Goal: Transaction & Acquisition: Purchase product/service

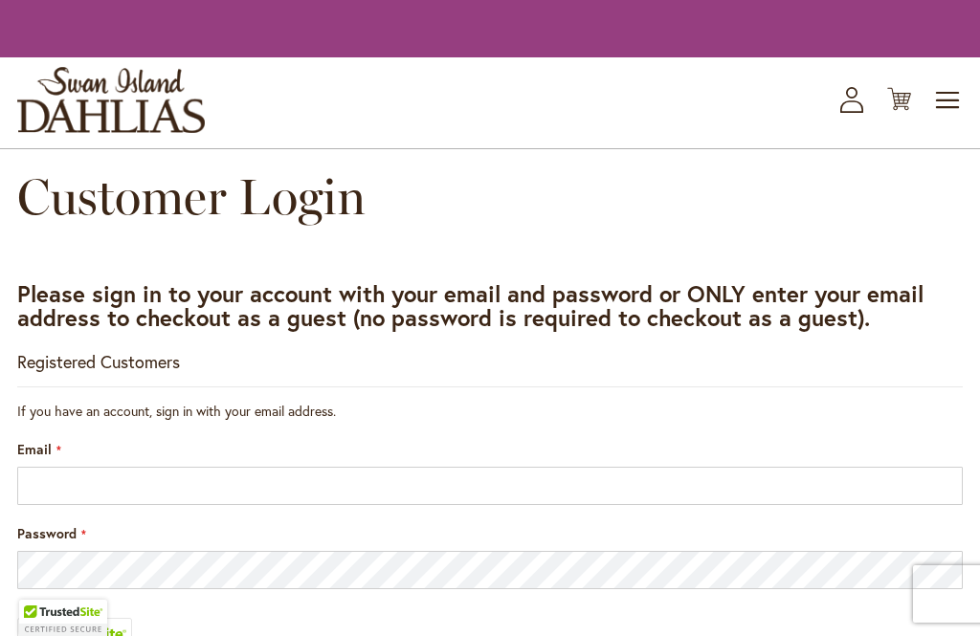
scroll to position [286, 0]
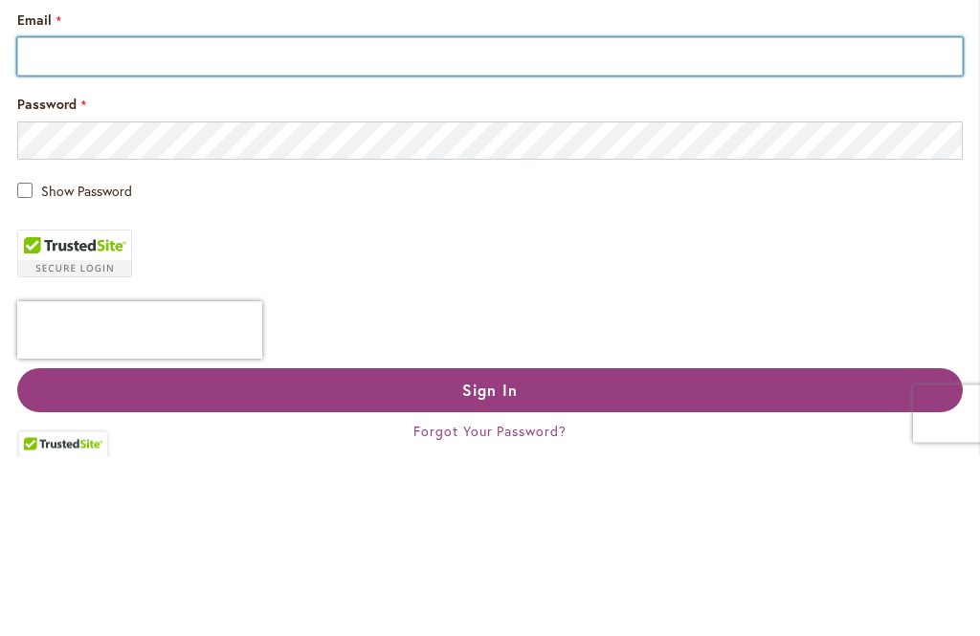
type input "**********"
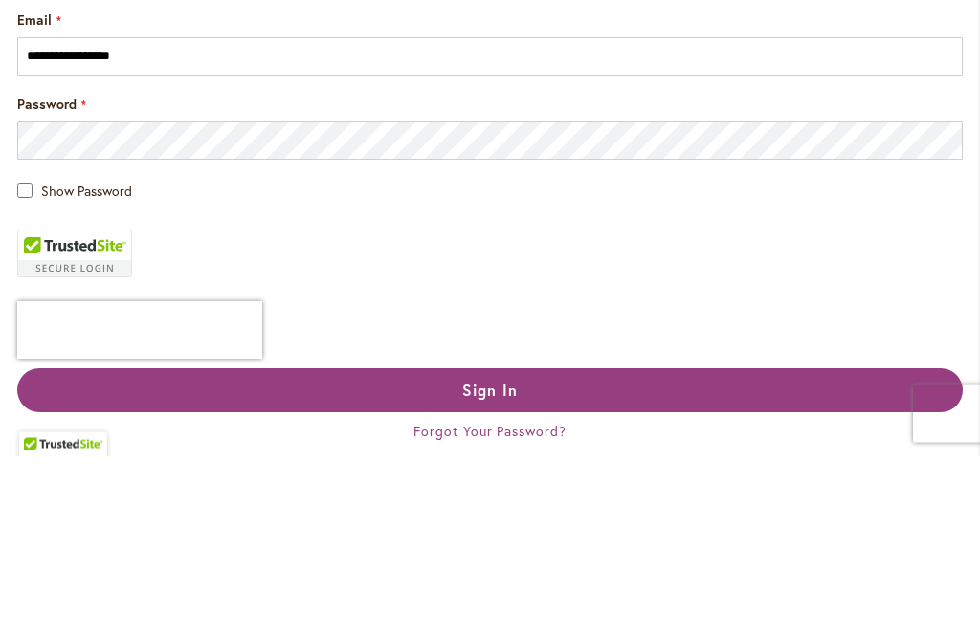
click at [490, 570] on button "Sign In" at bounding box center [490, 571] width 946 height 44
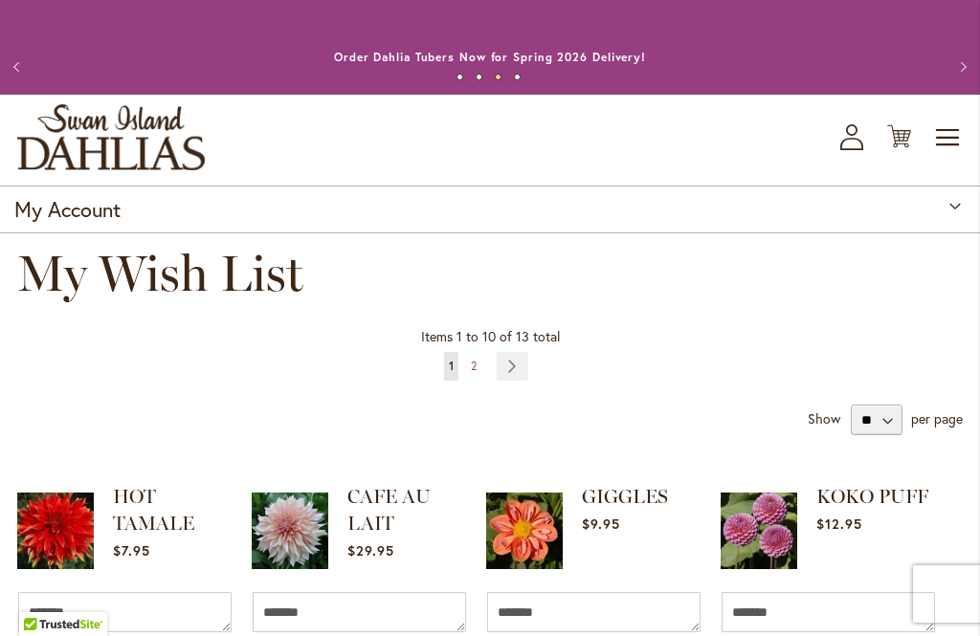
click at [27, 50] on button "Previous" at bounding box center [19, 67] width 38 height 38
click at [99, 145] on img "store logo" at bounding box center [111, 137] width 188 height 66
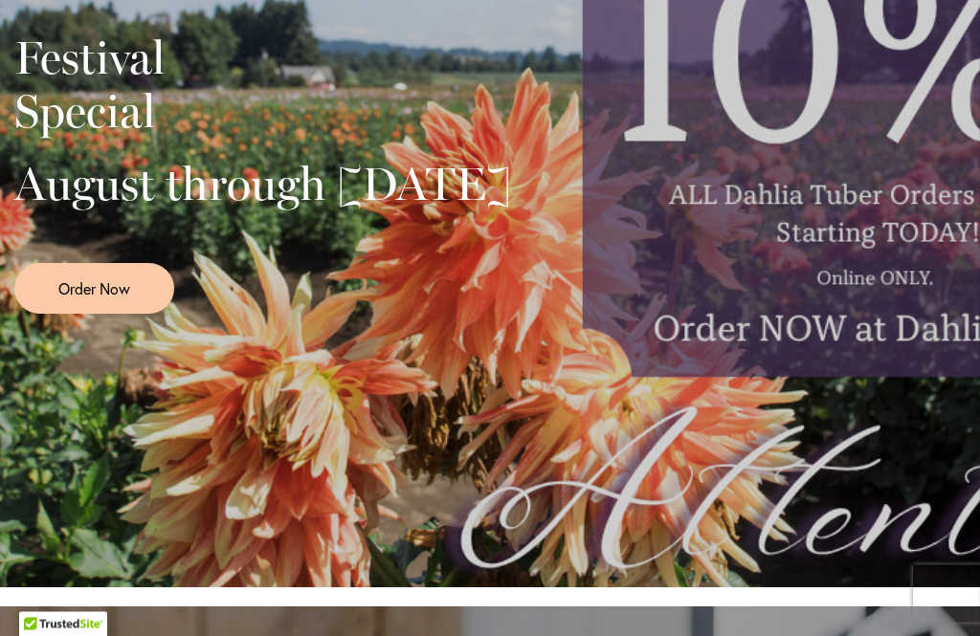
scroll to position [560, 0]
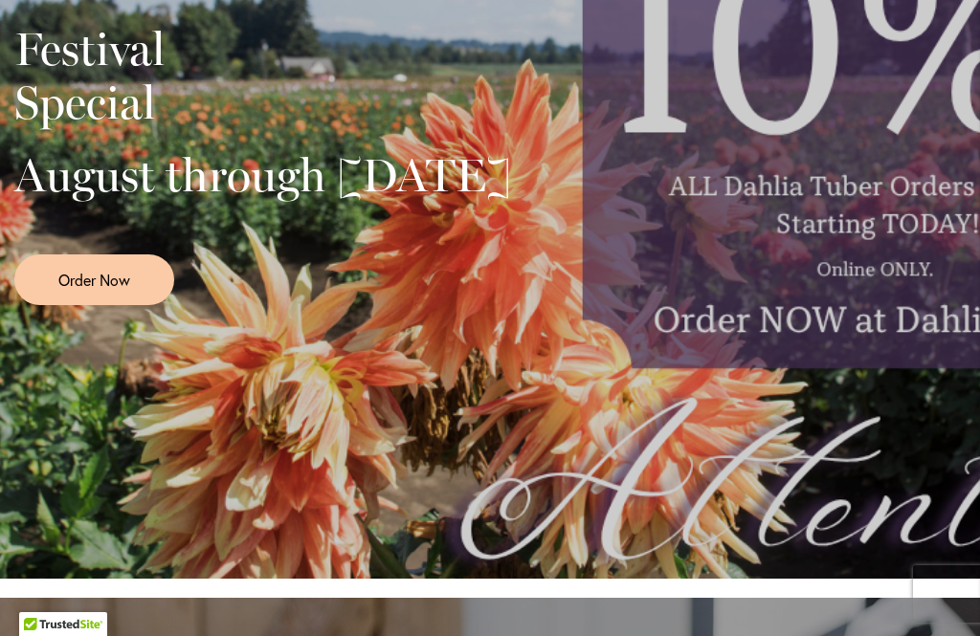
click at [57, 301] on link "Order Now" at bounding box center [94, 280] width 160 height 51
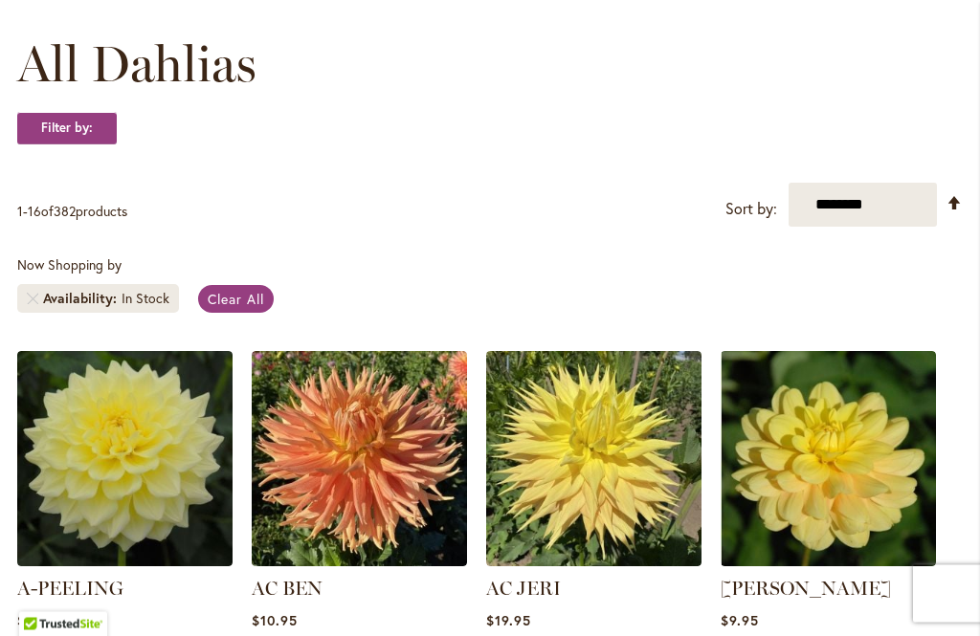
scroll to position [268, 0]
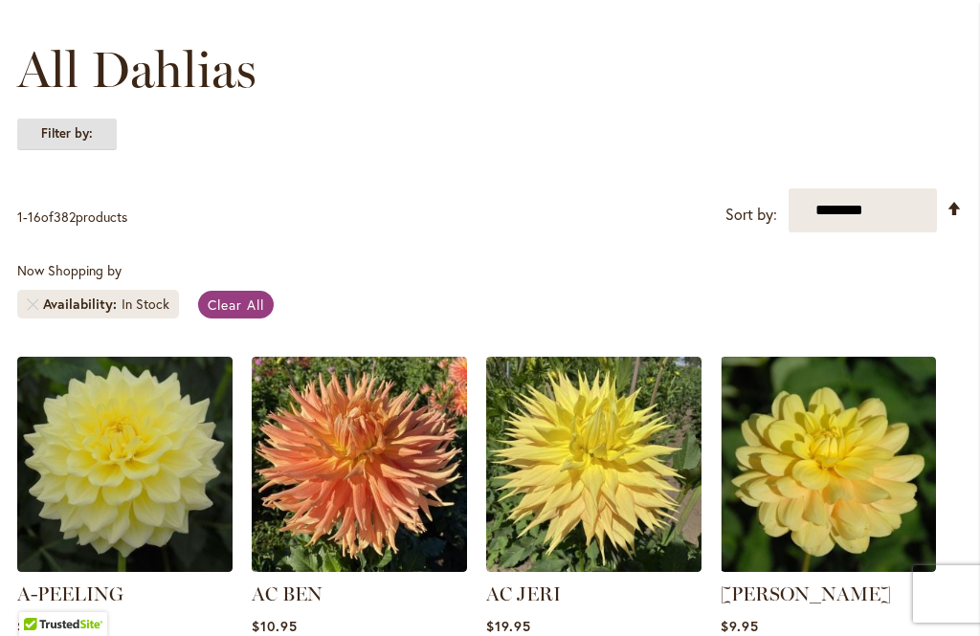
click at [84, 137] on strong "Filter by:" at bounding box center [67, 134] width 100 height 33
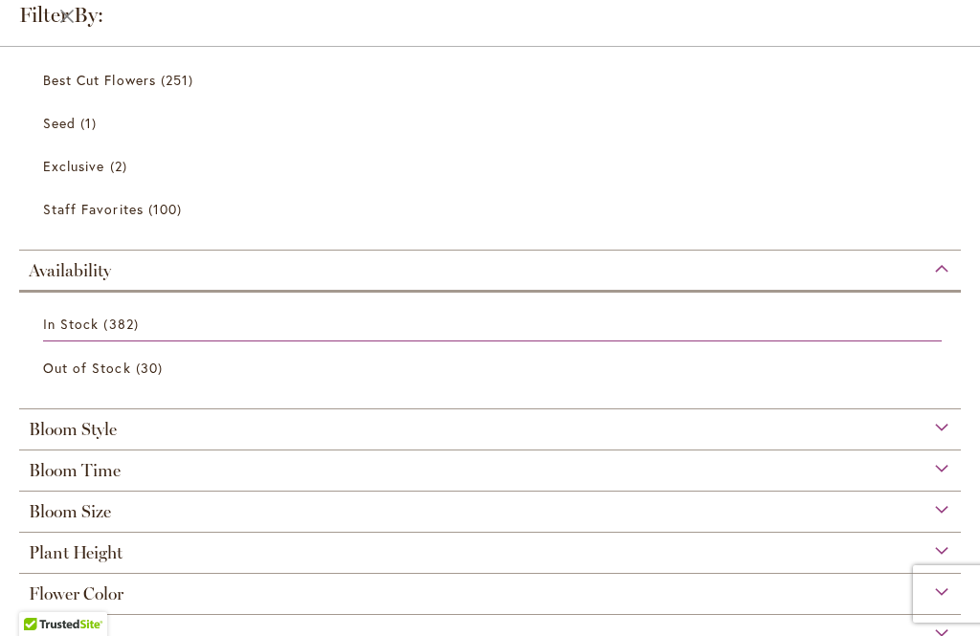
scroll to position [227, 0]
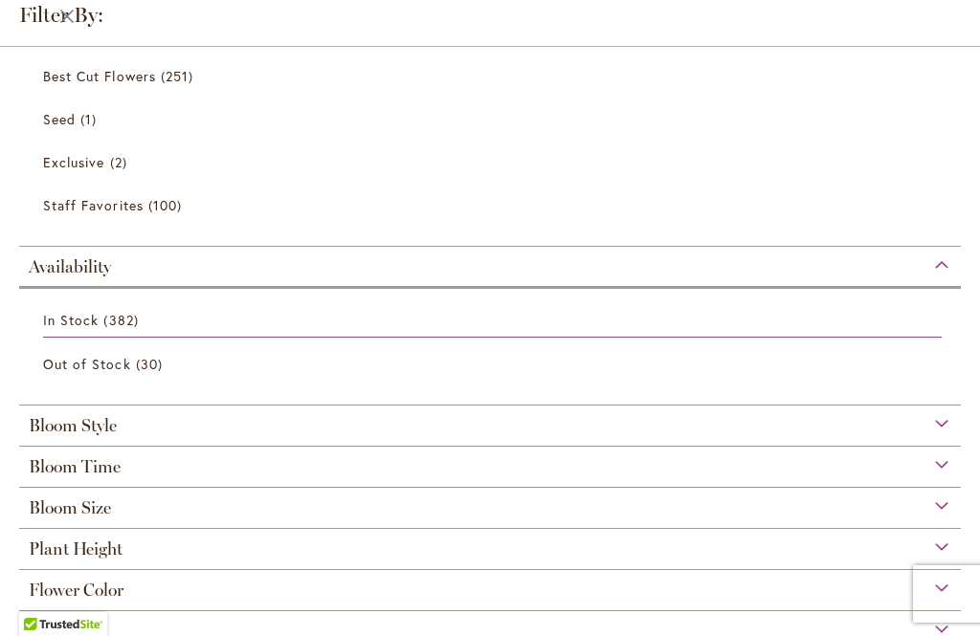
click at [935, 431] on div "Bloom Style" at bounding box center [490, 421] width 942 height 31
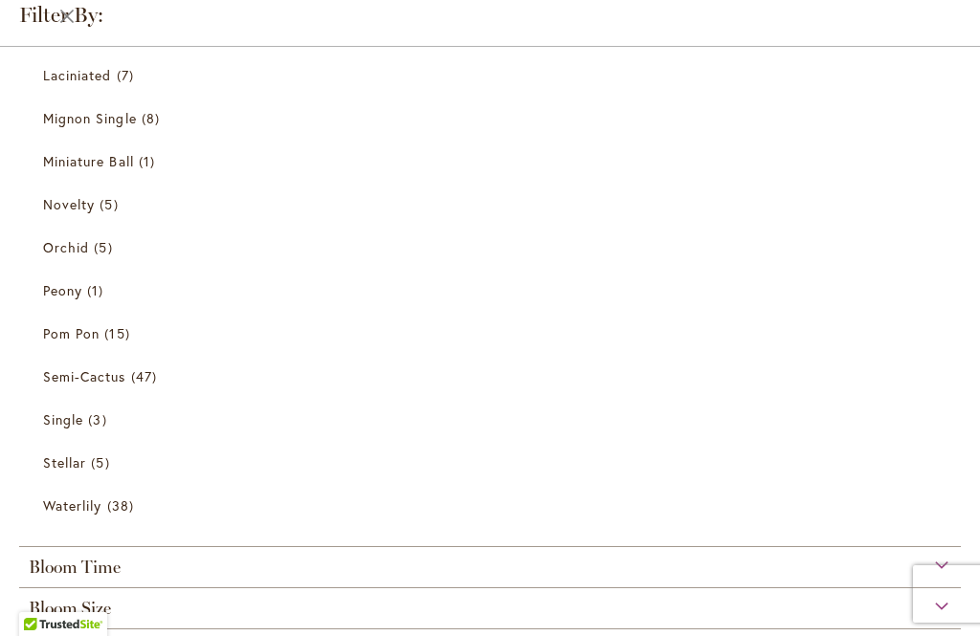
scroll to position [934, 0]
click at [91, 515] on link "Waterlily 38 items" at bounding box center [492, 503] width 899 height 33
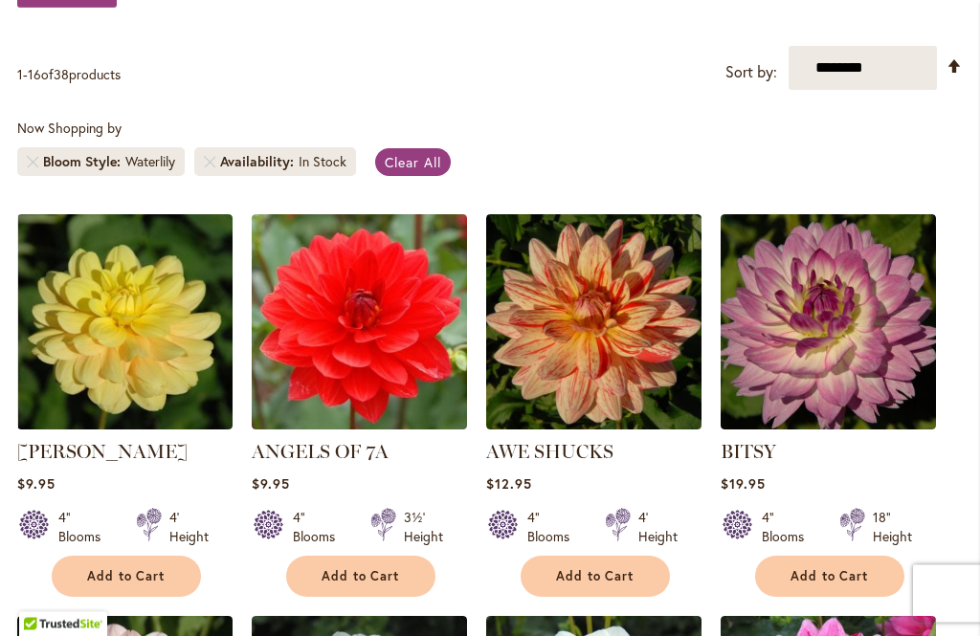
scroll to position [412, 0]
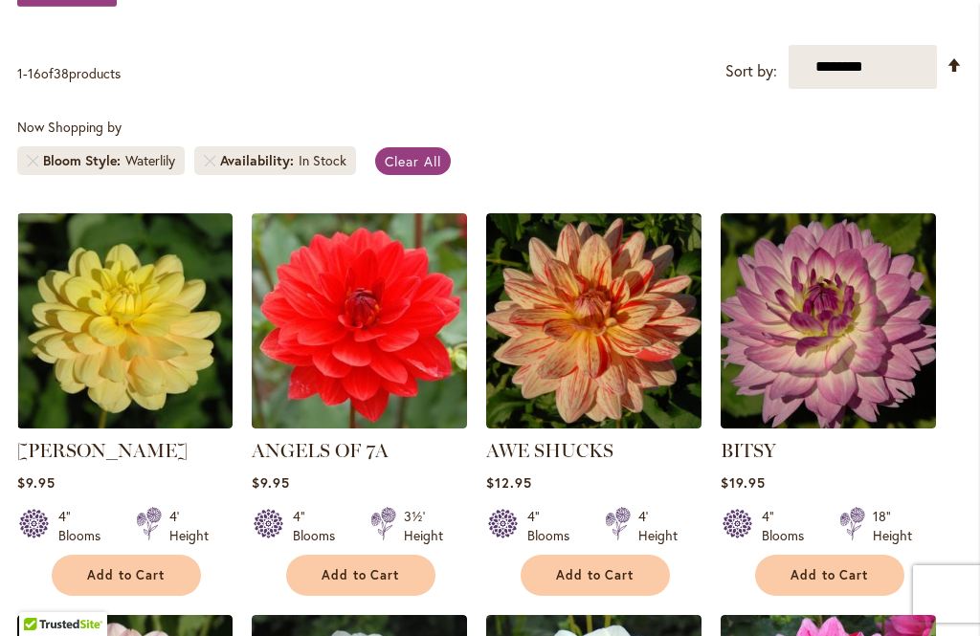
click at [624, 346] on img at bounding box center [593, 320] width 215 height 215
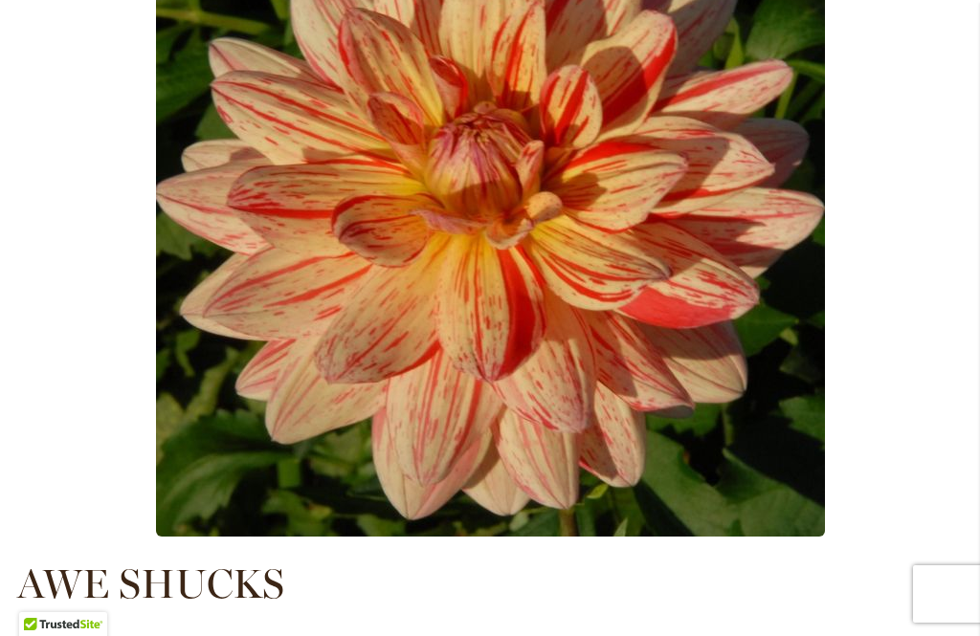
type input "*****"
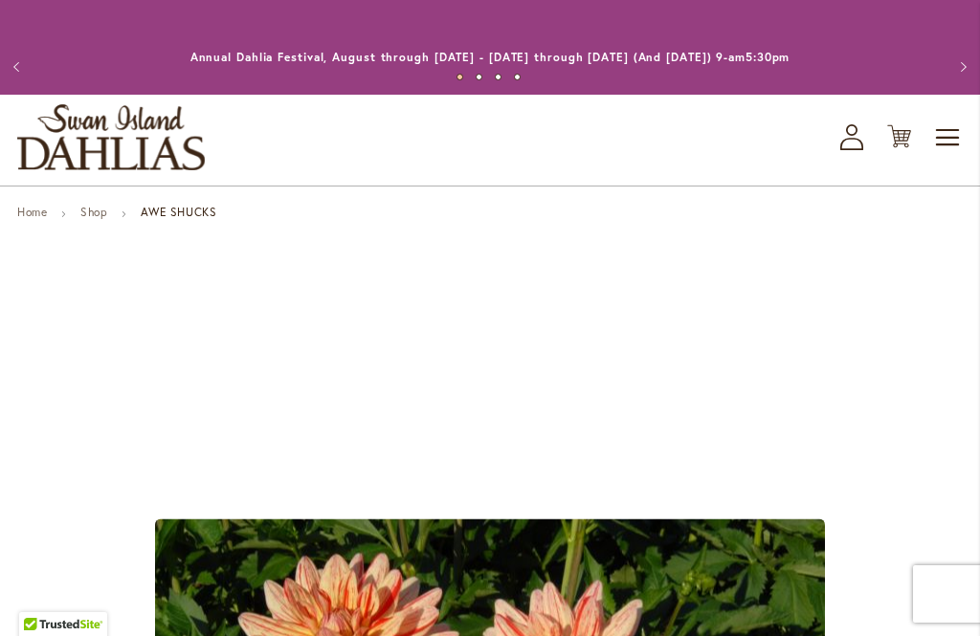
click at [16, 64] on button "Previous" at bounding box center [19, 67] width 38 height 38
click at [10, 69] on button "Previous" at bounding box center [19, 67] width 38 height 38
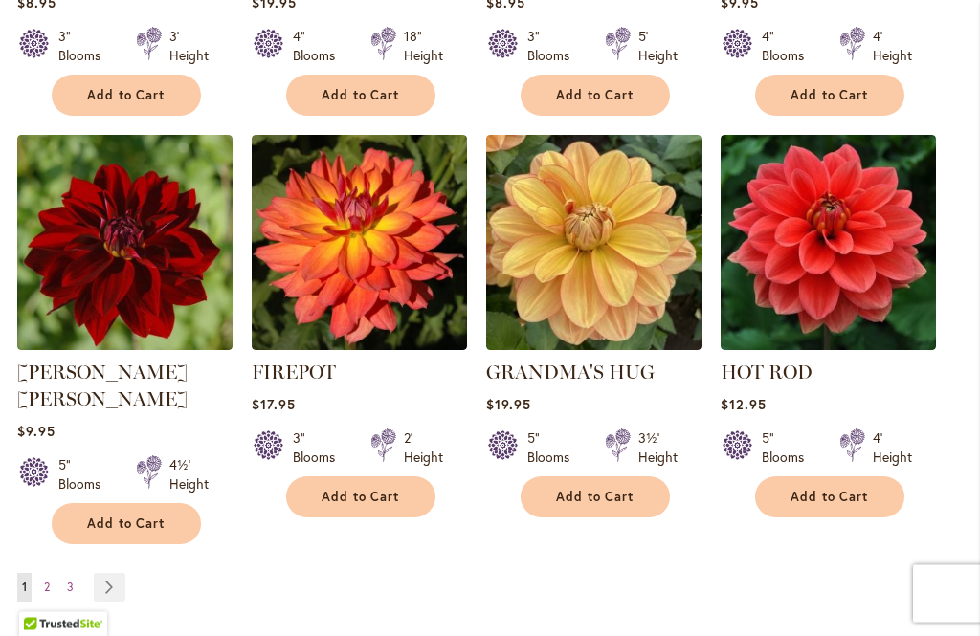
scroll to position [1697, 0]
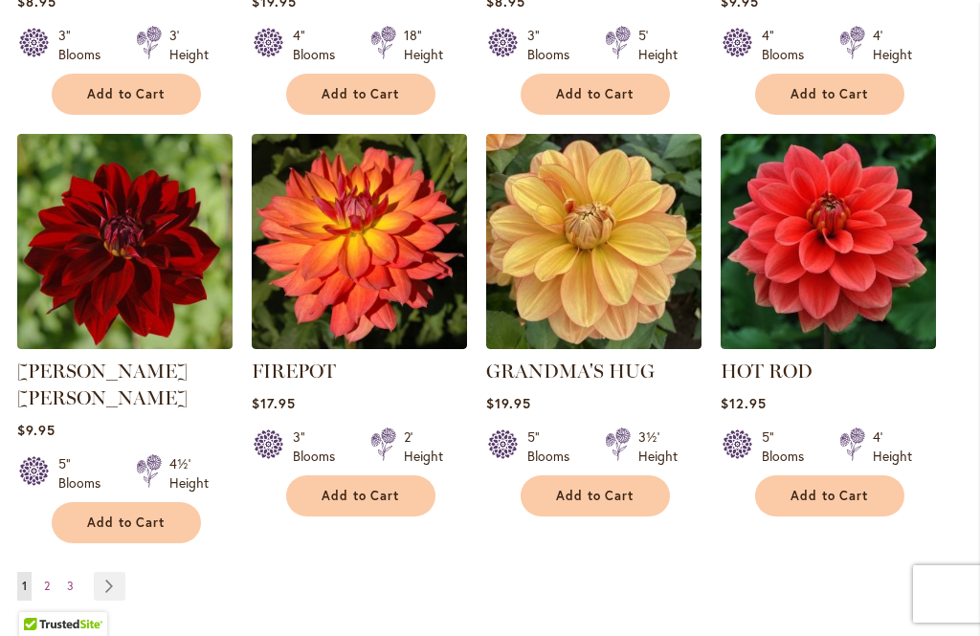
click at [114, 572] on link "Page Next" at bounding box center [110, 586] width 32 height 29
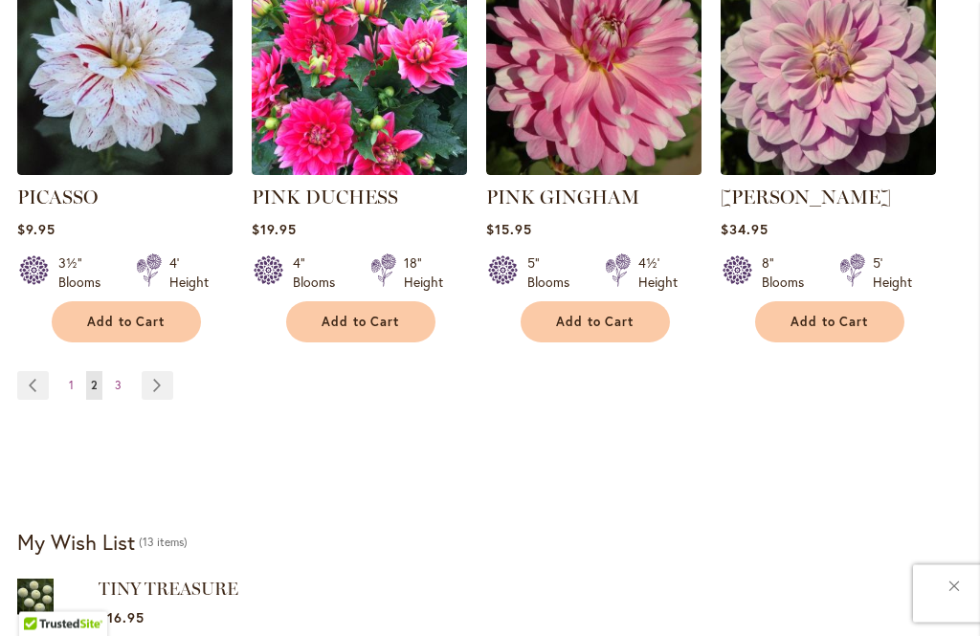
scroll to position [1925, 0]
click at [155, 371] on link "Page Next" at bounding box center [158, 385] width 32 height 29
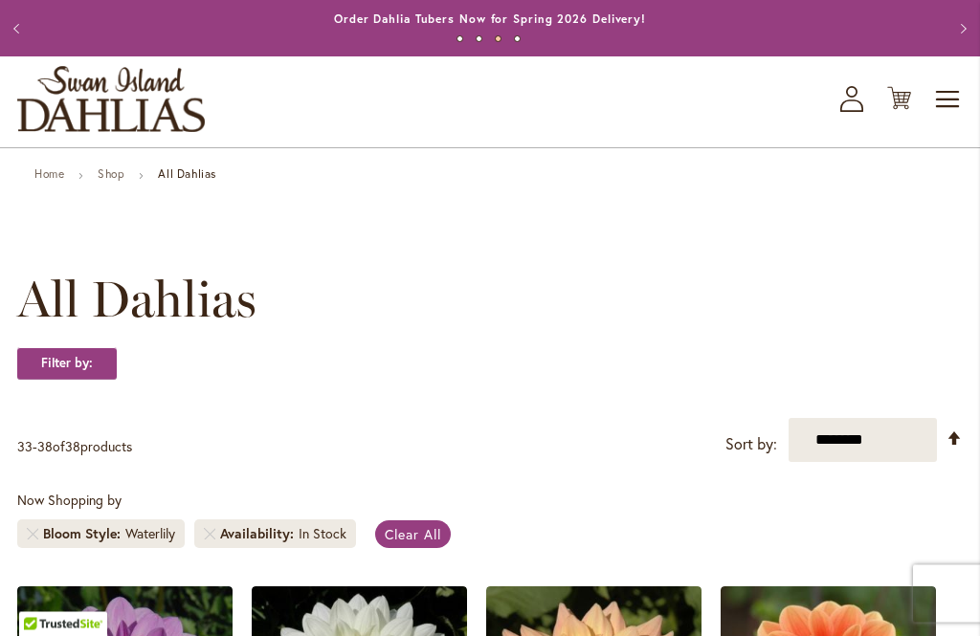
scroll to position [56, 0]
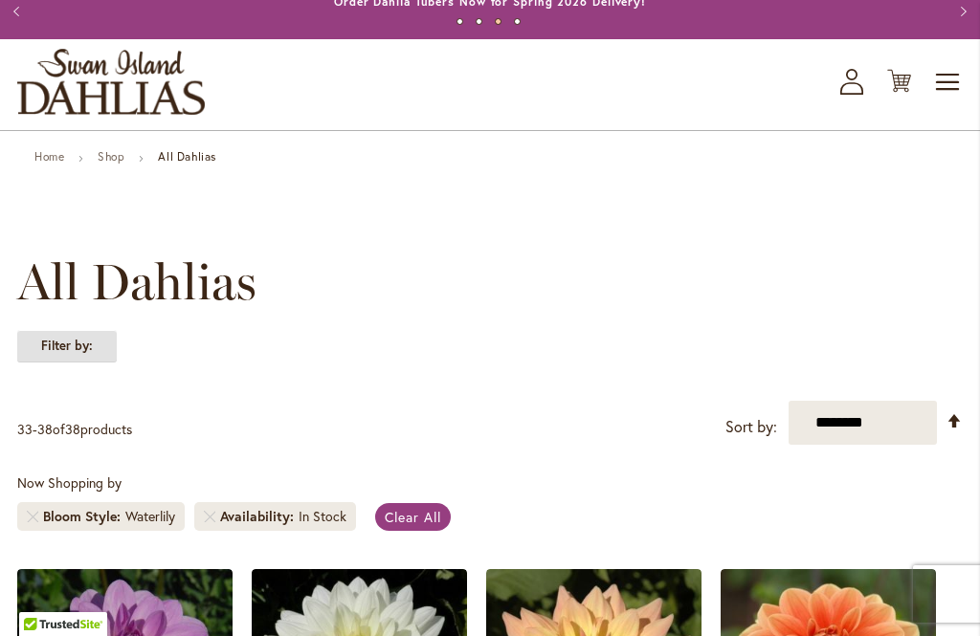
click at [71, 351] on strong "Filter by:" at bounding box center [67, 346] width 100 height 33
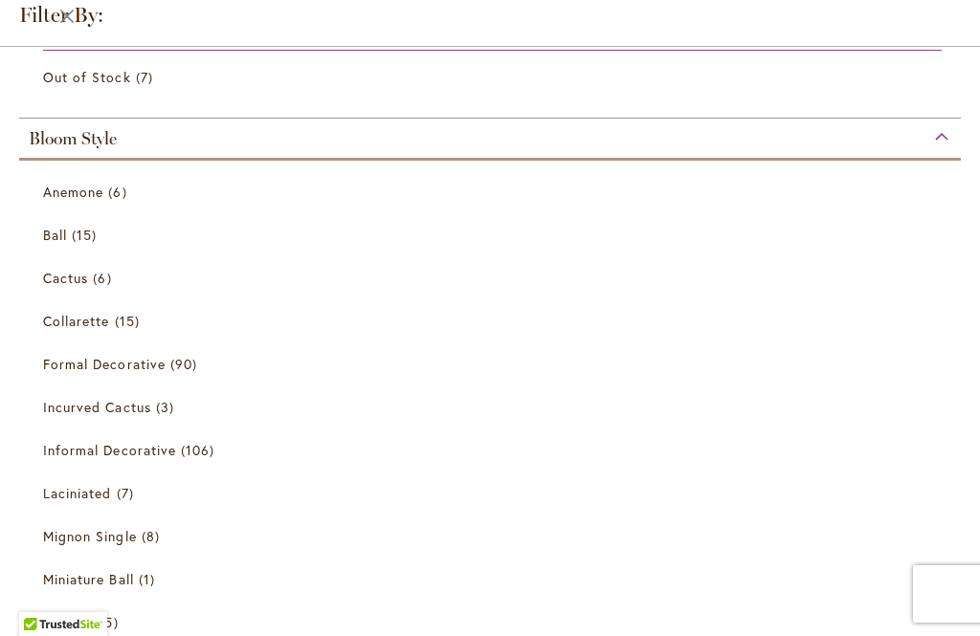
scroll to position [286, 0]
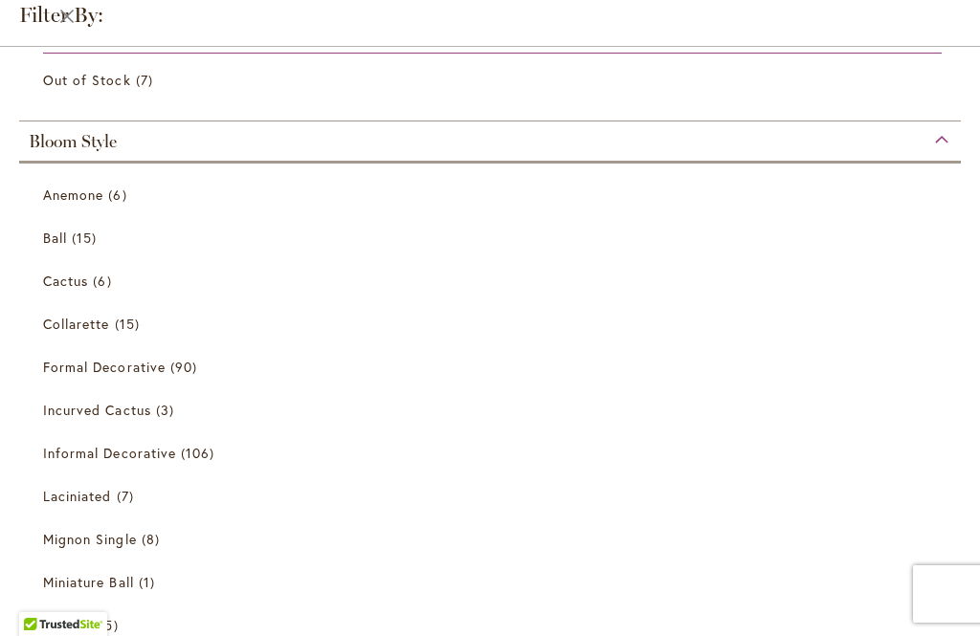
click at [53, 192] on span "Anemone" at bounding box center [73, 195] width 60 height 18
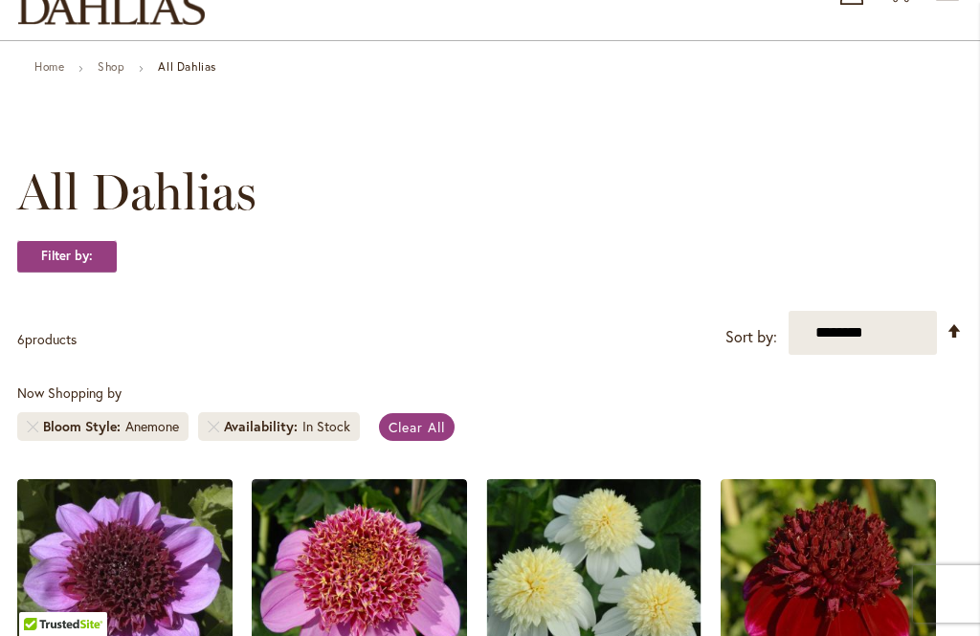
scroll to position [135, 0]
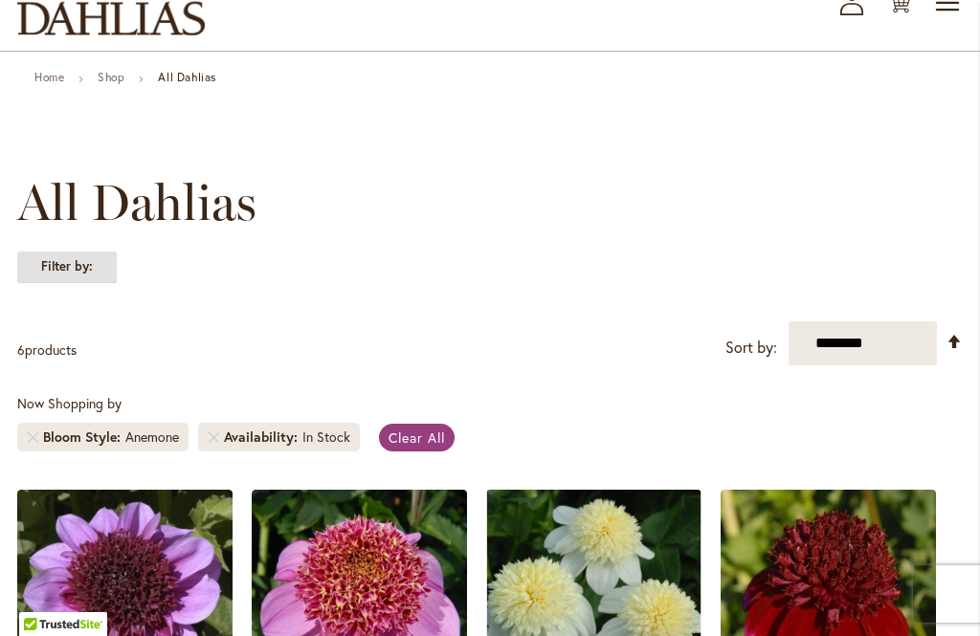
click at [63, 266] on strong "Filter by:" at bounding box center [67, 267] width 100 height 33
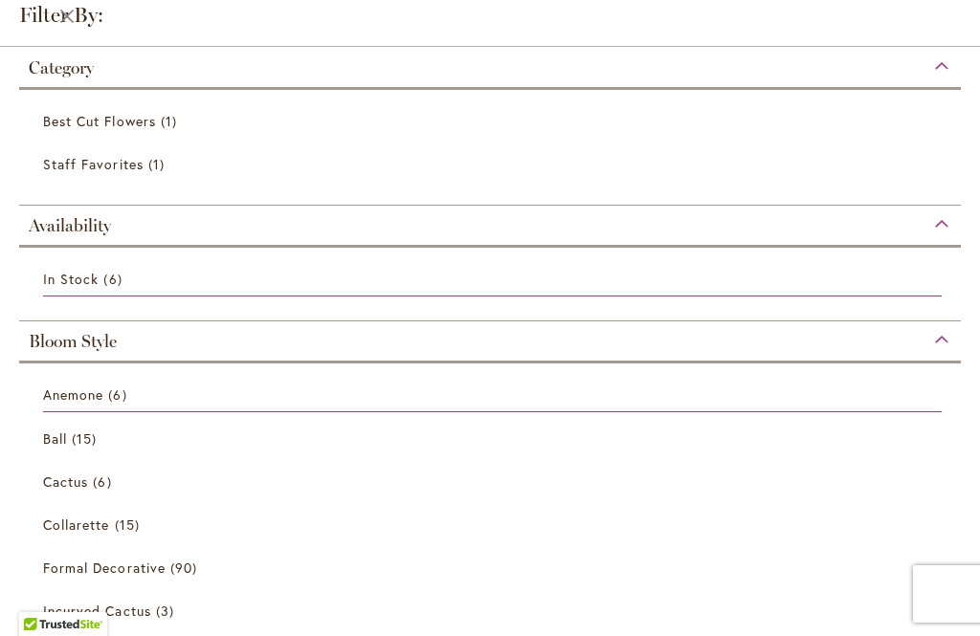
click at [57, 446] on span "Ball" at bounding box center [55, 439] width 24 height 18
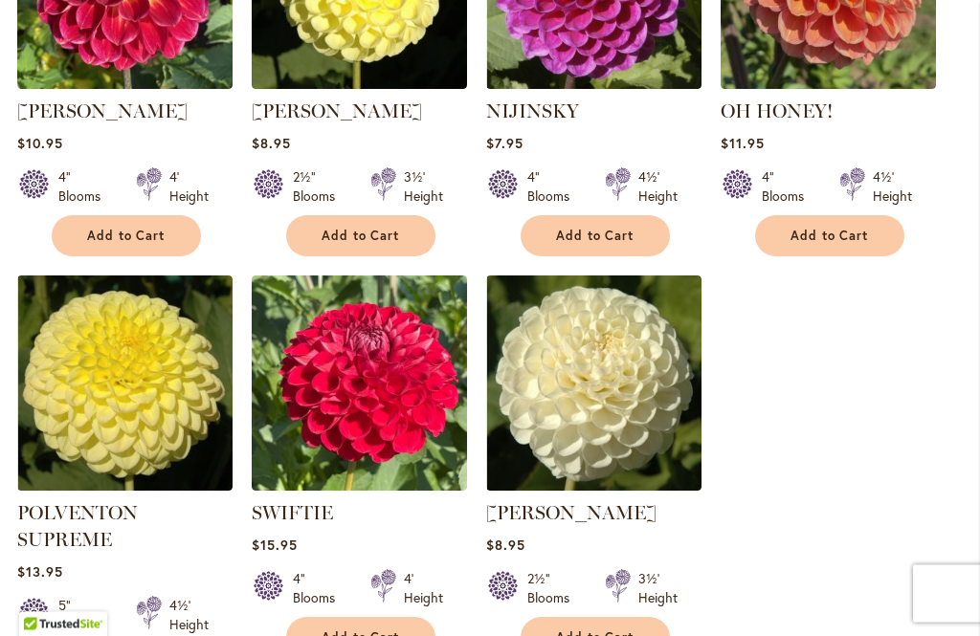
scroll to position [1583, 0]
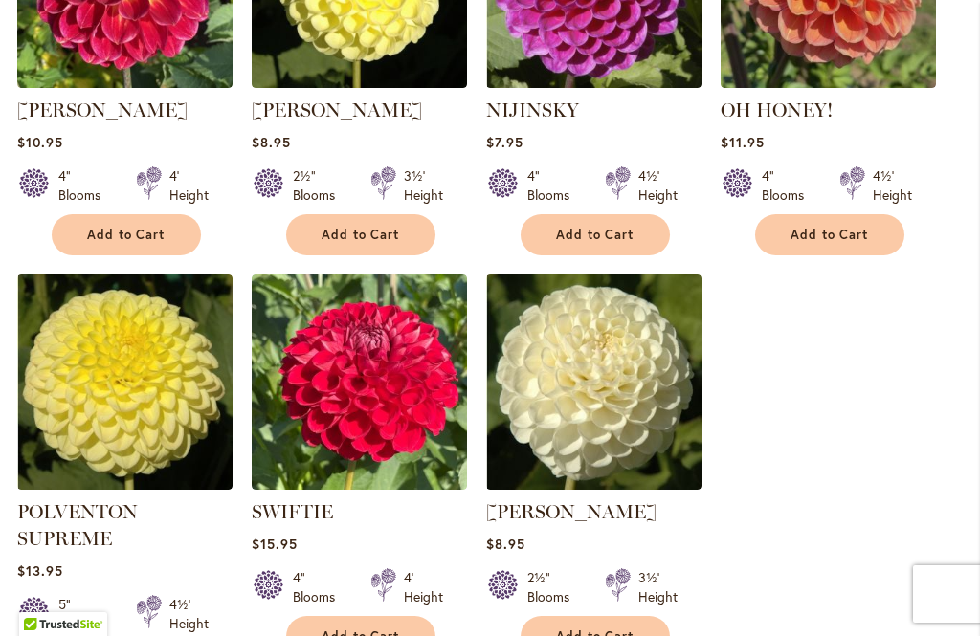
click at [610, 378] on img at bounding box center [593, 382] width 215 height 215
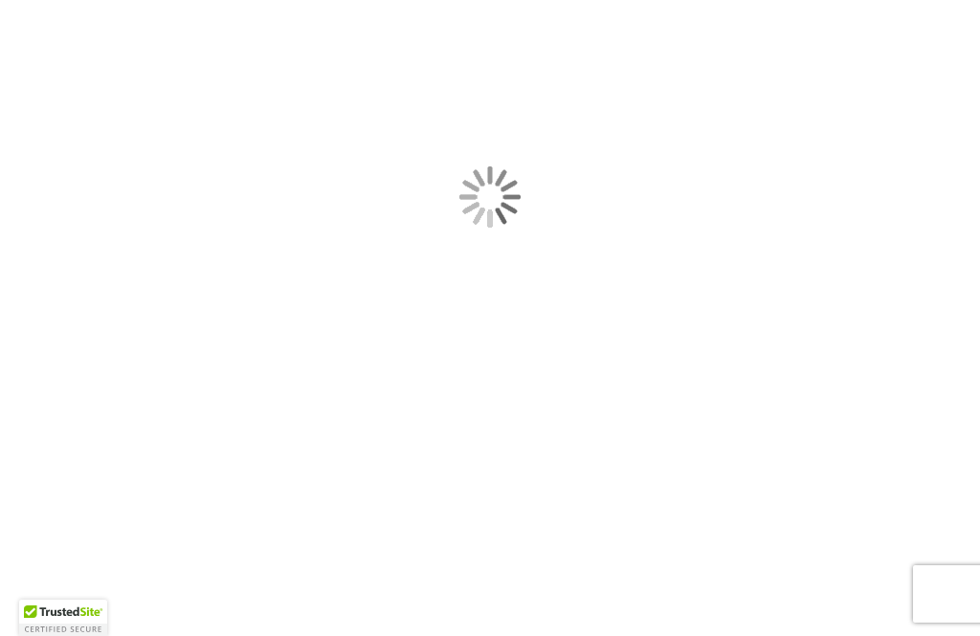
type input "*****"
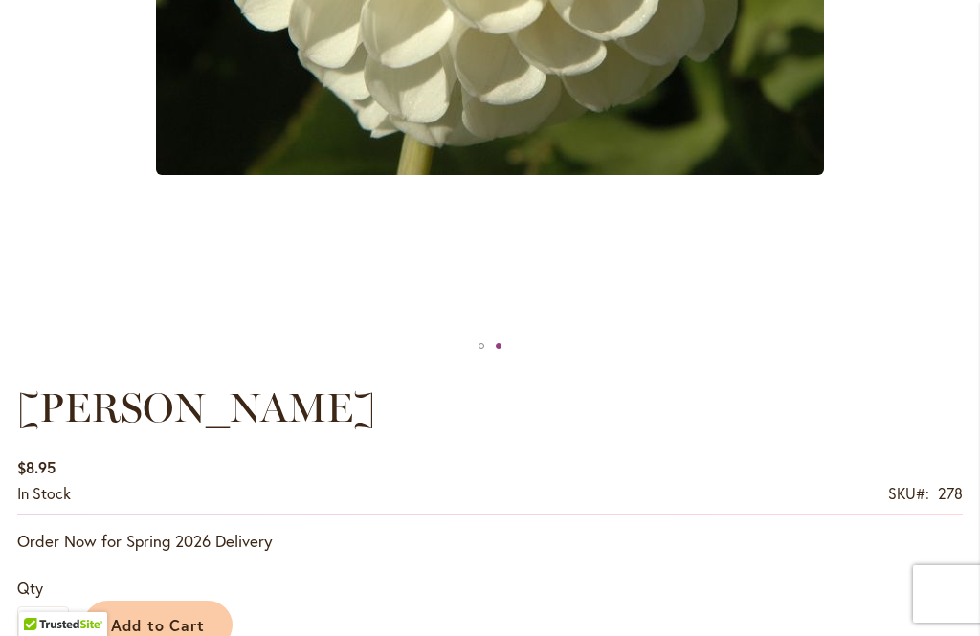
scroll to position [901, 0]
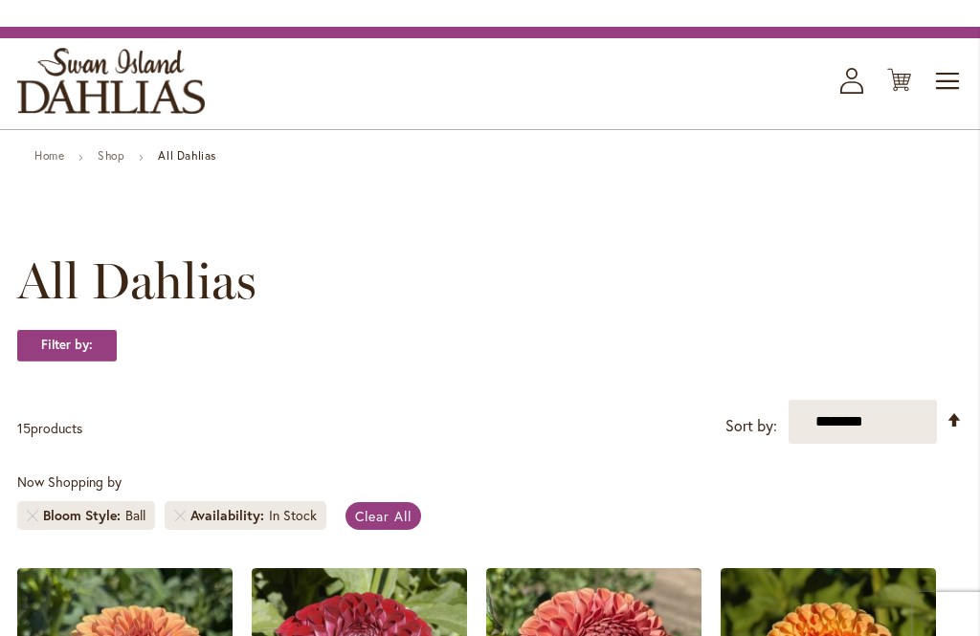
scroll to position [55, 0]
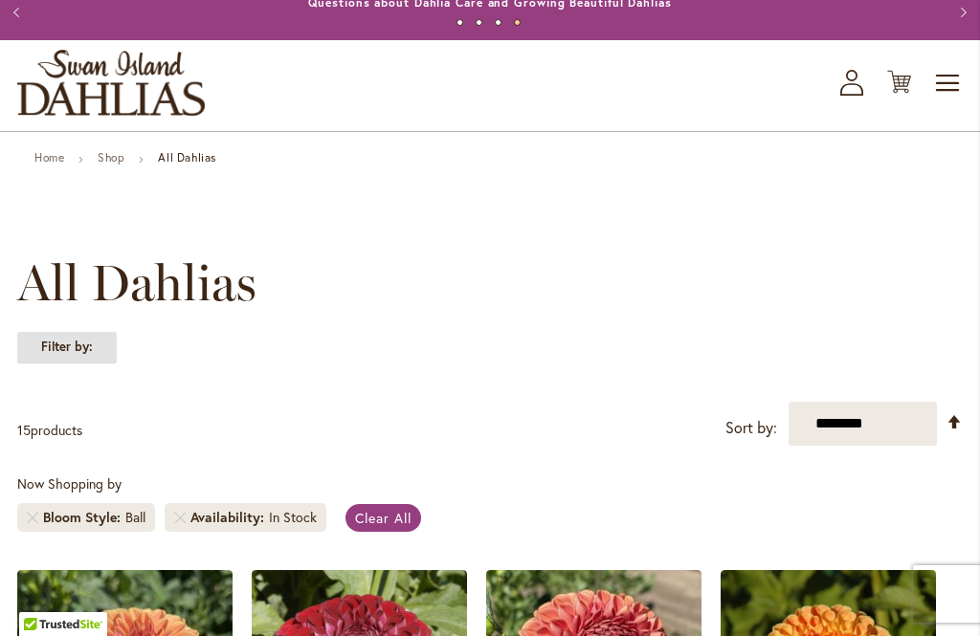
click at [65, 361] on strong "Filter by:" at bounding box center [67, 347] width 100 height 33
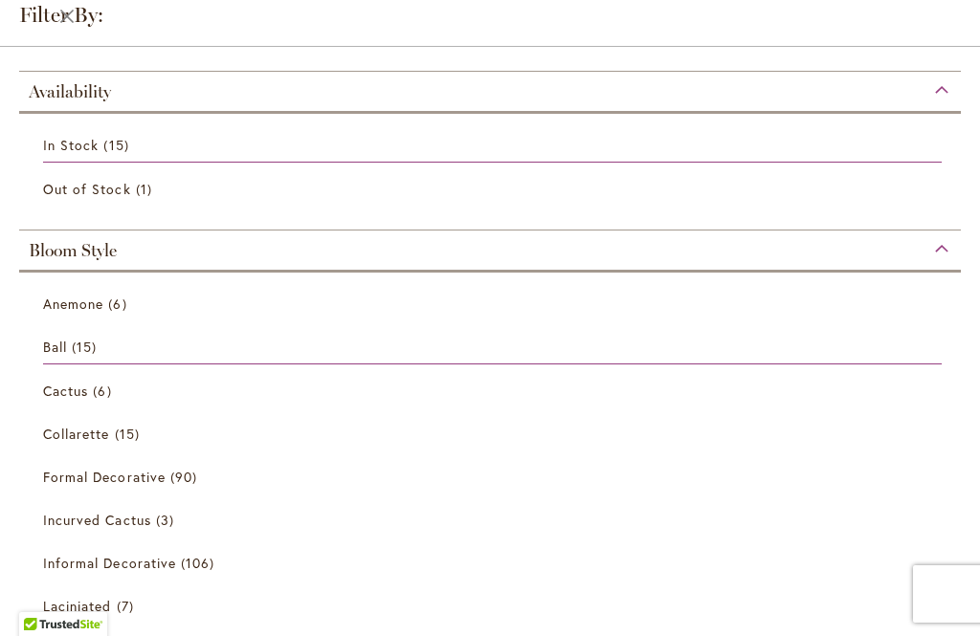
scroll to position [218, 0]
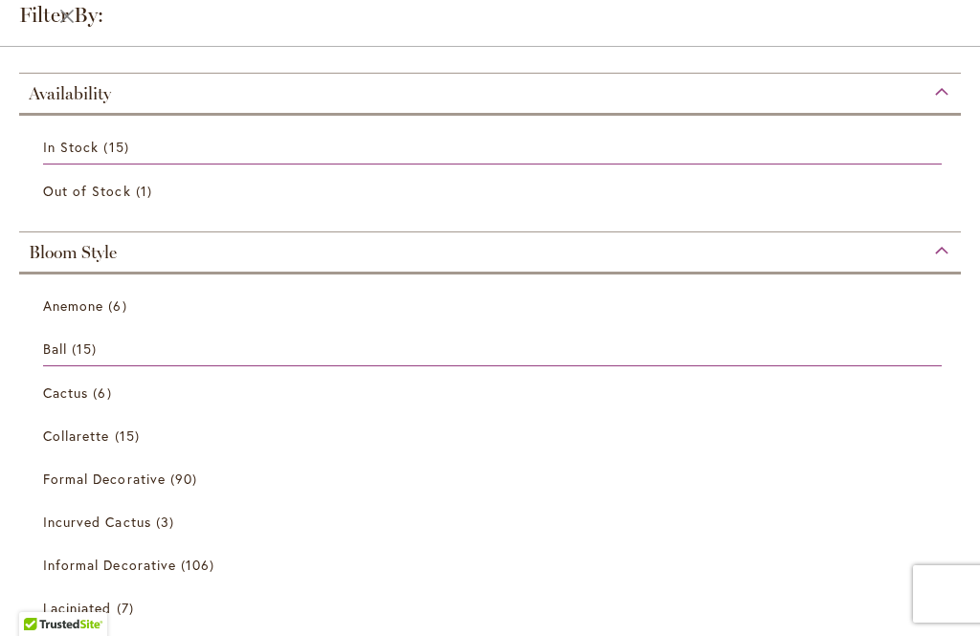
click at [91, 442] on span "Collarette" at bounding box center [76, 436] width 67 height 18
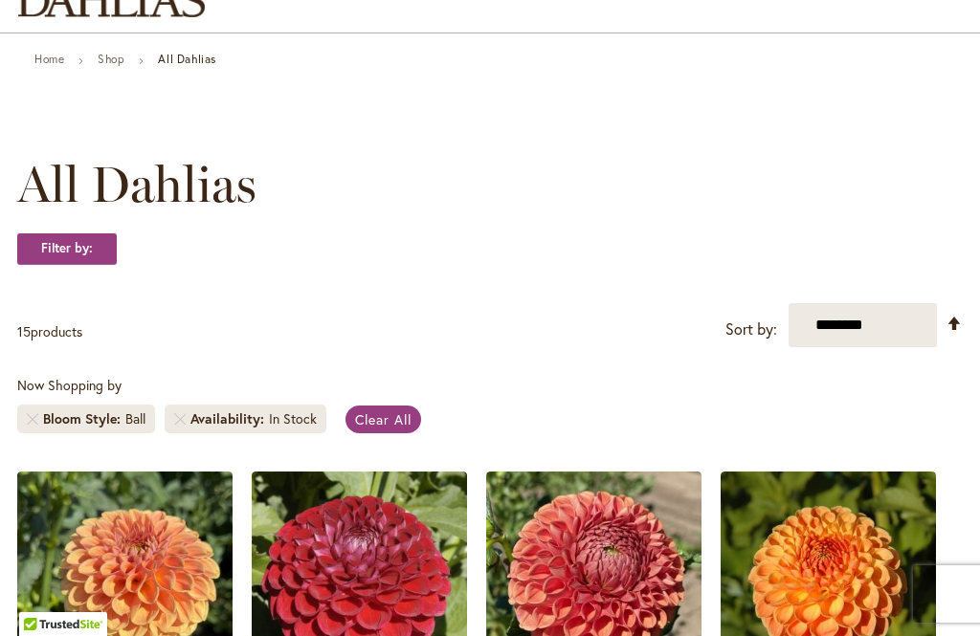
scroll to position [116, 0]
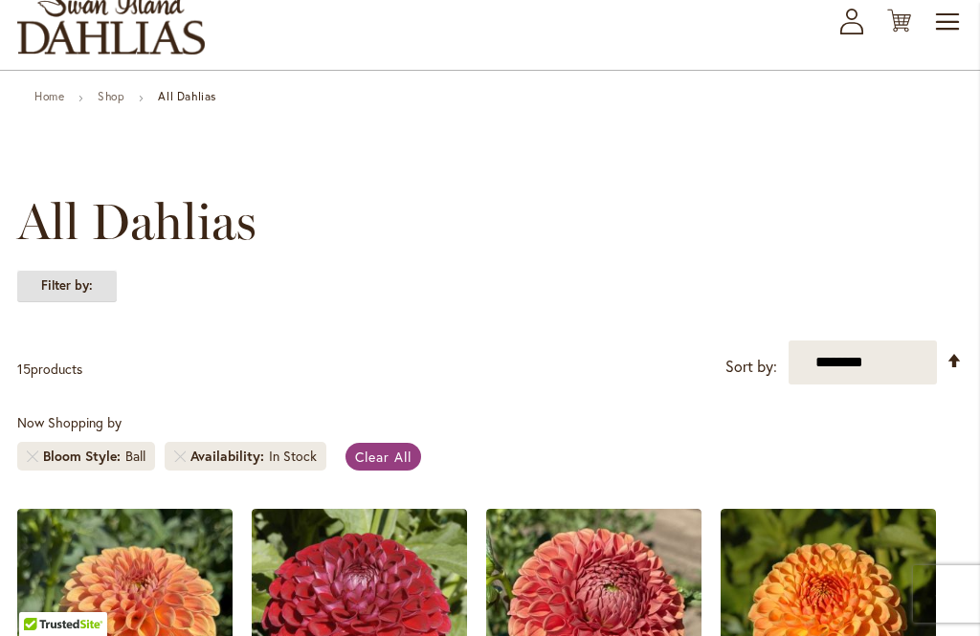
click at [62, 282] on strong "Filter by:" at bounding box center [67, 286] width 100 height 33
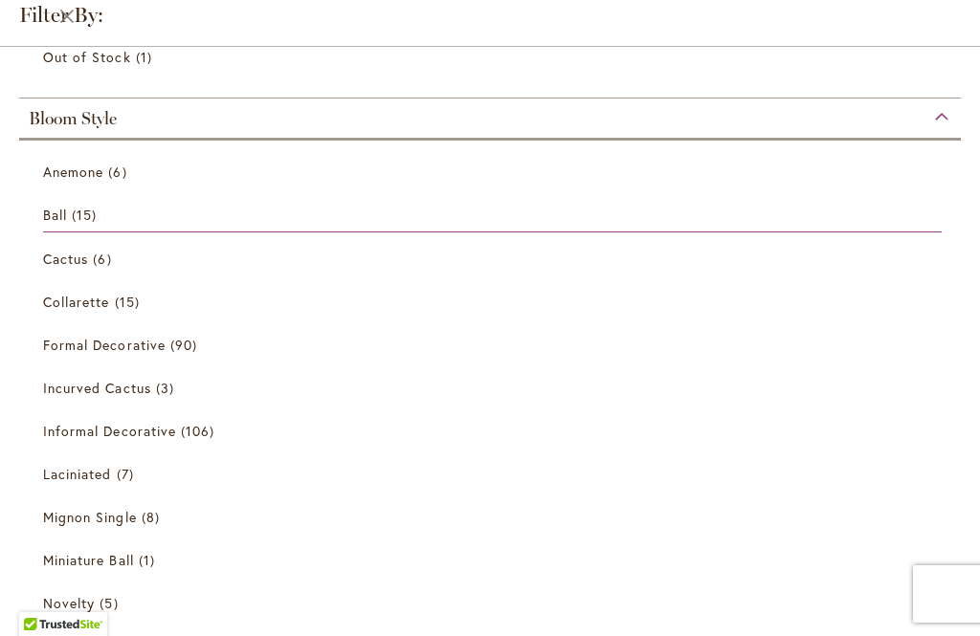
scroll to position [354, 0]
click at [89, 350] on span "Formal Decorative" at bounding box center [104, 343] width 123 height 18
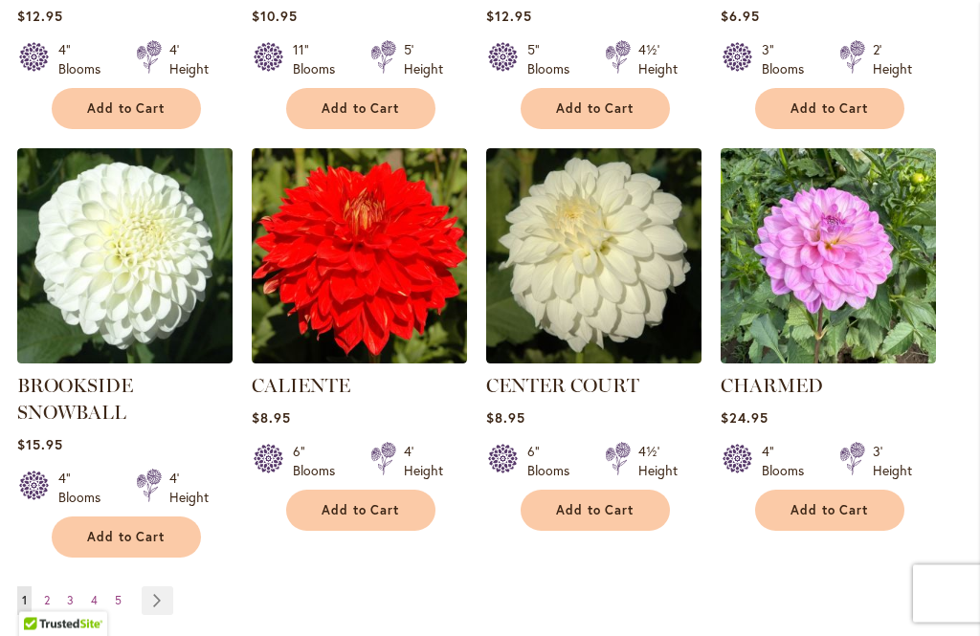
scroll to position [1683, 0]
click at [168, 609] on link "Page Next" at bounding box center [158, 601] width 32 height 29
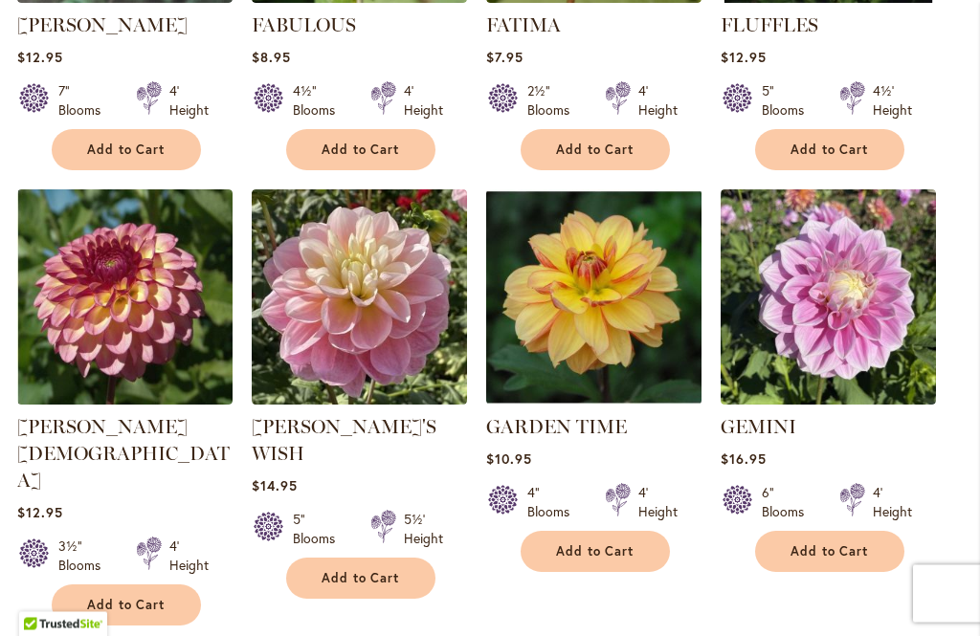
scroll to position [1700, 0]
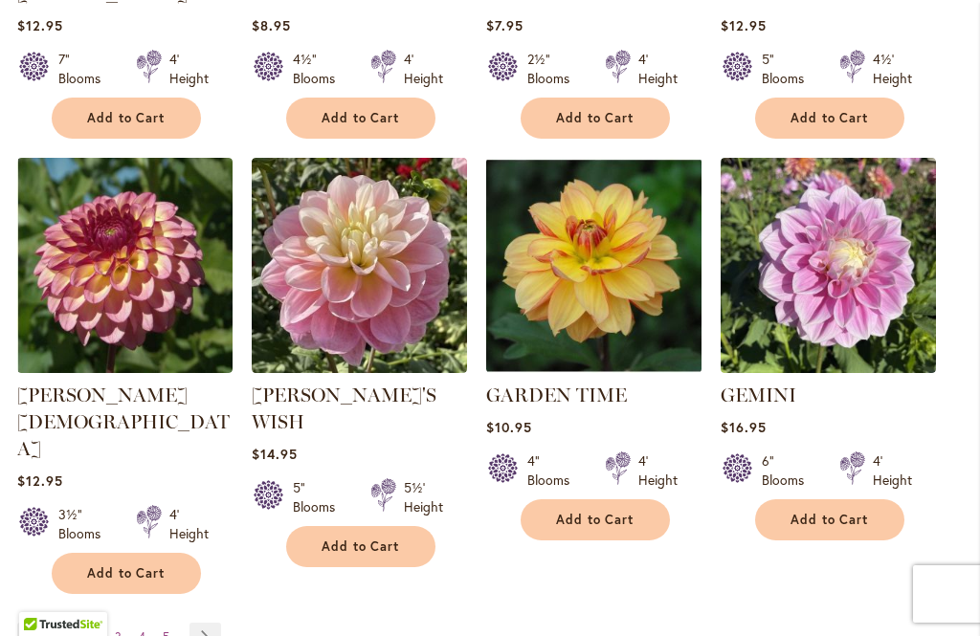
click at [204, 623] on link "Page Next" at bounding box center [206, 637] width 32 height 29
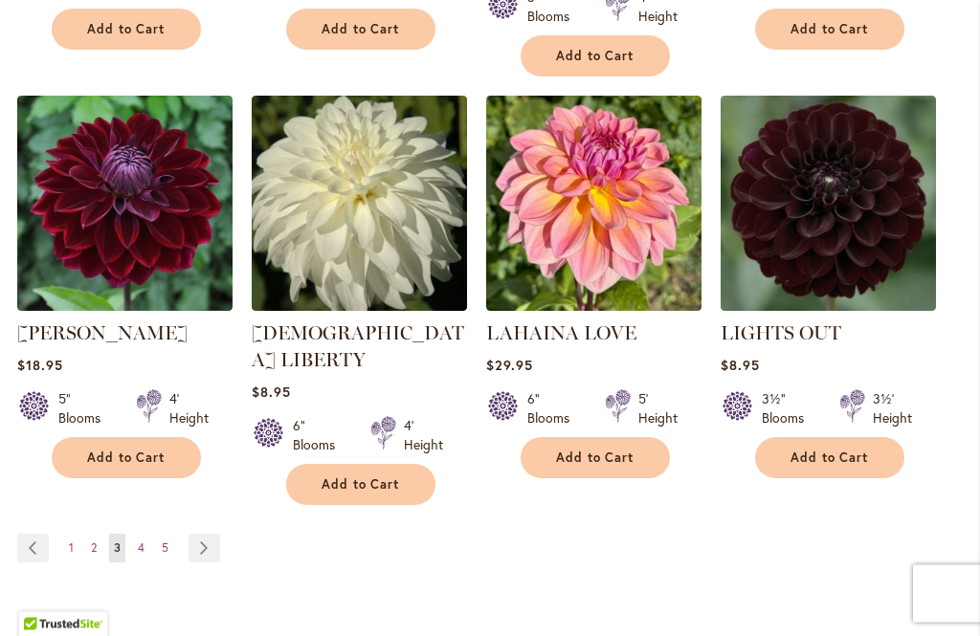
scroll to position [1829, 0]
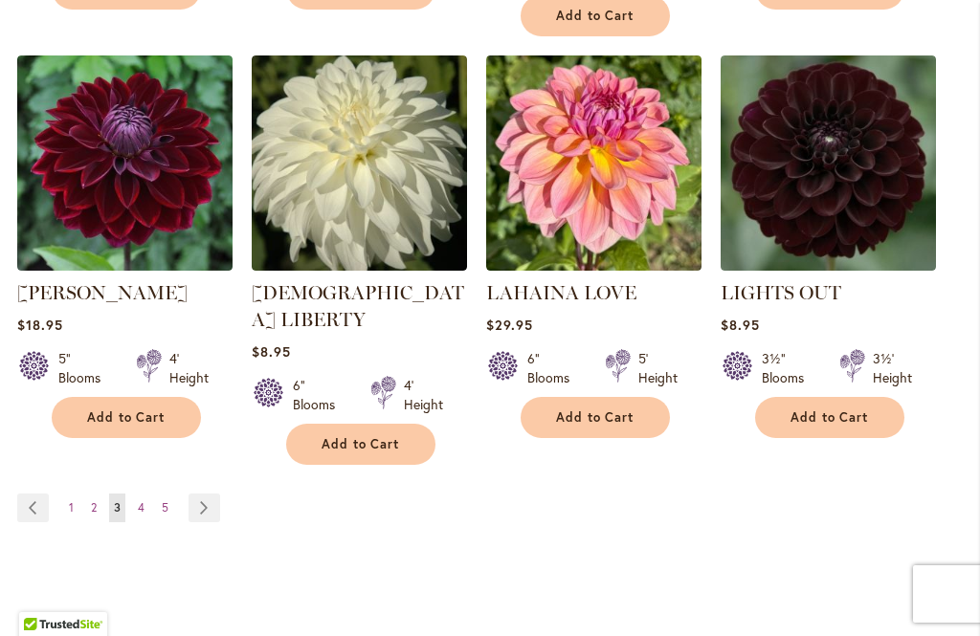
click at [206, 494] on link "Page Next" at bounding box center [205, 508] width 32 height 29
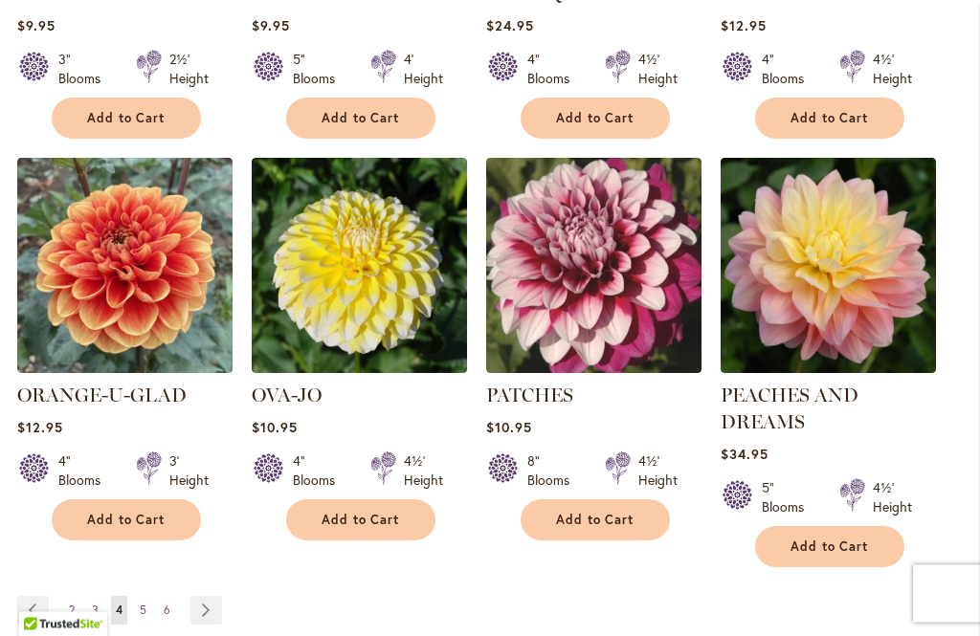
scroll to position [1731, 0]
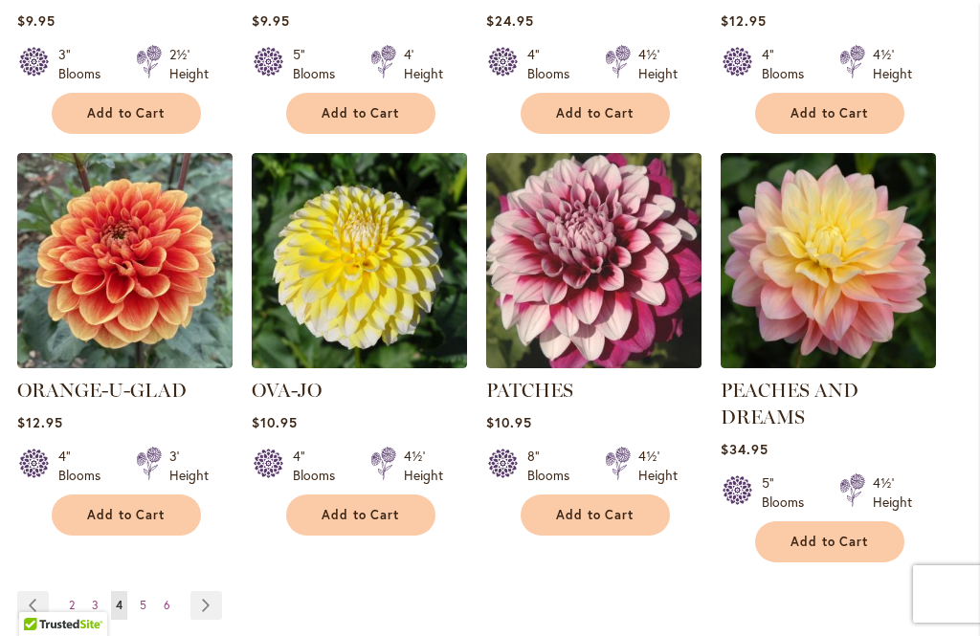
click at [209, 591] on link "Page Next" at bounding box center [206, 605] width 32 height 29
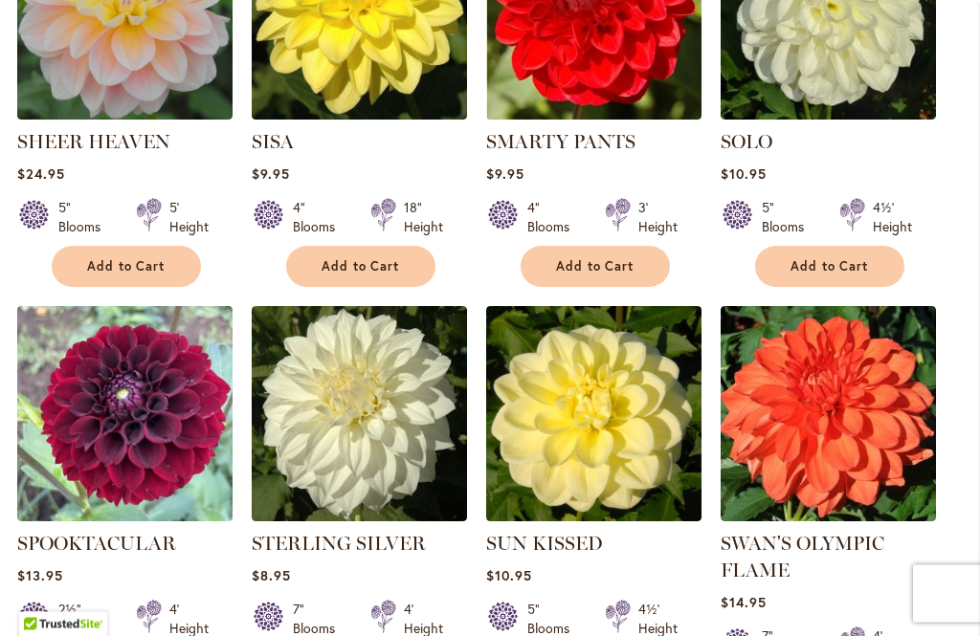
scroll to position [1552, 0]
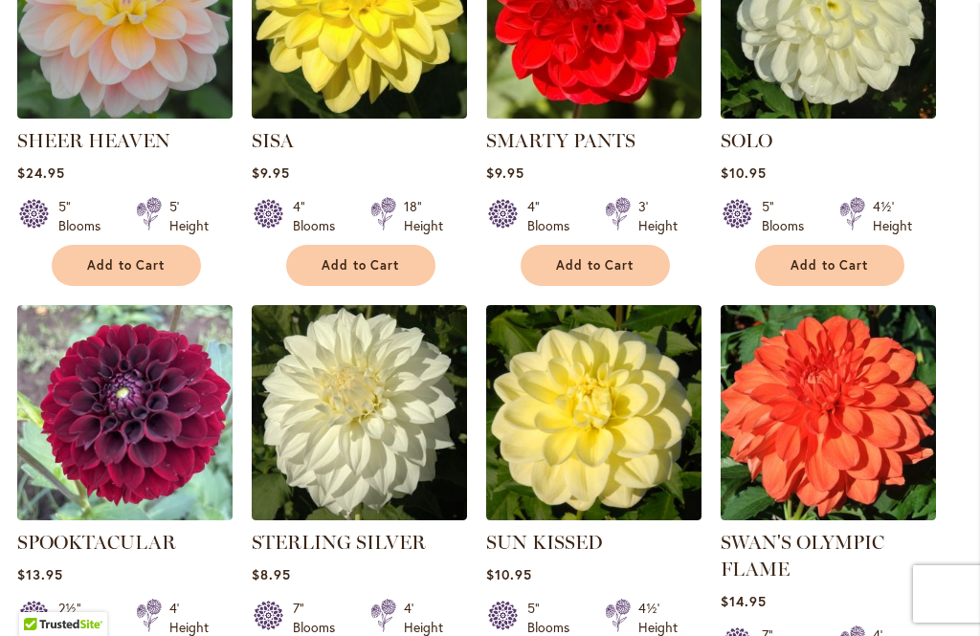
click at [312, 411] on img at bounding box center [359, 412] width 215 height 215
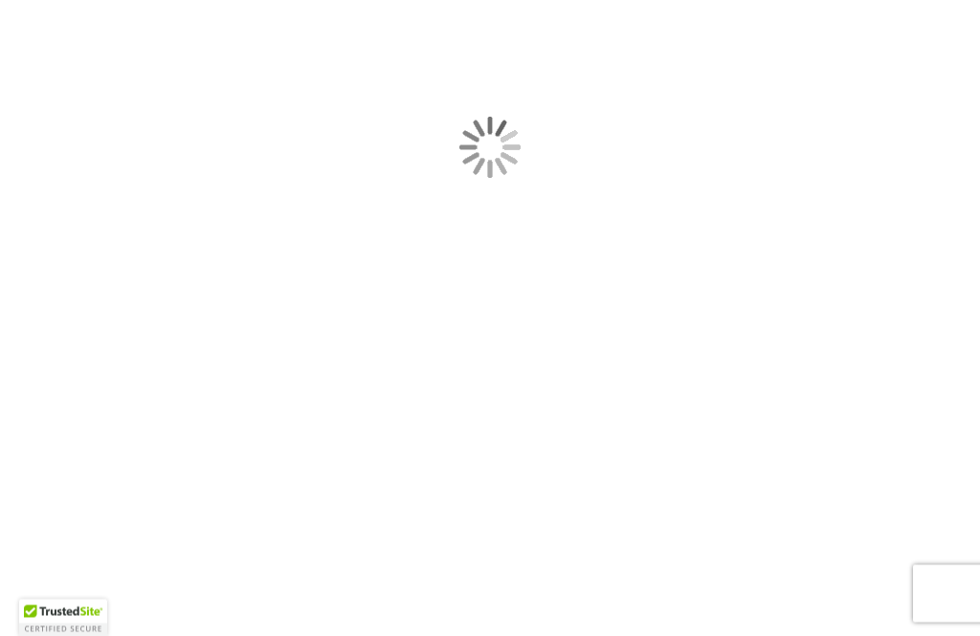
type input "*****"
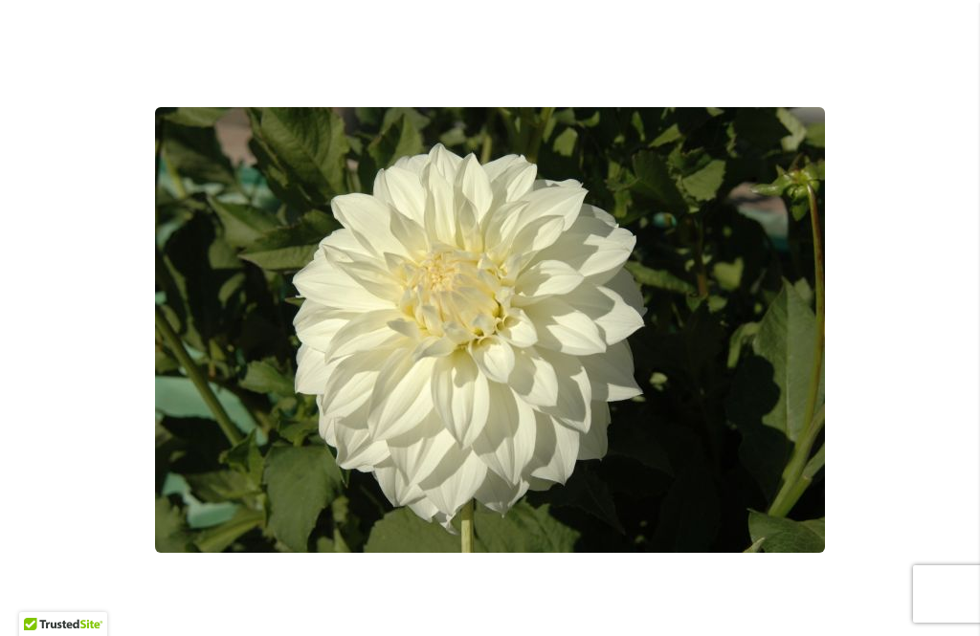
scroll to position [409, 0]
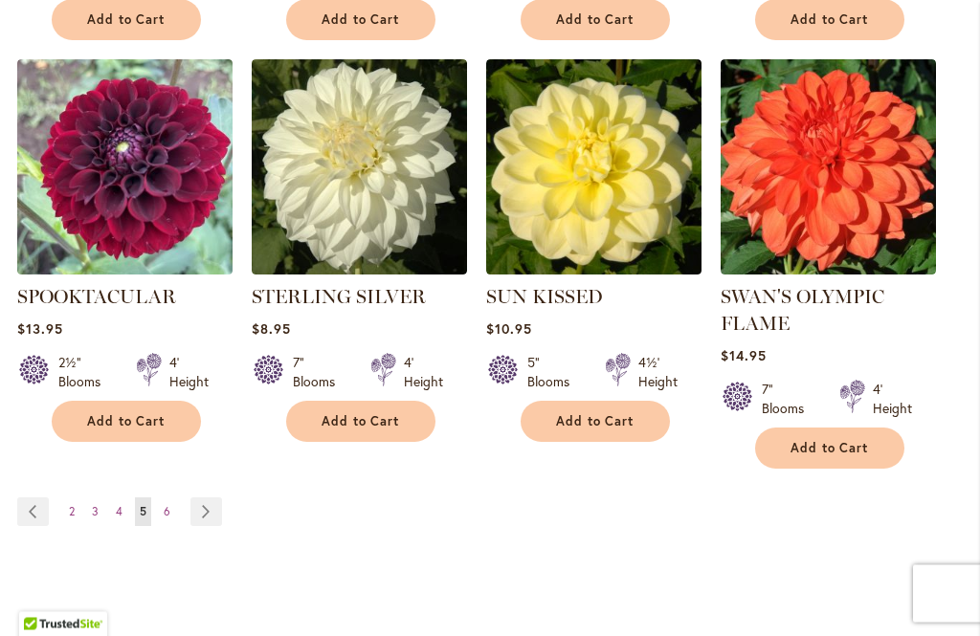
scroll to position [1817, 0]
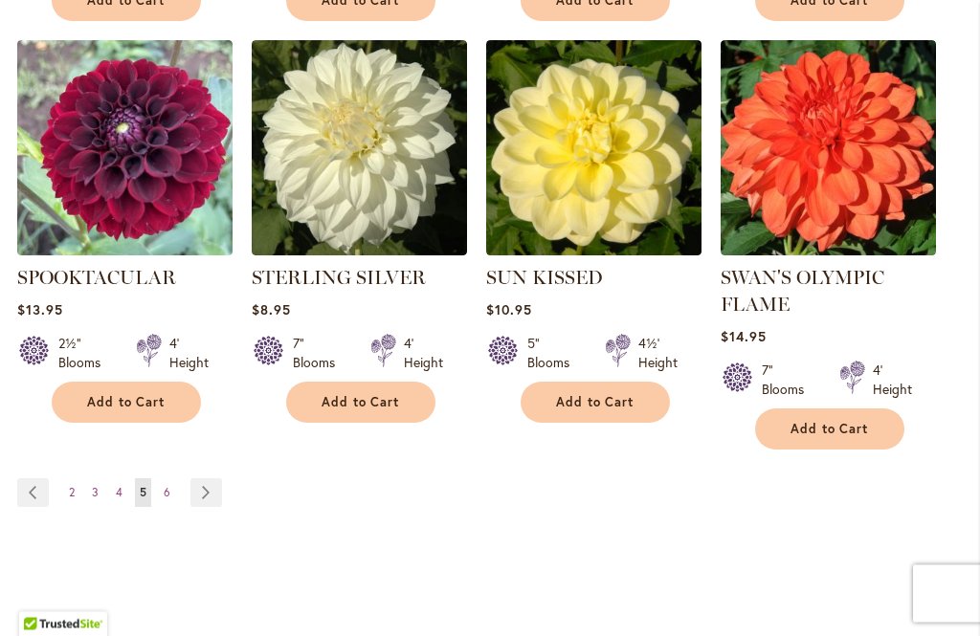
click at [217, 480] on link "Page Next" at bounding box center [206, 494] width 32 height 29
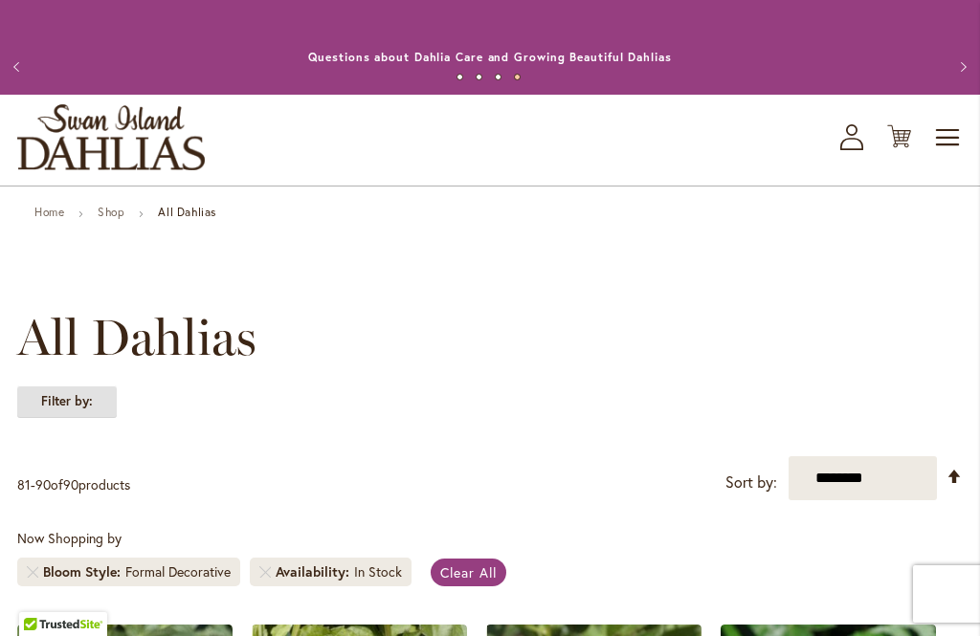
click at [63, 408] on strong "Filter by:" at bounding box center [67, 402] width 100 height 33
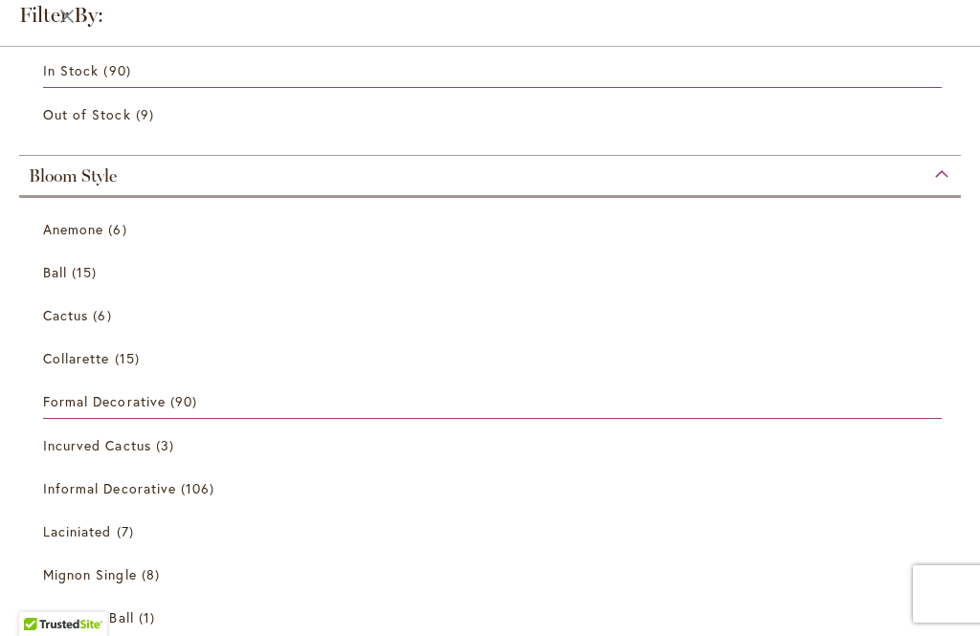
scroll to position [296, 0]
click at [134, 495] on span "Informal Decorative" at bounding box center [109, 488] width 133 height 18
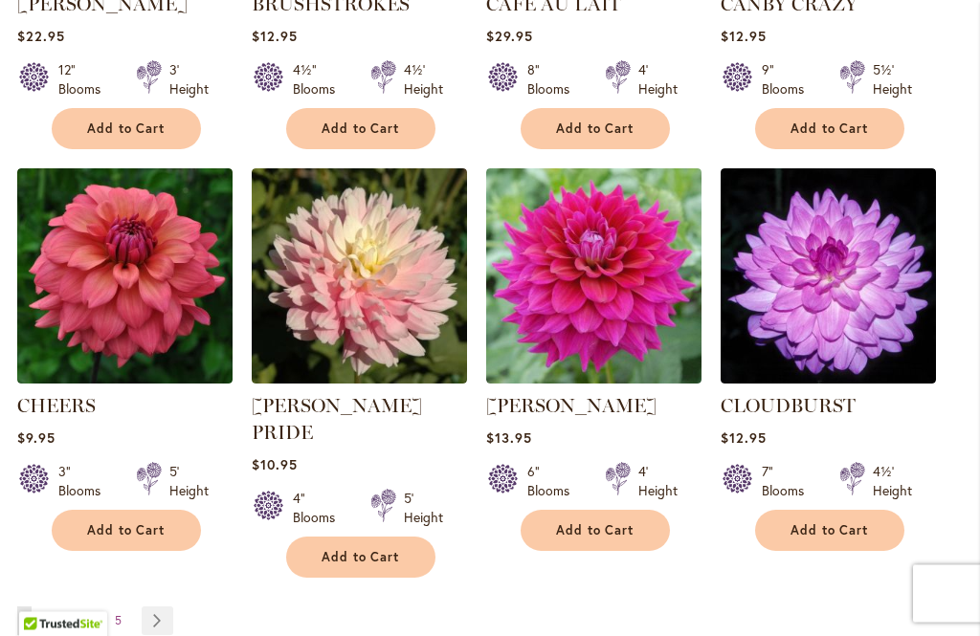
scroll to position [1690, 0]
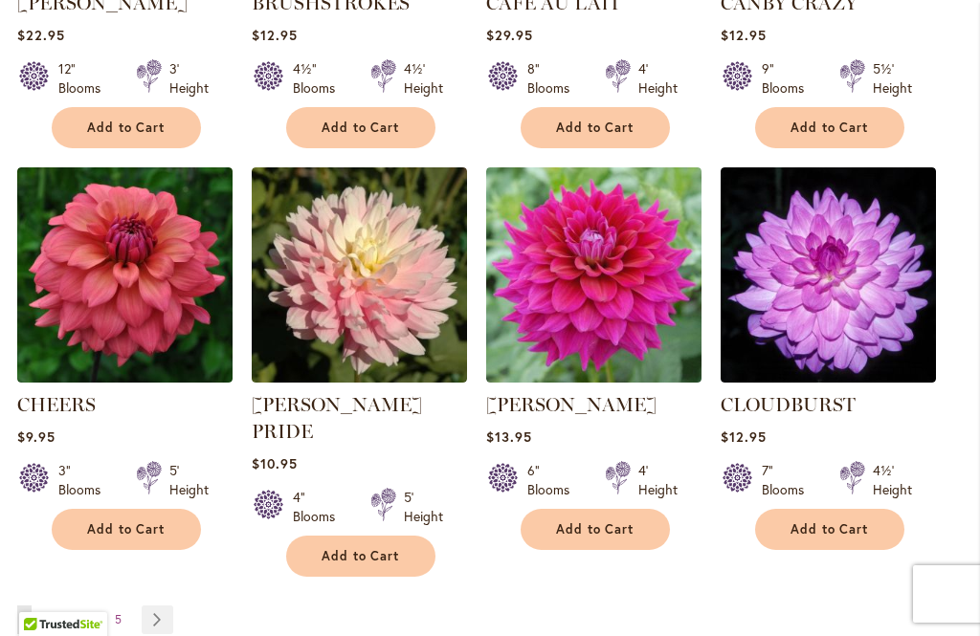
click at [165, 606] on link "Page Next" at bounding box center [158, 620] width 32 height 29
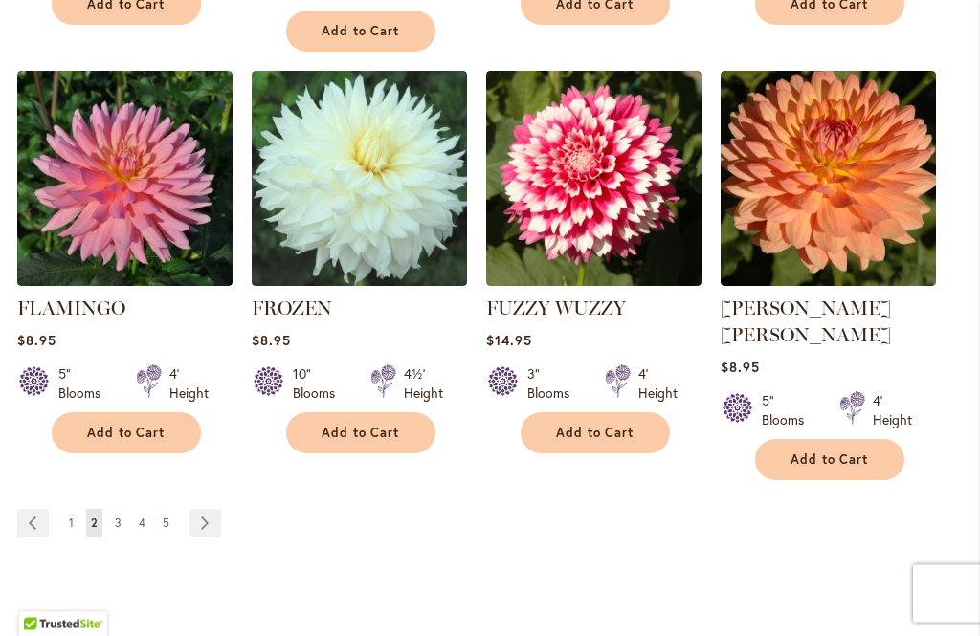
scroll to position [1814, 0]
click at [206, 509] on link "Page Next" at bounding box center [206, 523] width 32 height 29
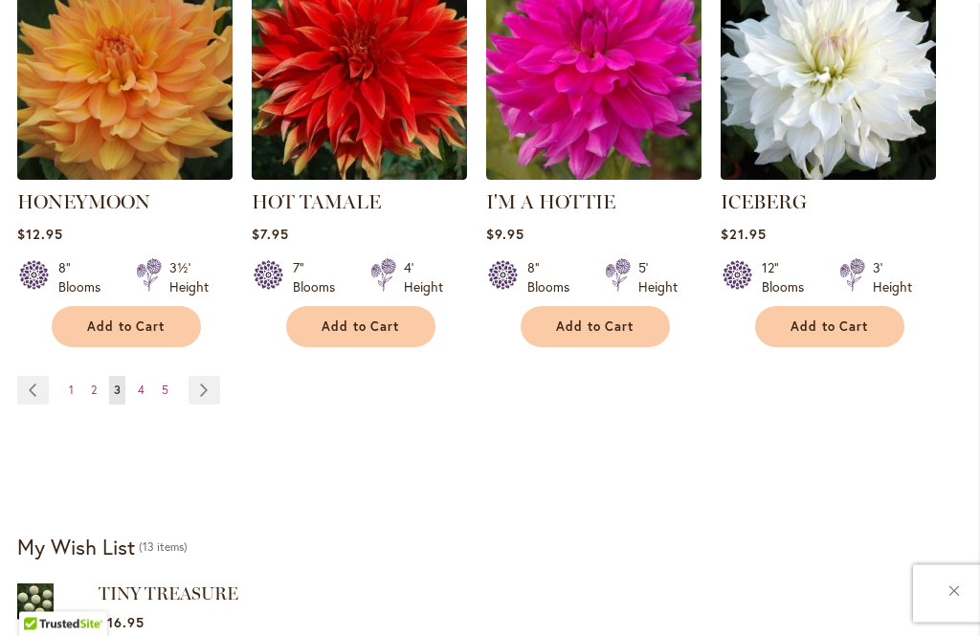
scroll to position [1946, 0]
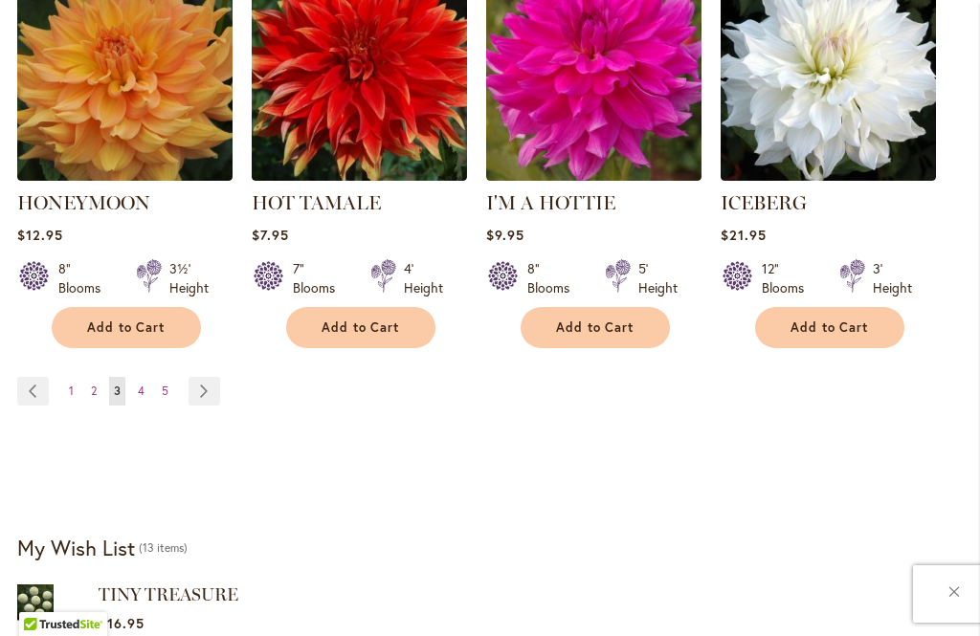
click at [201, 377] on link "Page Next" at bounding box center [205, 391] width 32 height 29
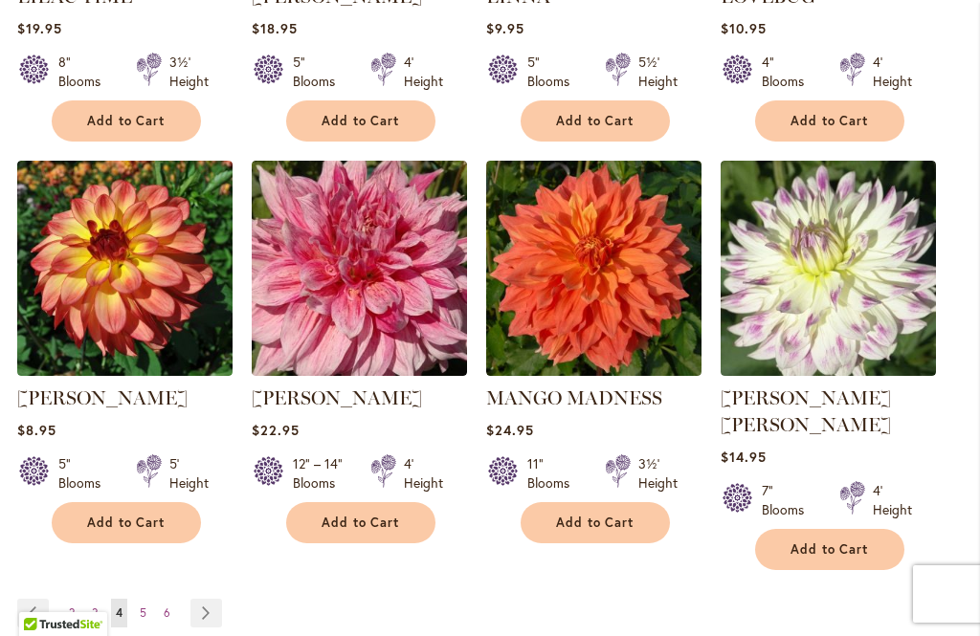
scroll to position [1710, 0]
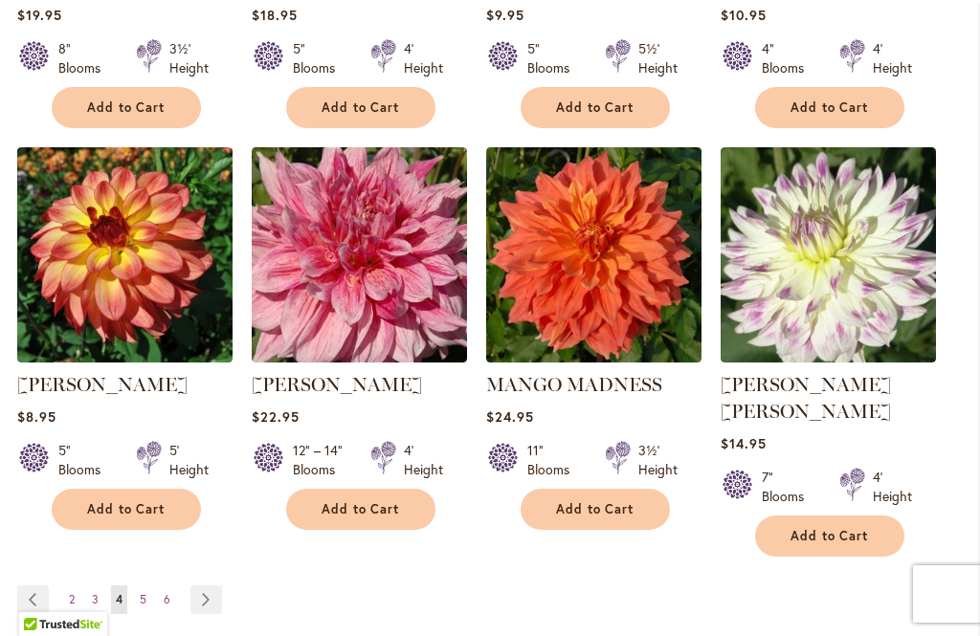
click at [212, 586] on link "Page Next" at bounding box center [206, 600] width 32 height 29
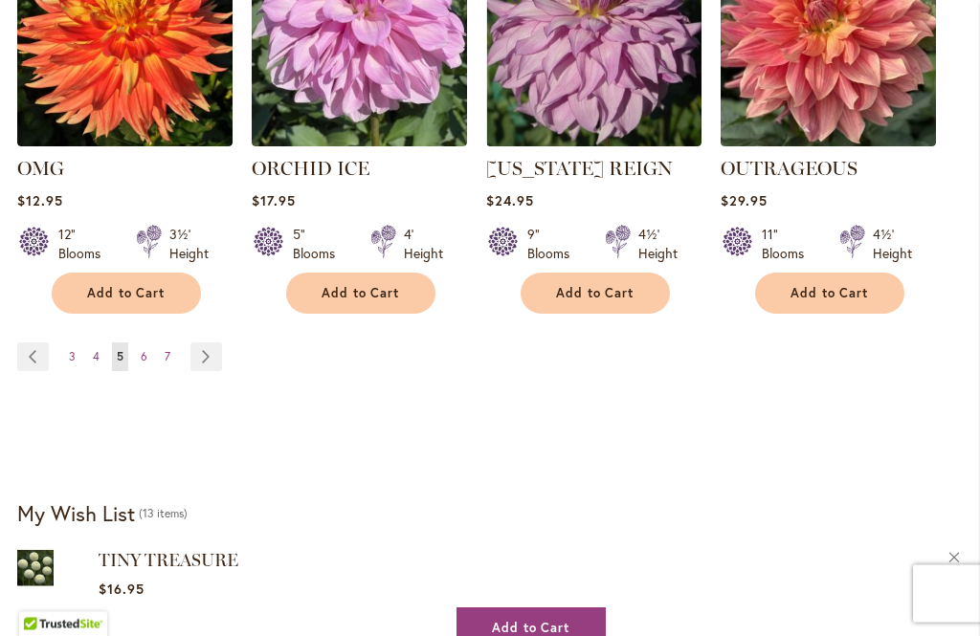
scroll to position [1881, 0]
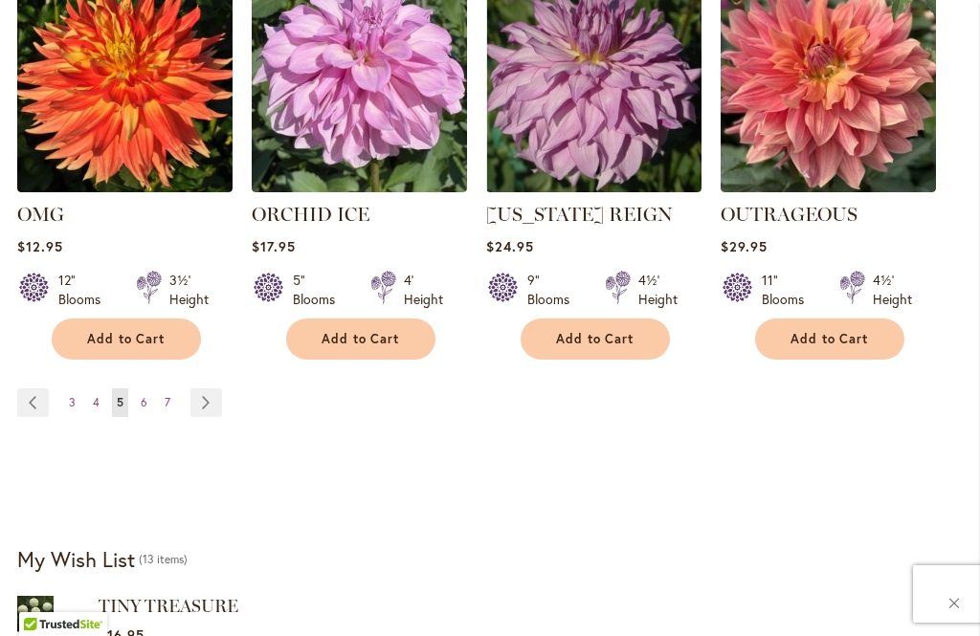
click at [212, 389] on link "Page Next" at bounding box center [206, 403] width 32 height 29
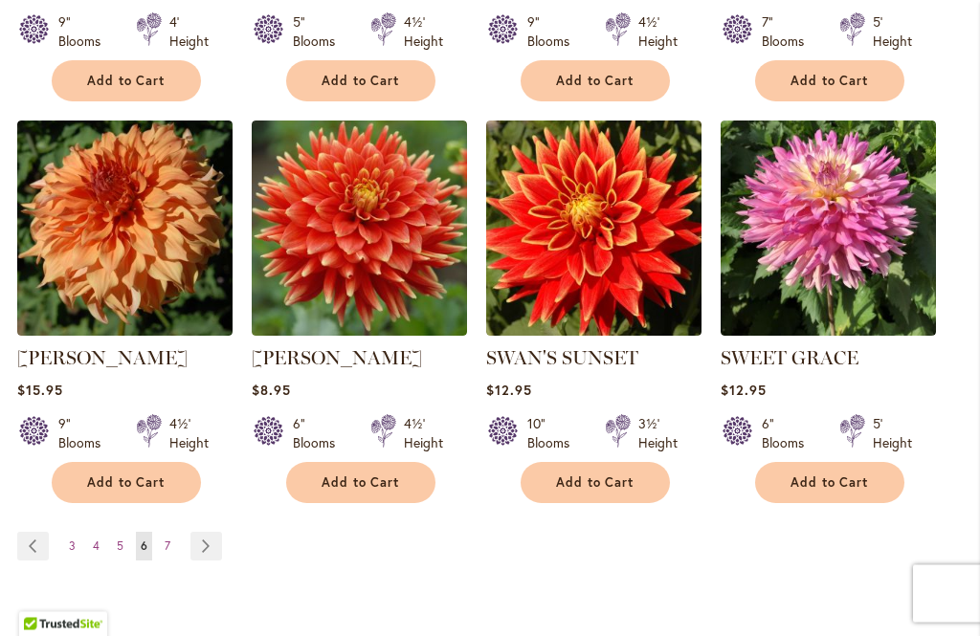
scroll to position [1737, 0]
click at [209, 532] on link "Page Next" at bounding box center [206, 546] width 32 height 29
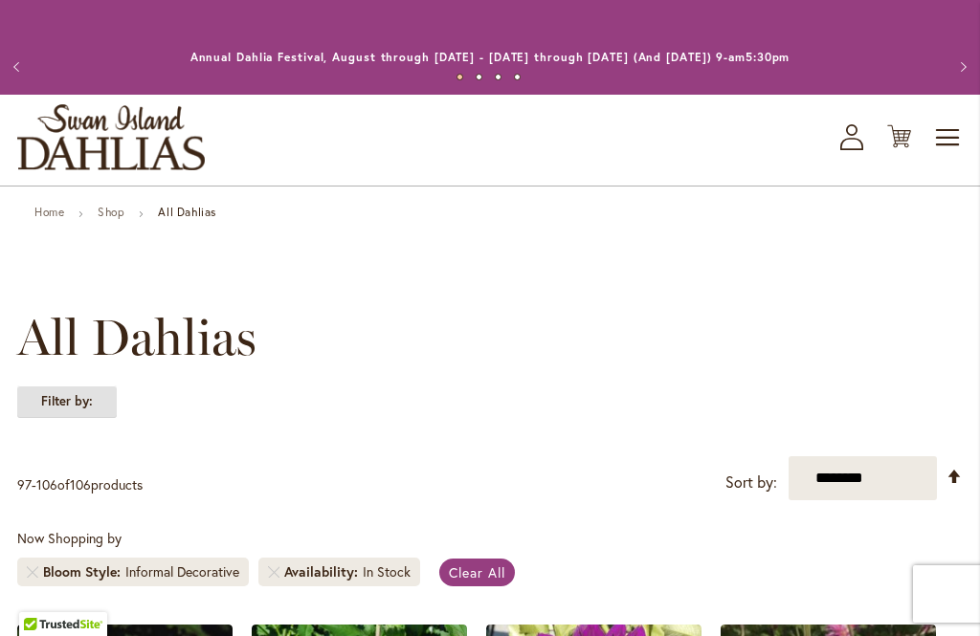
click at [74, 413] on strong "Filter by:" at bounding box center [67, 402] width 100 height 33
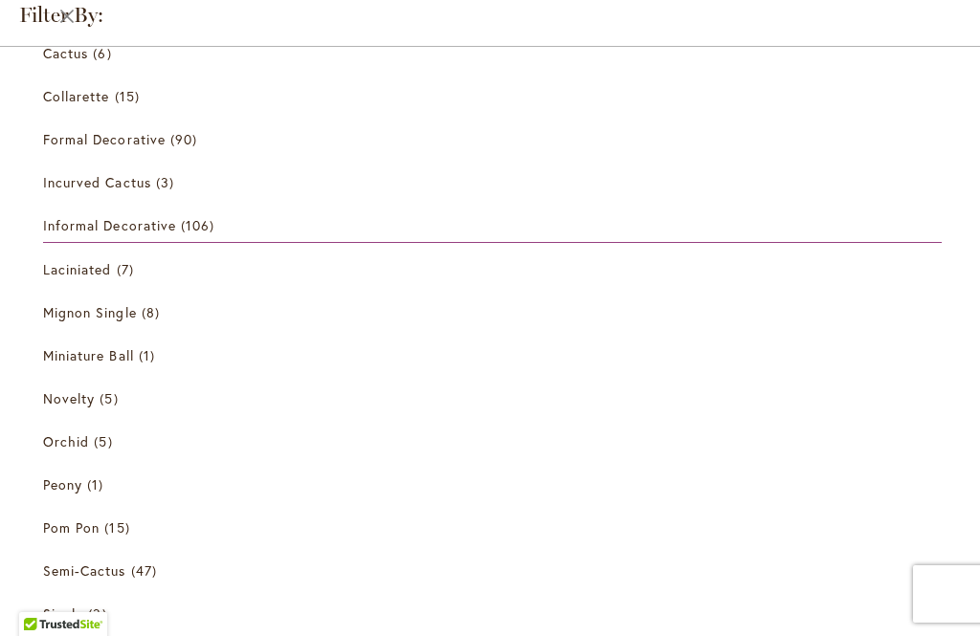
scroll to position [654, 0]
click at [69, 280] on link "Laciniated 7 items" at bounding box center [492, 268] width 899 height 33
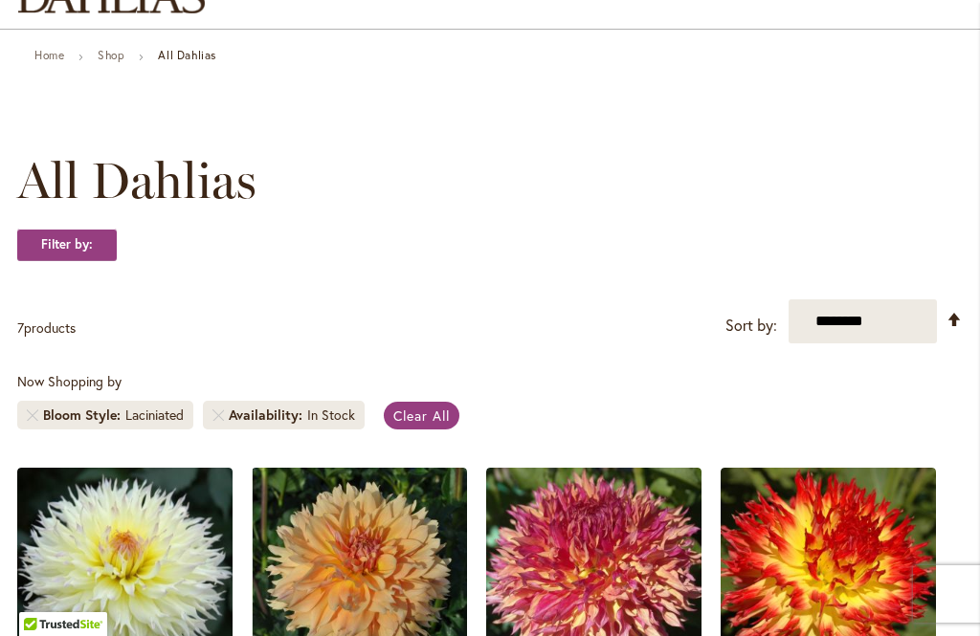
scroll to position [155, 0]
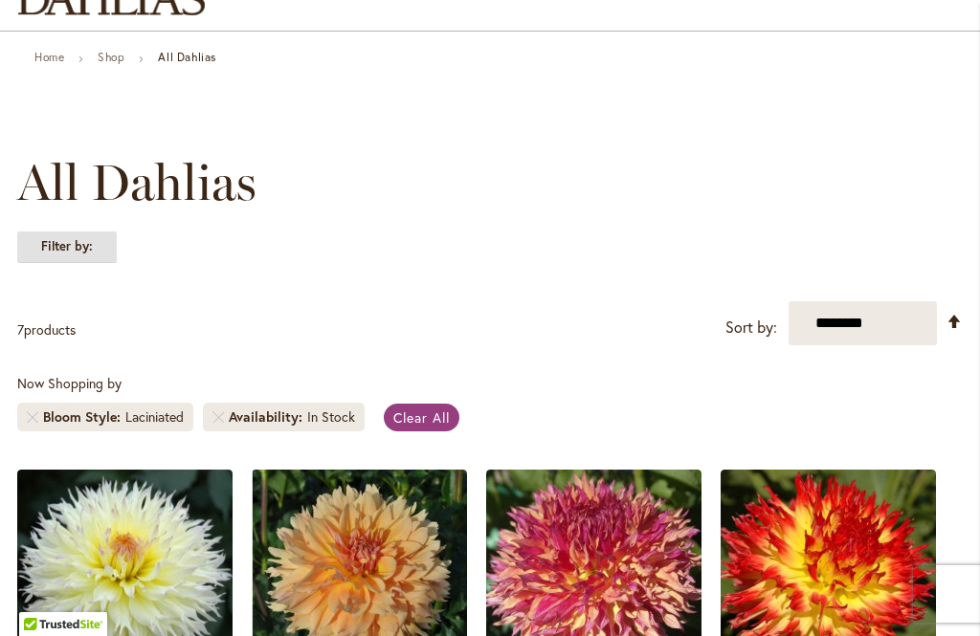
click at [57, 251] on strong "Filter by:" at bounding box center [67, 247] width 100 height 33
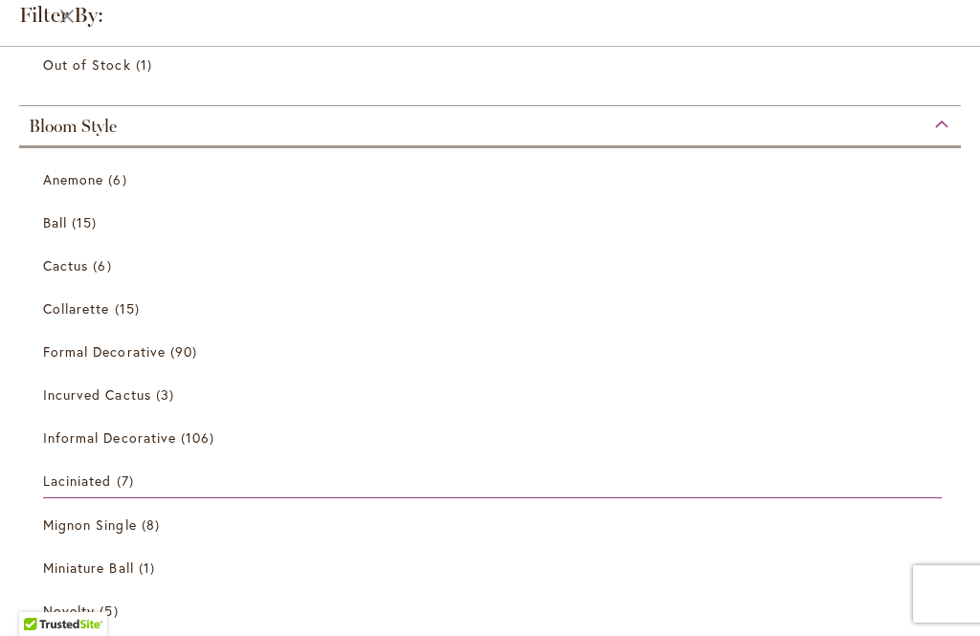
scroll to position [113, 0]
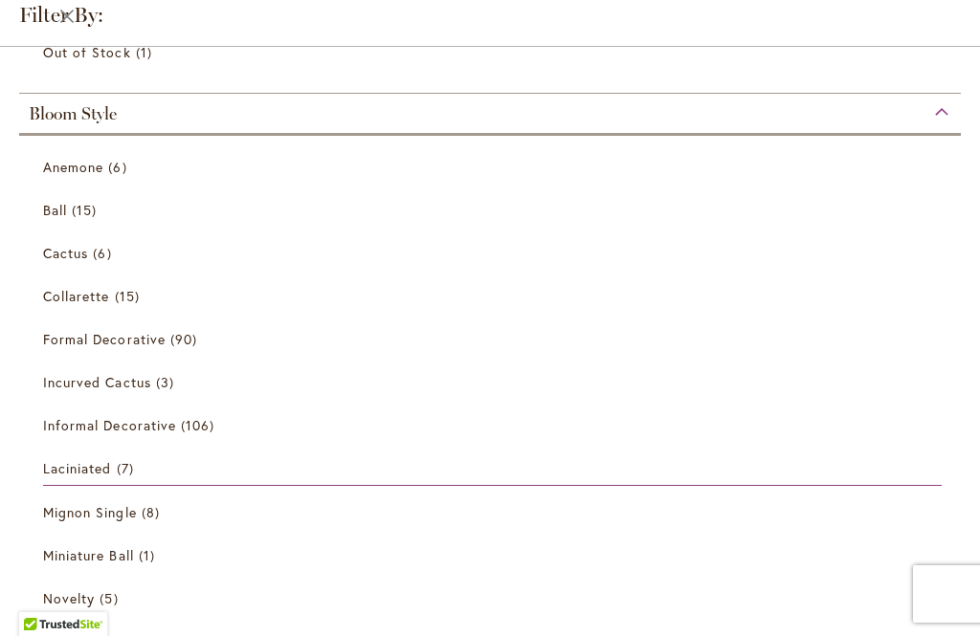
click at [97, 514] on span "Mignon Single" at bounding box center [90, 512] width 94 height 18
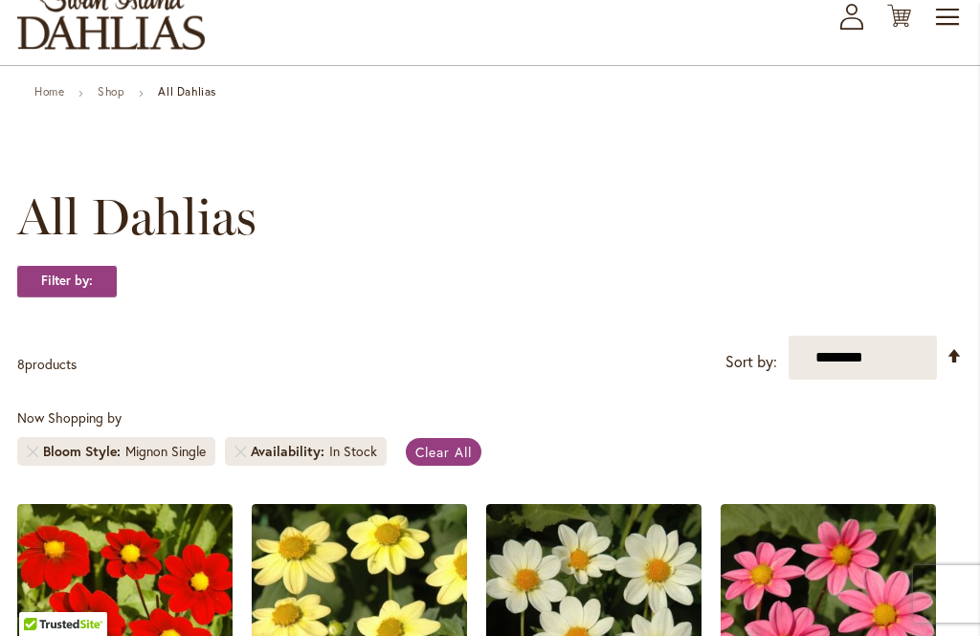
scroll to position [100, 0]
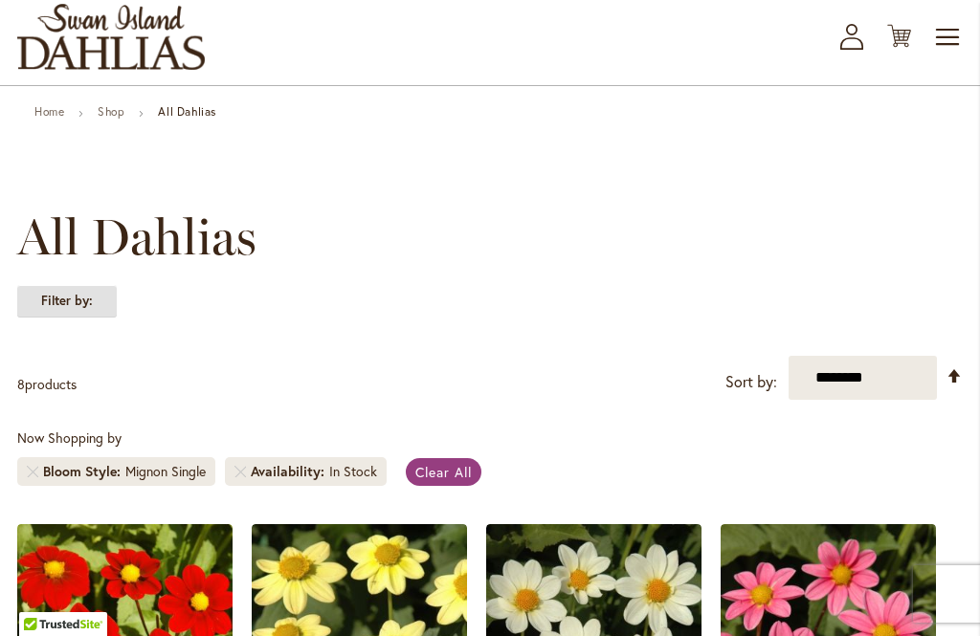
click at [76, 301] on strong "Filter by:" at bounding box center [67, 301] width 100 height 33
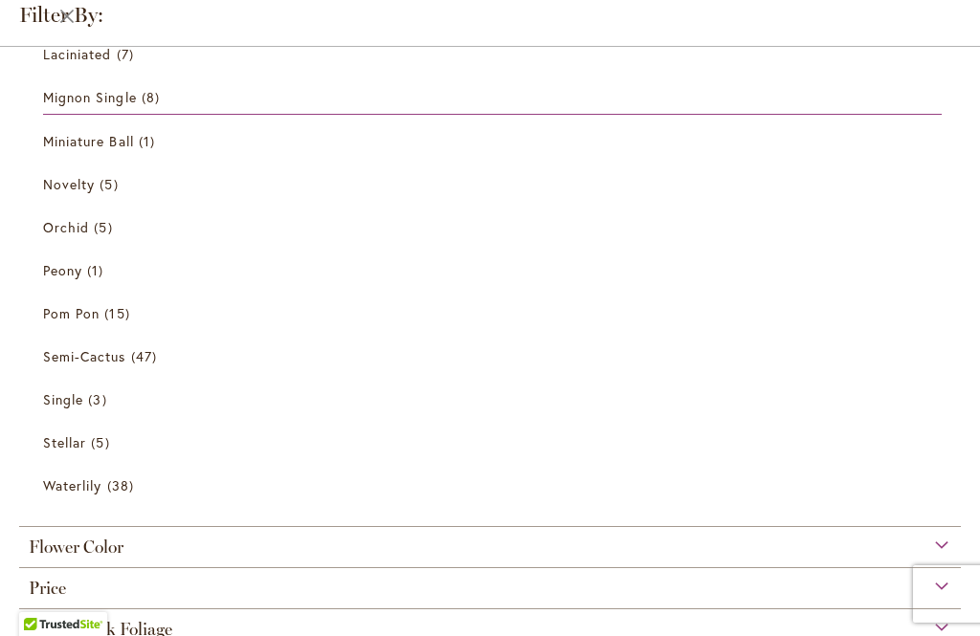
scroll to position [448, 0]
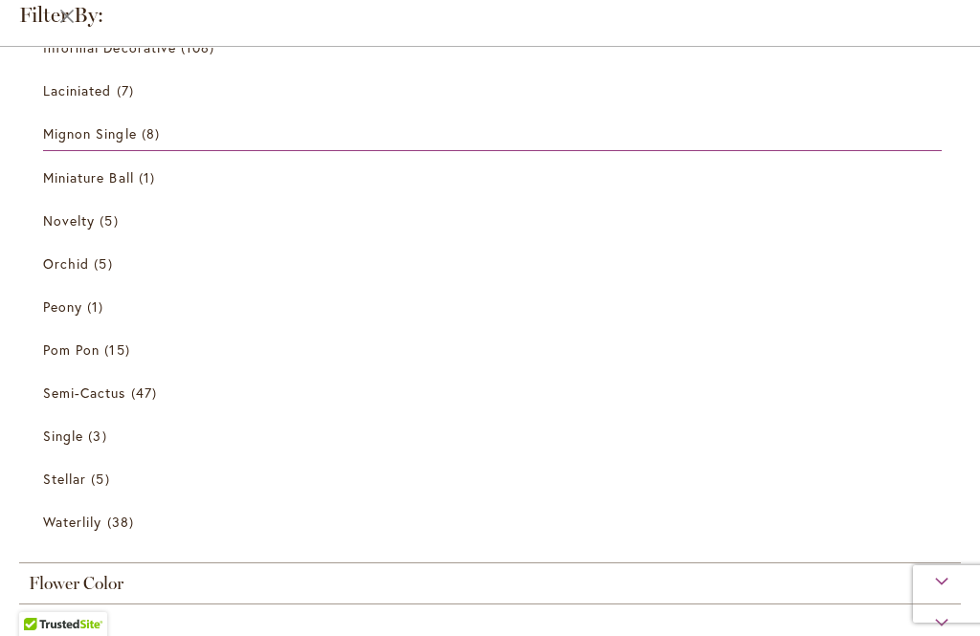
click at [57, 176] on span "Miniature Ball" at bounding box center [88, 177] width 91 height 18
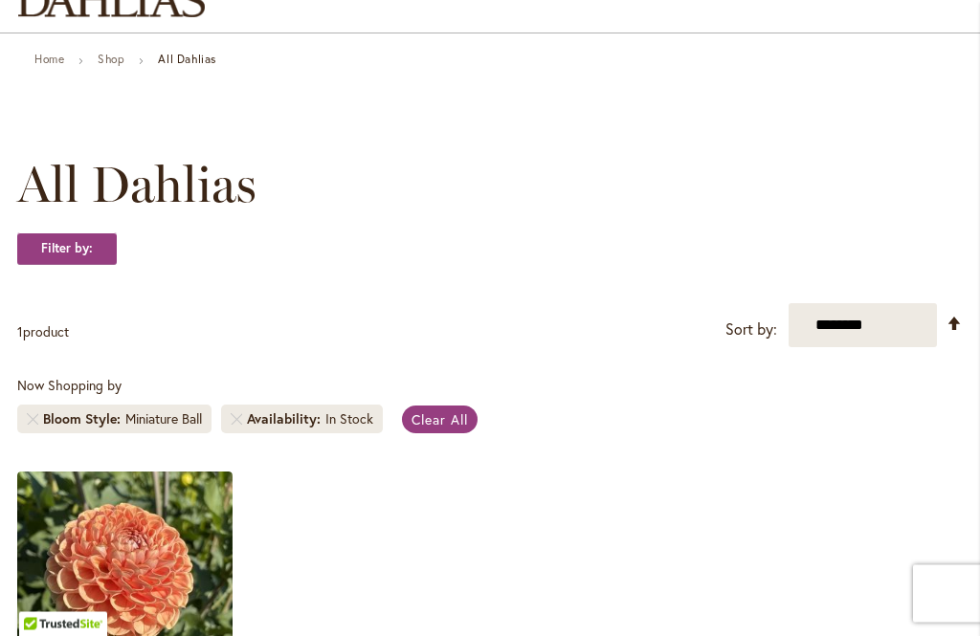
scroll to position [153, 0]
click at [74, 243] on strong "Filter by:" at bounding box center [67, 249] width 100 height 33
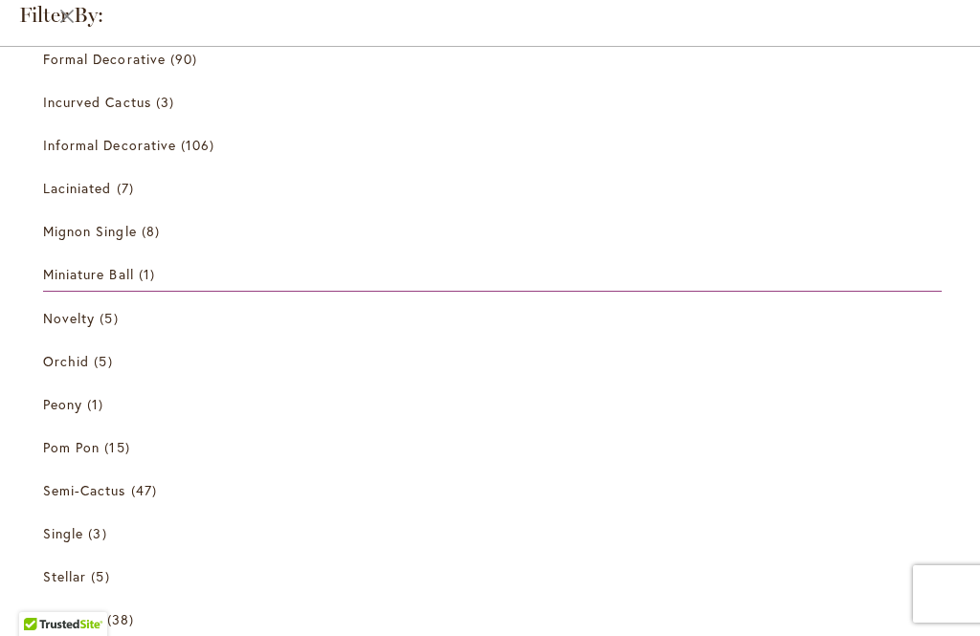
scroll to position [368, 0]
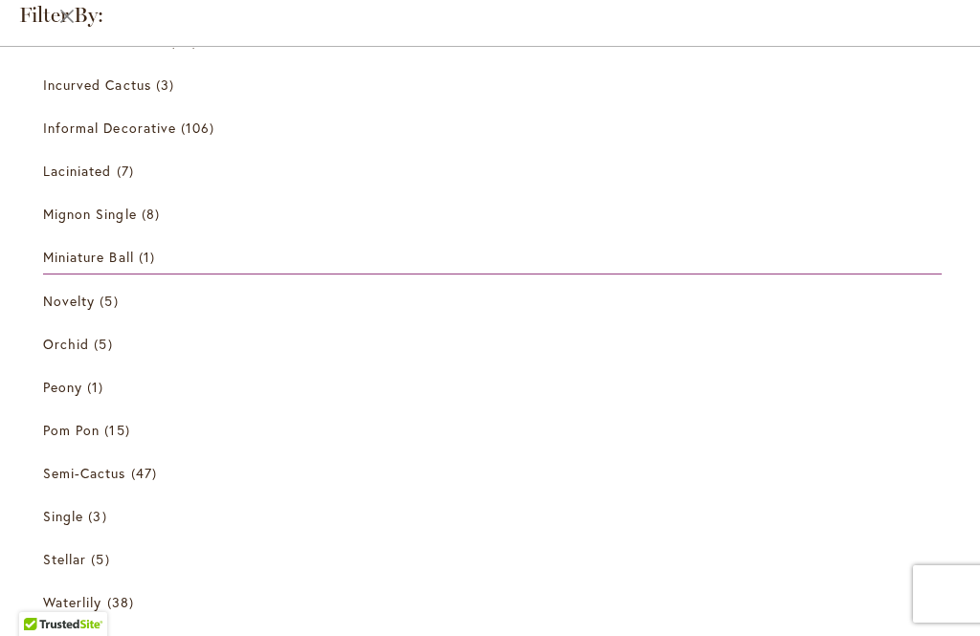
click at [59, 306] on span "Novelty" at bounding box center [69, 301] width 52 height 18
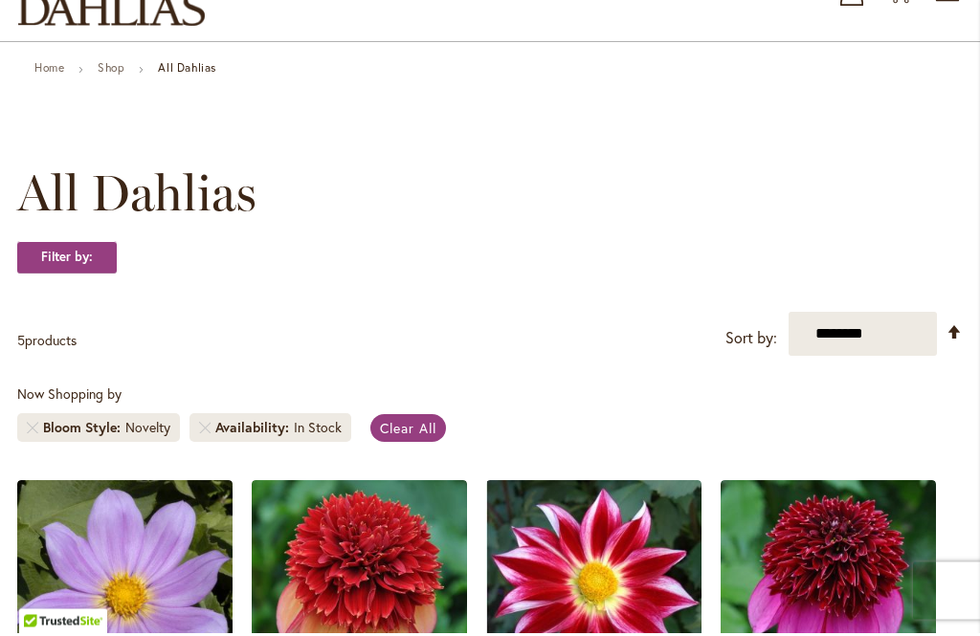
scroll to position [145, 0]
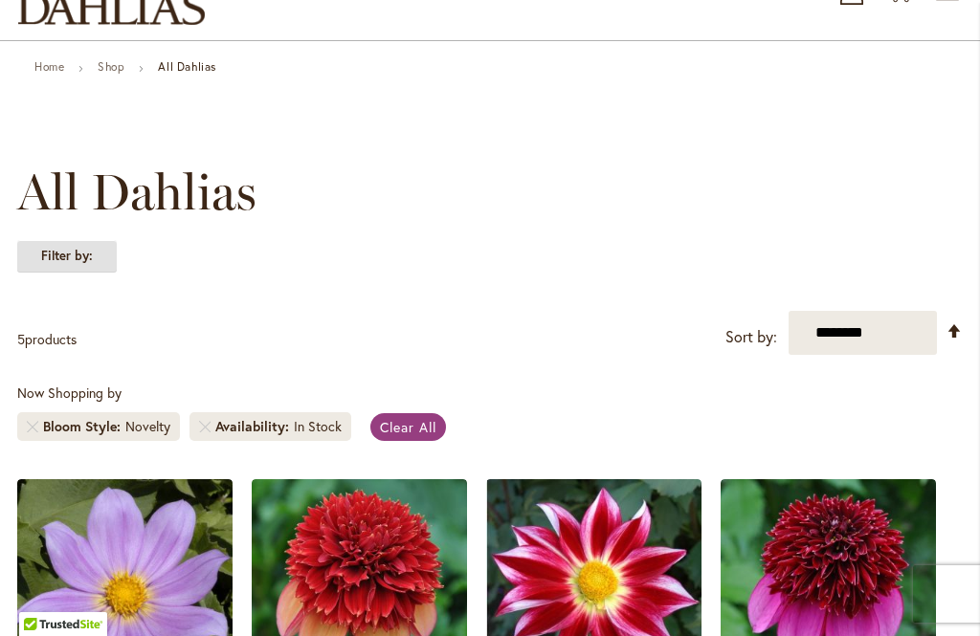
click at [64, 260] on strong "Filter by:" at bounding box center [67, 256] width 100 height 33
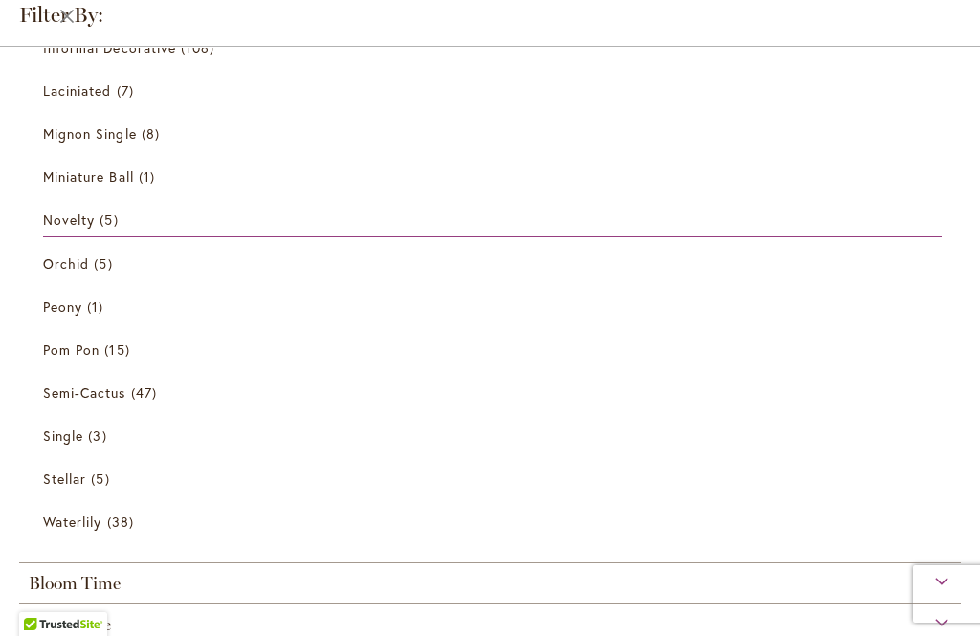
scroll to position [449, 0]
click at [71, 353] on span "Pom Pon" at bounding box center [71, 349] width 56 height 18
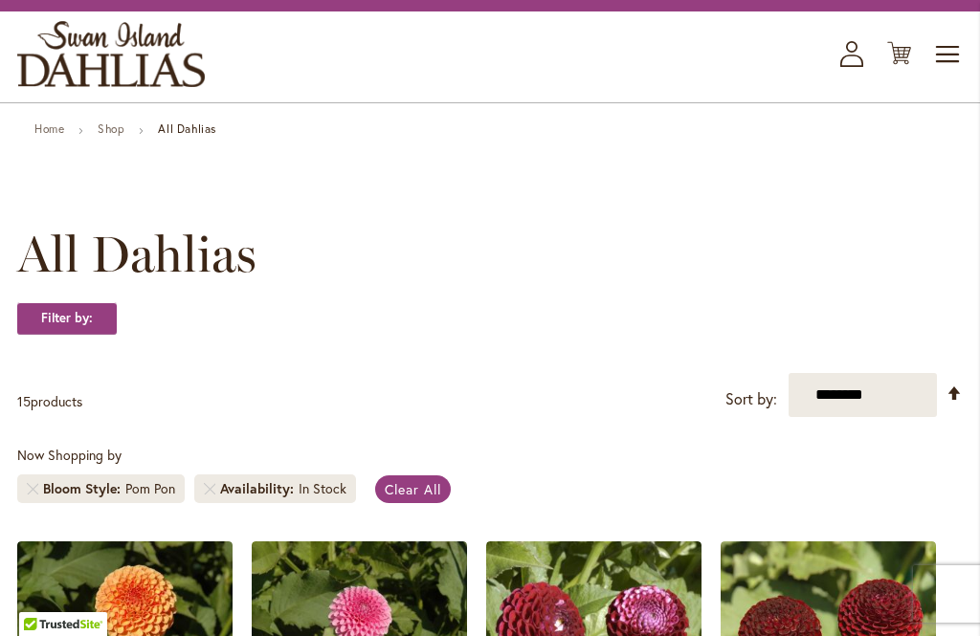
scroll to position [86, 0]
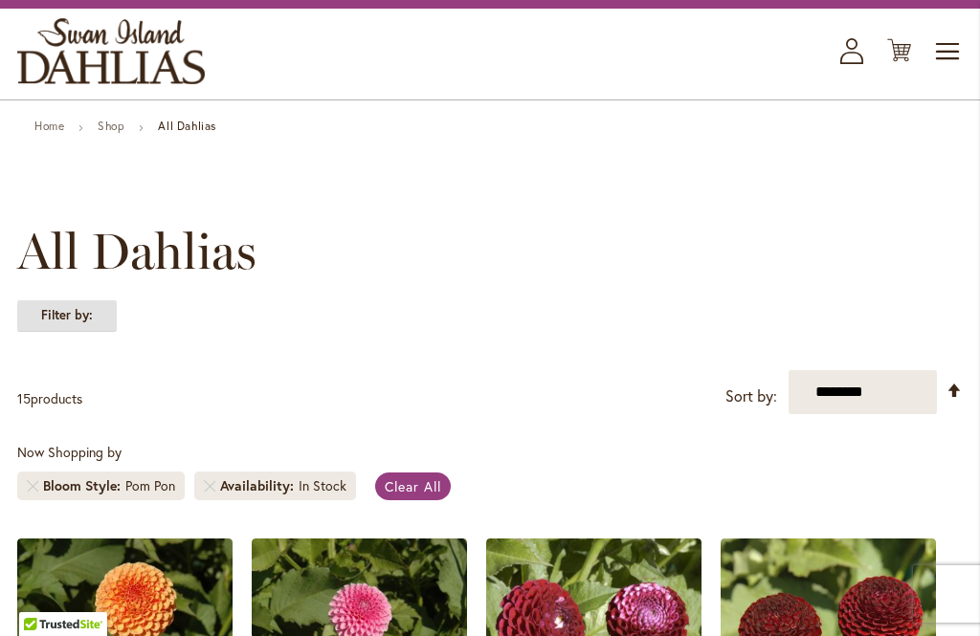
click at [75, 319] on strong "Filter by:" at bounding box center [67, 316] width 100 height 33
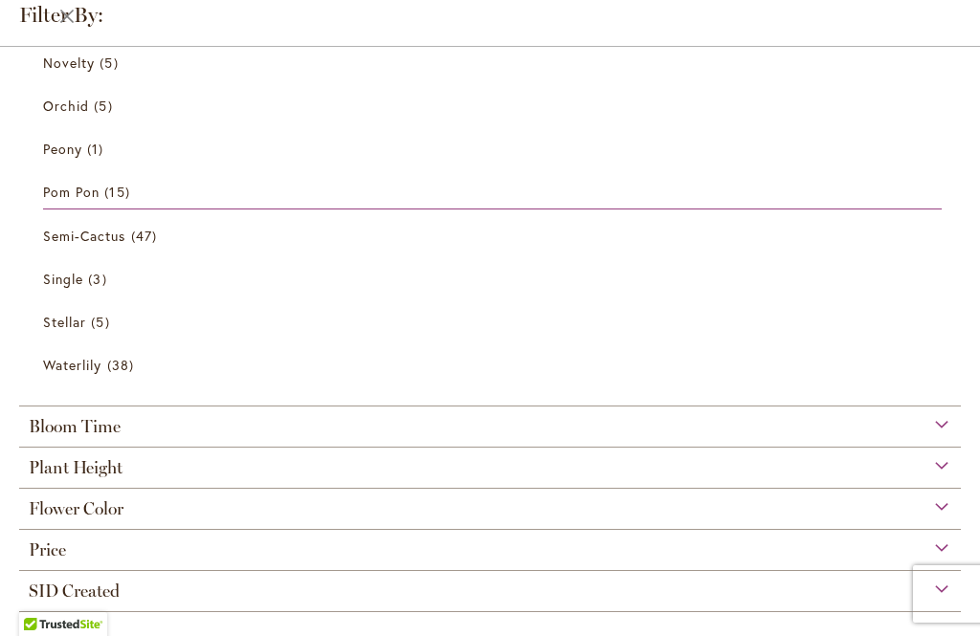
scroll to position [764, 0]
click at [73, 244] on span "Semi-Cactus" at bounding box center [84, 235] width 83 height 18
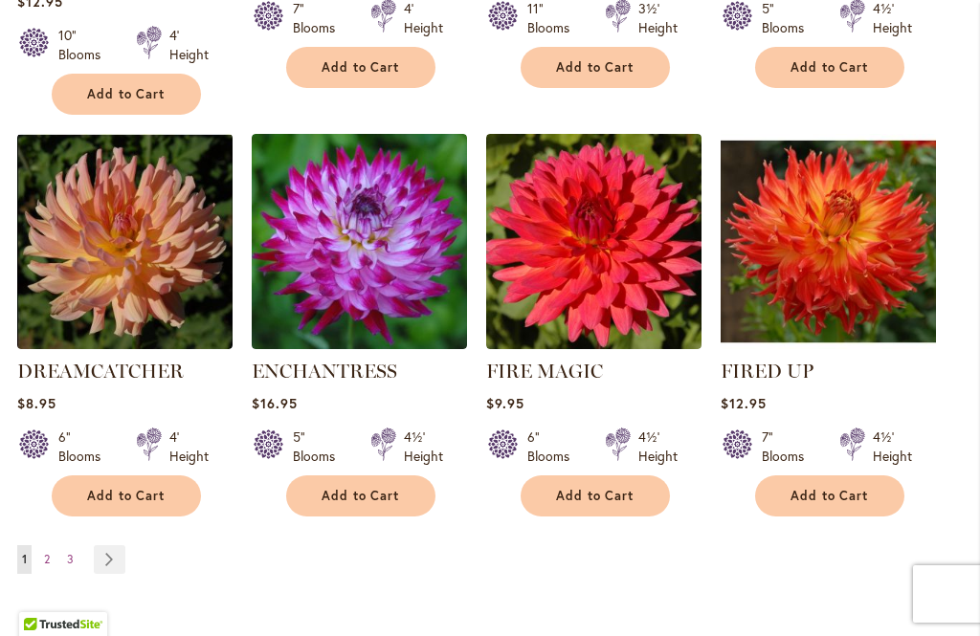
scroll to position [1732, 0]
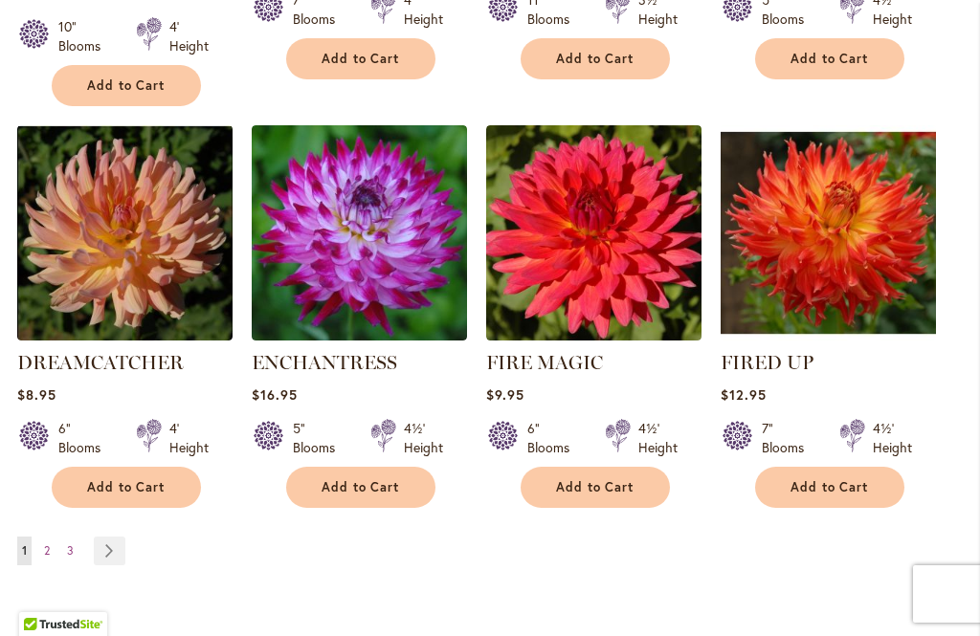
click at [114, 537] on link "Page Next" at bounding box center [110, 551] width 32 height 29
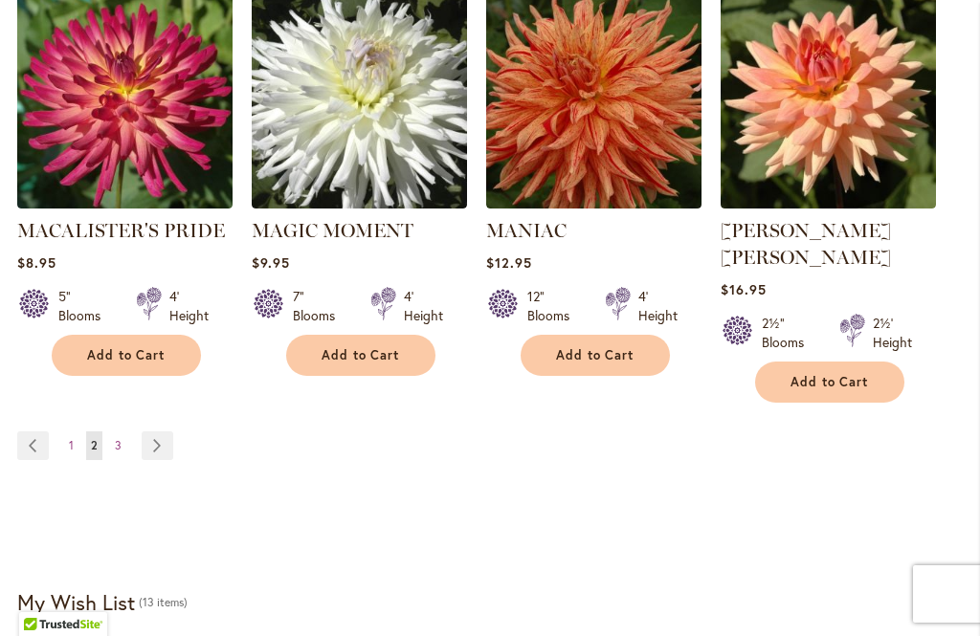
scroll to position [1892, 0]
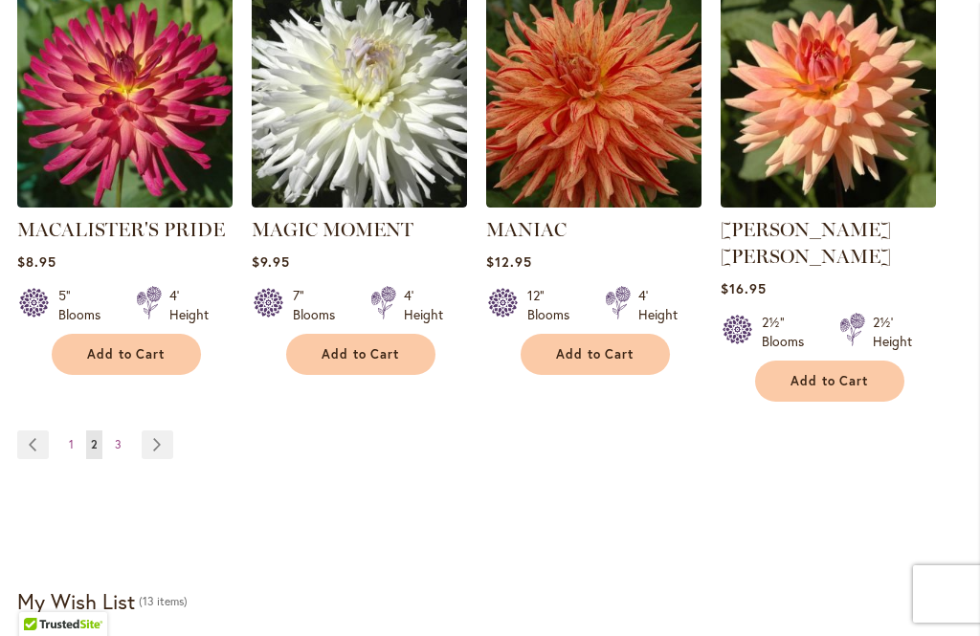
click at [152, 431] on link "Page Next" at bounding box center [158, 445] width 32 height 29
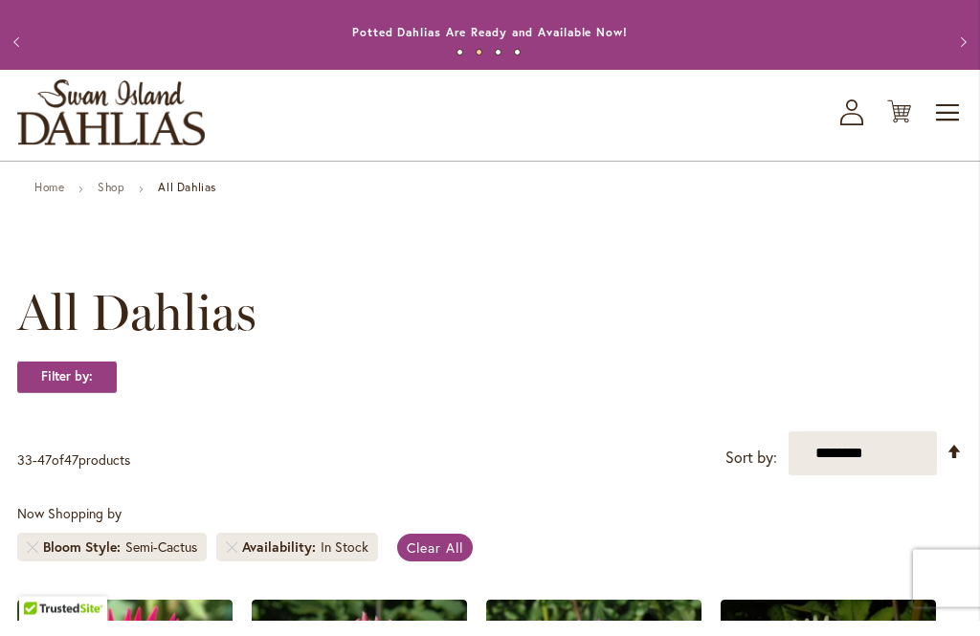
scroll to position [26, 0]
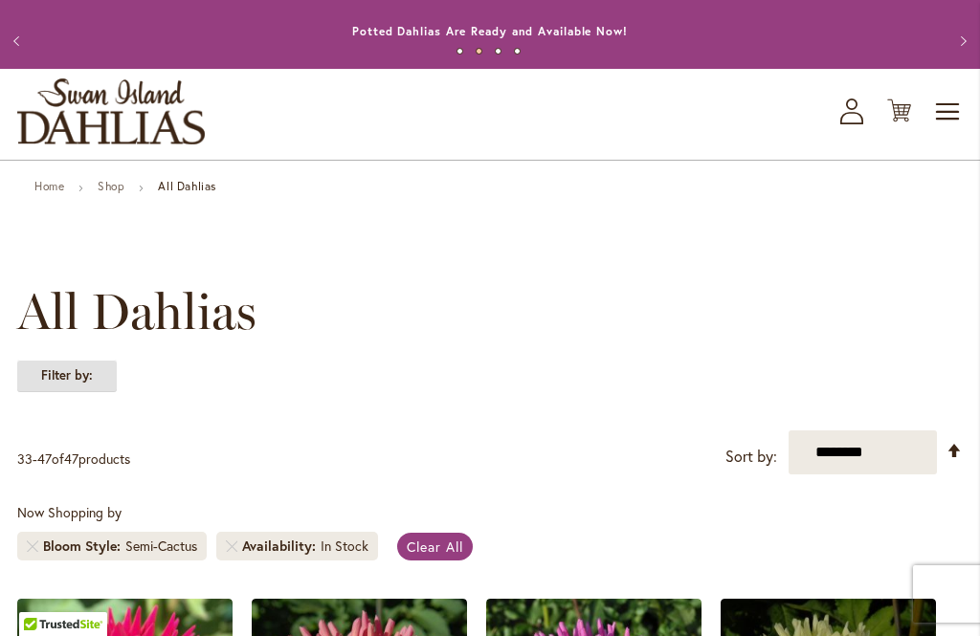
click at [72, 376] on strong "Filter by:" at bounding box center [67, 376] width 100 height 33
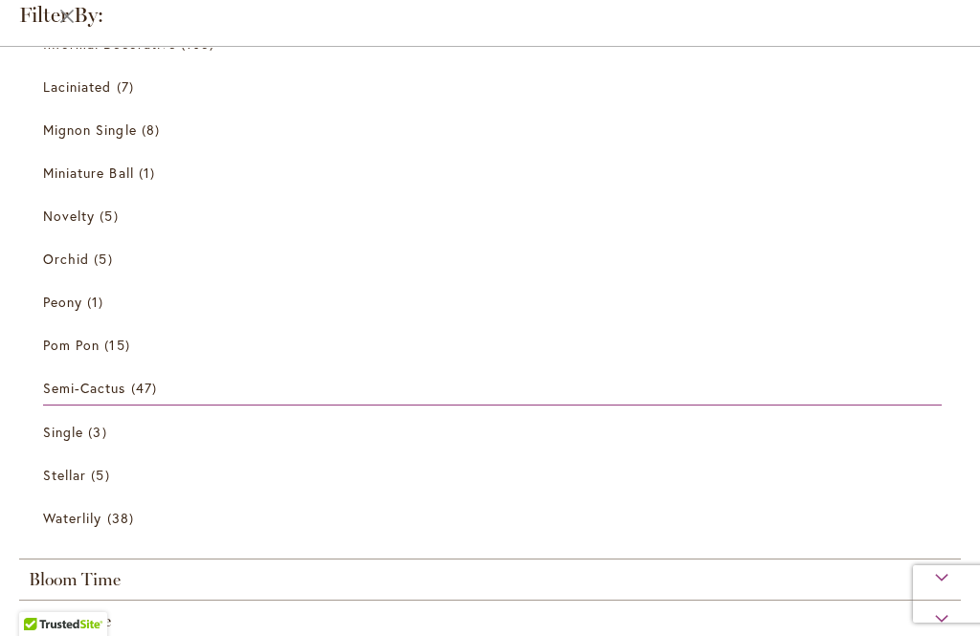
scroll to position [698, 0]
click at [57, 432] on span "Single" at bounding box center [63, 430] width 40 height 18
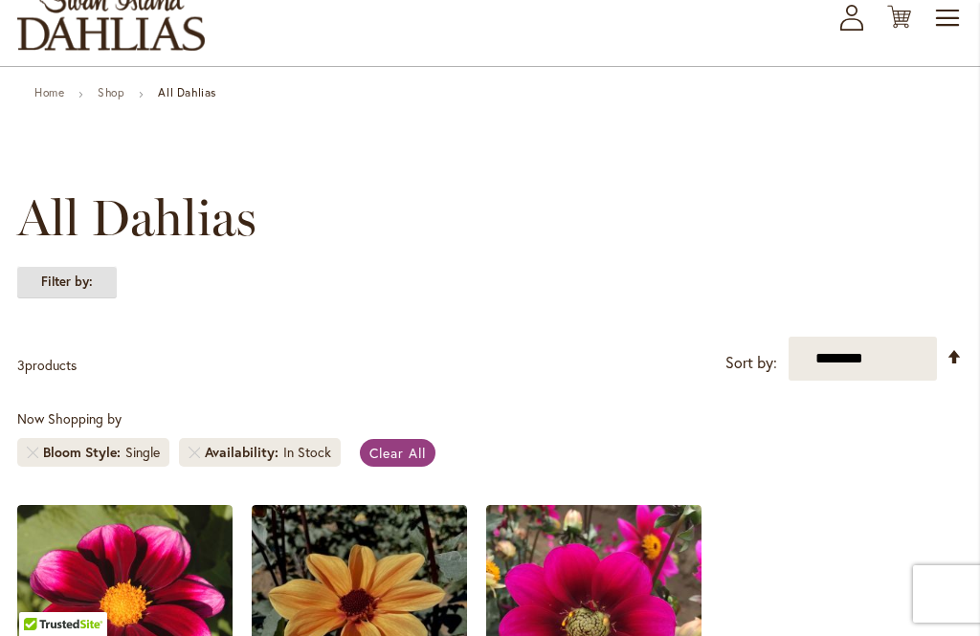
click at [38, 279] on strong "Filter by:" at bounding box center [67, 282] width 100 height 33
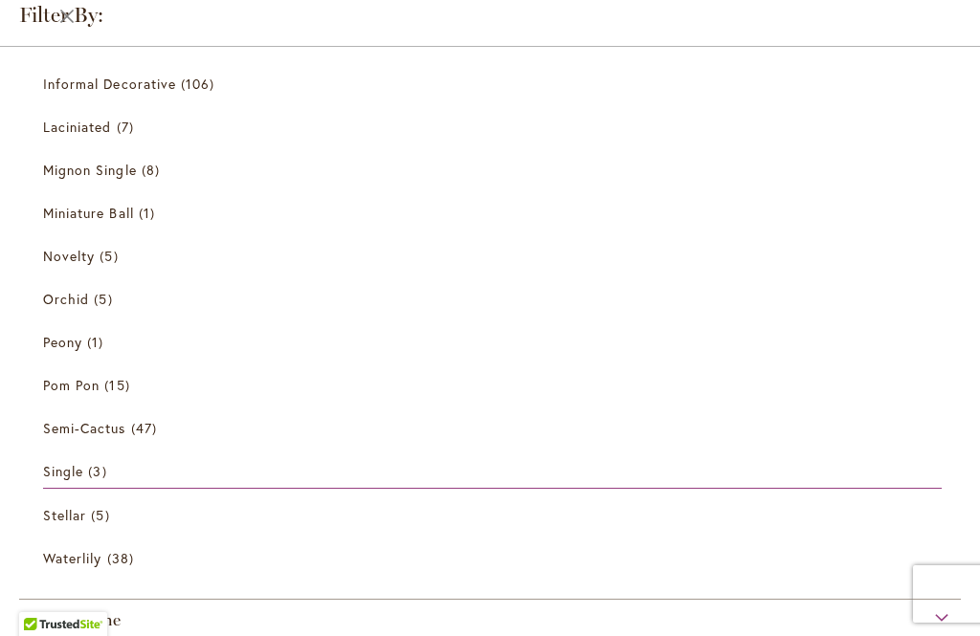
scroll to position [583, 0]
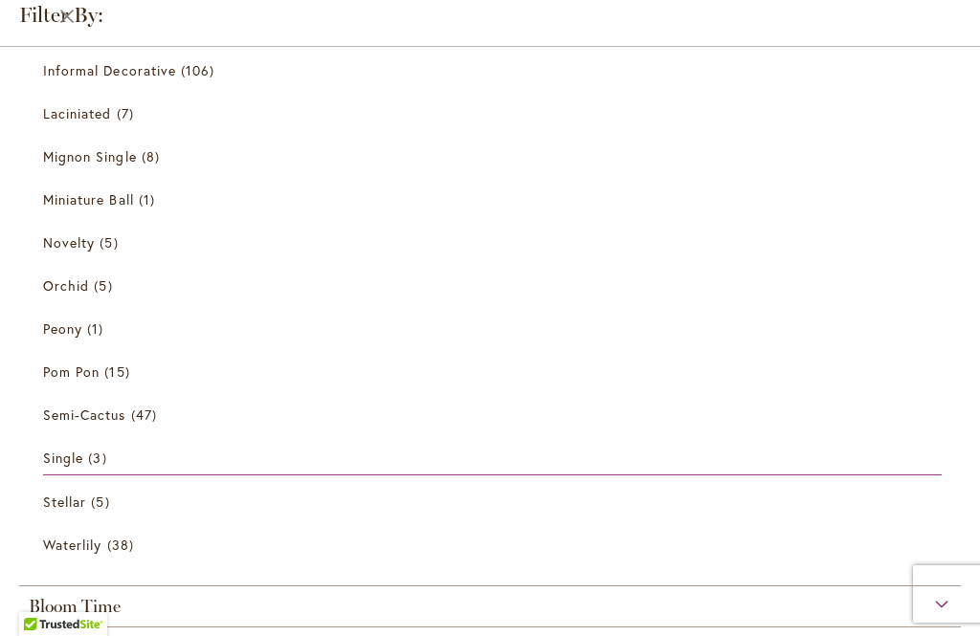
click at [62, 510] on span "Stellar" at bounding box center [64, 502] width 43 height 18
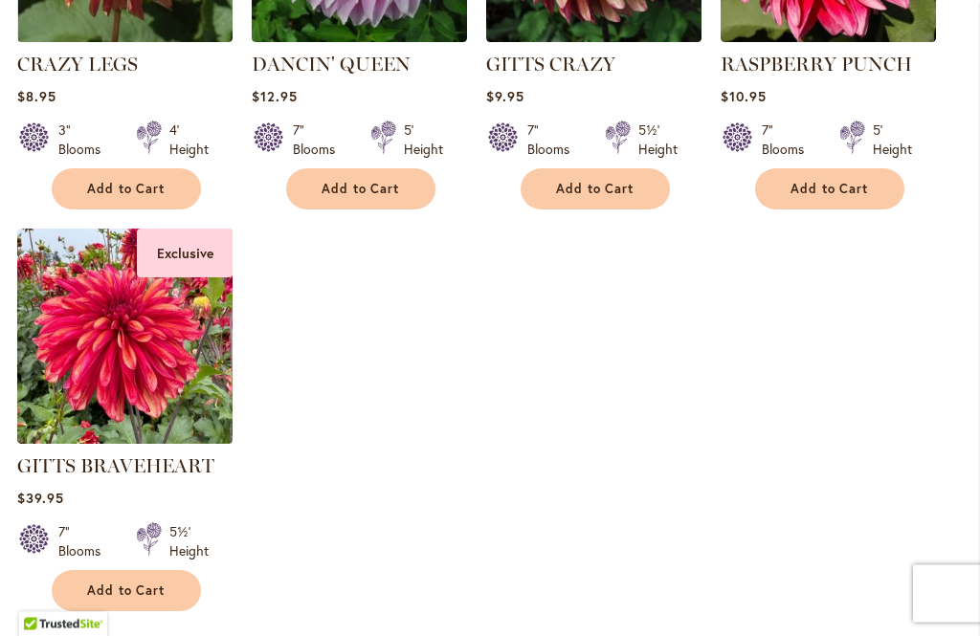
scroll to position [799, 0]
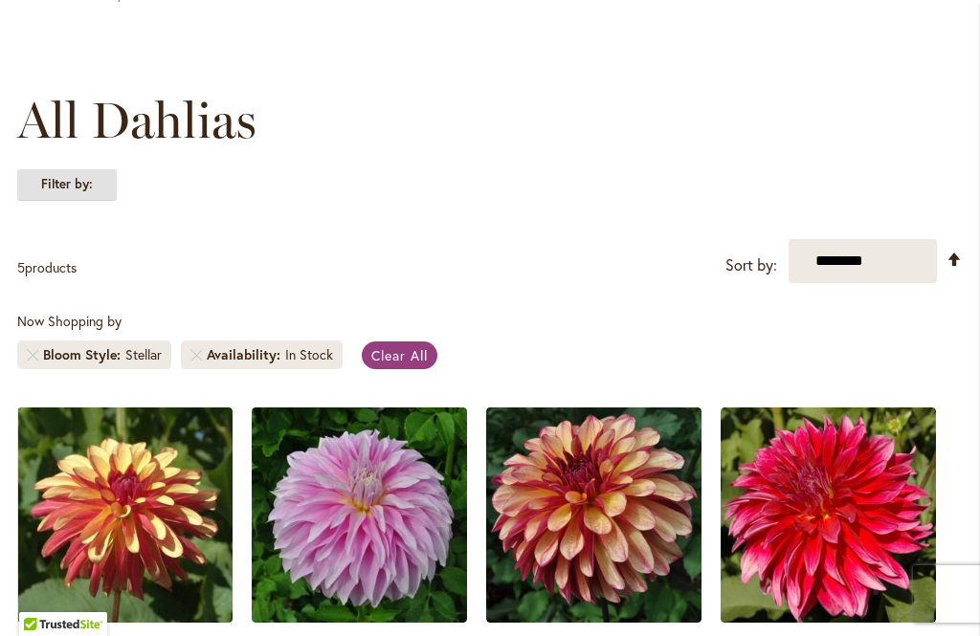
click at [38, 185] on strong "Filter by:" at bounding box center [67, 184] width 100 height 33
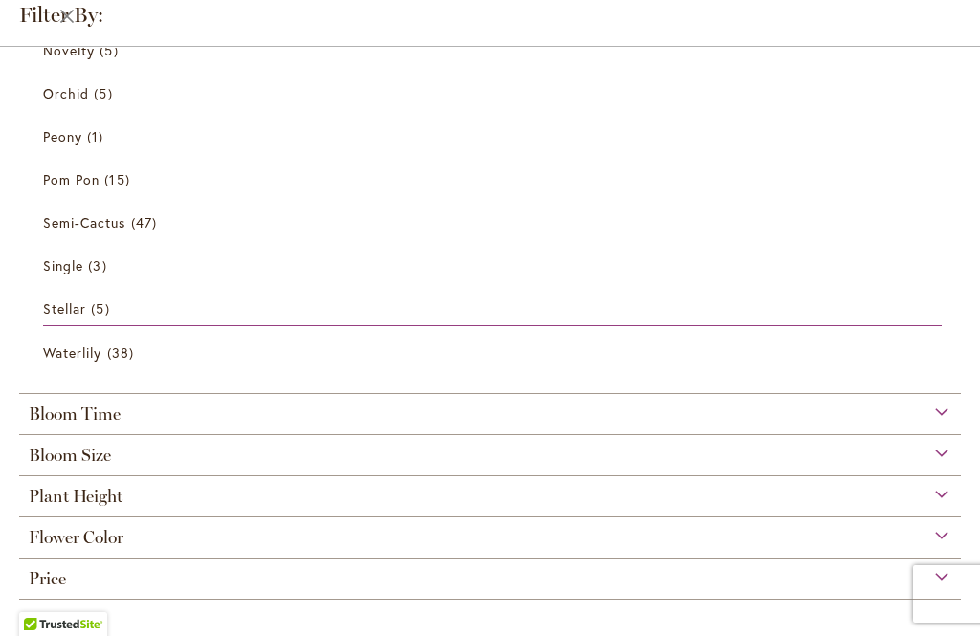
scroll to position [914, 0]
click at [79, 351] on span "Waterlily" at bounding box center [72, 353] width 58 height 18
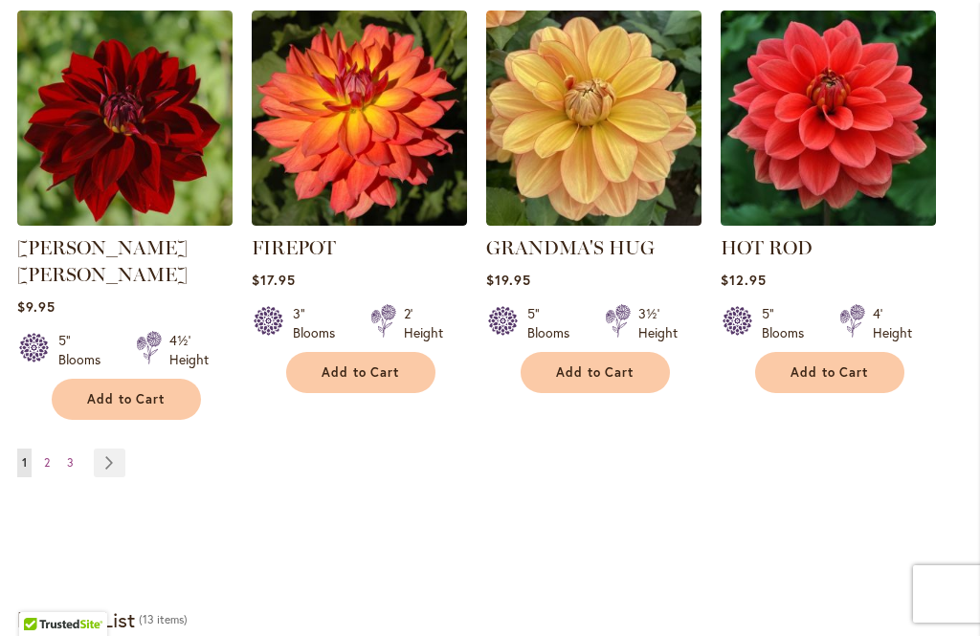
scroll to position [1812, 0]
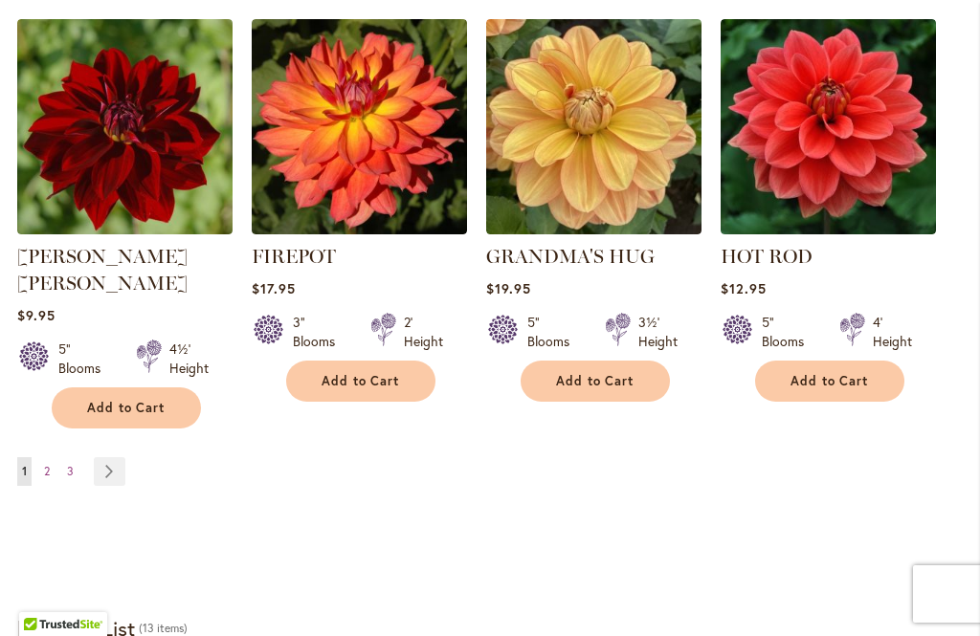
click at [119, 457] on link "Page Next" at bounding box center [110, 471] width 32 height 29
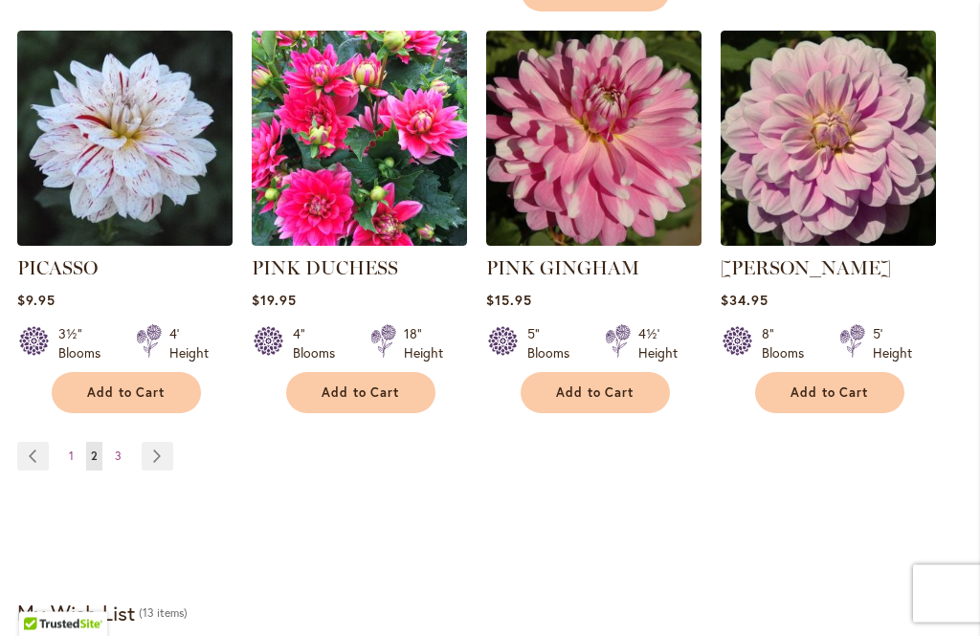
scroll to position [1854, 0]
click at [156, 442] on link "Page Next" at bounding box center [158, 456] width 32 height 29
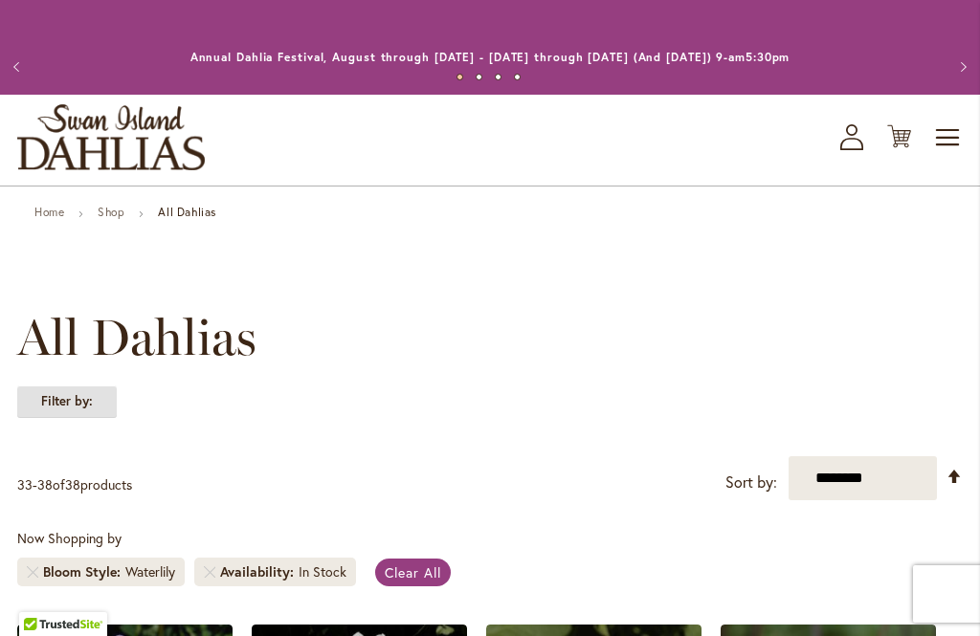
click at [61, 399] on strong "Filter by:" at bounding box center [67, 402] width 100 height 33
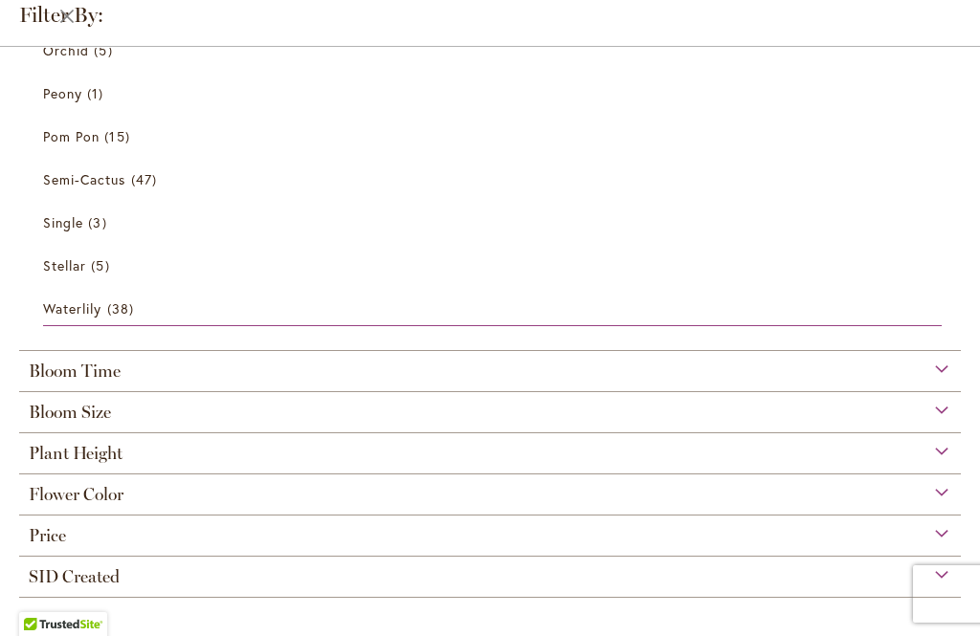
scroll to position [913, 0]
click at [85, 497] on span "Flower Color" at bounding box center [76, 494] width 95 height 21
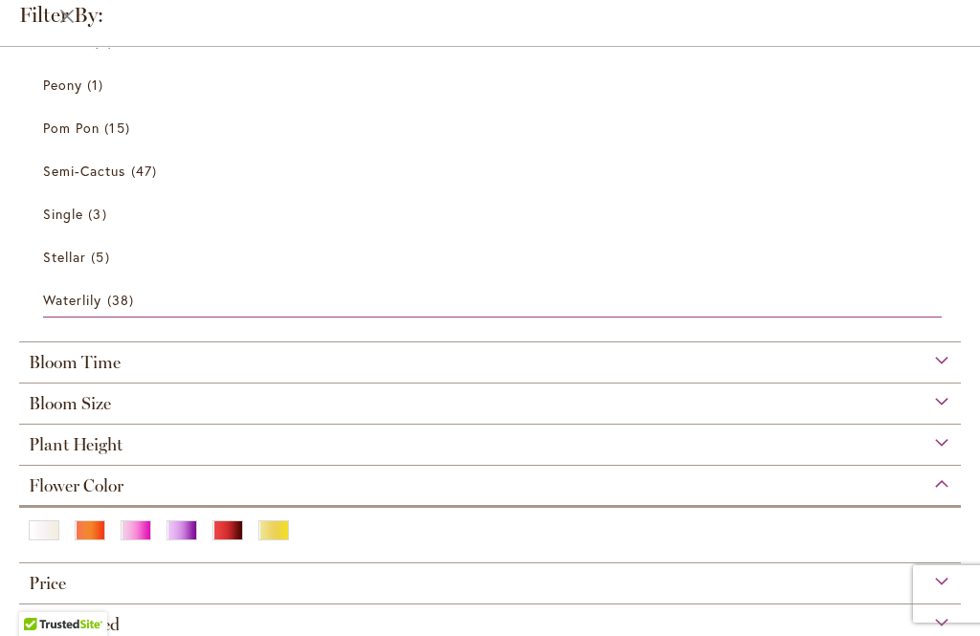
click at [43, 541] on div "White/Cream" at bounding box center [44, 531] width 31 height 20
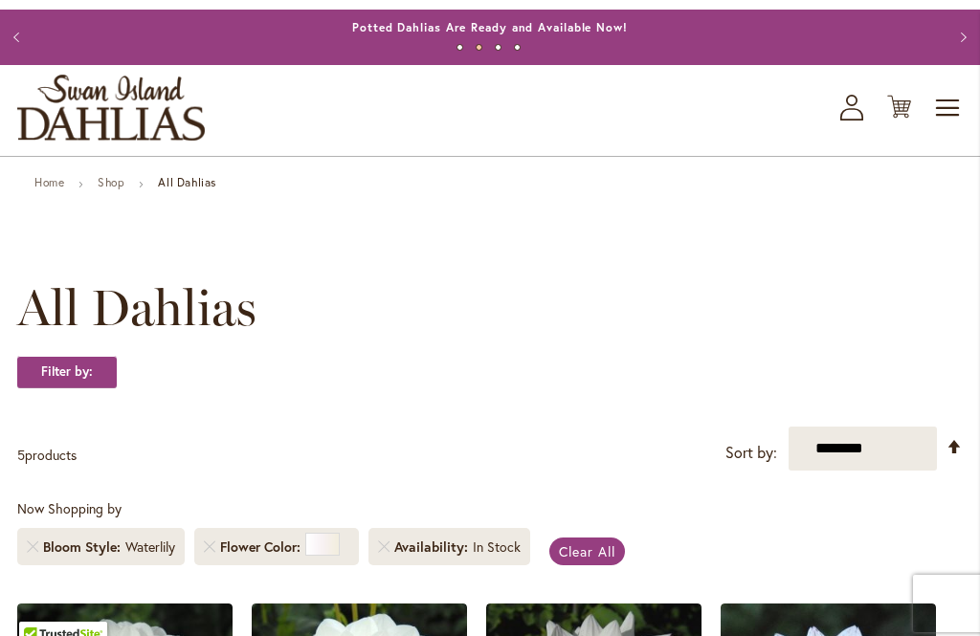
scroll to position [29, 0]
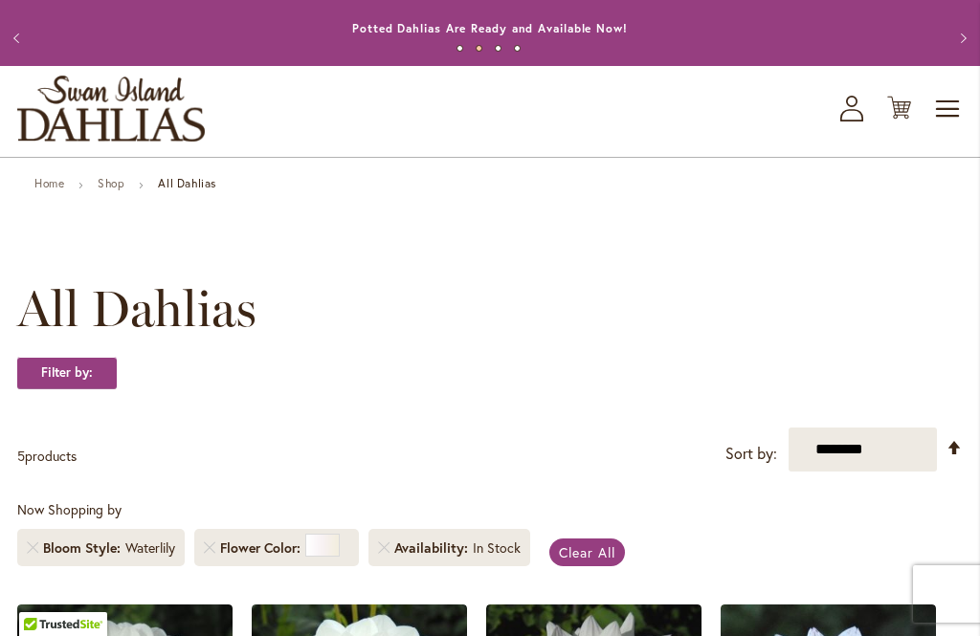
click at [30, 551] on link "Remove Bloom Style Waterlily" at bounding box center [32, 548] width 11 height 11
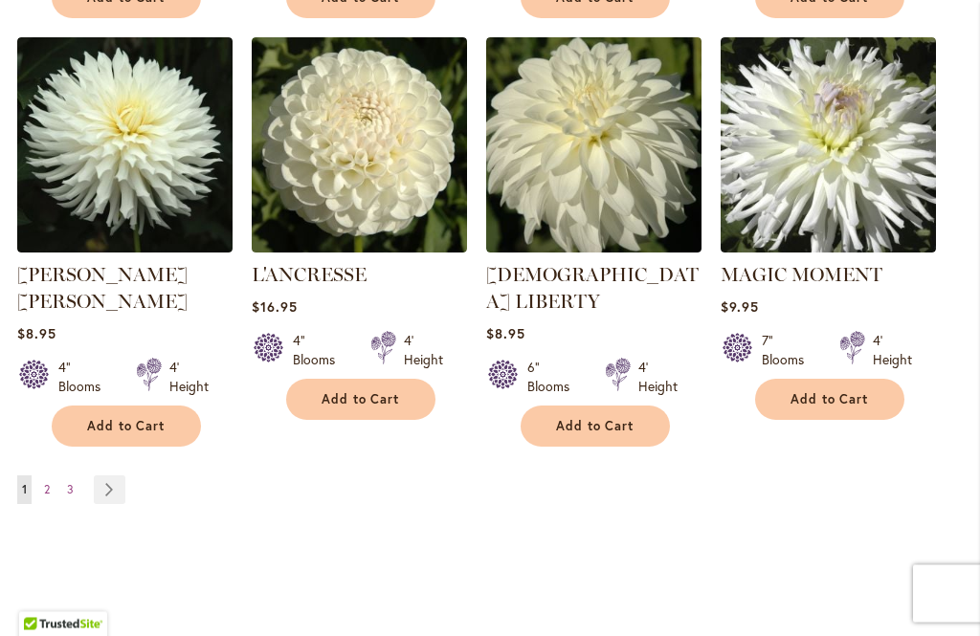
scroll to position [1846, 0]
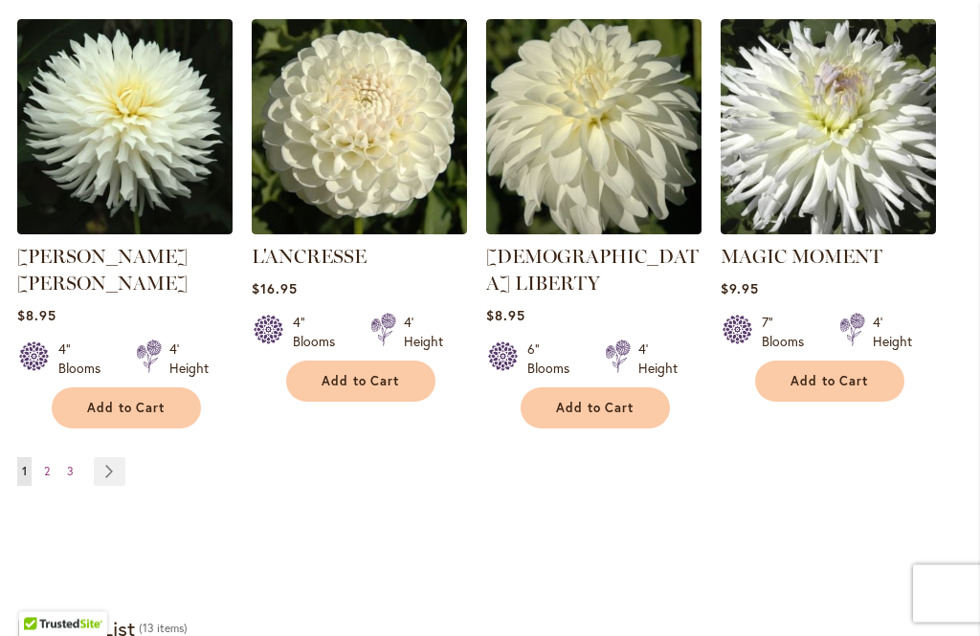
click at [116, 458] on link "Page Next" at bounding box center [110, 472] width 32 height 29
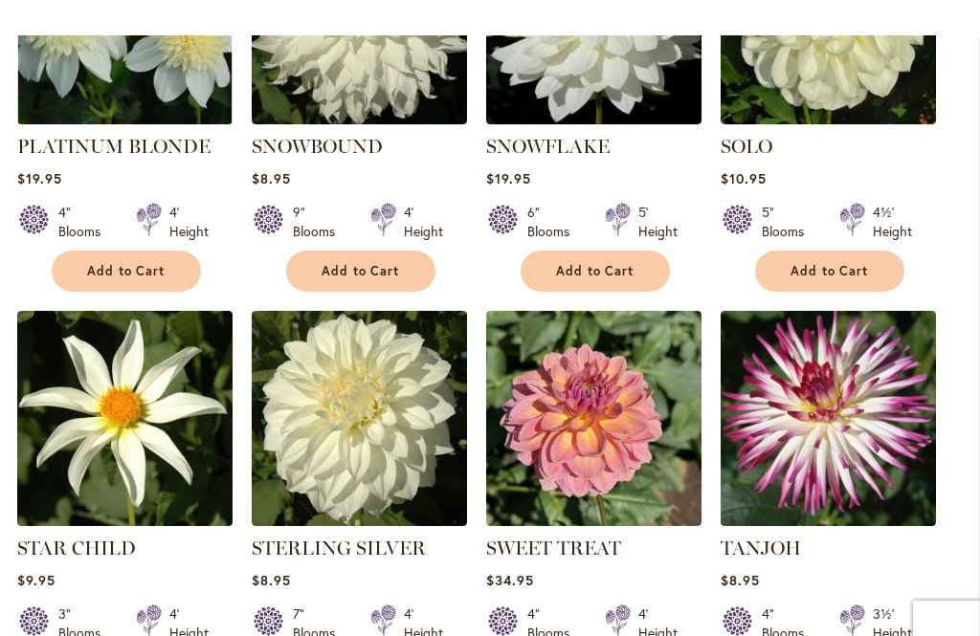
scroll to position [1150, 0]
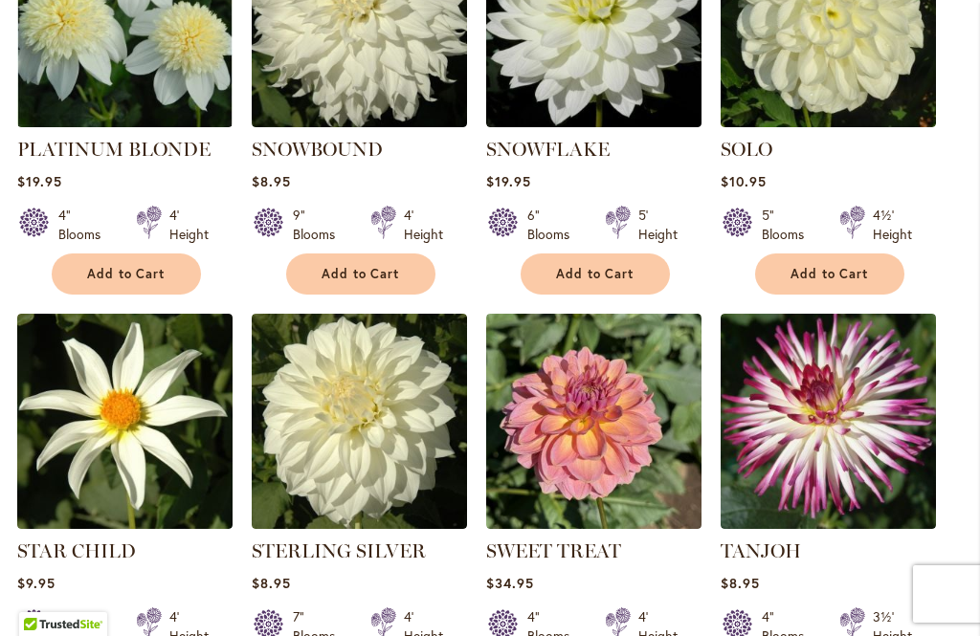
click at [357, 397] on img at bounding box center [359, 421] width 215 height 215
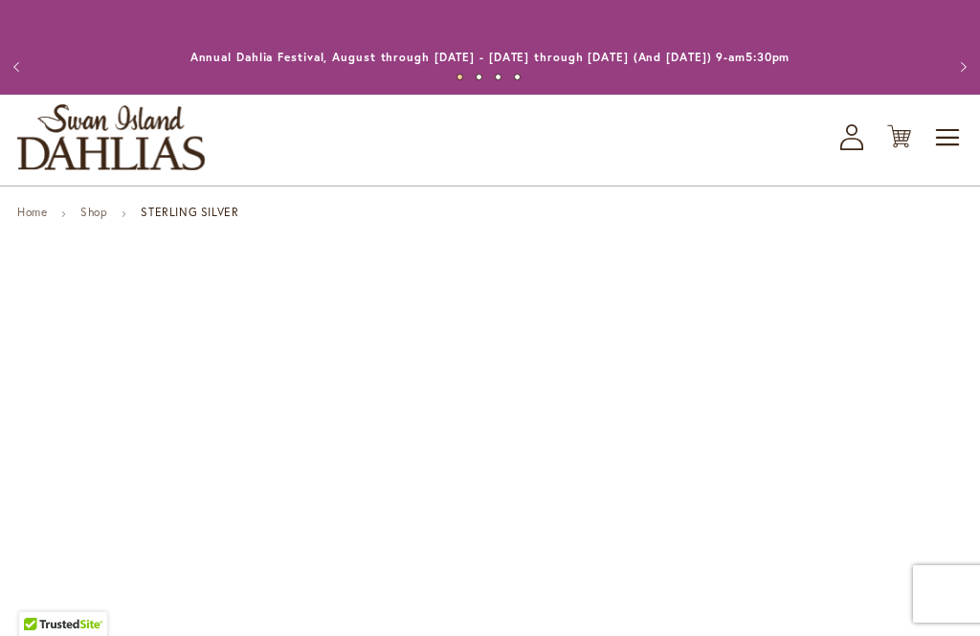
type input "*****"
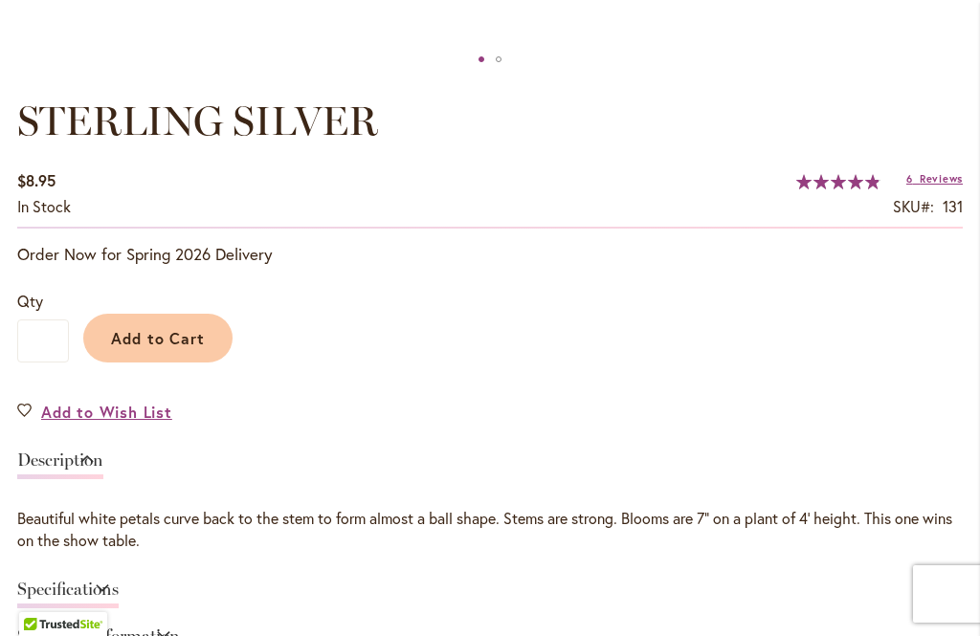
scroll to position [1207, 0]
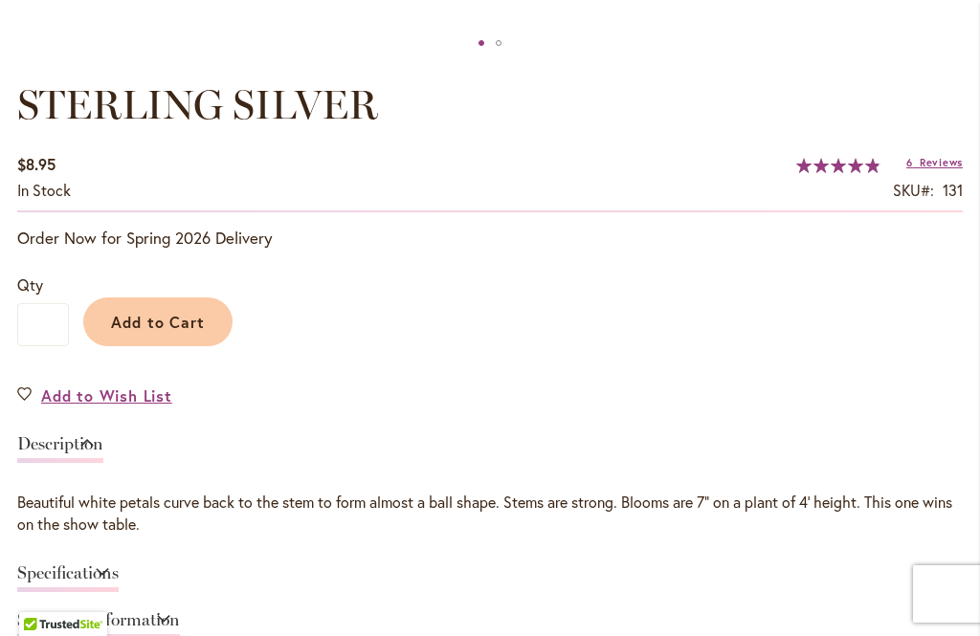
click at [19, 390] on link "Add to Wish List" at bounding box center [94, 396] width 155 height 22
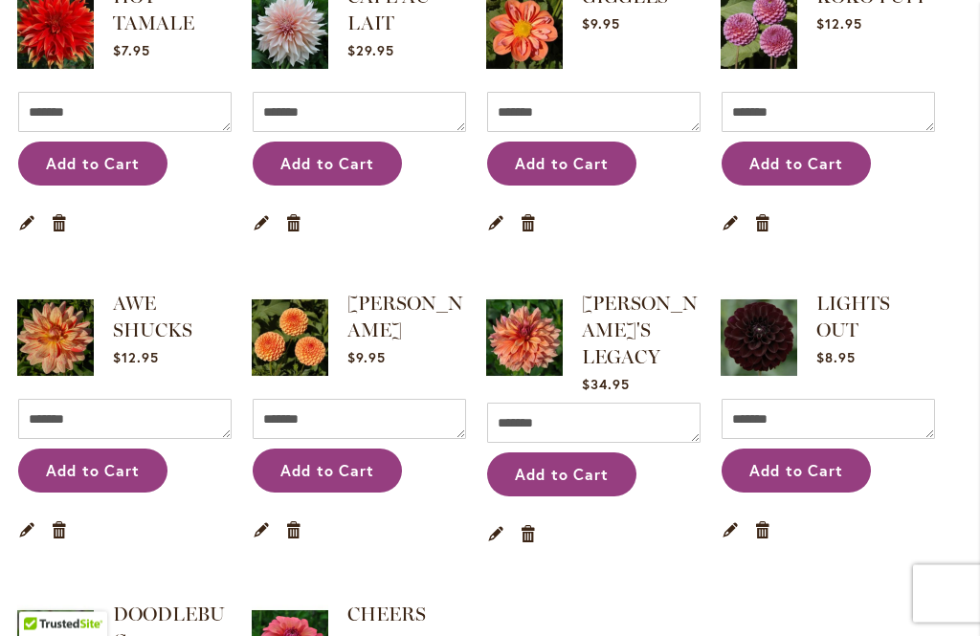
scroll to position [494, 0]
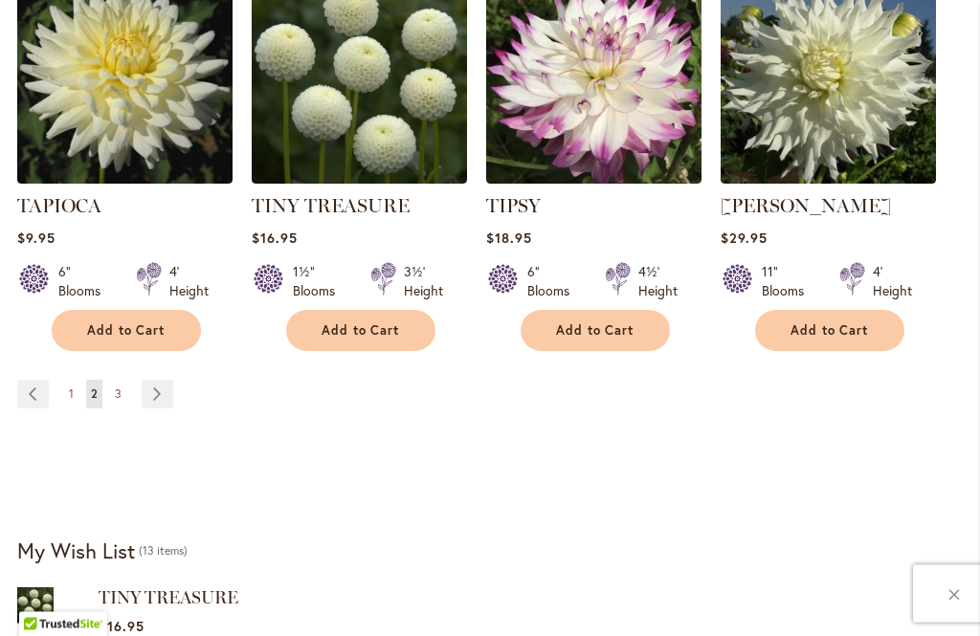
scroll to position [1898, 0]
click at [162, 380] on link "Page Next" at bounding box center [158, 394] width 32 height 29
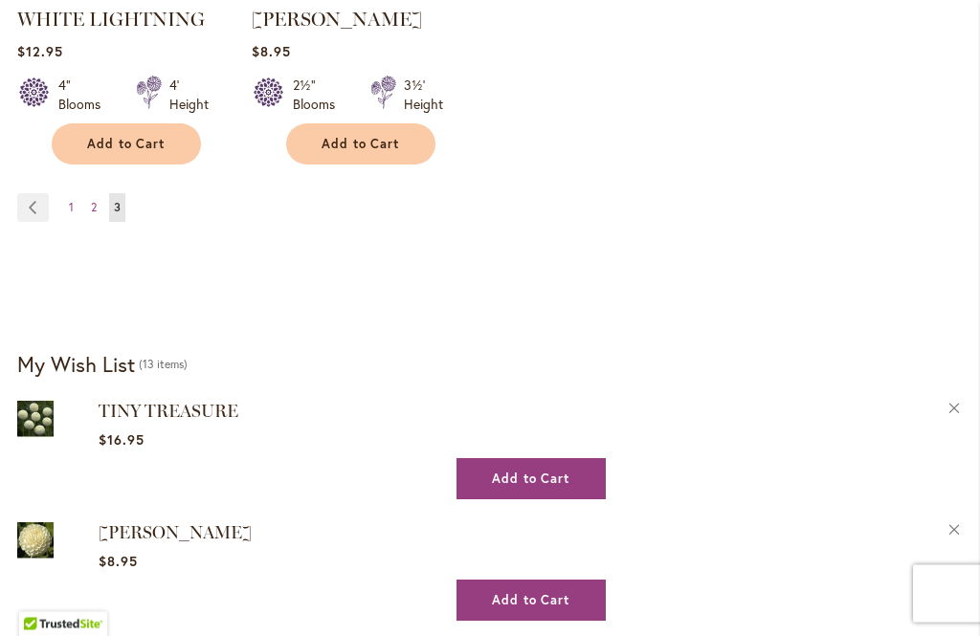
scroll to position [849, 0]
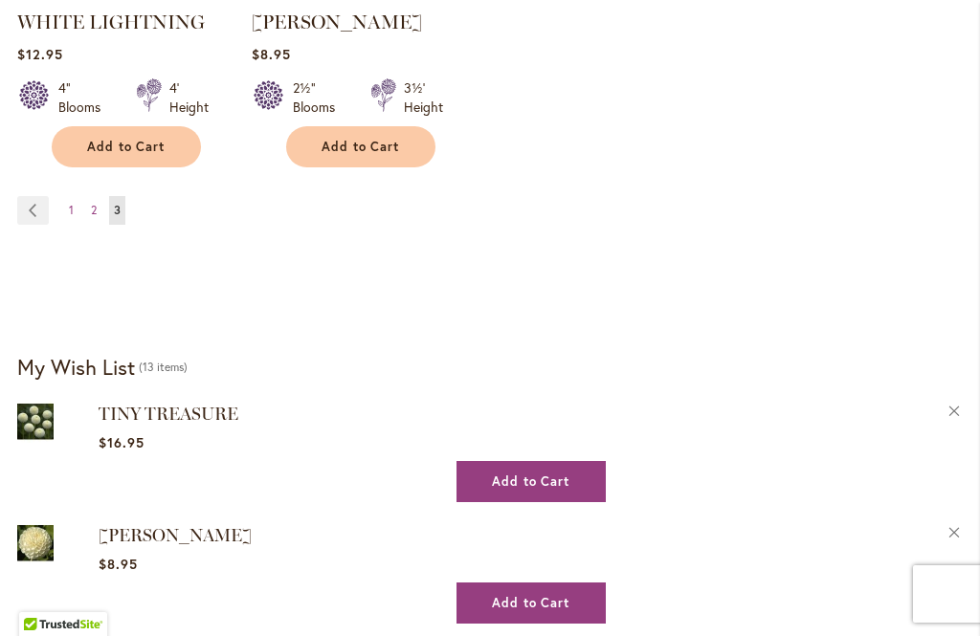
click at [65, 211] on link "Page 1" at bounding box center [71, 210] width 14 height 29
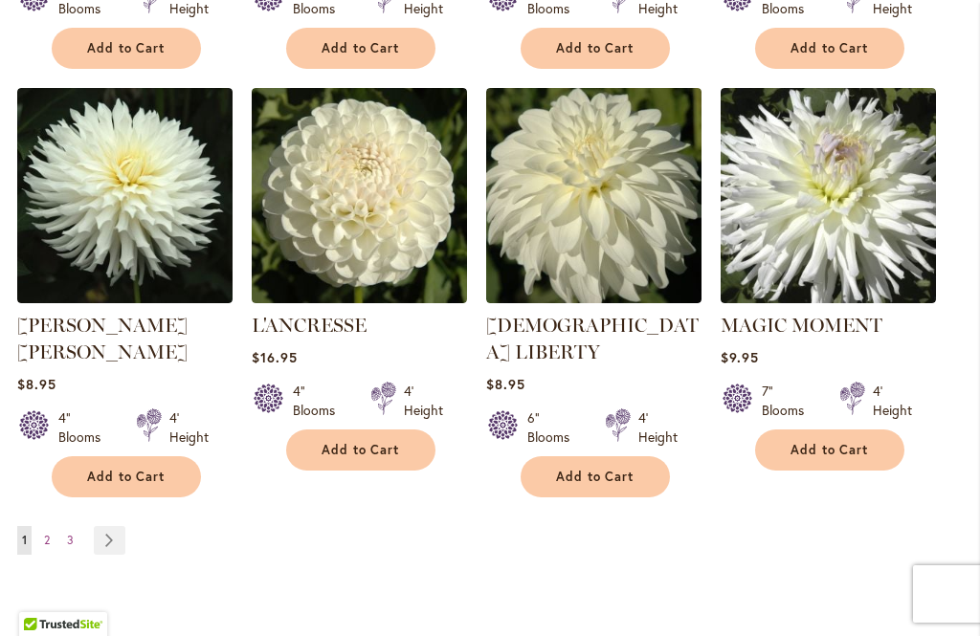
scroll to position [1777, 0]
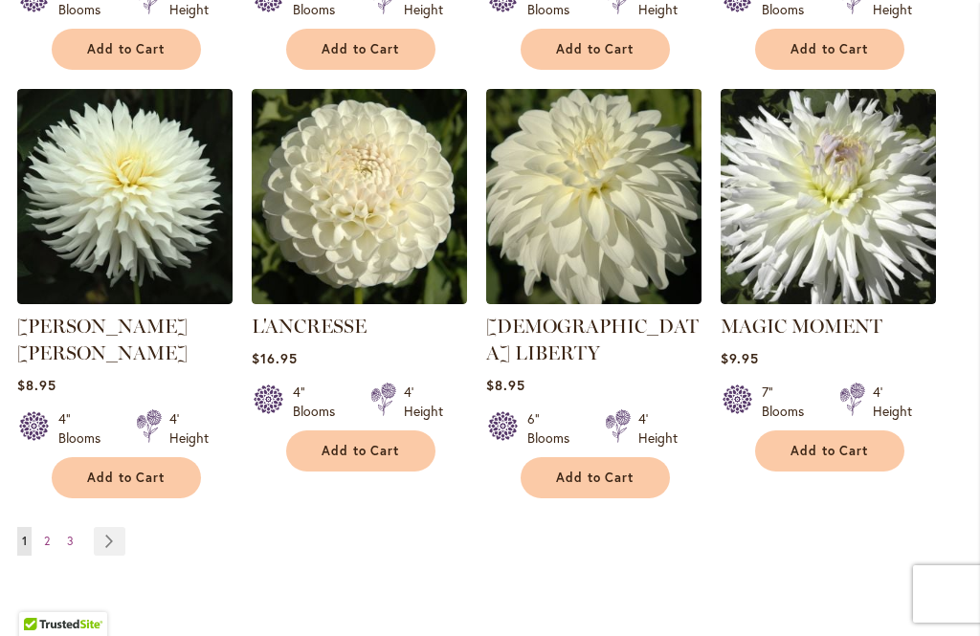
click at [552, 242] on img at bounding box center [593, 196] width 215 height 215
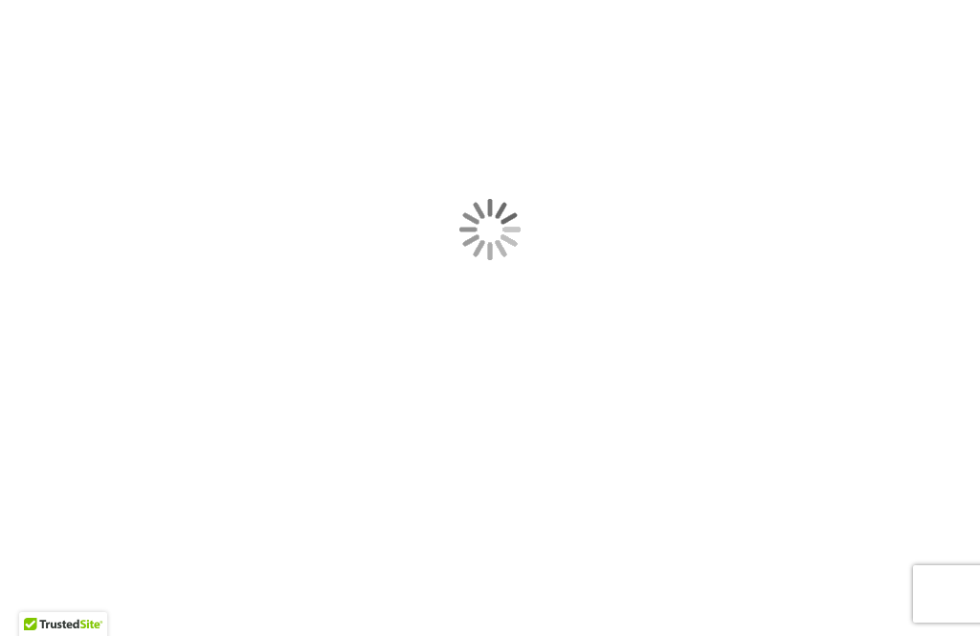
type input "*****"
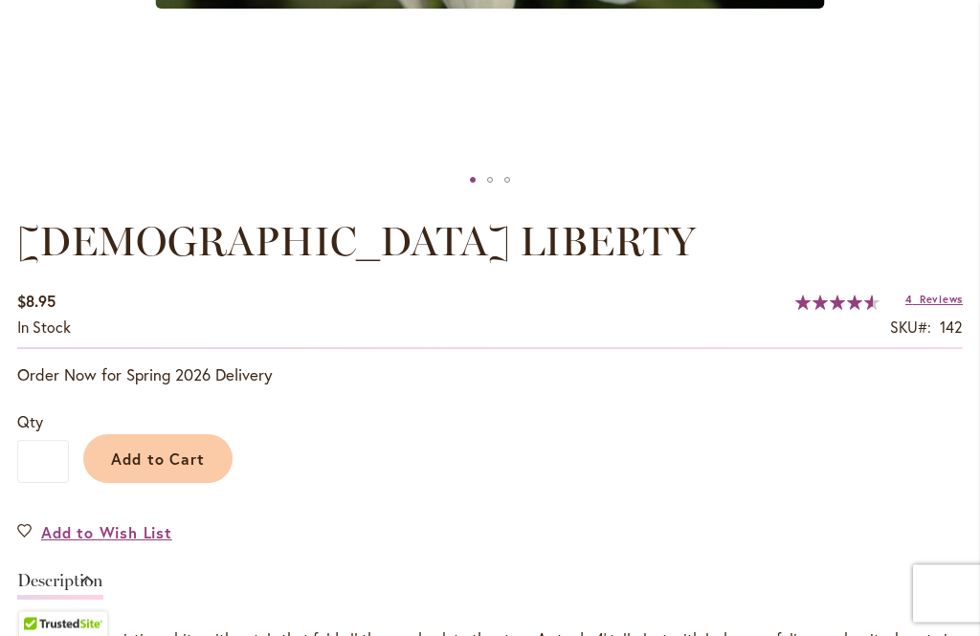
scroll to position [1070, 0]
click at [105, 537] on span "Add to Wish List" at bounding box center [106, 533] width 131 height 22
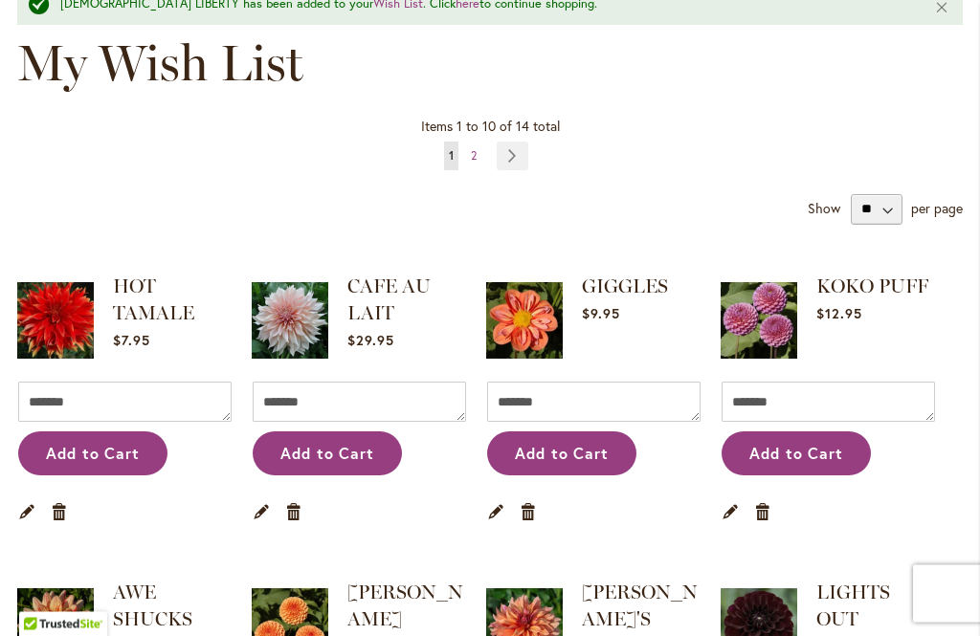
scroll to position [261, 0]
click at [60, 332] on img at bounding box center [55, 321] width 77 height 96
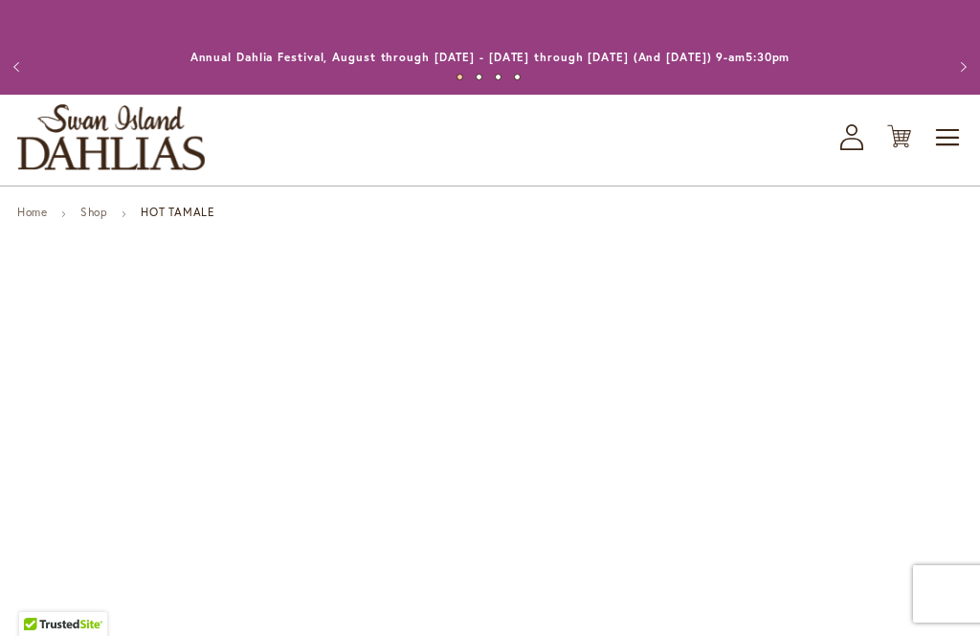
type input "*****"
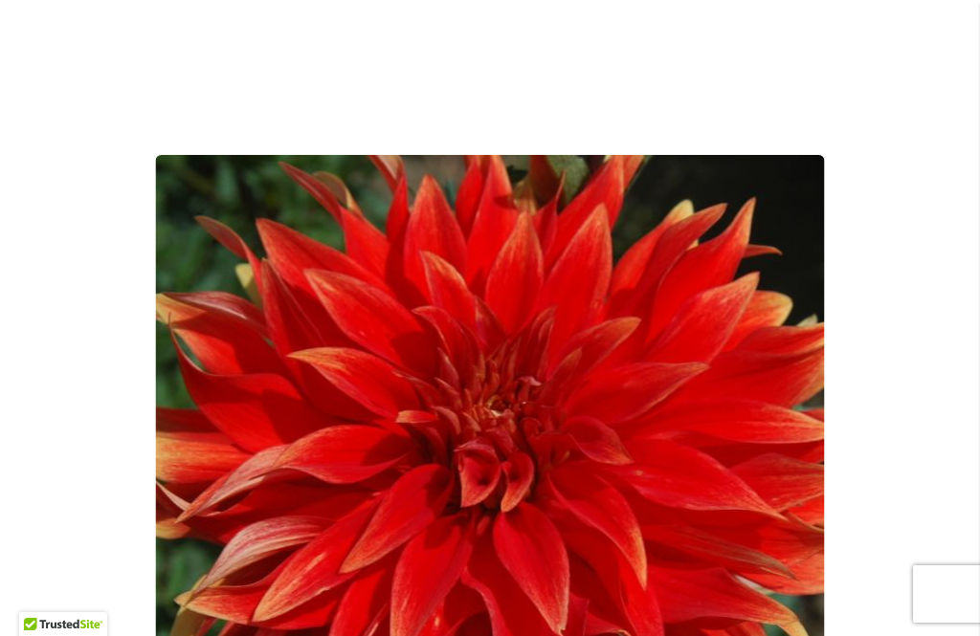
scroll to position [251, 0]
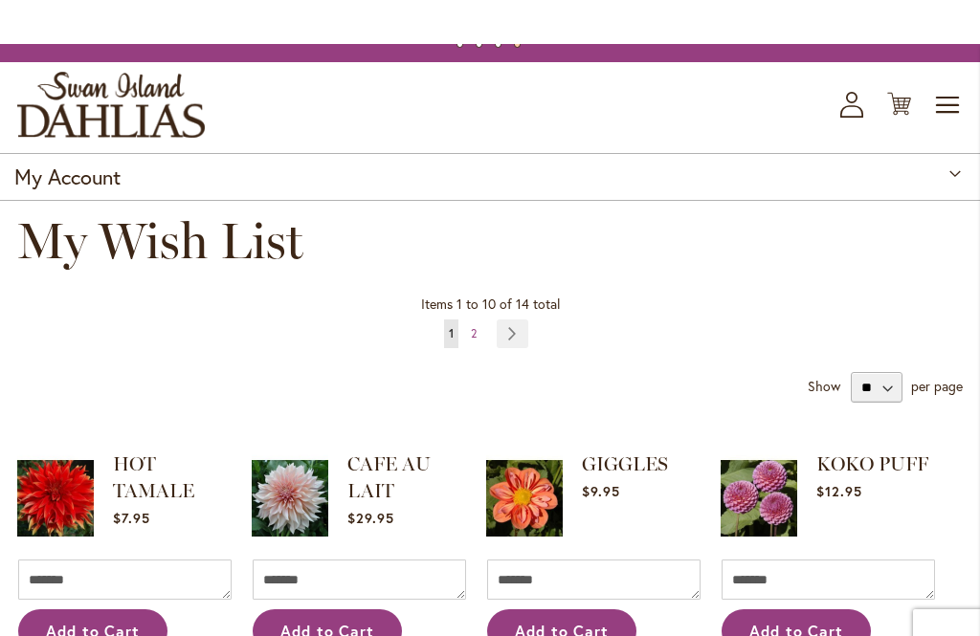
scroll to position [31, 0]
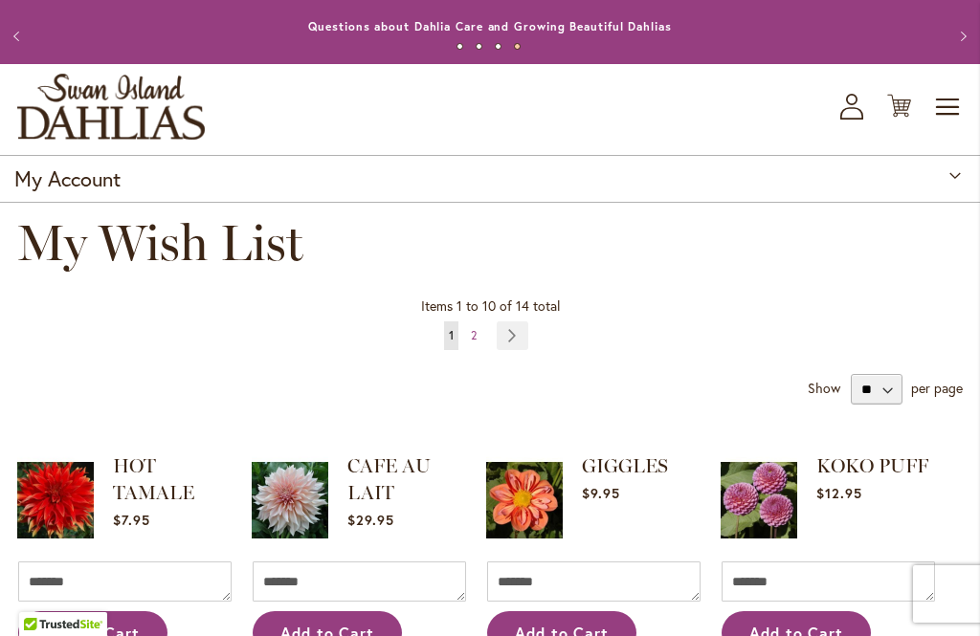
click at [521, 343] on link "Page Next" at bounding box center [513, 336] width 32 height 29
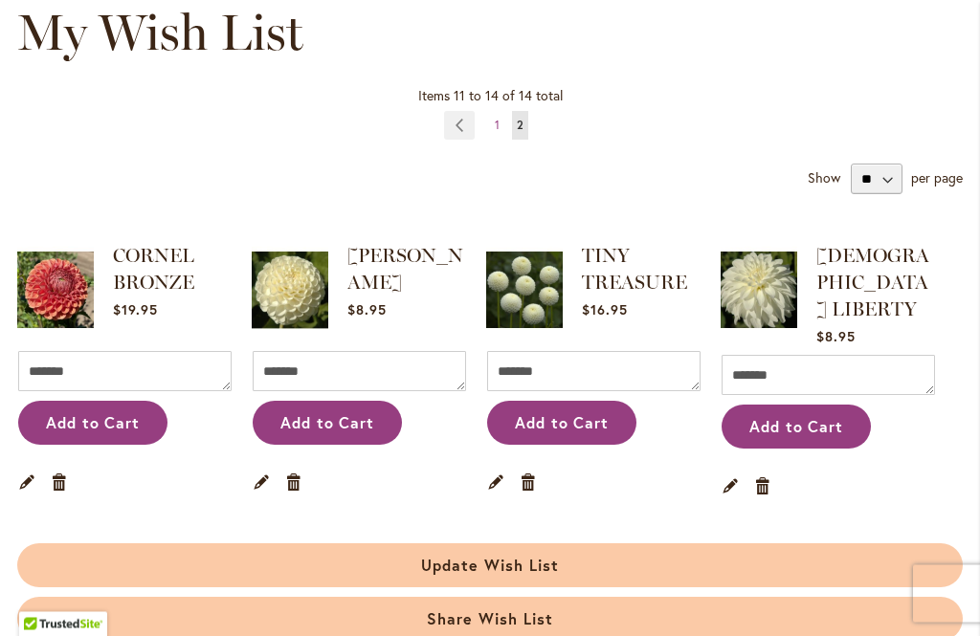
scroll to position [241, 0]
click at [278, 301] on img at bounding box center [290, 290] width 77 height 96
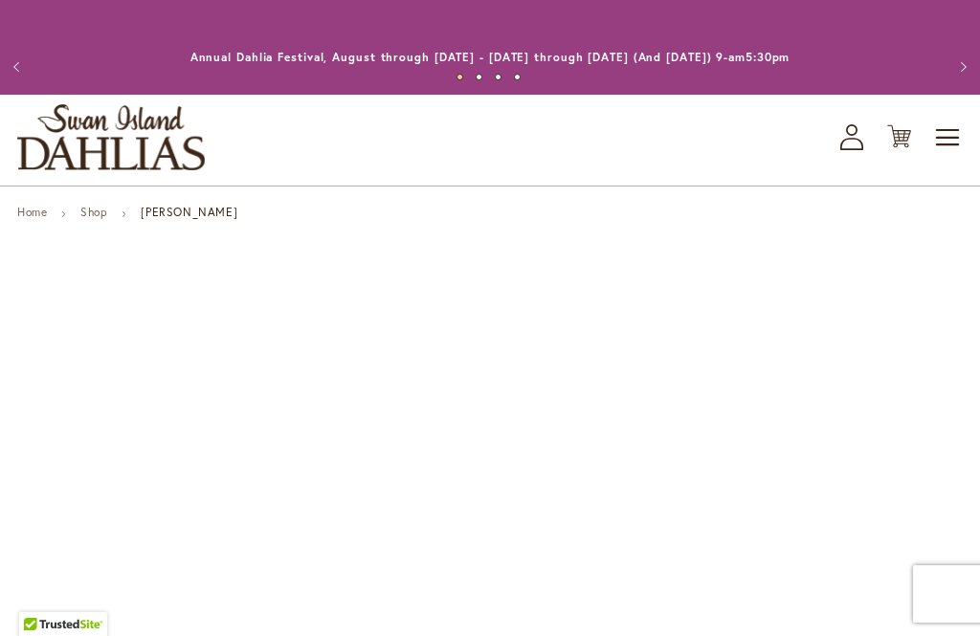
type input "*****"
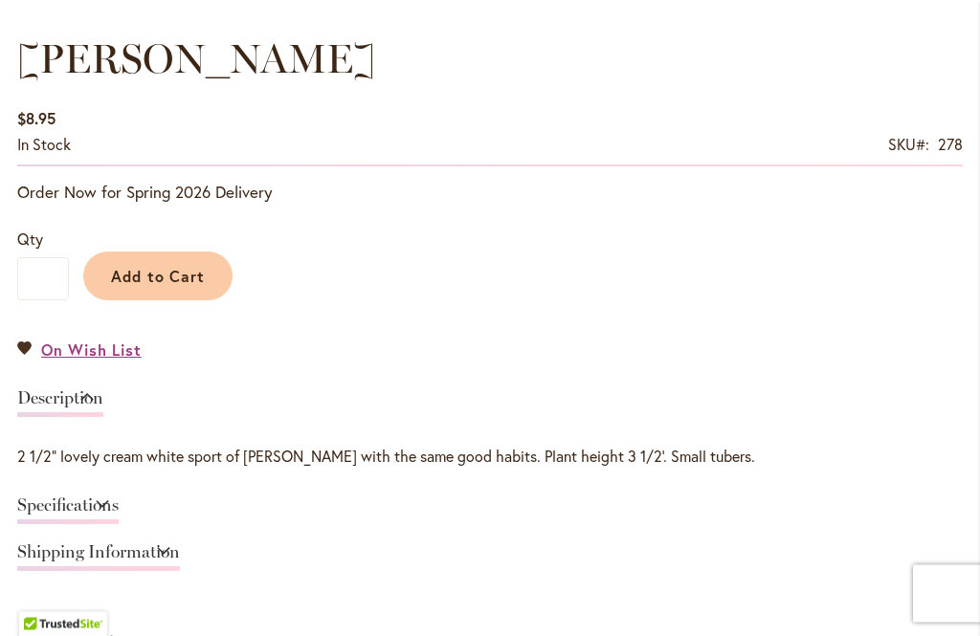
scroll to position [1289, 0]
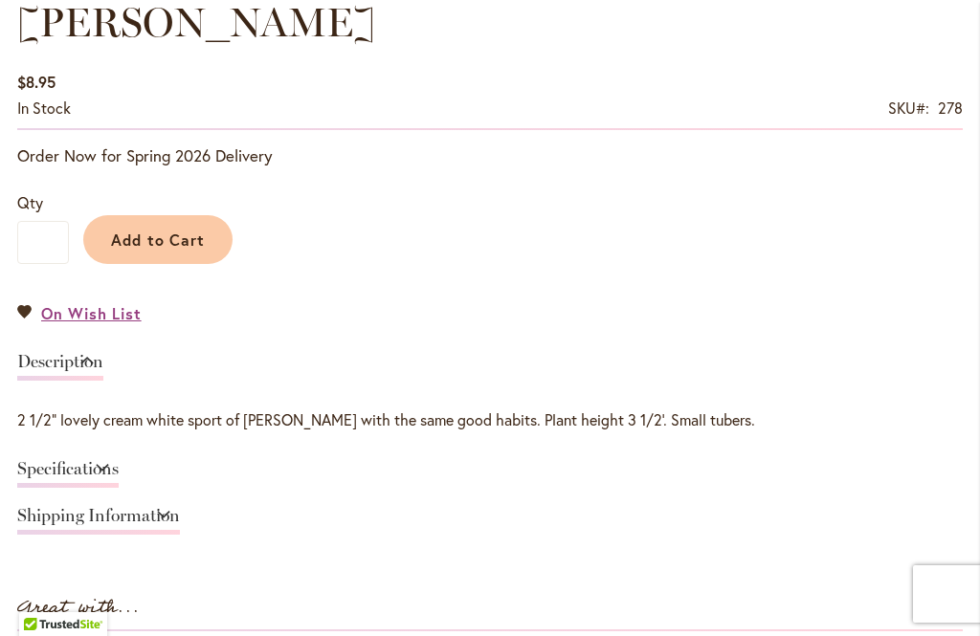
click at [65, 476] on link "Specifications" at bounding box center [67, 474] width 101 height 28
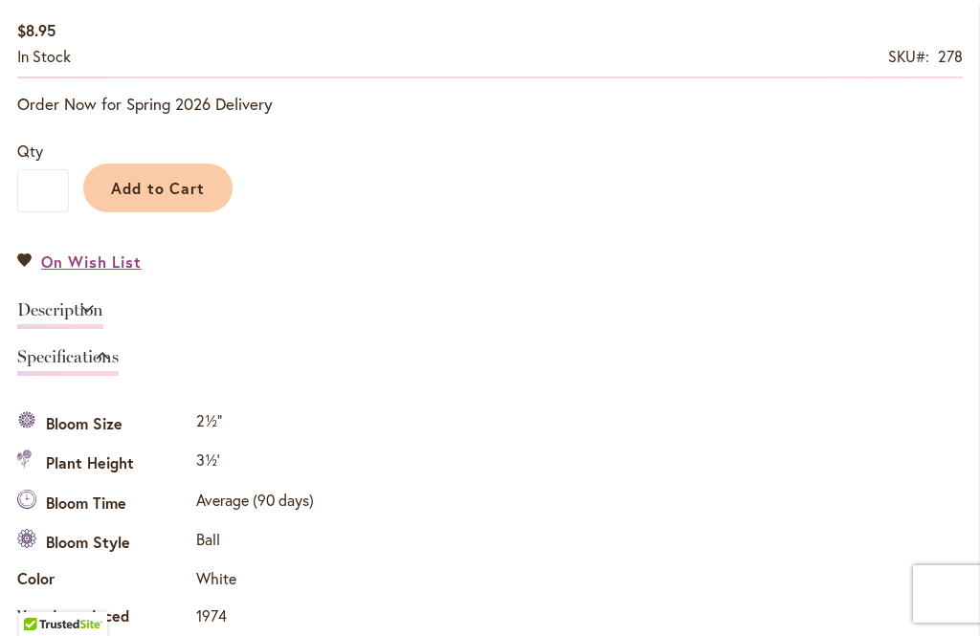
scroll to position [1340, 0]
click at [45, 311] on link "Description" at bounding box center [60, 316] width 86 height 28
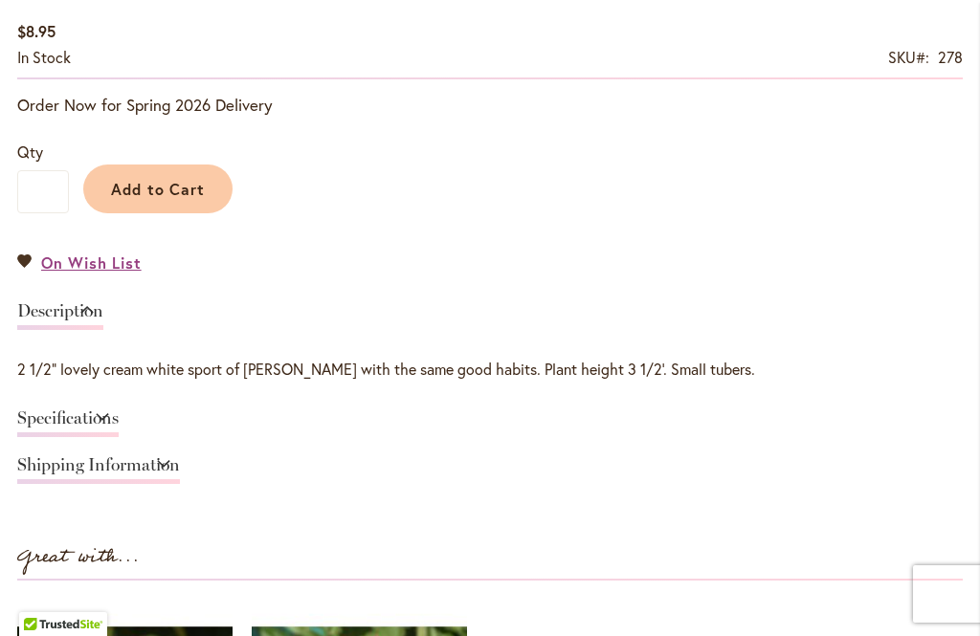
click at [114, 467] on link "Shipping Information" at bounding box center [98, 471] width 163 height 28
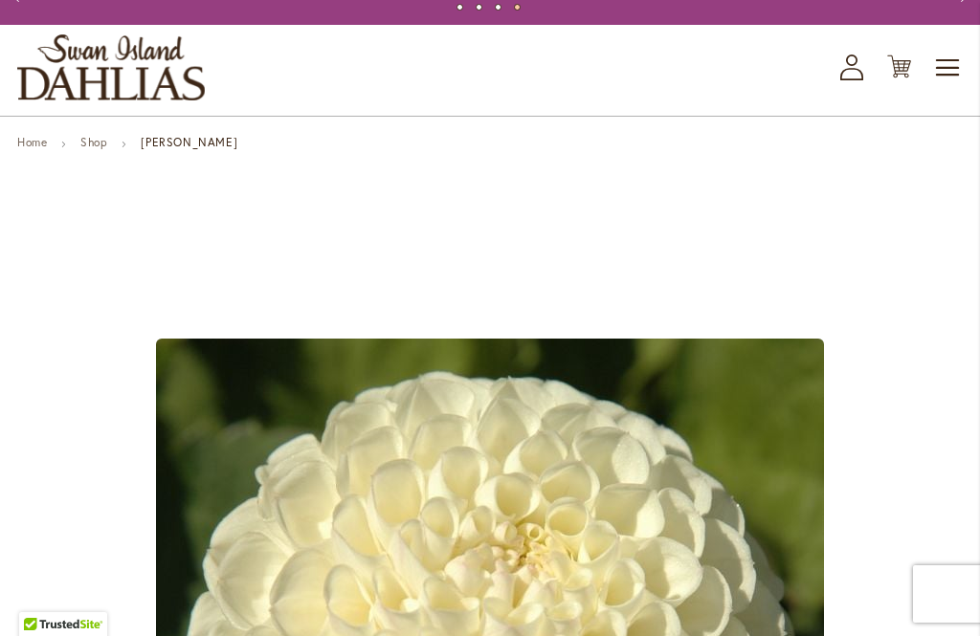
scroll to position [69, 0]
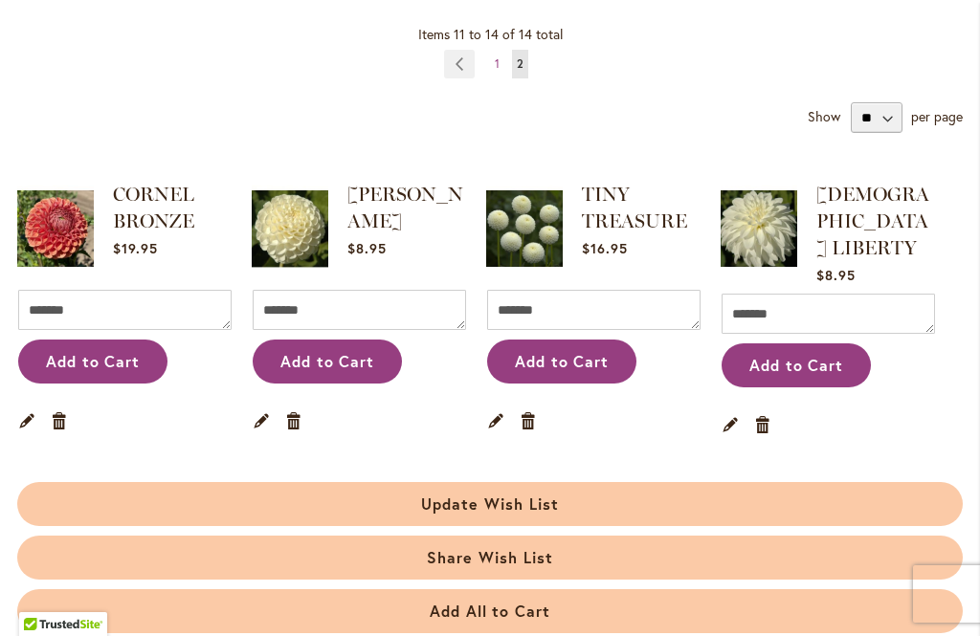
scroll to position [302, 0]
click at [534, 218] on img at bounding box center [524, 229] width 77 height 96
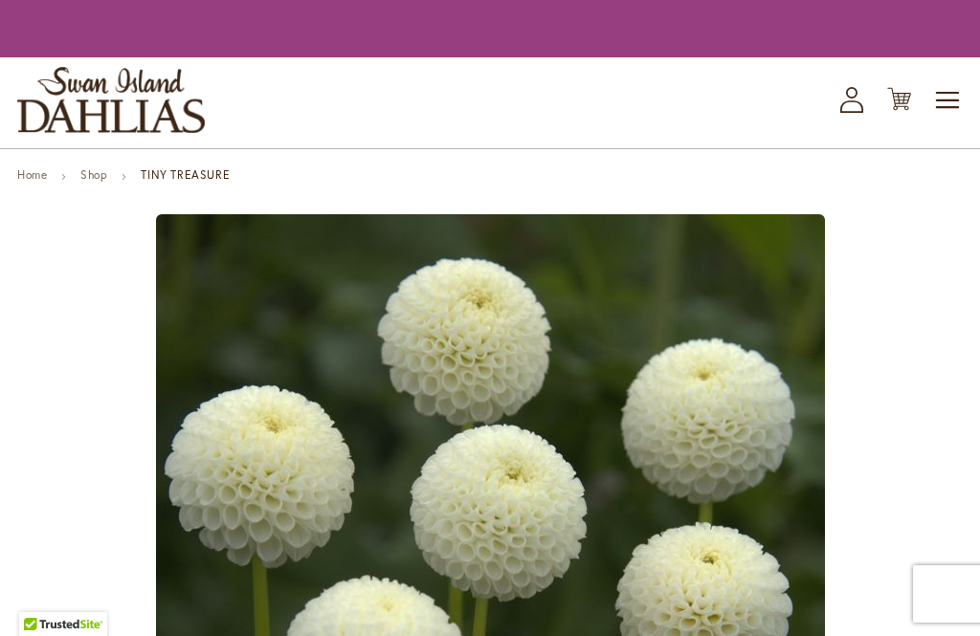
type input "*****"
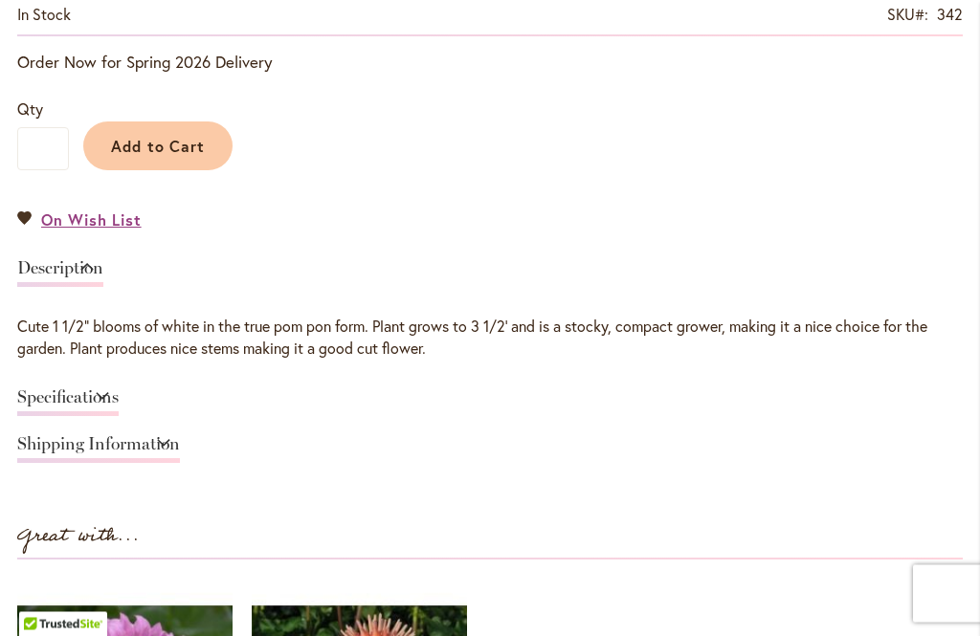
scroll to position [1355, 0]
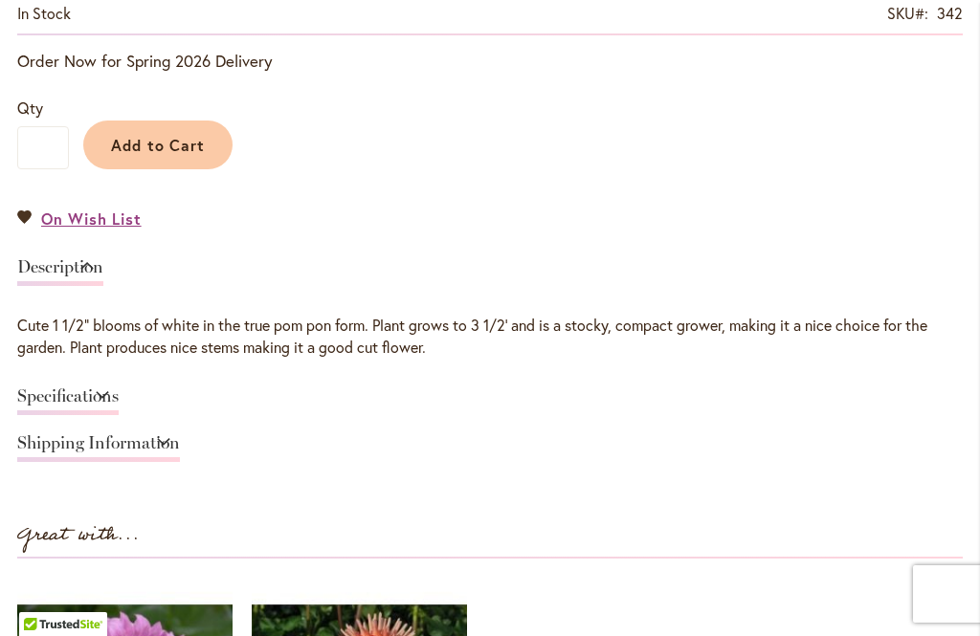
click at [96, 390] on link "Specifications" at bounding box center [67, 402] width 101 height 28
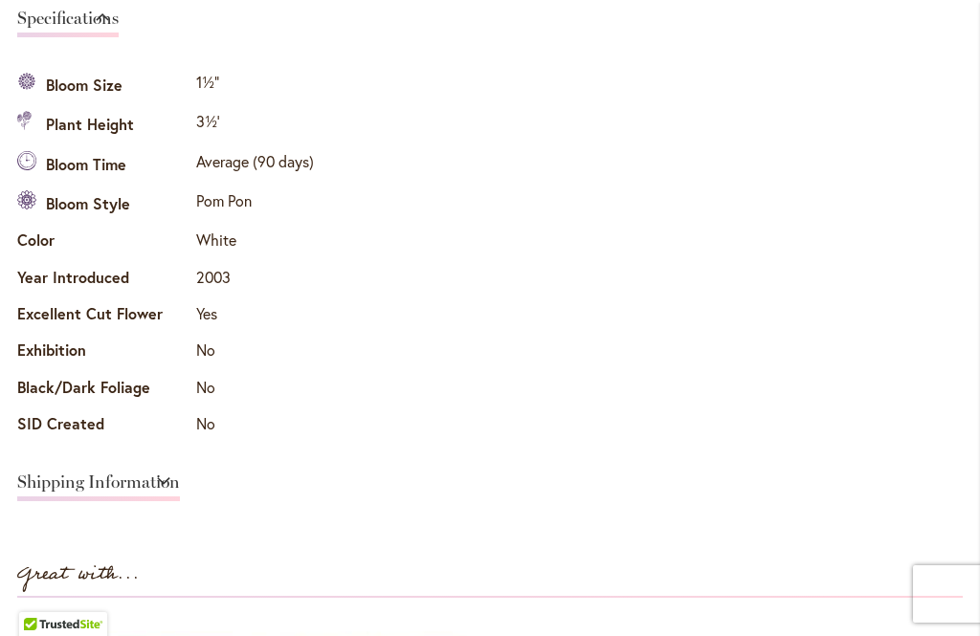
click at [180, 474] on link "Shipping Information" at bounding box center [98, 488] width 163 height 28
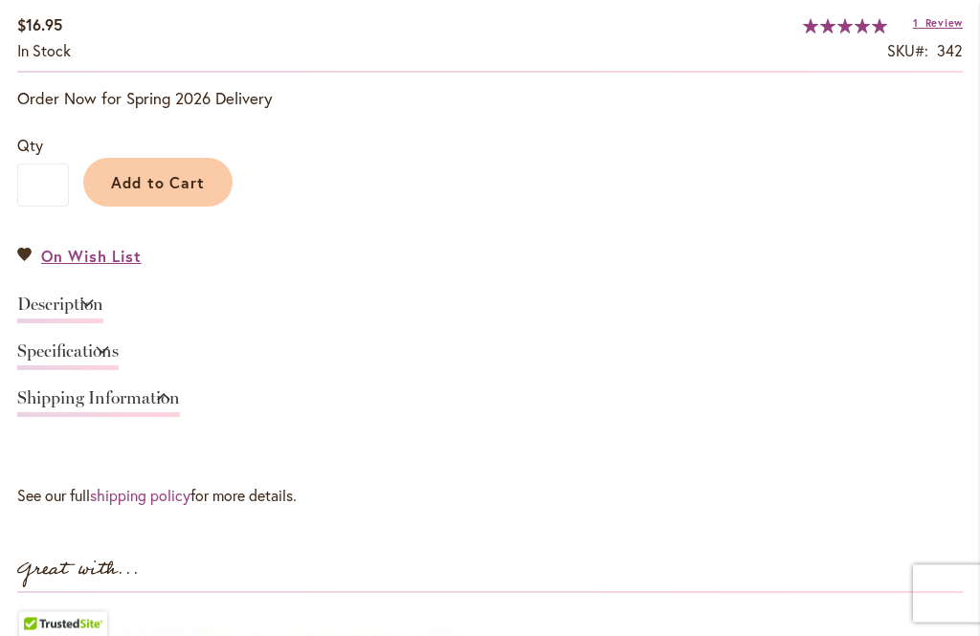
click at [103, 300] on link "Description" at bounding box center [60, 311] width 86 height 28
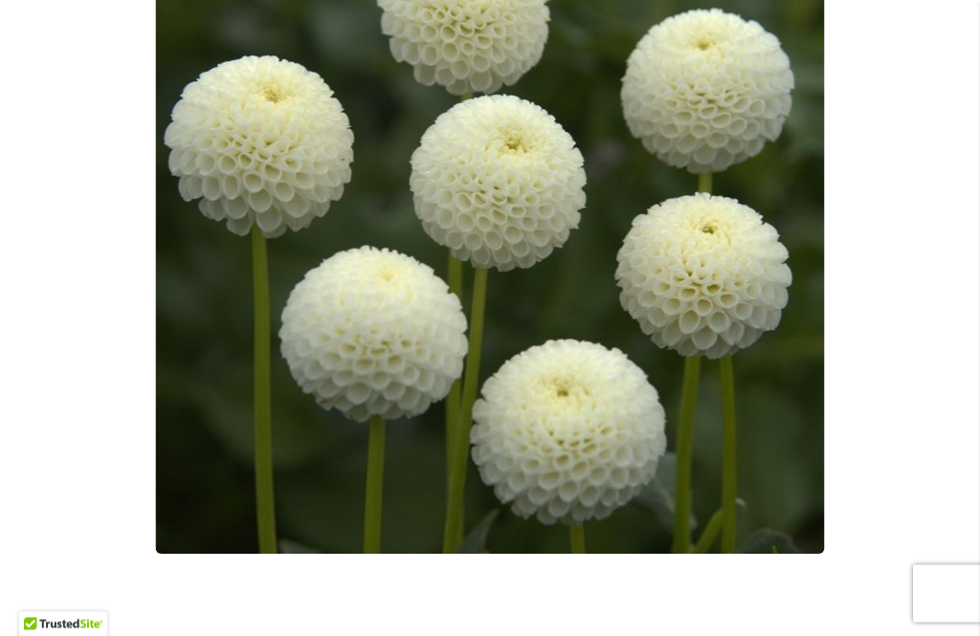
scroll to position [521, 0]
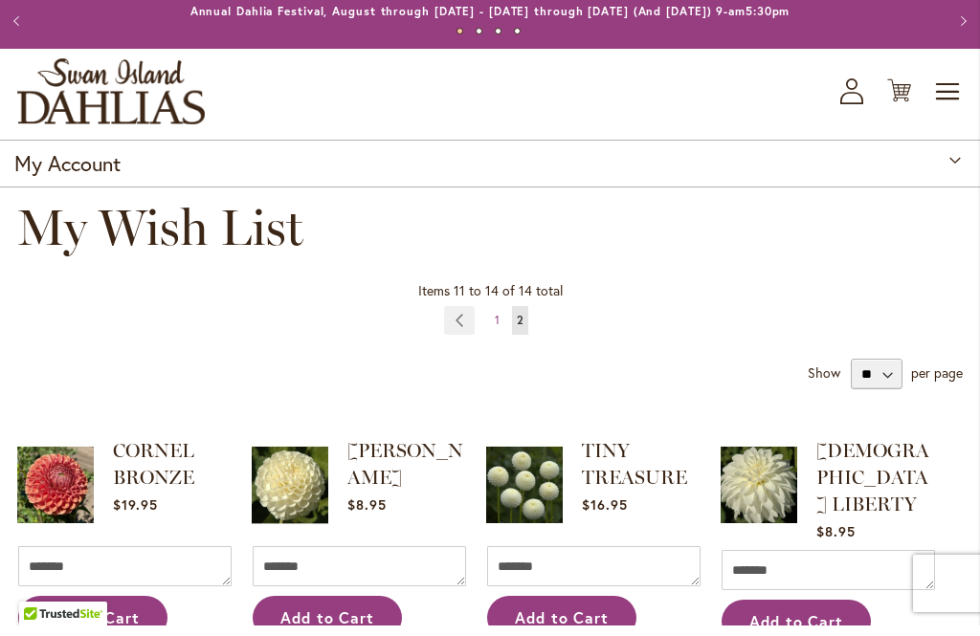
scroll to position [47, 0]
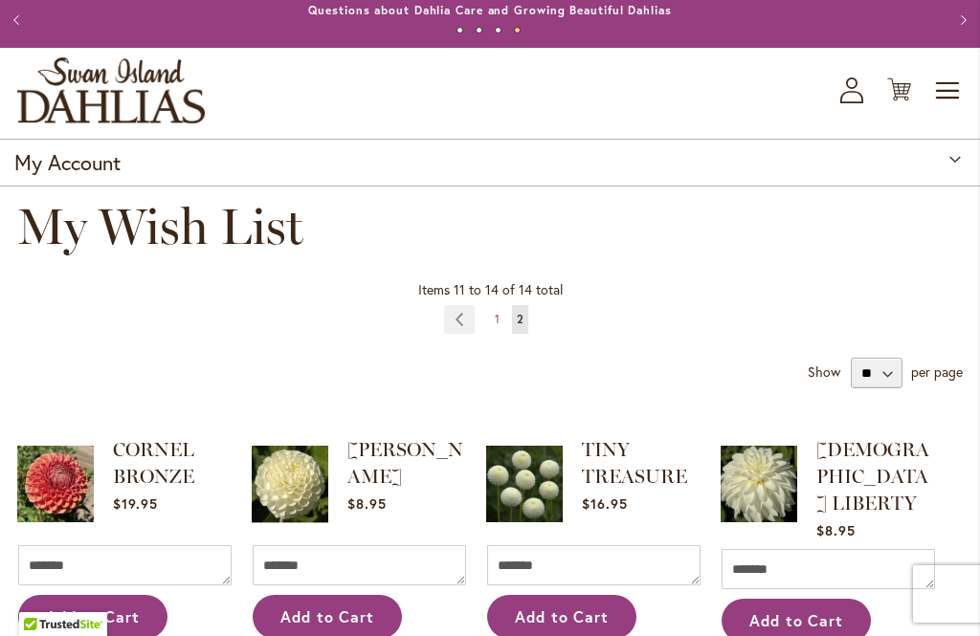
click at [463, 332] on link "Page Previous" at bounding box center [460, 319] width 32 height 29
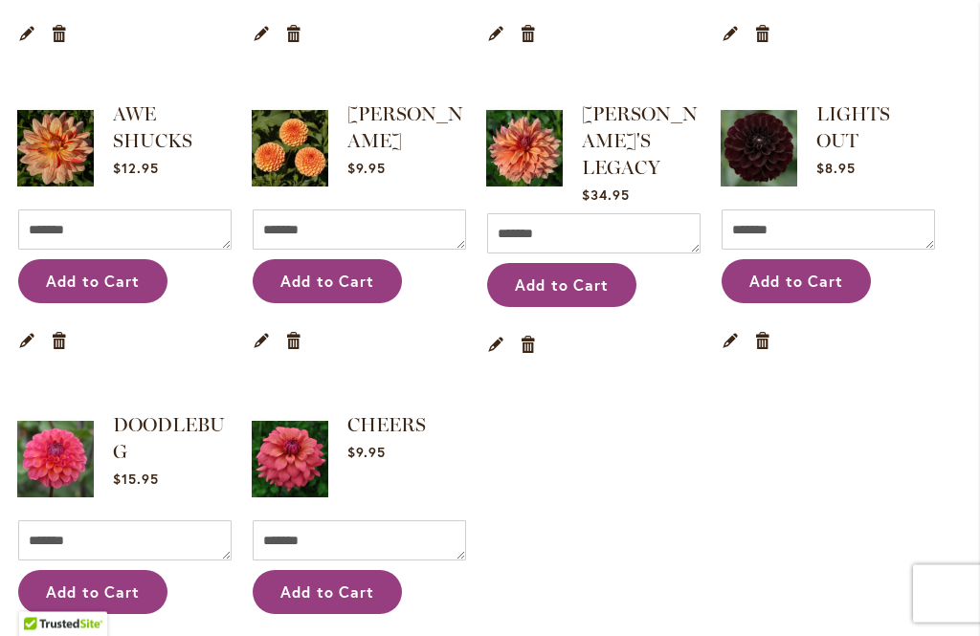
scroll to position [690, 0]
click at [267, 447] on img at bounding box center [290, 460] width 77 height 96
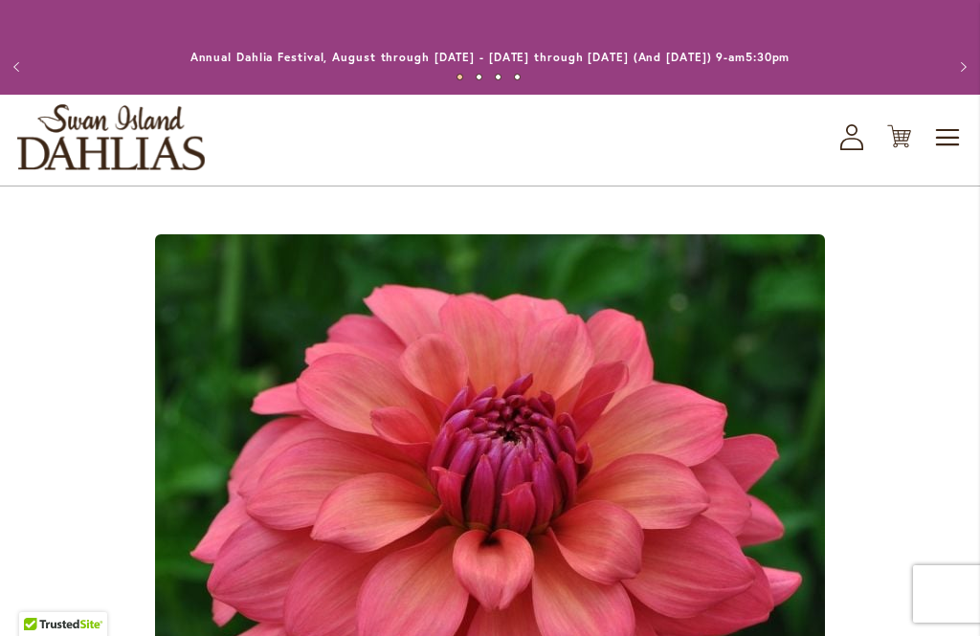
type input "*****"
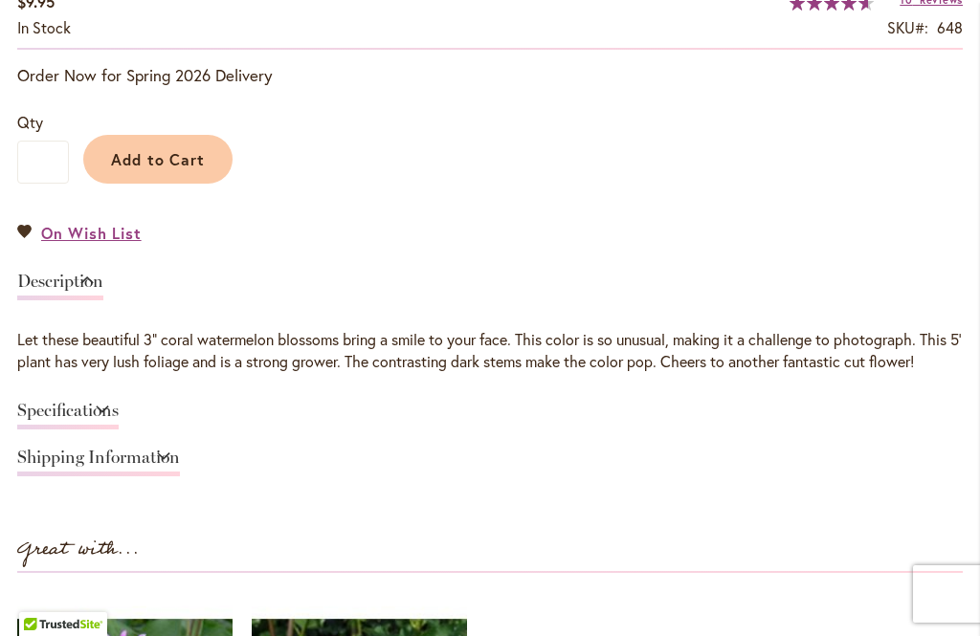
scroll to position [1371, 0]
click at [119, 423] on link "Specifications" at bounding box center [67, 415] width 101 height 28
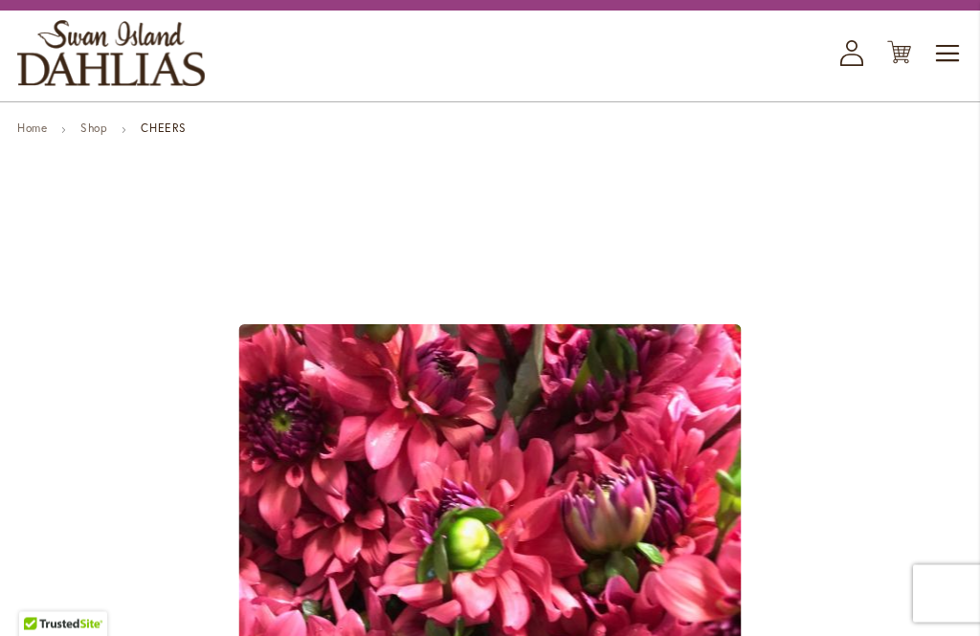
scroll to position [0, 0]
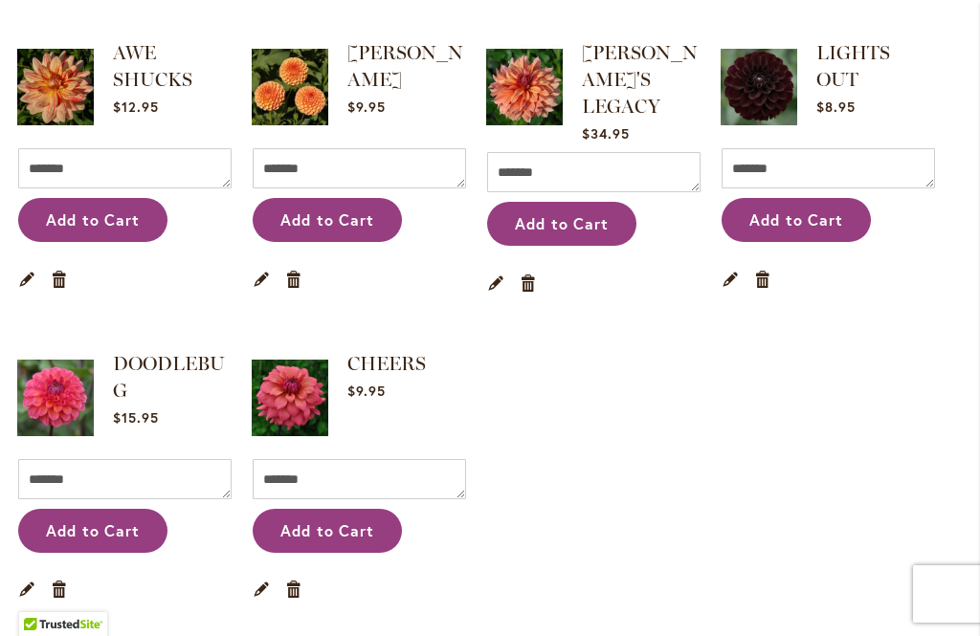
scroll to position [751, 0]
click at [59, 398] on img at bounding box center [55, 398] width 77 height 96
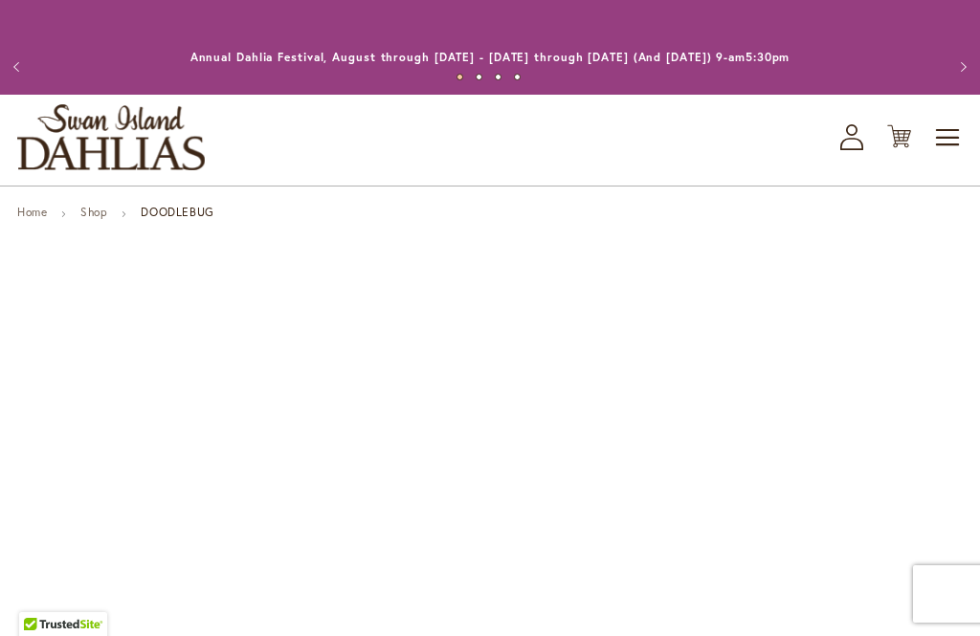
type input "*****"
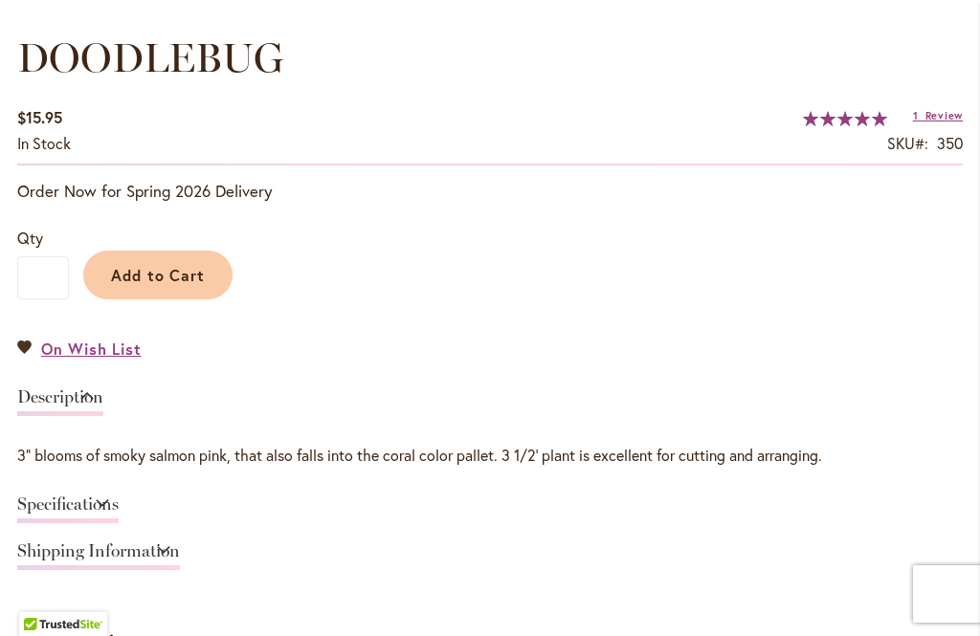
scroll to position [1261, 0]
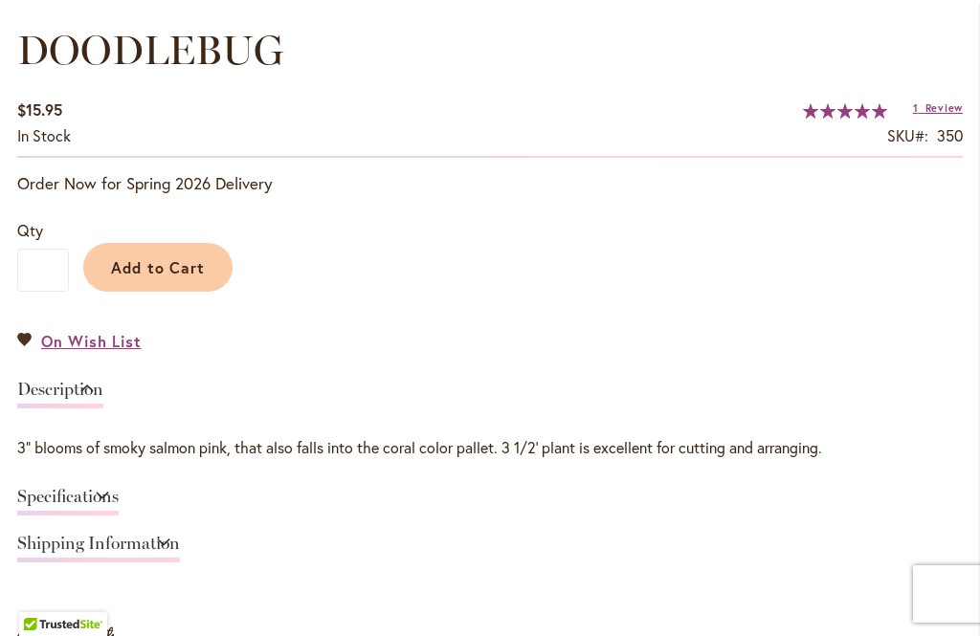
click at [119, 495] on link "Specifications" at bounding box center [67, 502] width 101 height 28
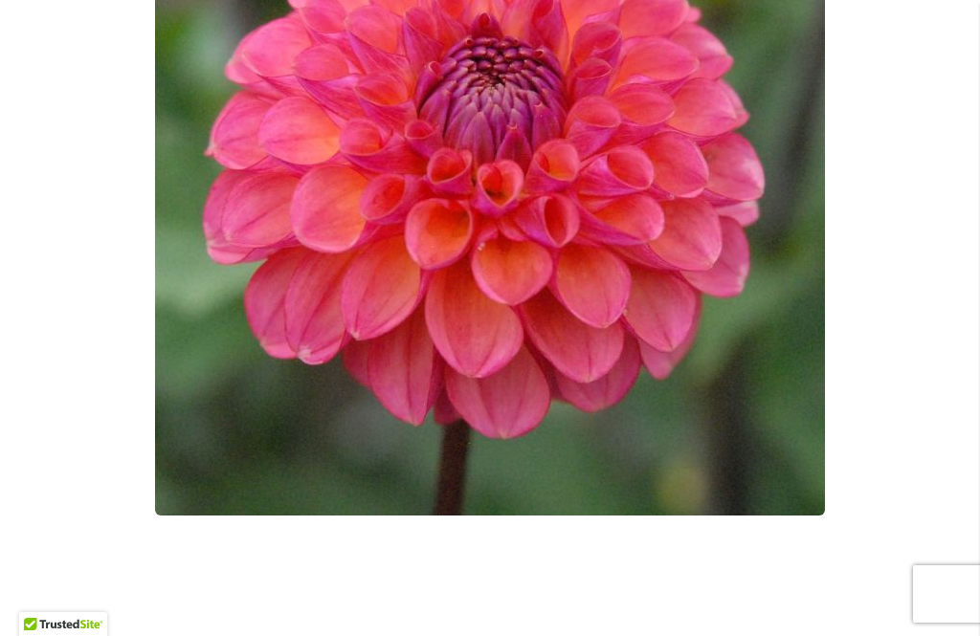
scroll to position [558, 0]
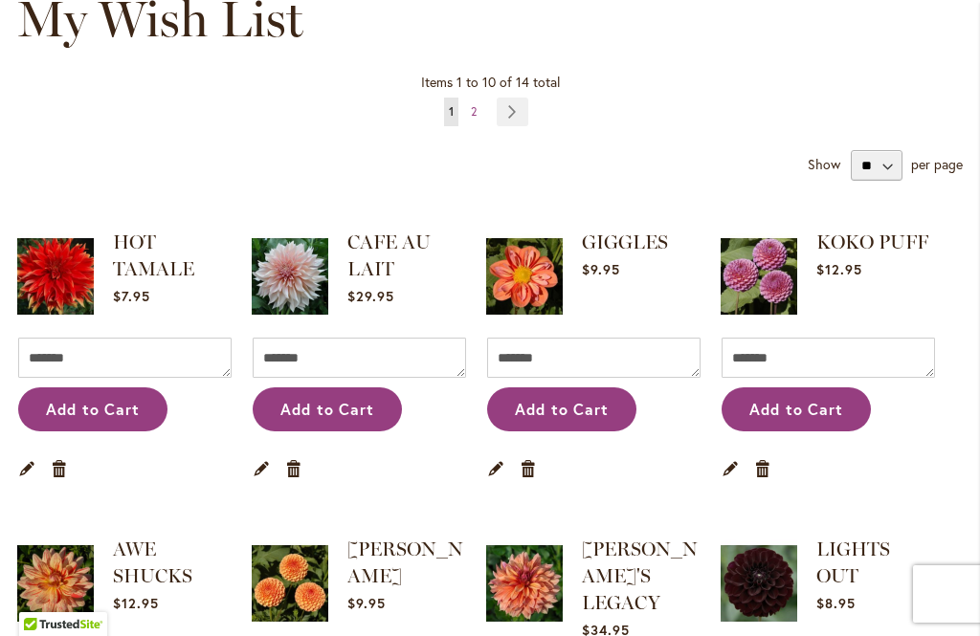
scroll to position [317, 0]
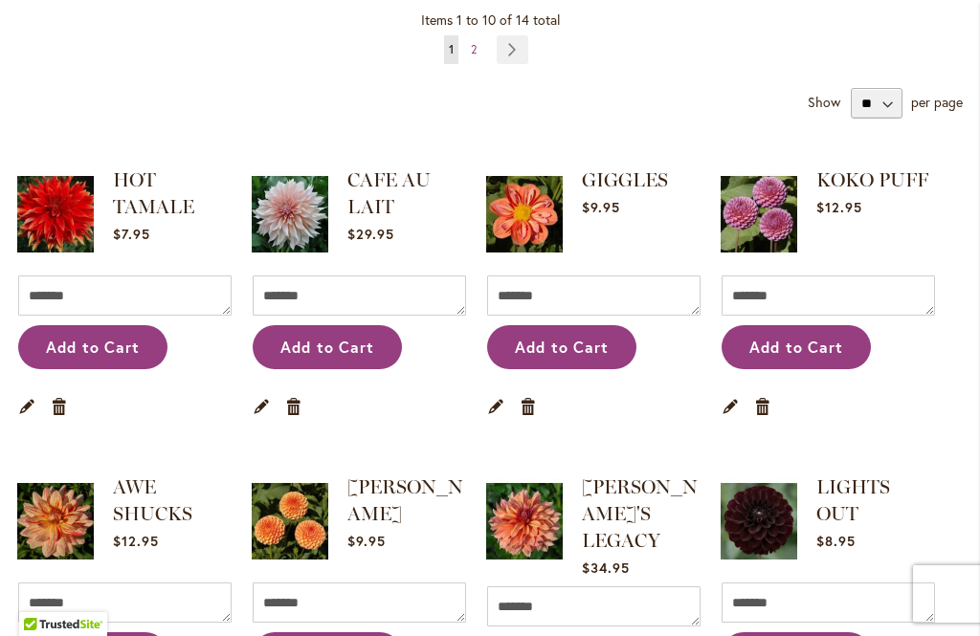
click at [537, 216] on img at bounding box center [524, 215] width 77 height 96
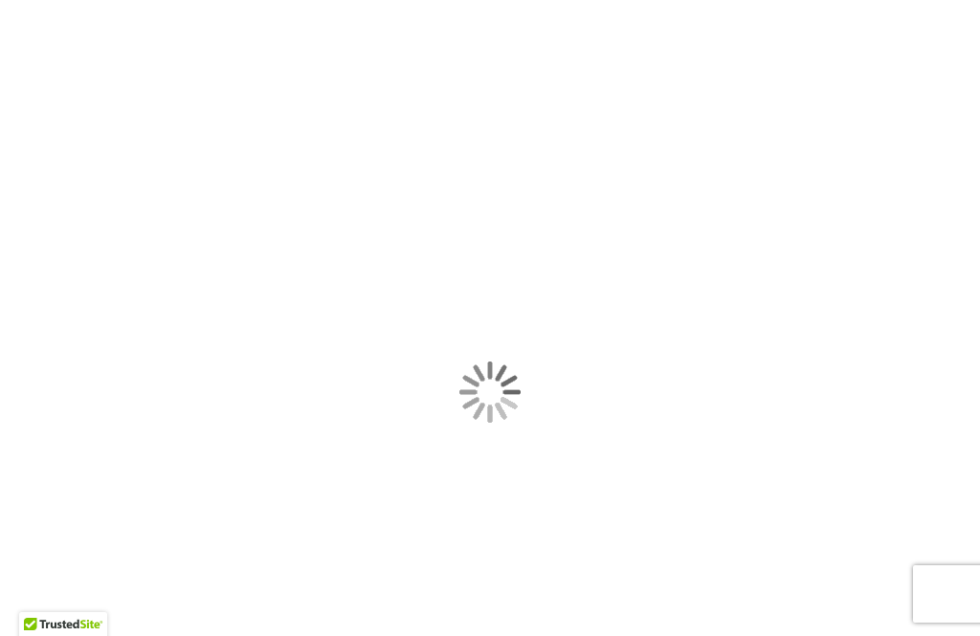
type input "*****"
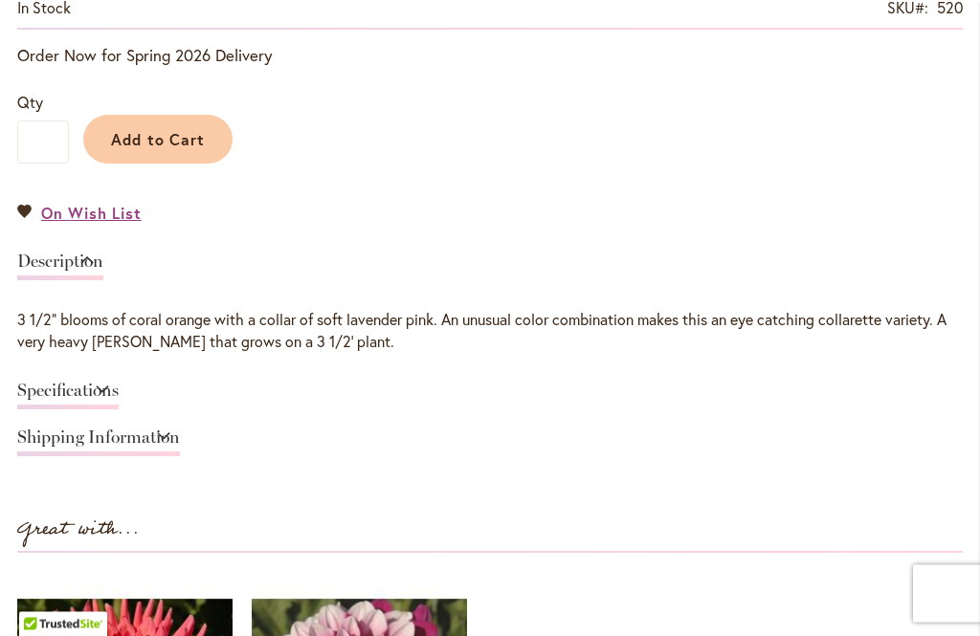
scroll to position [1421, 0]
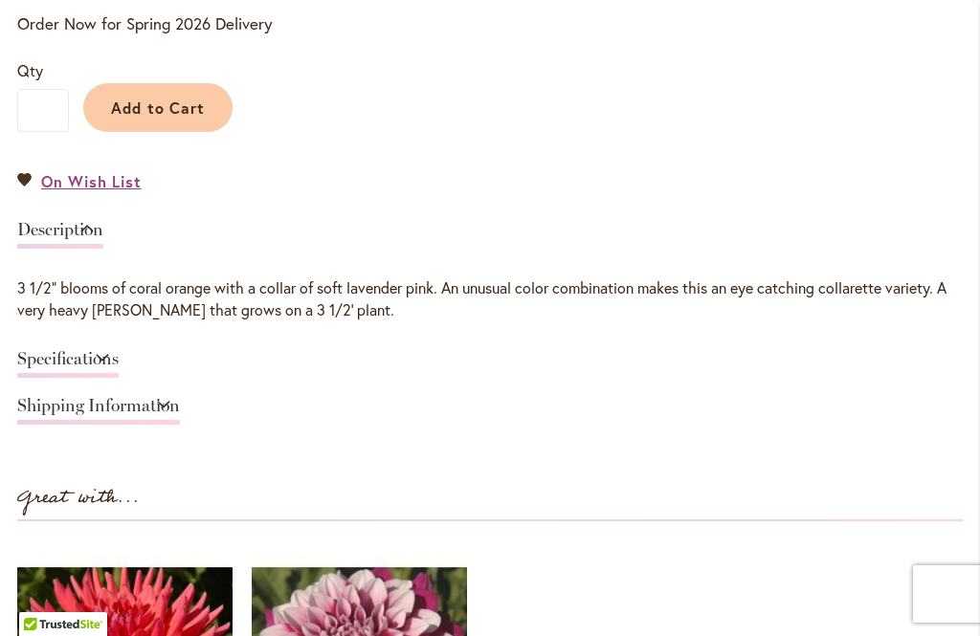
click at [119, 356] on link "Specifications" at bounding box center [67, 364] width 101 height 28
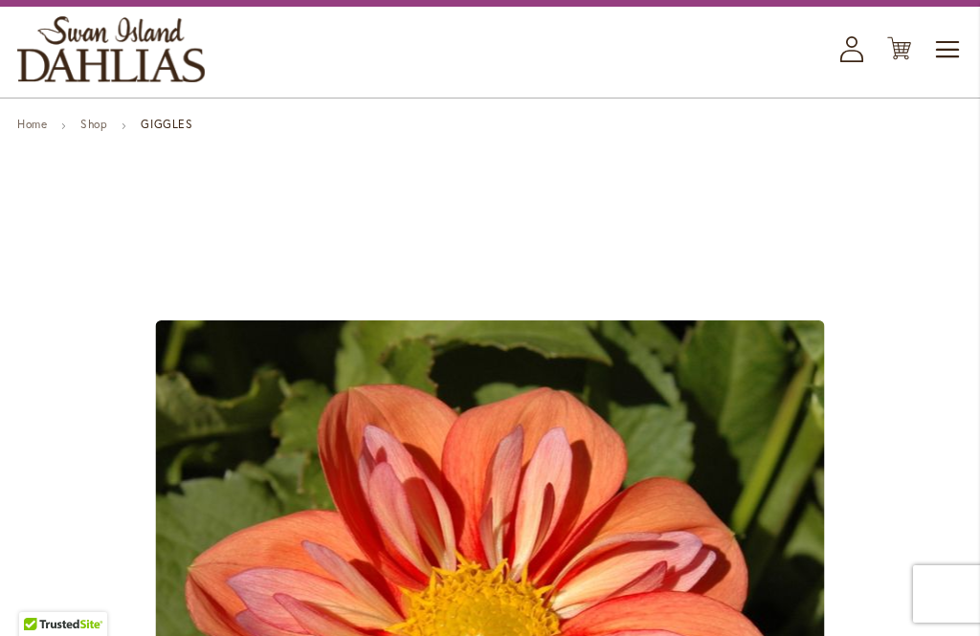
scroll to position [0, 0]
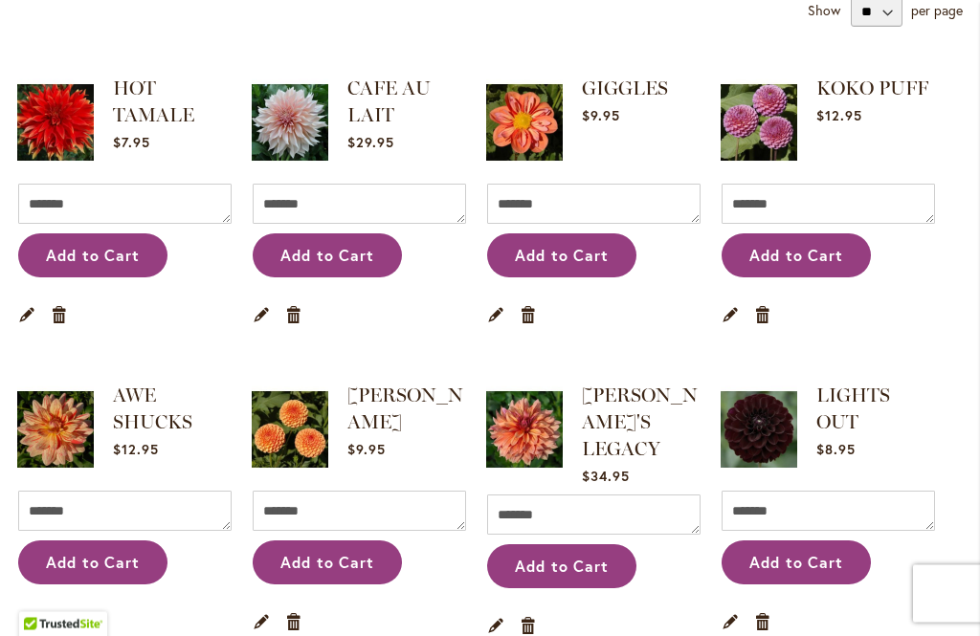
scroll to position [416, 0]
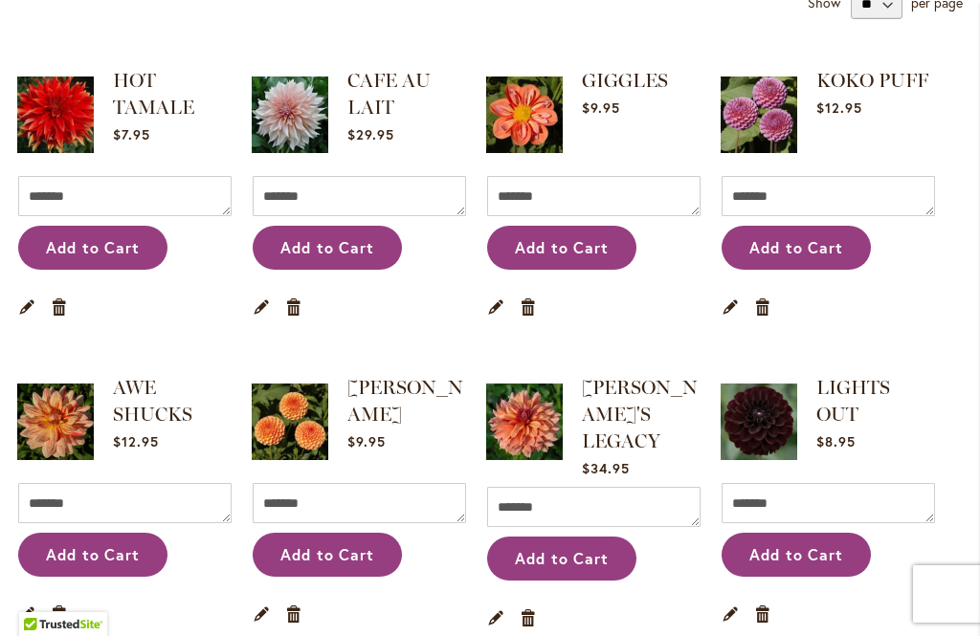
click at [769, 404] on img at bounding box center [759, 422] width 77 height 96
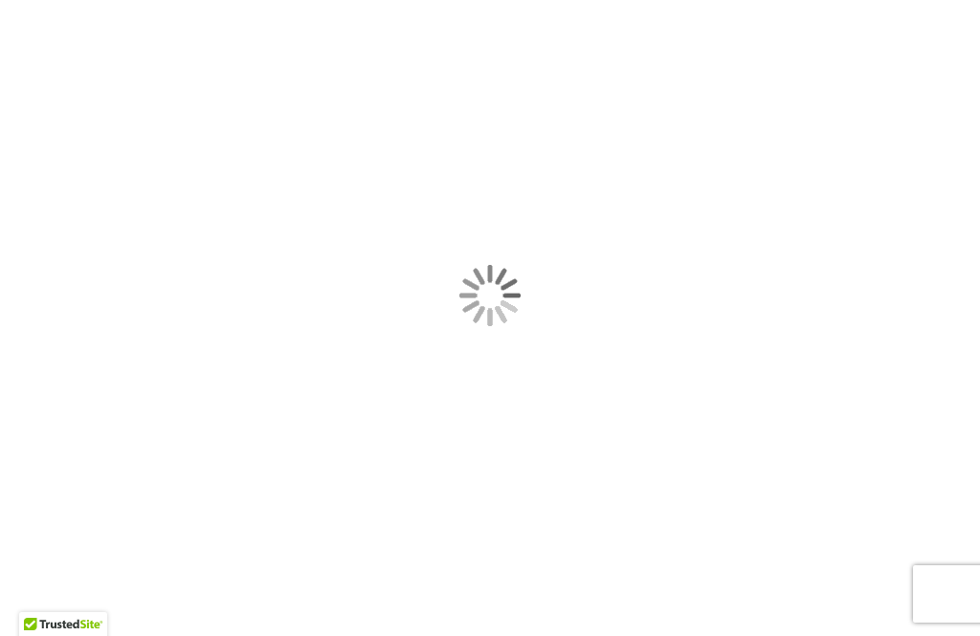
type input "*****"
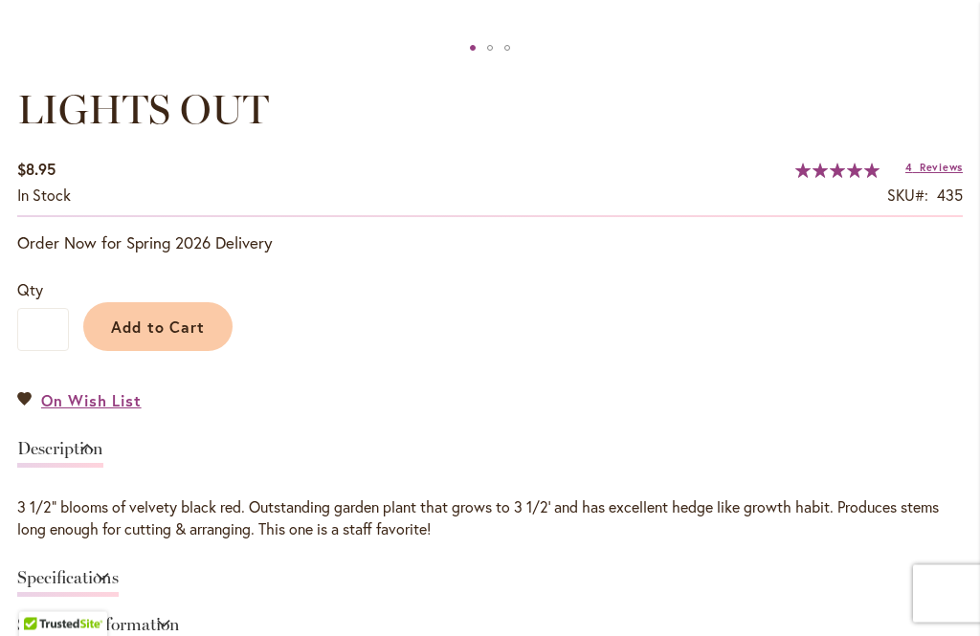
scroll to position [1202, 0]
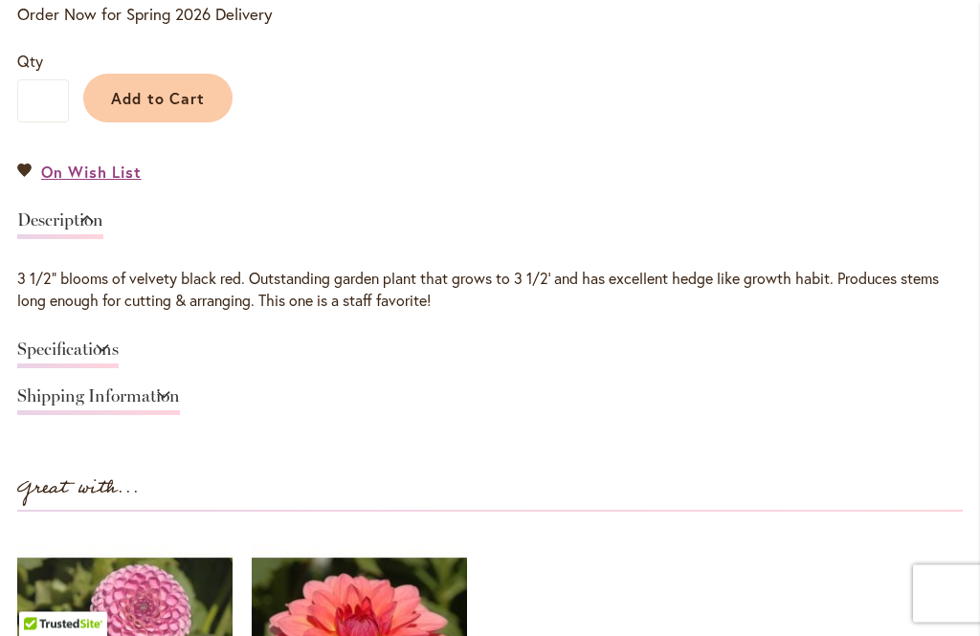
click at [119, 345] on link "Specifications" at bounding box center [67, 356] width 101 height 28
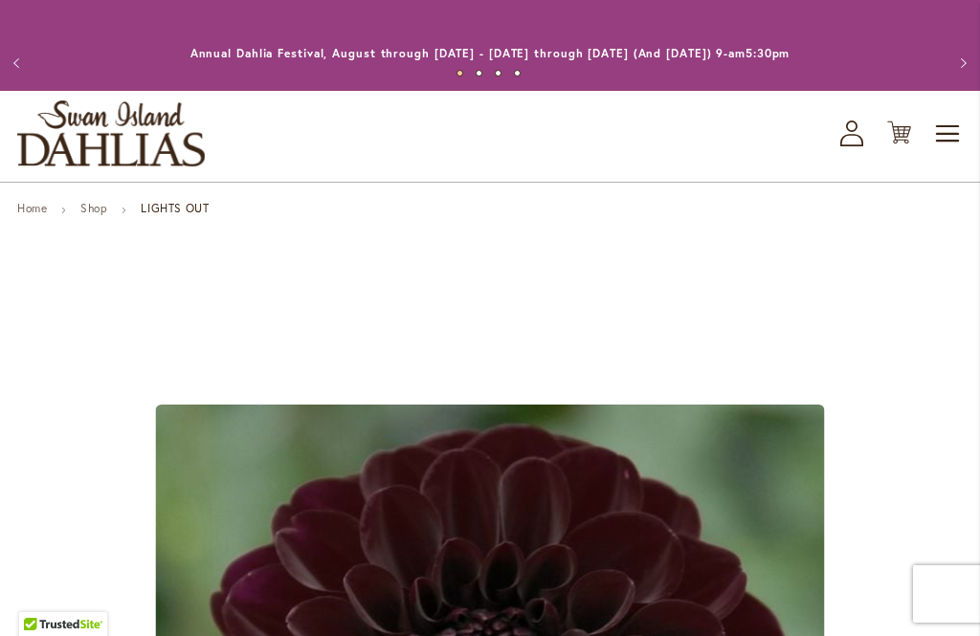
scroll to position [0, 0]
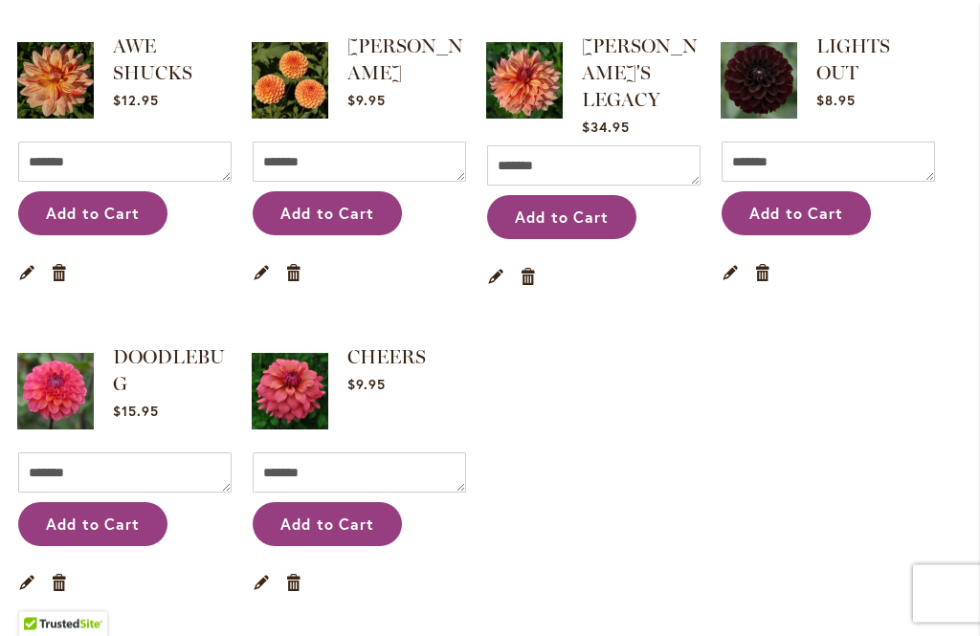
scroll to position [758, 0]
click at [358, 514] on span "Add to Cart" at bounding box center [327, 524] width 95 height 20
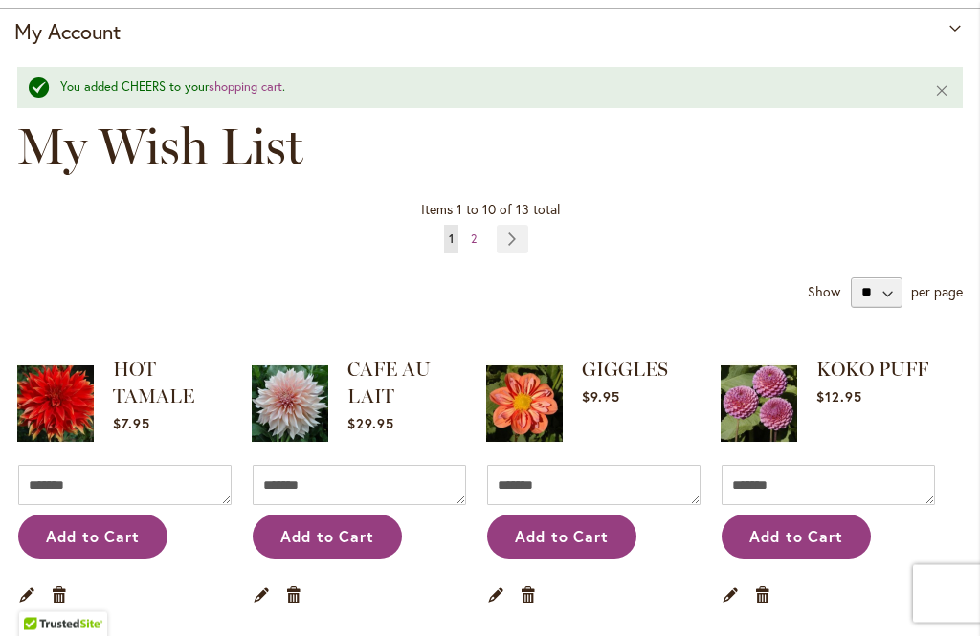
scroll to position [179, 0]
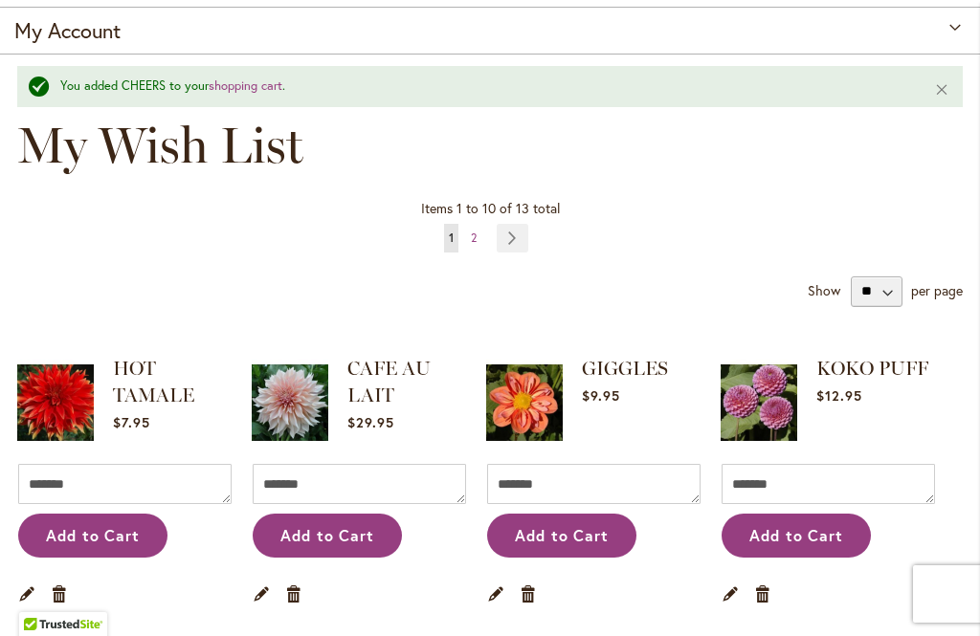
click at [753, 420] on img at bounding box center [759, 403] width 77 height 96
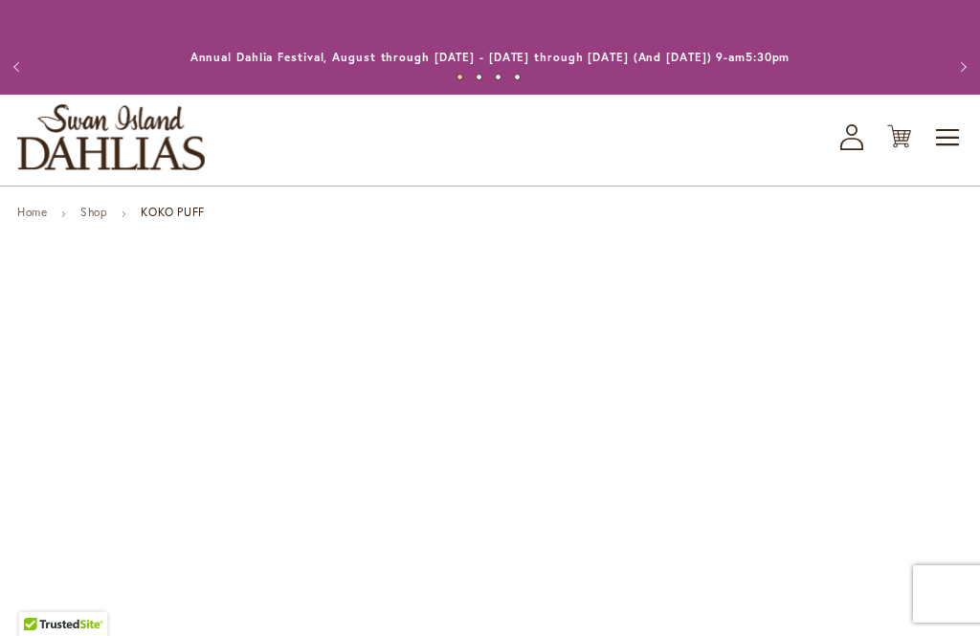
type input "*****"
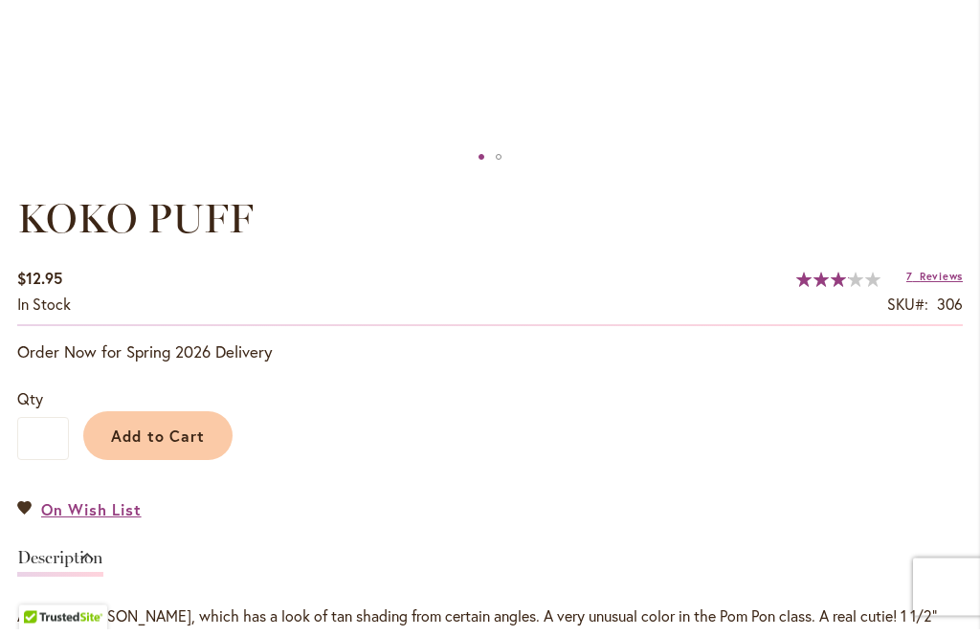
scroll to position [1094, 0]
click at [169, 428] on span "Add to Cart" at bounding box center [158, 435] width 95 height 20
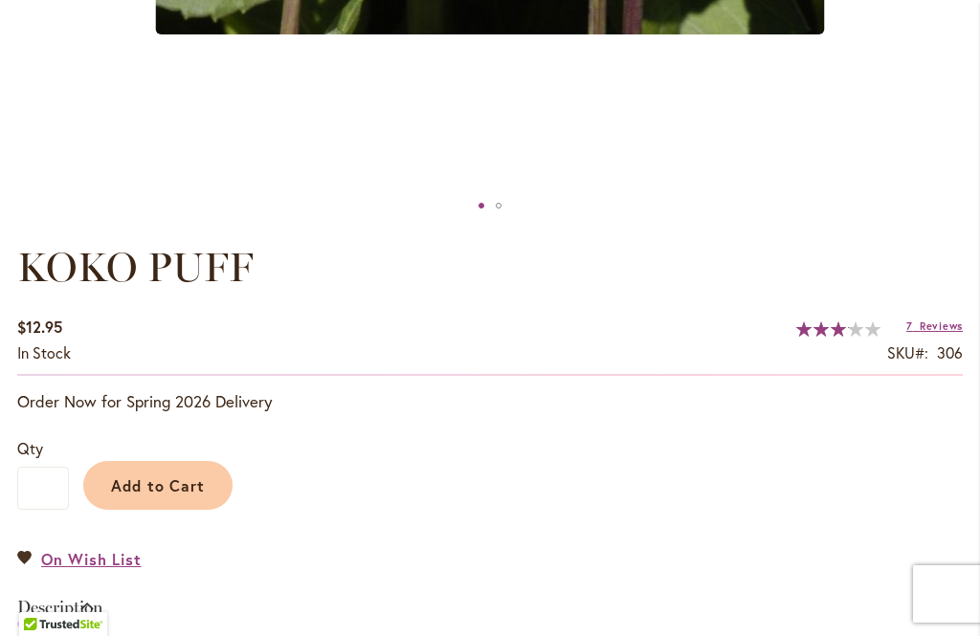
click at [937, 321] on span "Reviews" at bounding box center [941, 326] width 43 height 13
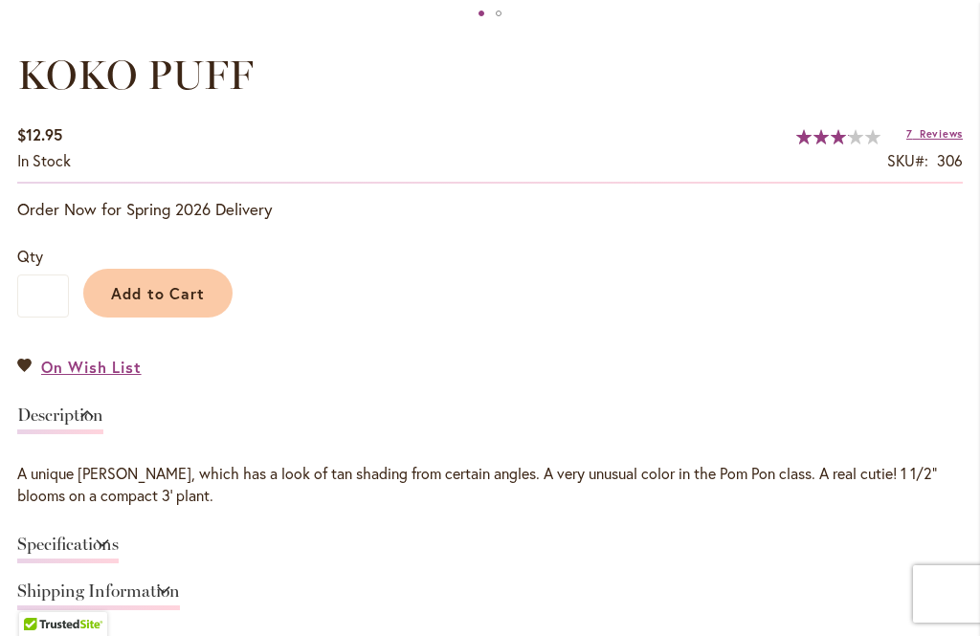
scroll to position [1285, 0]
click at [177, 295] on span "Add to Cart" at bounding box center [158, 294] width 95 height 20
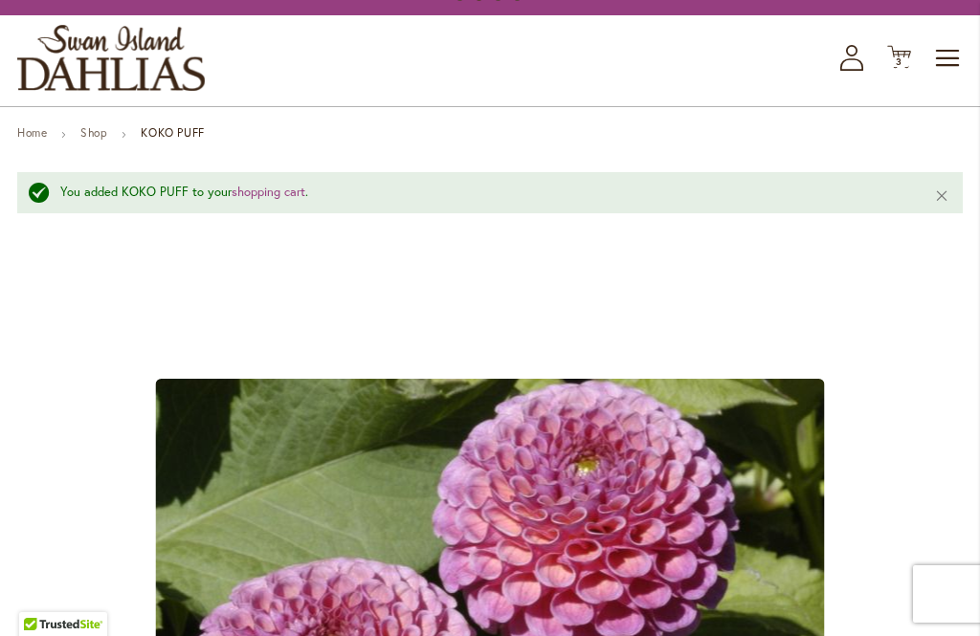
scroll to position [0, 0]
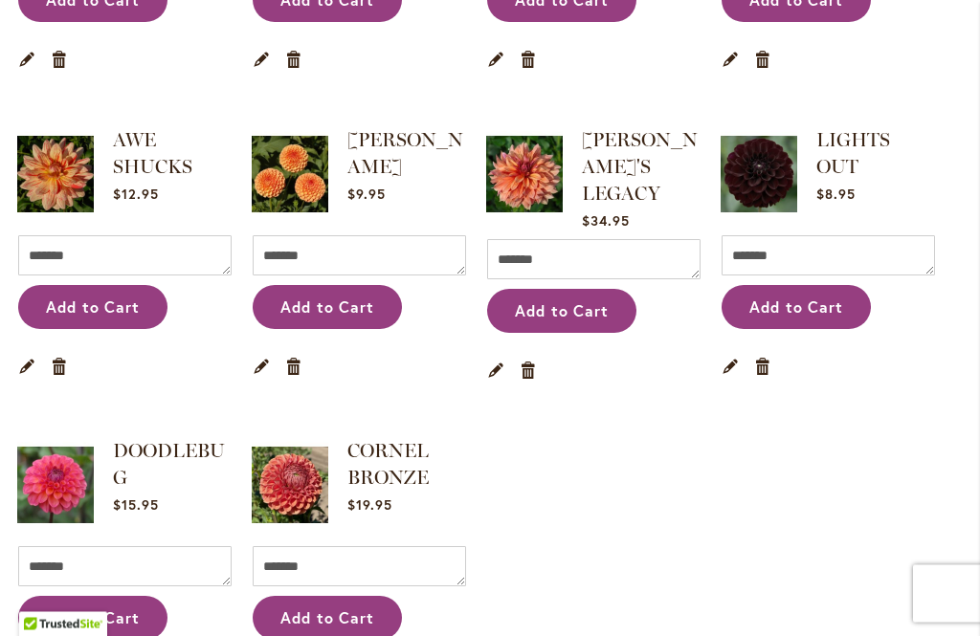
scroll to position [671, 0]
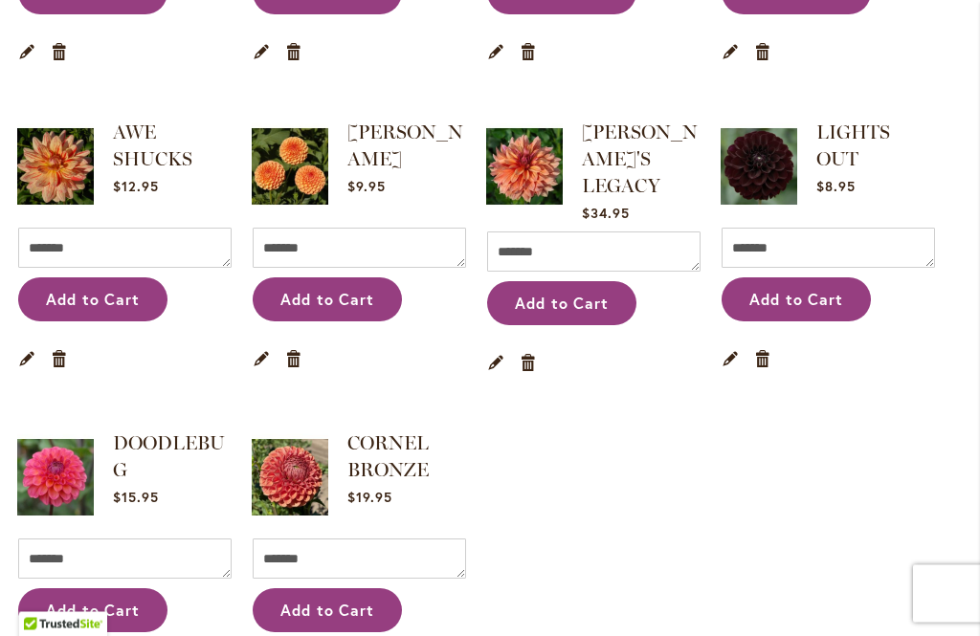
click at [276, 483] on img at bounding box center [290, 479] width 77 height 96
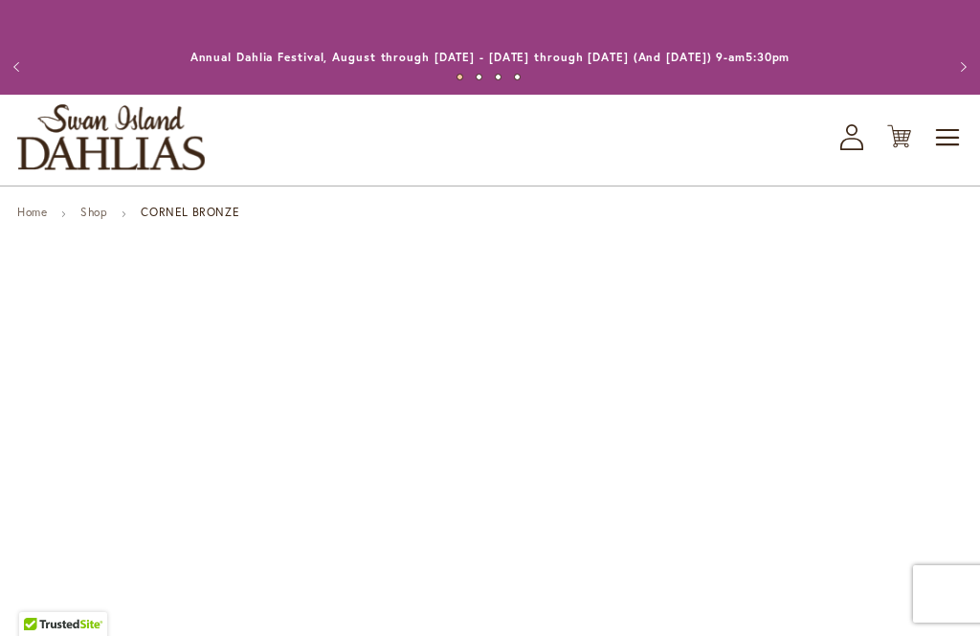
type input "*****"
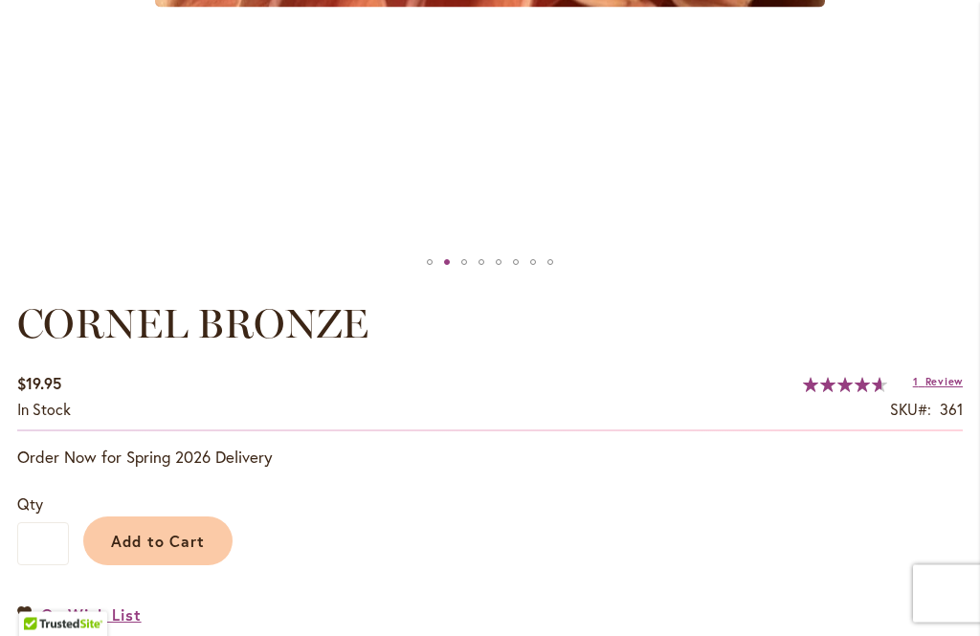
click at [211, 541] on button "Add to Cart" at bounding box center [157, 542] width 149 height 49
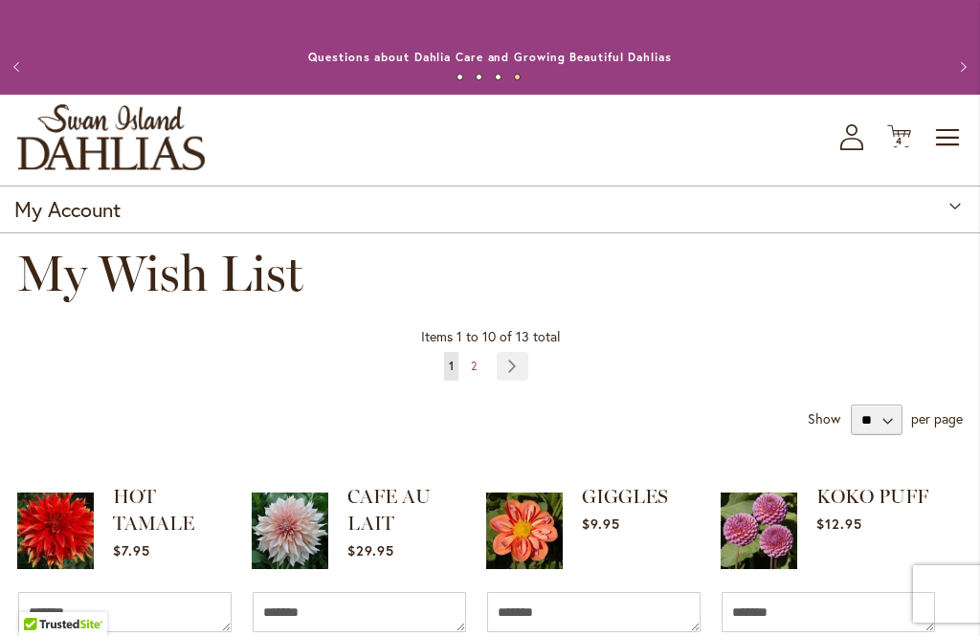
click at [883, 137] on div "Toggle Nav Shop All Shop Dahlia Tubers Collections Fresh Cut Dahlias Gardening …" at bounding box center [490, 140] width 980 height 91
click at [896, 135] on icon "Cart .cls-1 { fill: #231f20; }" at bounding box center [899, 136] width 24 height 24
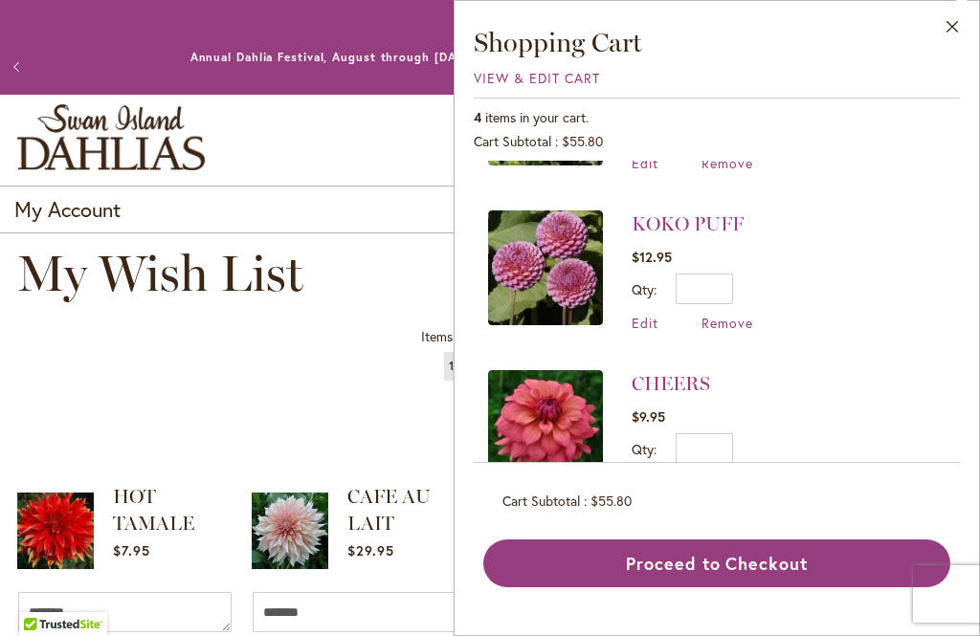
scroll to position [123, 0]
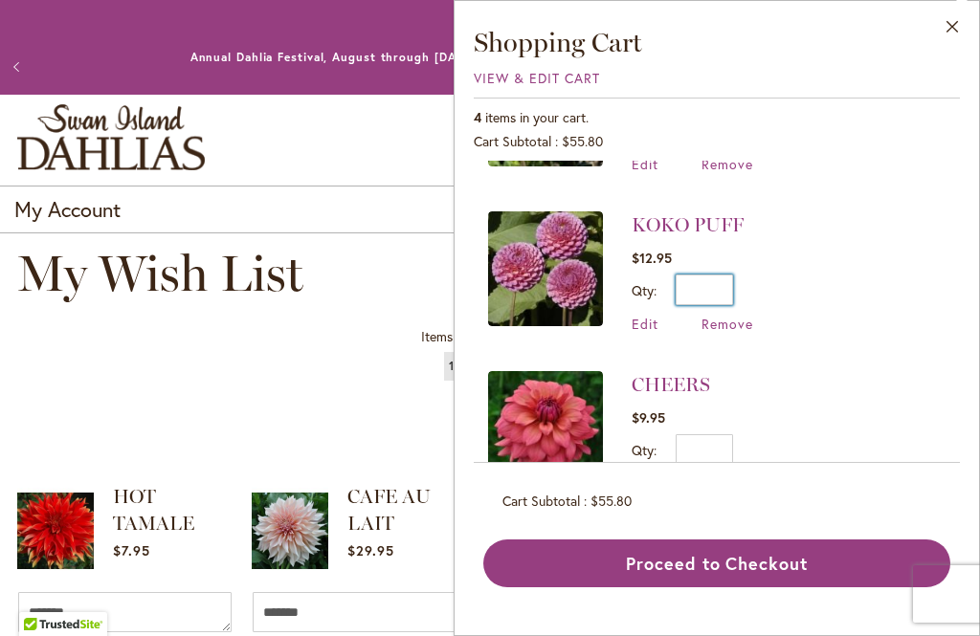
click at [715, 288] on input "*" at bounding box center [704, 290] width 57 height 31
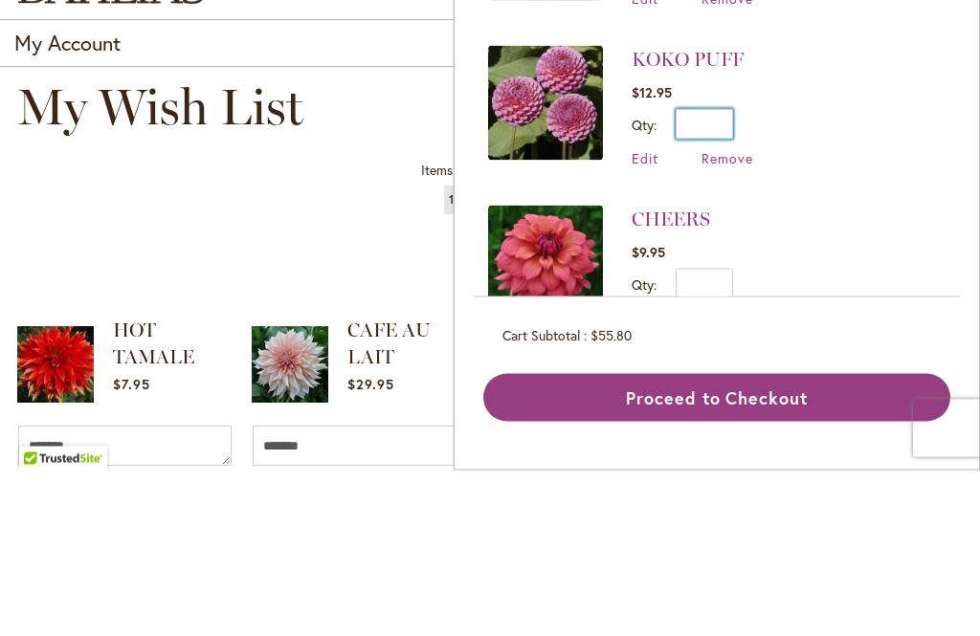
click at [725, 275] on input "*" at bounding box center [704, 290] width 57 height 31
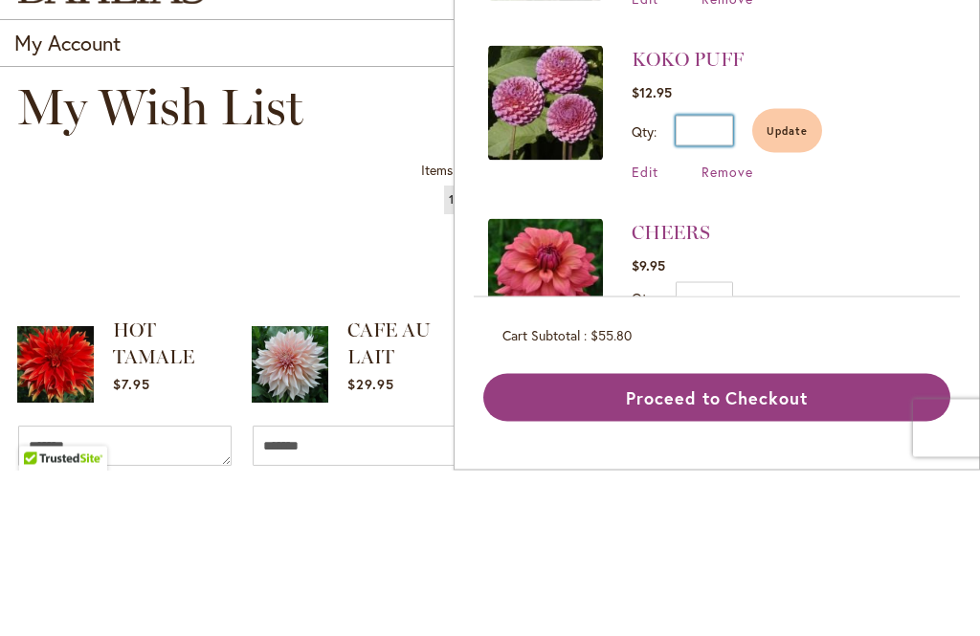
type input "*"
click at [790, 290] on span "Update" at bounding box center [787, 296] width 41 height 13
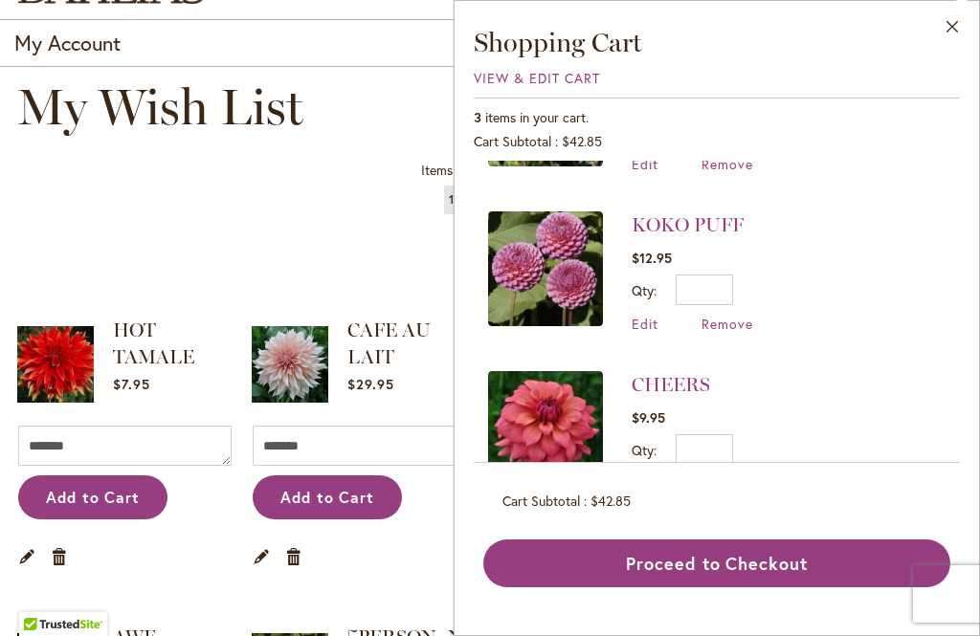
click at [333, 222] on div "Items 1 to 10 of 13 total Page You're currently reading page 1 Page 2 Page Next…" at bounding box center [490, 212] width 946 height 114
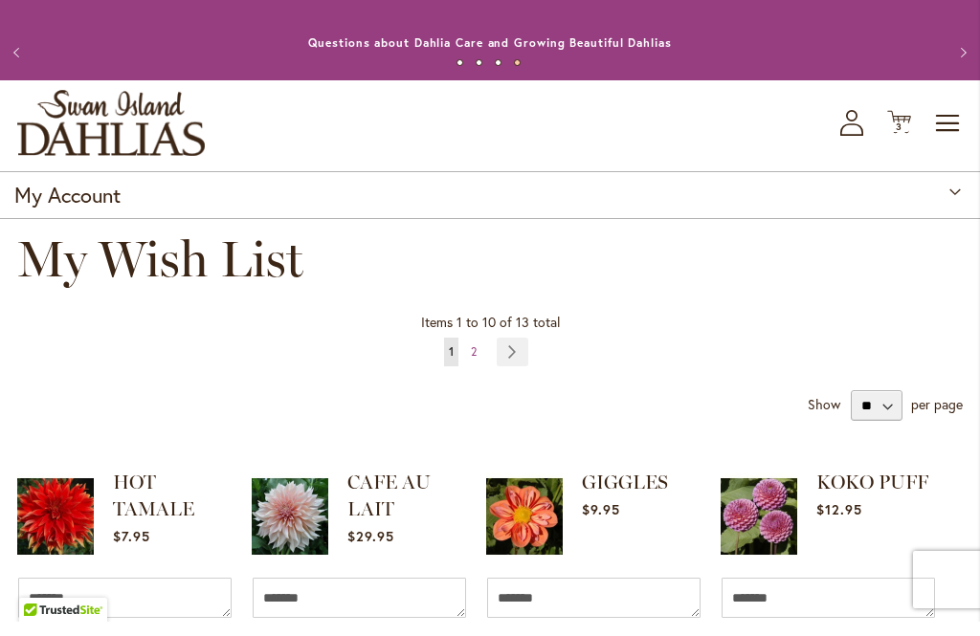
scroll to position [10, 0]
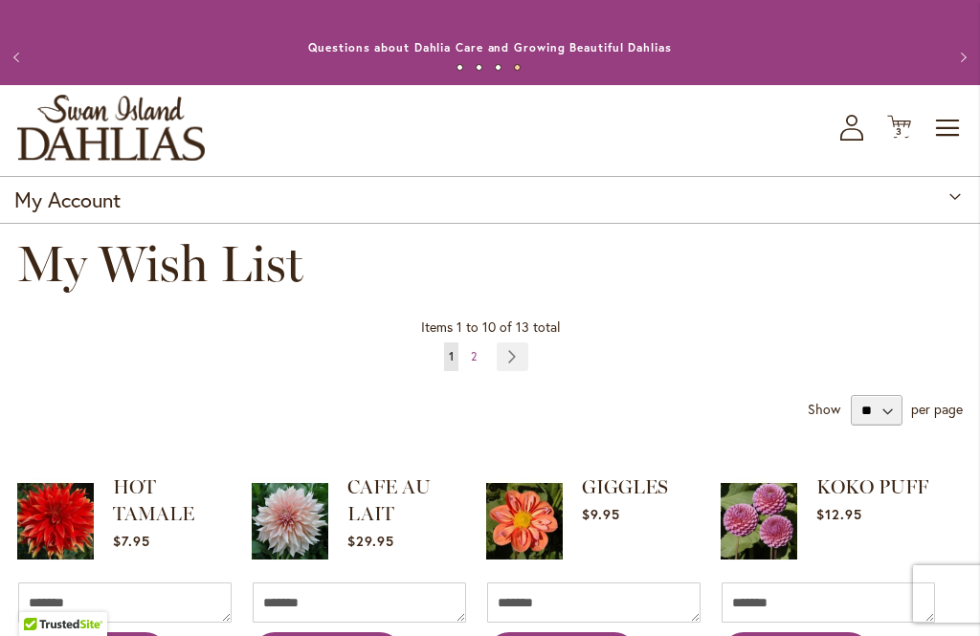
click at [506, 364] on link "Page Next" at bounding box center [513, 357] width 32 height 29
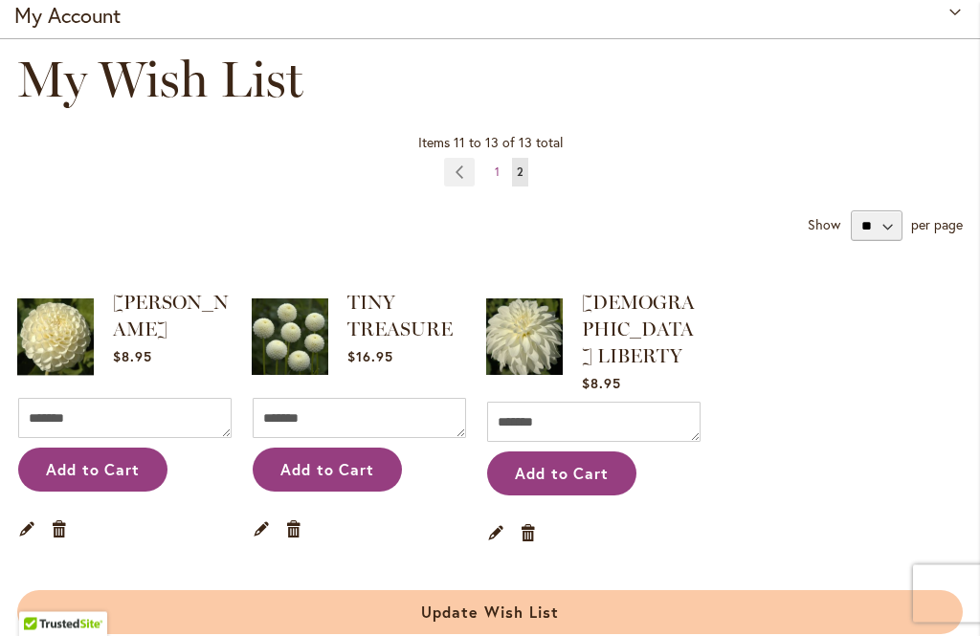
scroll to position [194, 0]
click at [46, 332] on img at bounding box center [55, 337] width 77 height 96
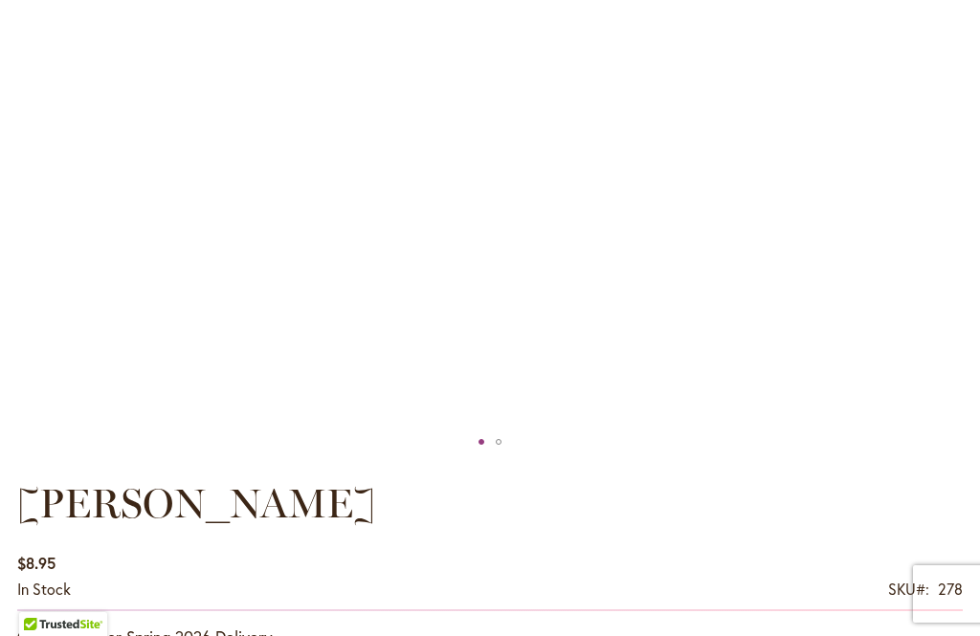
type input "*****"
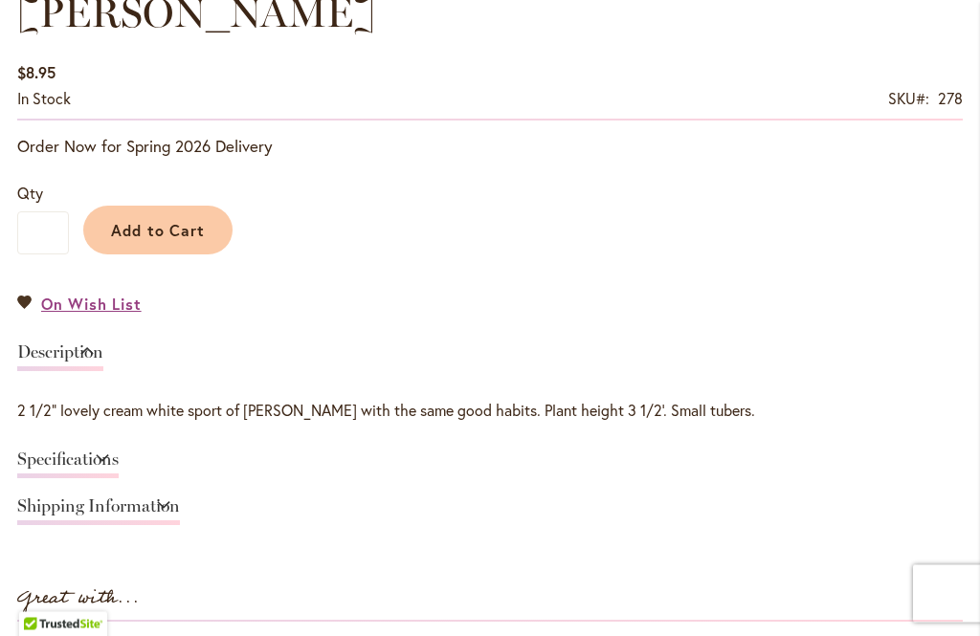
scroll to position [1300, 0]
click at [116, 456] on link "Specifications" at bounding box center [67, 464] width 101 height 28
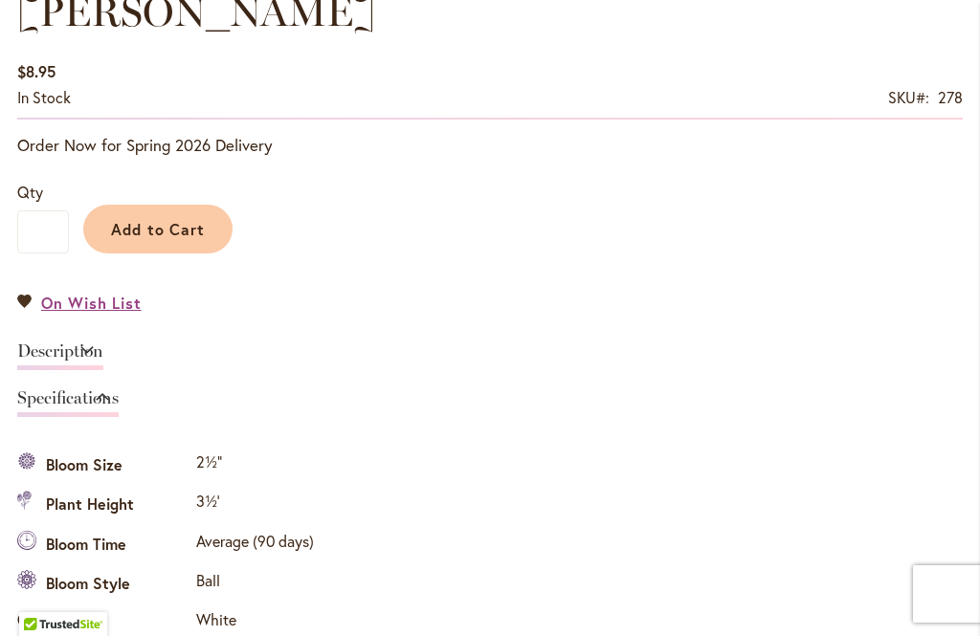
scroll to position [1680, 0]
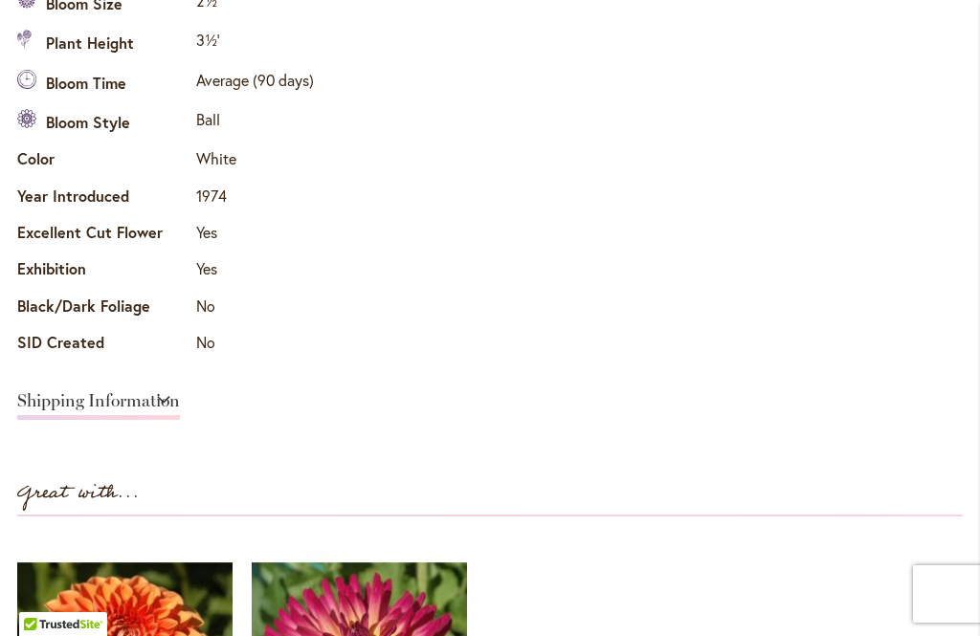
click at [180, 392] on link "Shipping Information" at bounding box center [98, 406] width 163 height 28
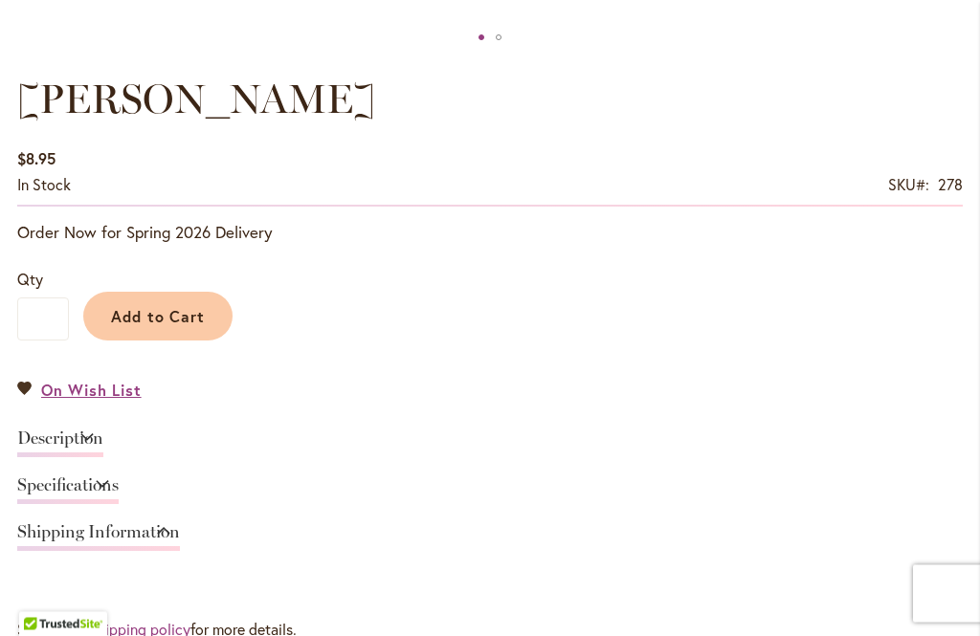
scroll to position [1178, 0]
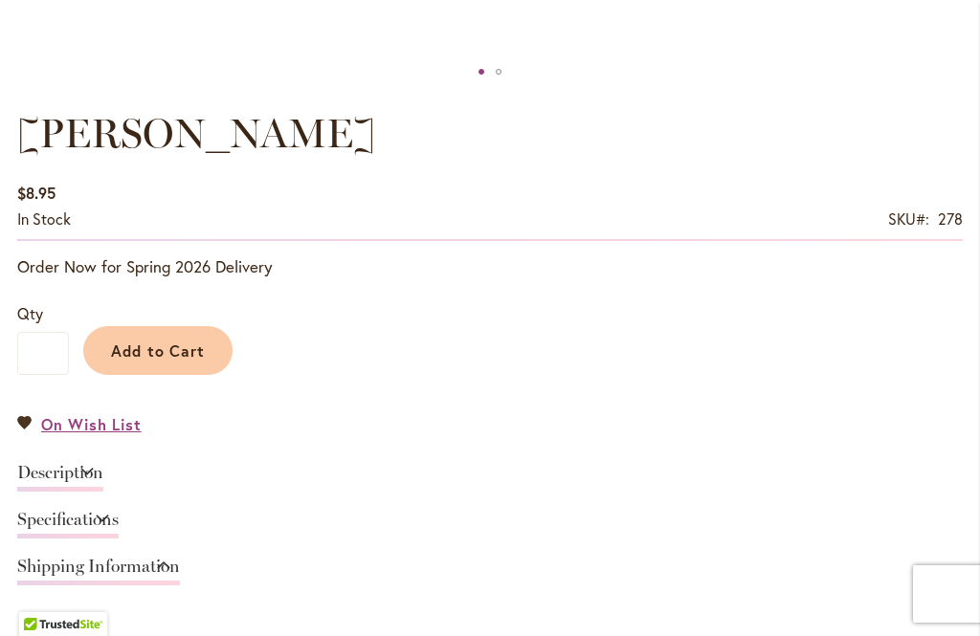
click at [165, 345] on span "Add to Cart" at bounding box center [158, 351] width 95 height 20
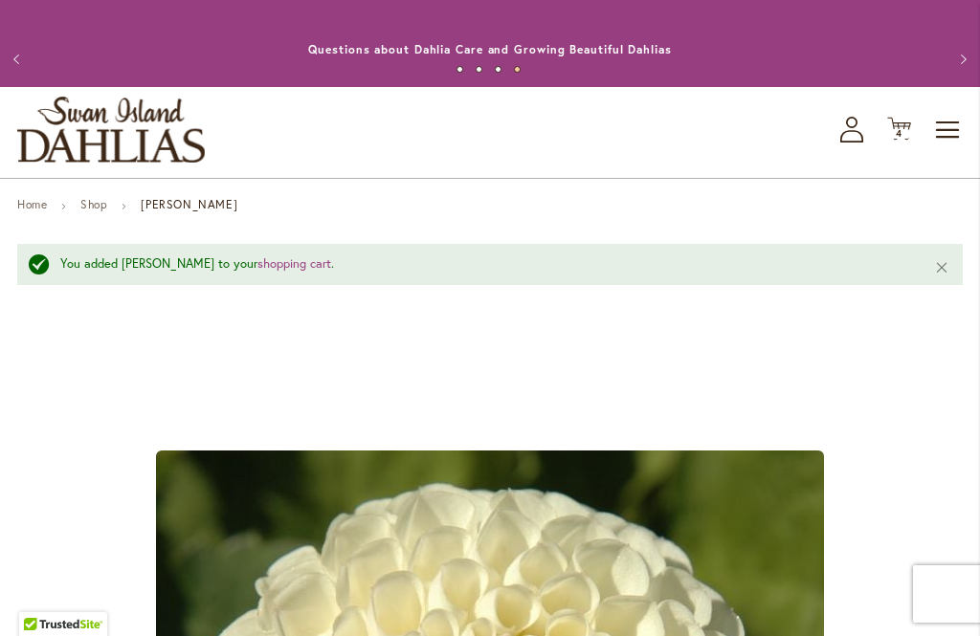
scroll to position [0, 0]
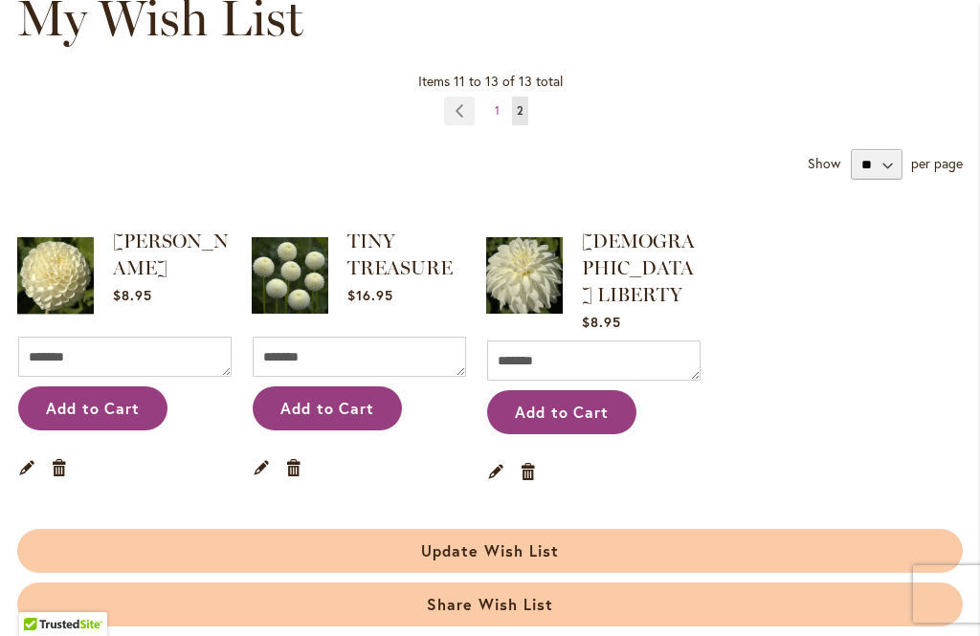
scroll to position [256, 0]
click at [281, 261] on img at bounding box center [290, 276] width 77 height 96
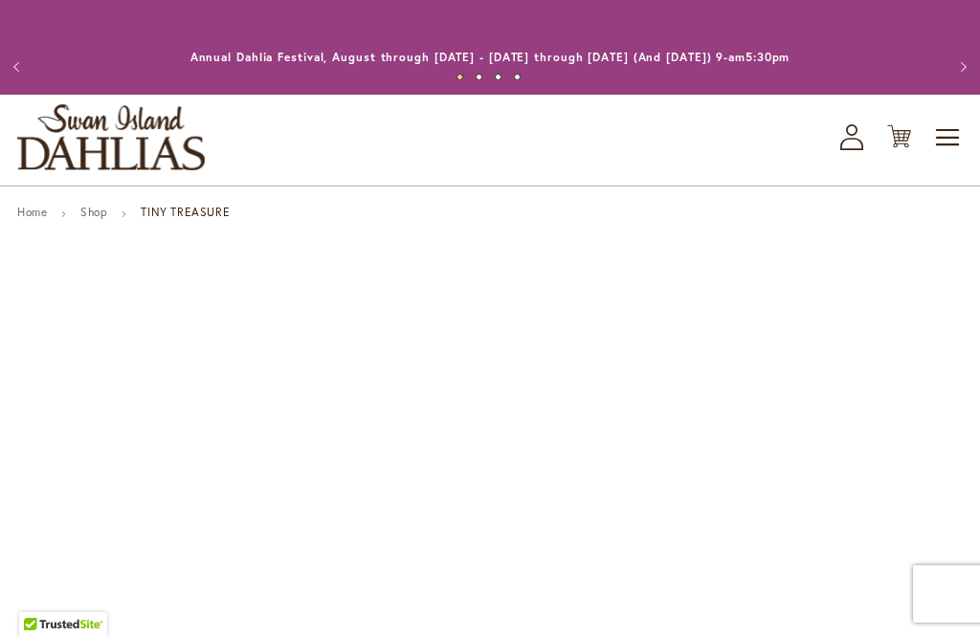
type input "*****"
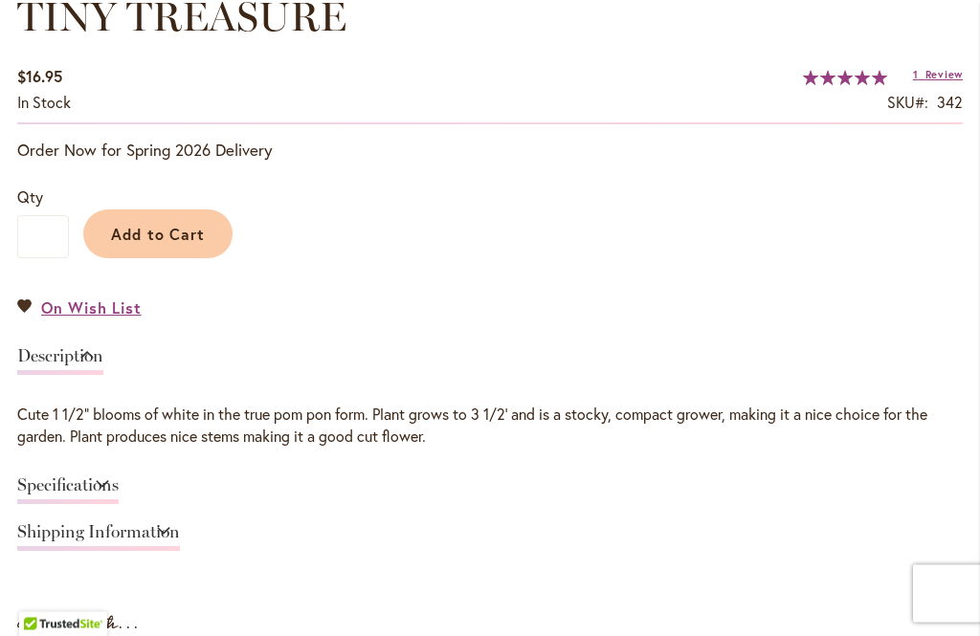
scroll to position [1267, 0]
click at [93, 495] on link "Specifications" at bounding box center [67, 490] width 101 height 28
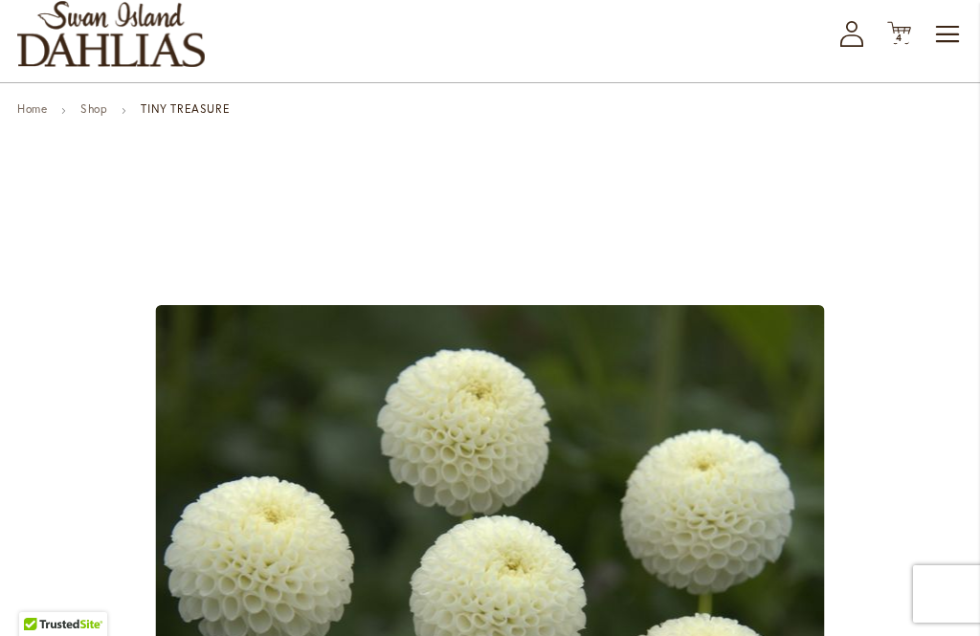
scroll to position [0, 0]
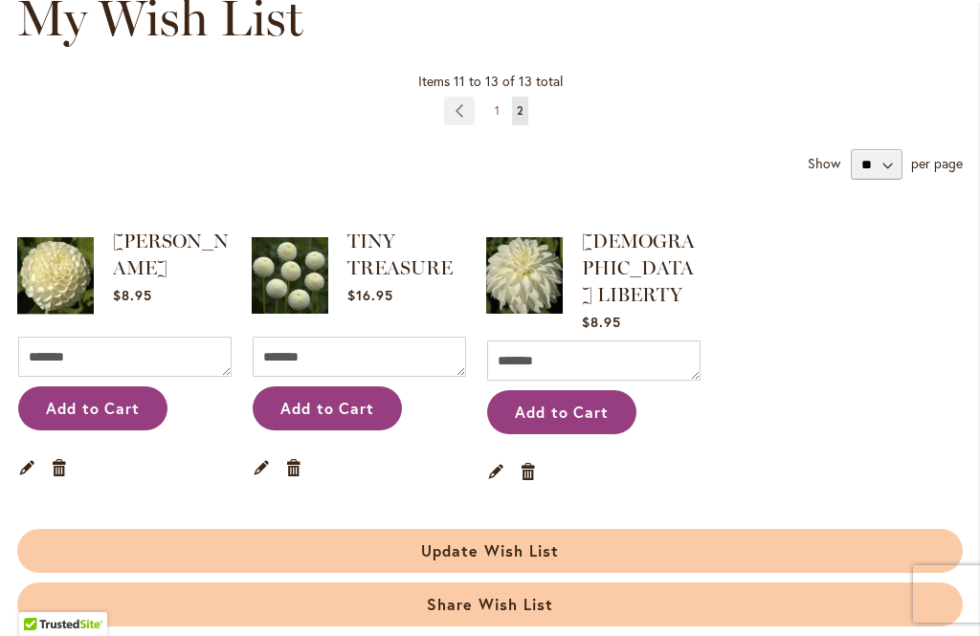
scroll to position [256, 0]
click at [462, 113] on link "Page Previous" at bounding box center [460, 111] width 32 height 29
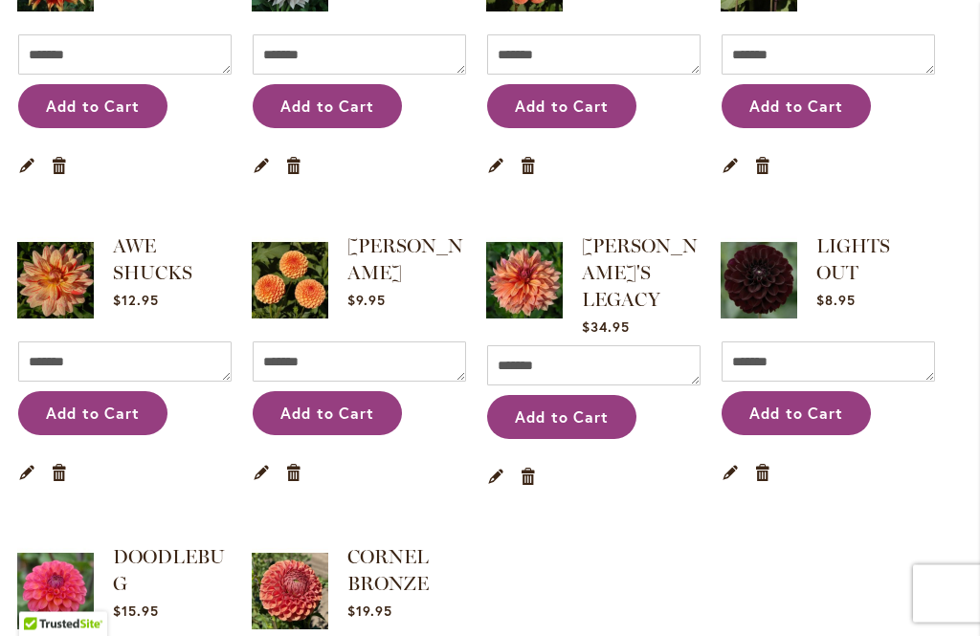
scroll to position [564, 0]
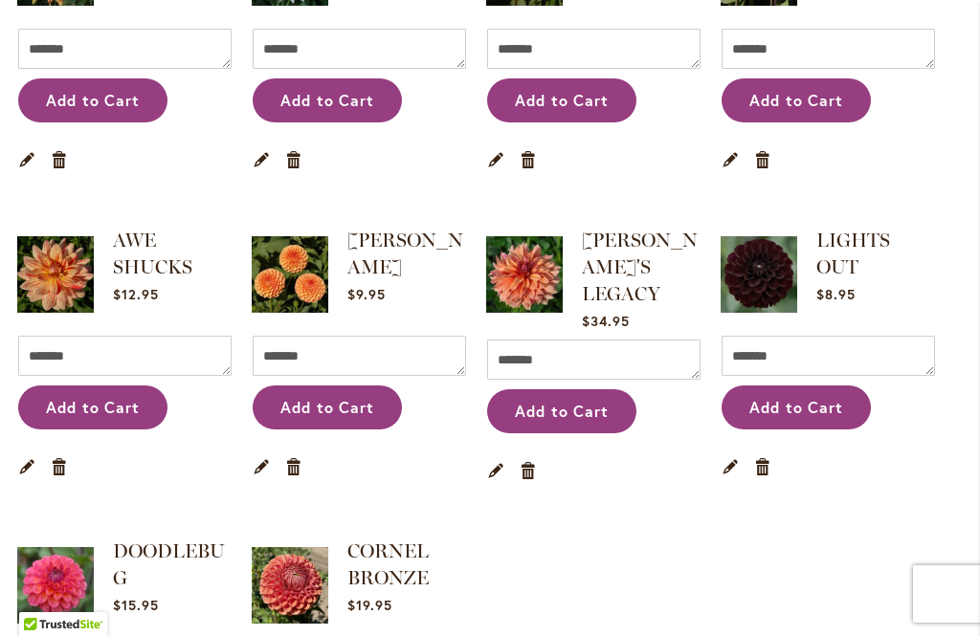
click at [753, 267] on img at bounding box center [759, 275] width 77 height 96
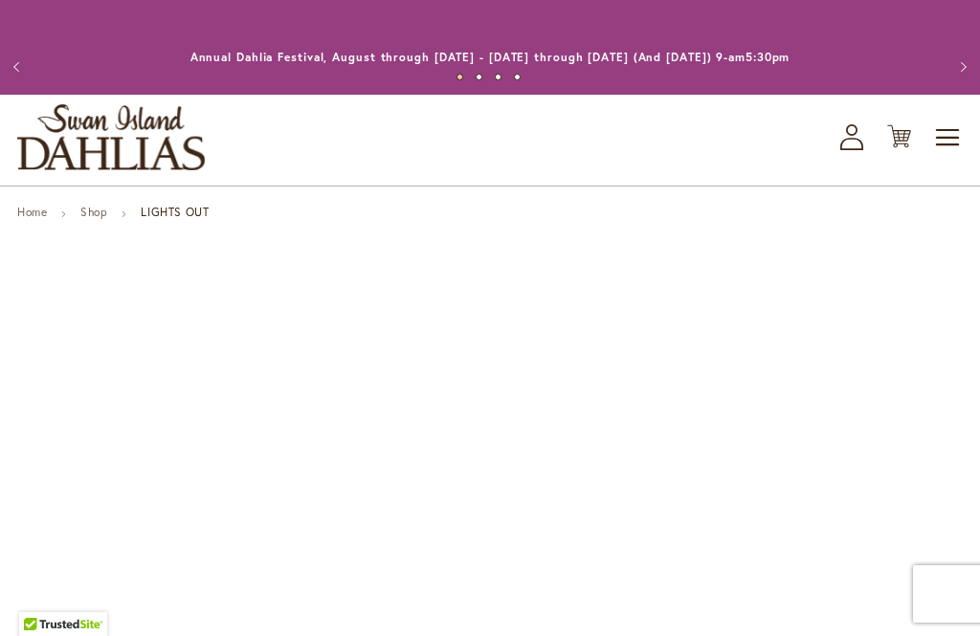
type input "*****"
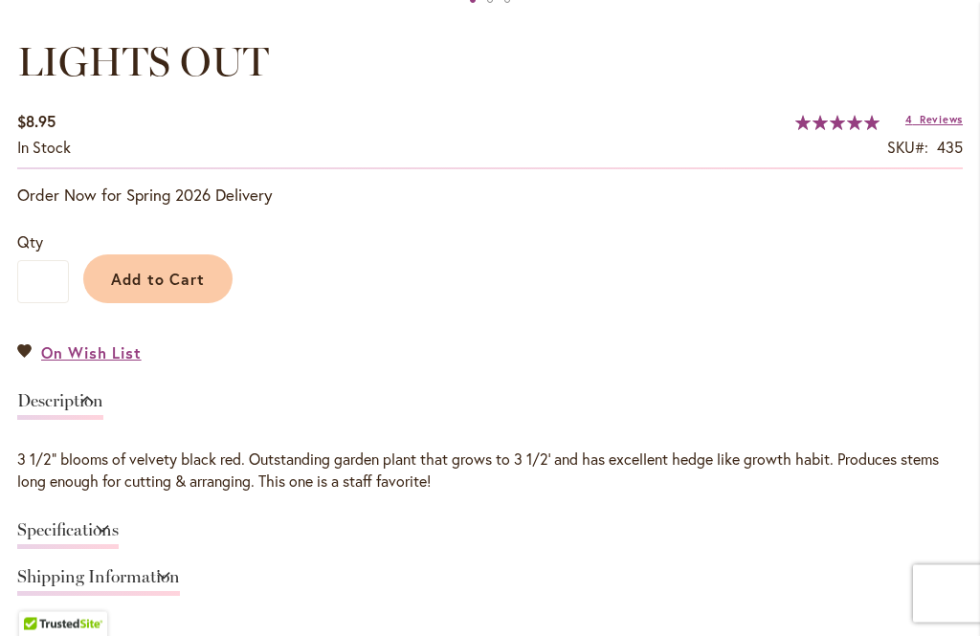
scroll to position [1195, 0]
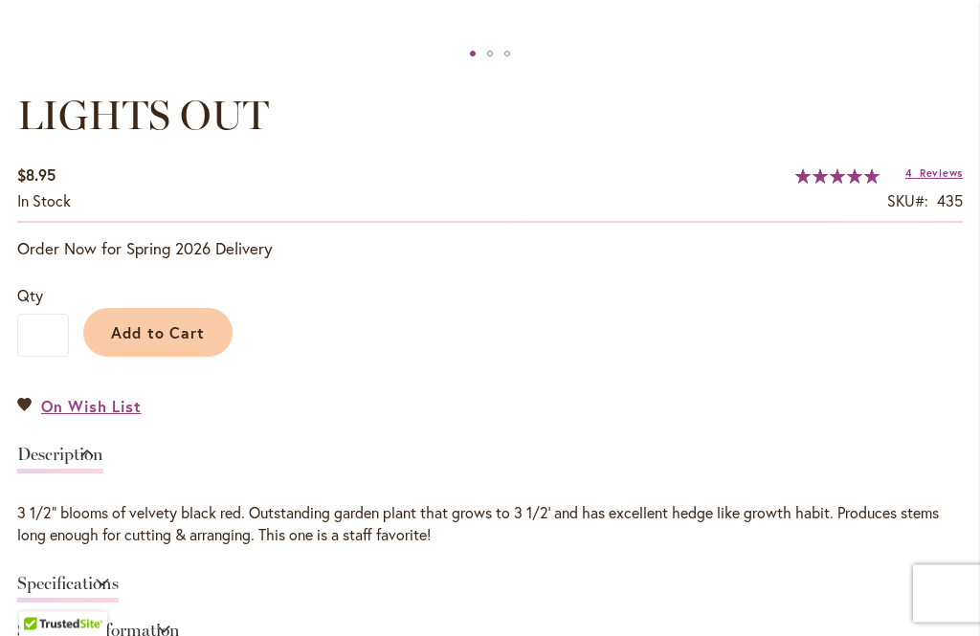
click at [177, 344] on button "Add to Cart" at bounding box center [157, 333] width 149 height 49
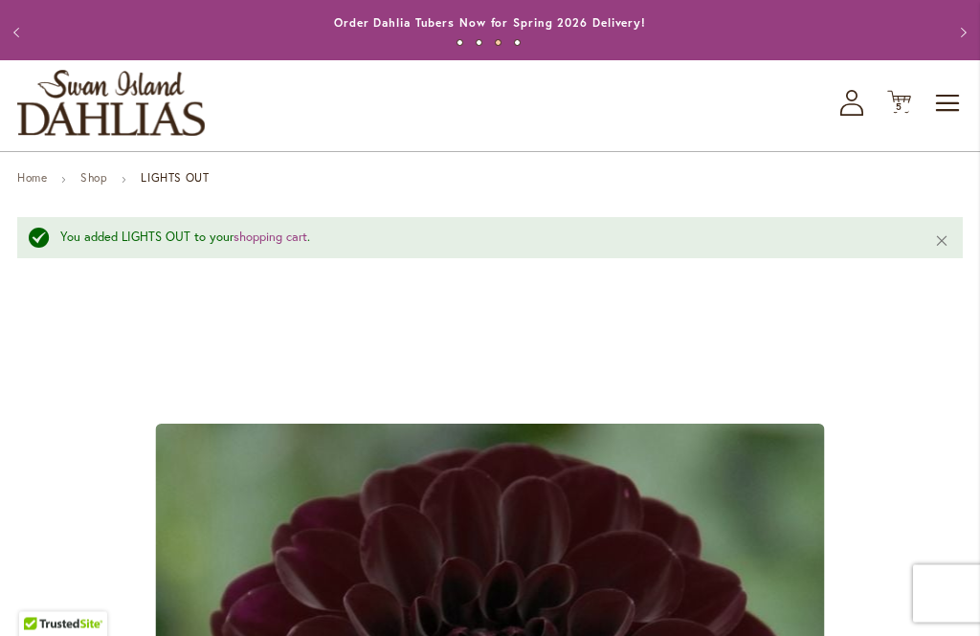
scroll to position [0, 0]
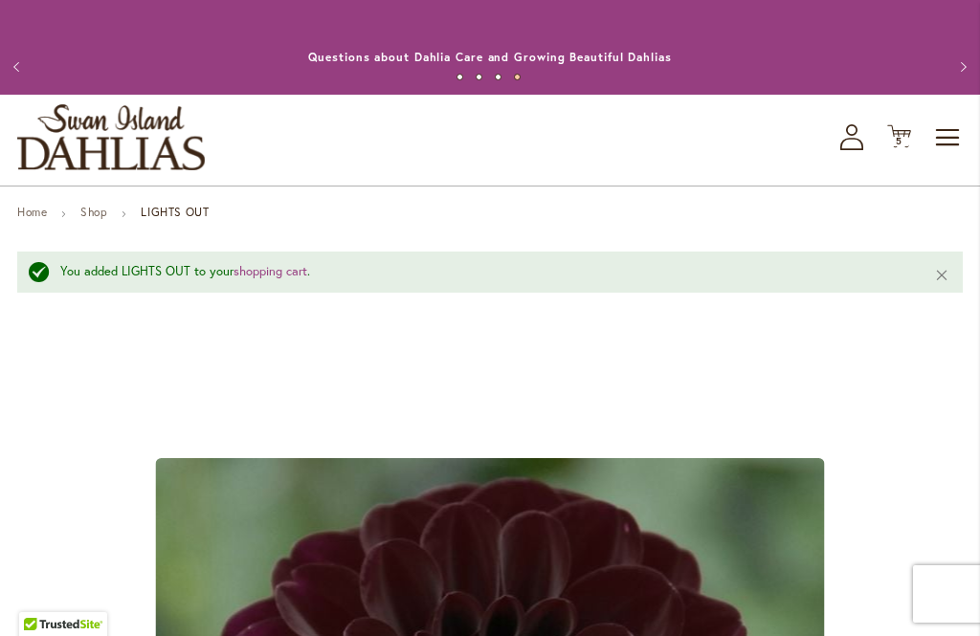
click at [895, 134] on icon at bounding box center [899, 136] width 24 height 23
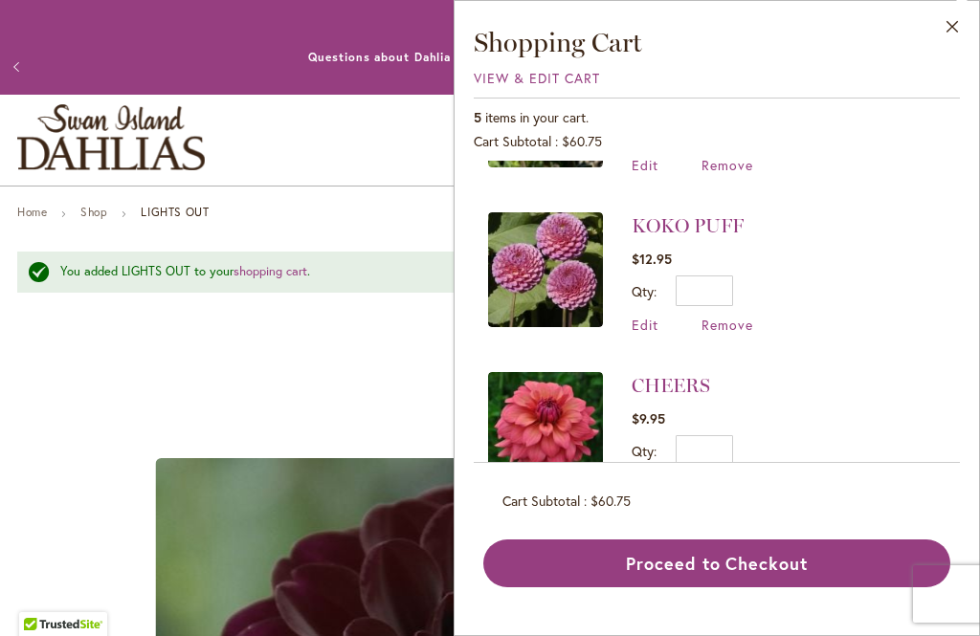
scroll to position [441, 0]
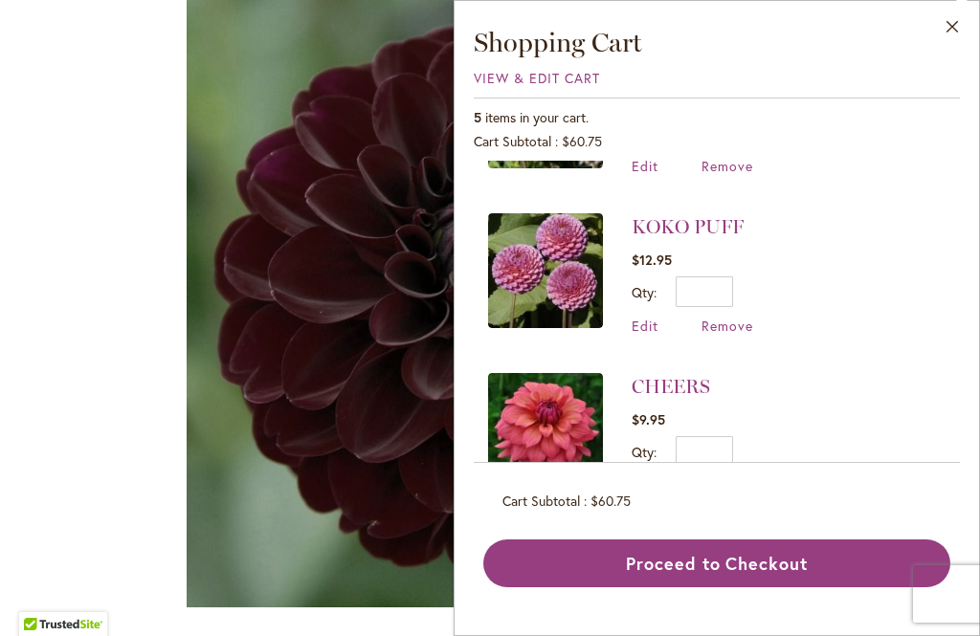
click at [950, 29] on button "Close" at bounding box center [952, 31] width 53 height 60
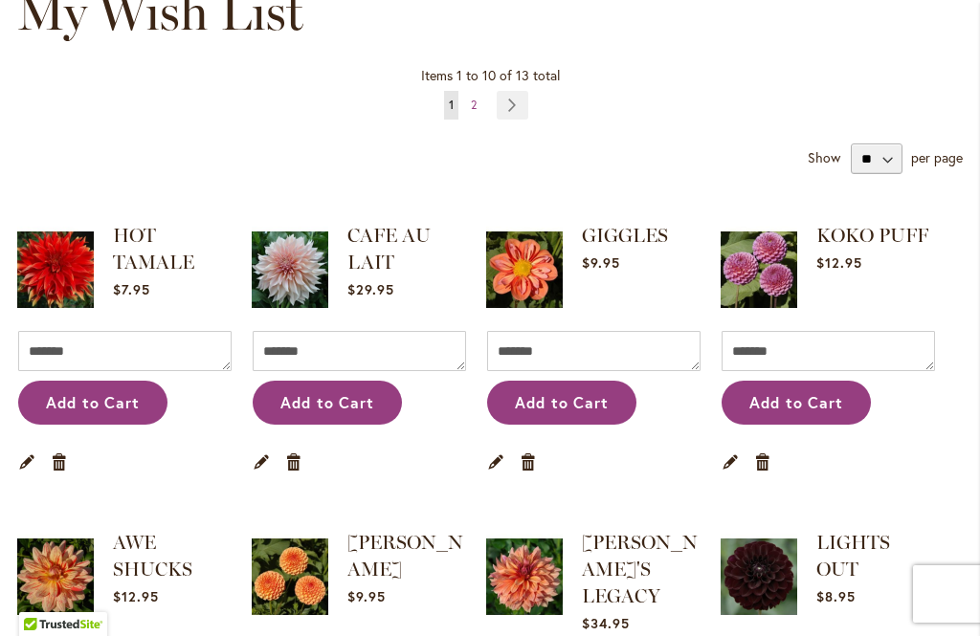
scroll to position [258, 0]
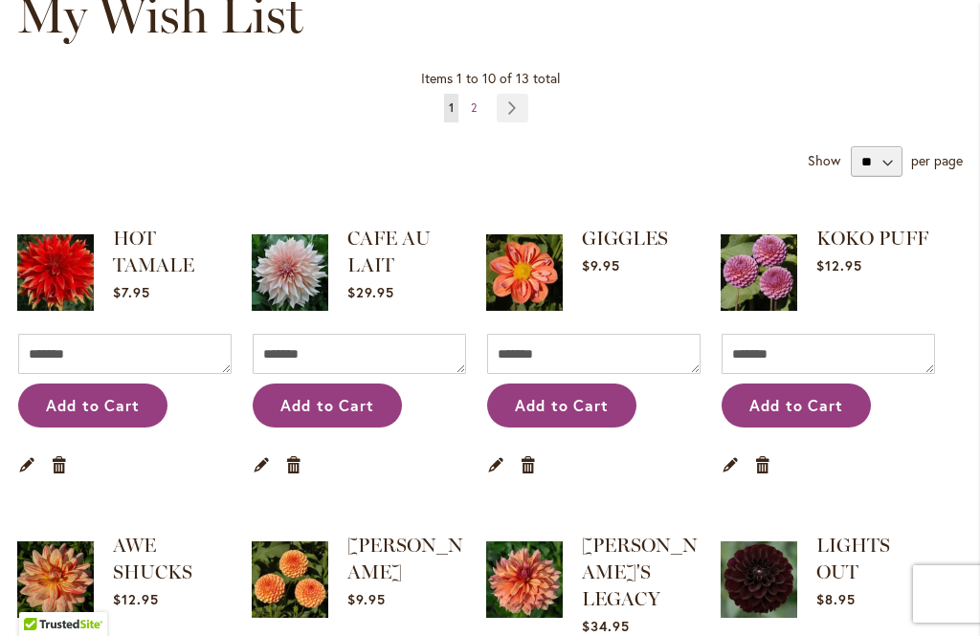
click at [516, 116] on link "Page Next" at bounding box center [513, 108] width 32 height 29
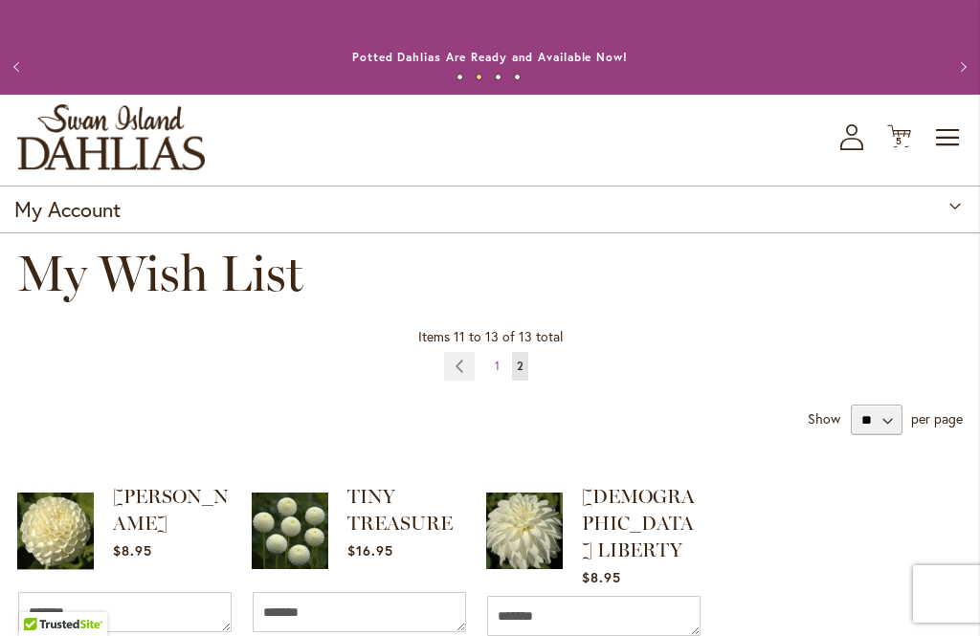
click at [62, 139] on img "store logo" at bounding box center [111, 137] width 188 height 66
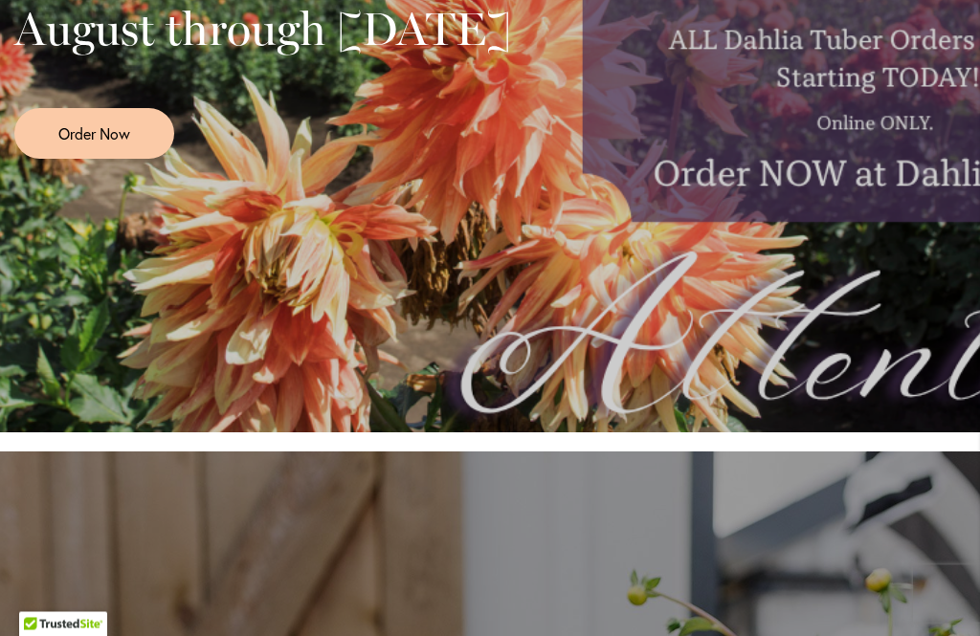
scroll to position [706, 0]
click at [115, 145] on span "Order Now" at bounding box center [94, 134] width 72 height 22
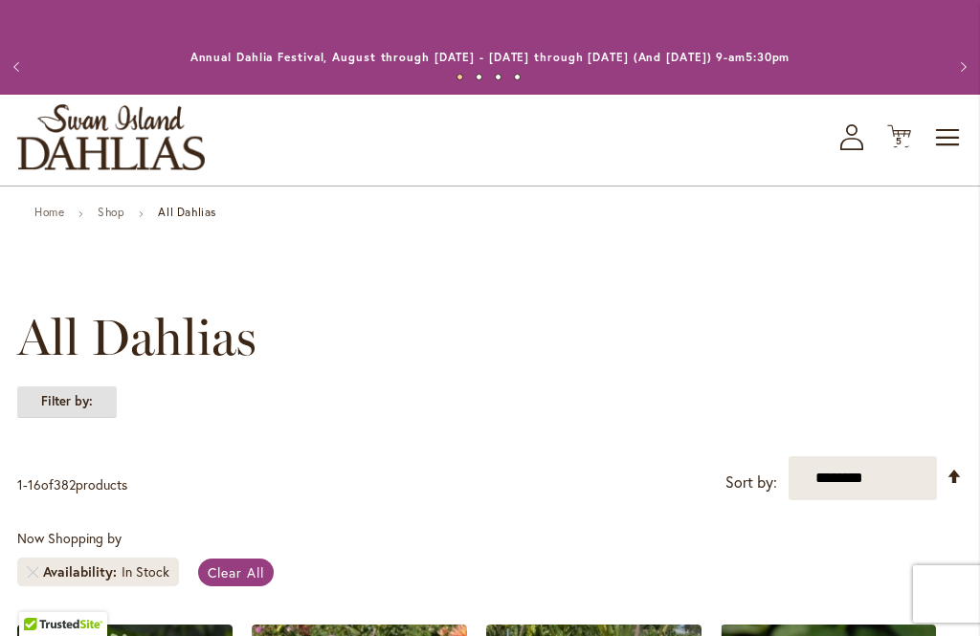
click at [87, 411] on strong "Filter by:" at bounding box center [67, 402] width 100 height 33
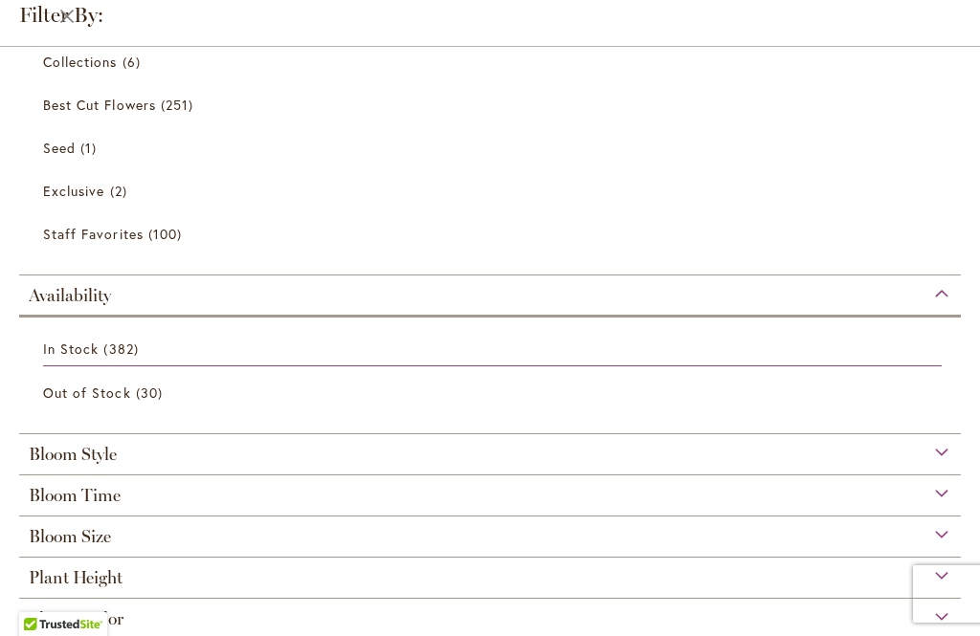
scroll to position [209, 0]
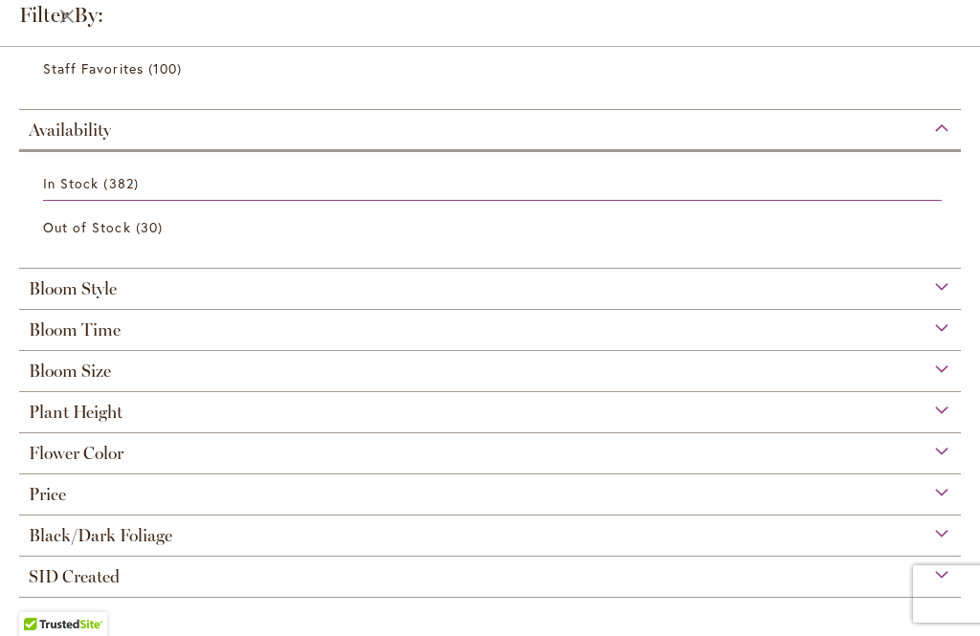
click at [445, 292] on div "Bloom Style" at bounding box center [490, 284] width 942 height 31
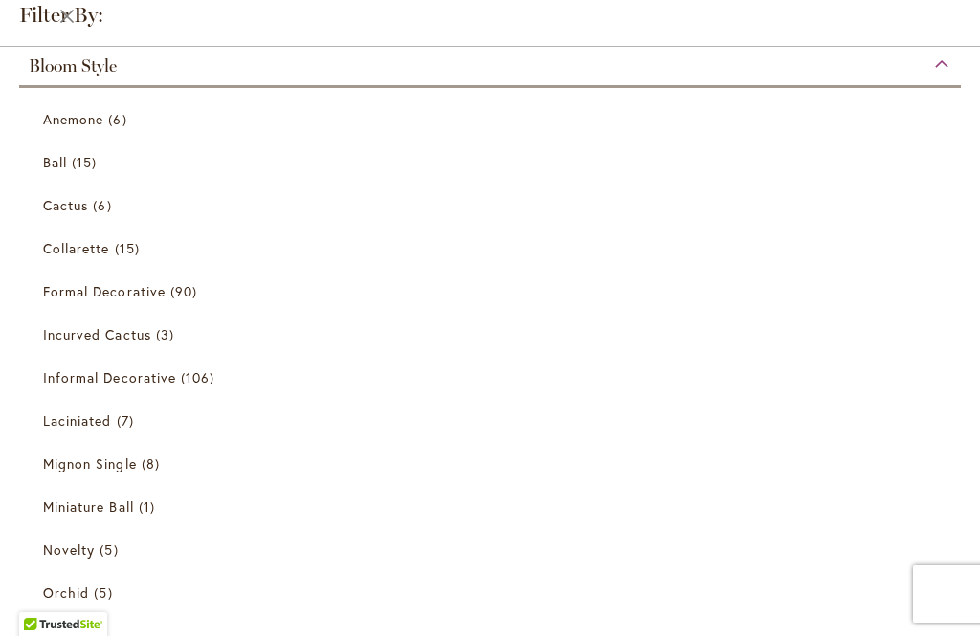
click at [100, 257] on span "Collarette" at bounding box center [76, 248] width 67 height 18
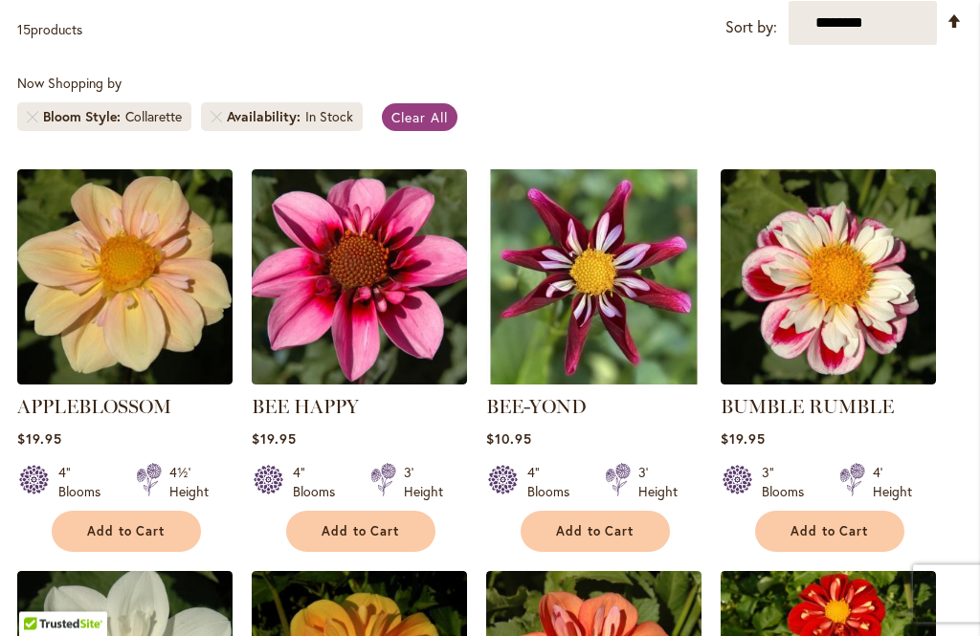
scroll to position [456, 0]
click at [111, 270] on img at bounding box center [124, 276] width 215 height 215
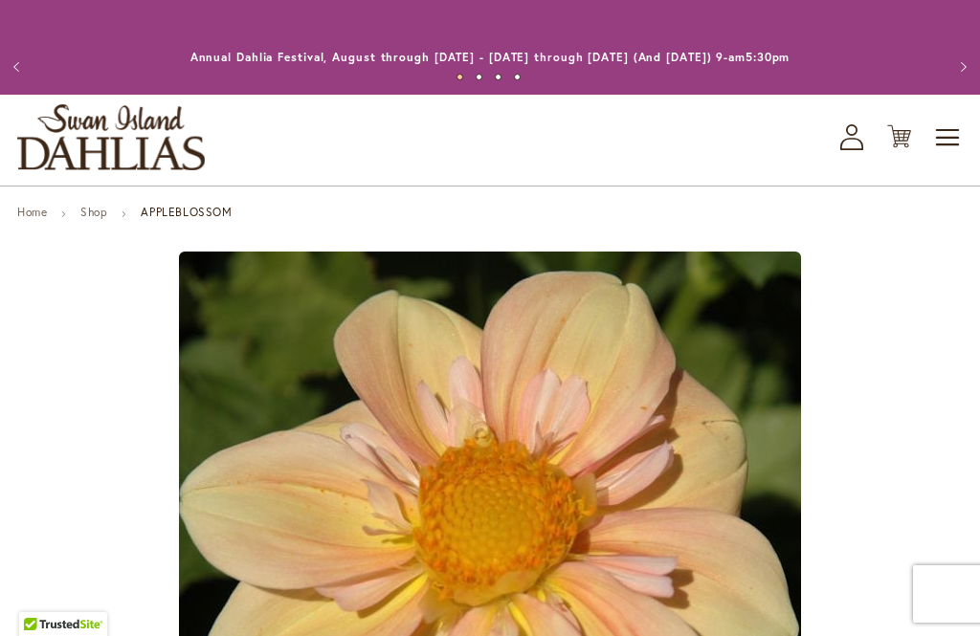
type input "*****"
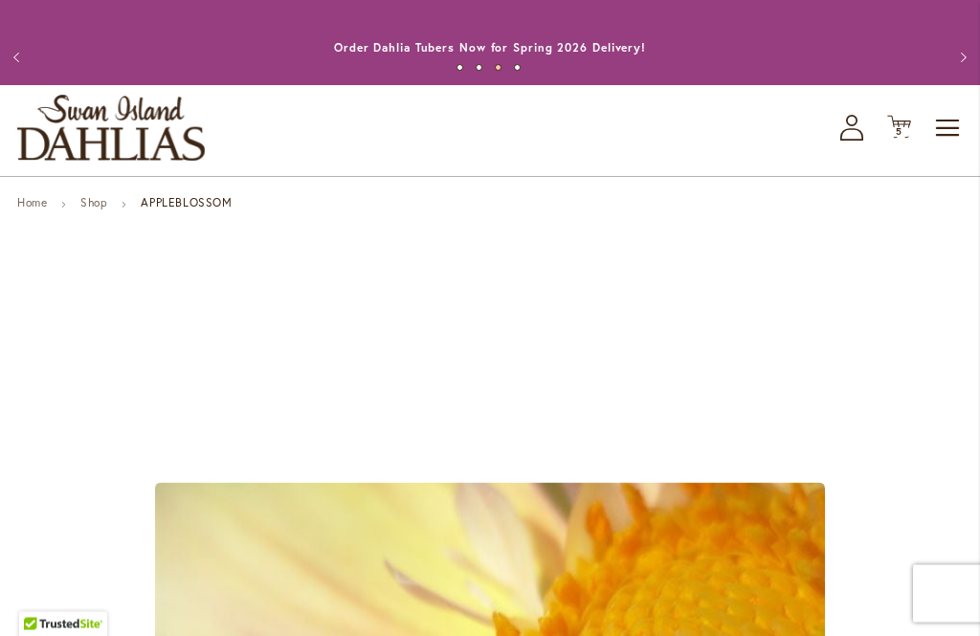
scroll to position [11, 0]
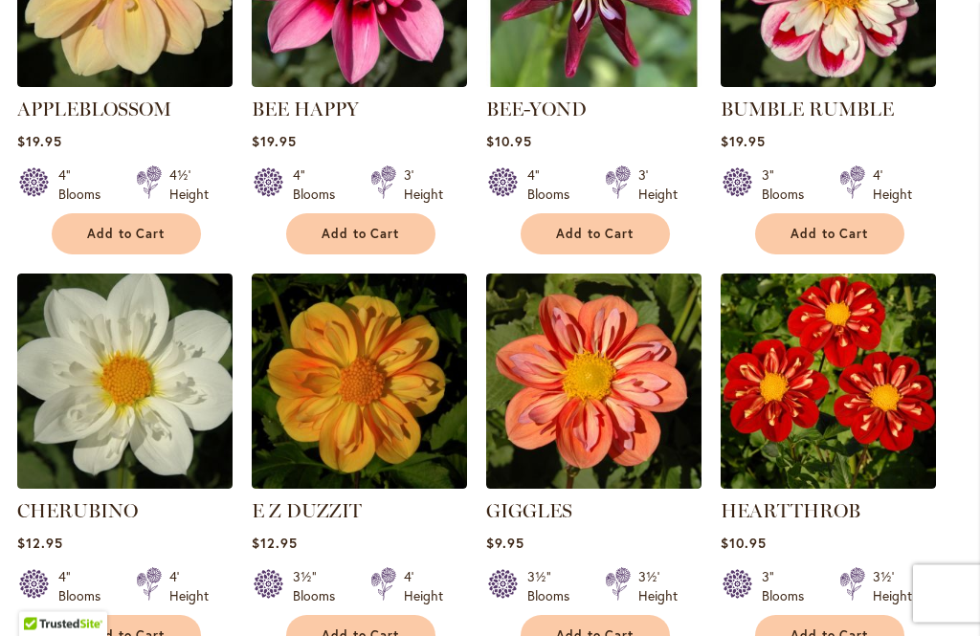
scroll to position [753, 0]
click at [585, 632] on span "Add to Cart" at bounding box center [595, 636] width 78 height 16
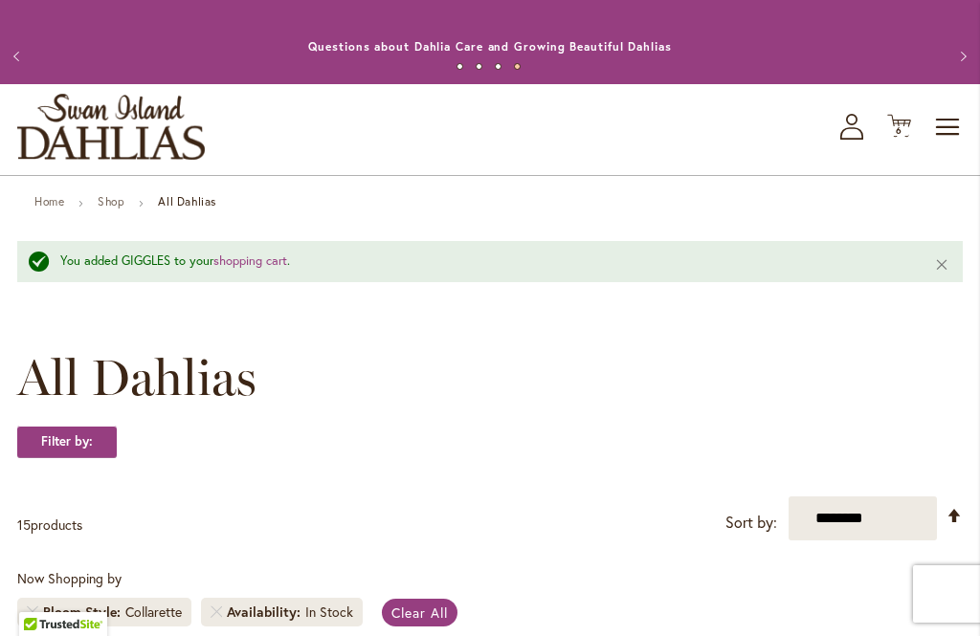
scroll to position [0, 0]
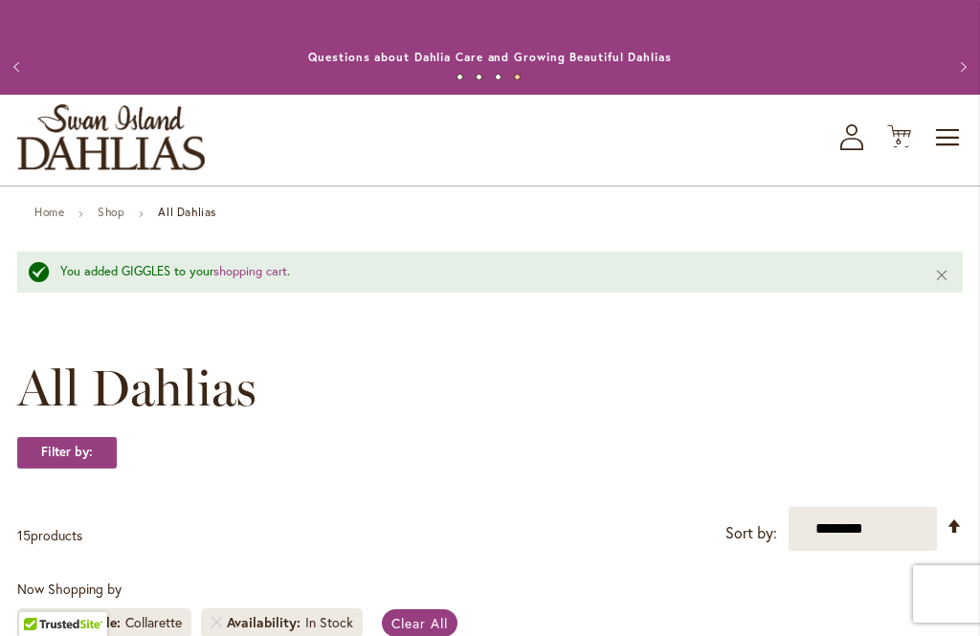
click at [43, 211] on link "Home" at bounding box center [49, 212] width 30 height 14
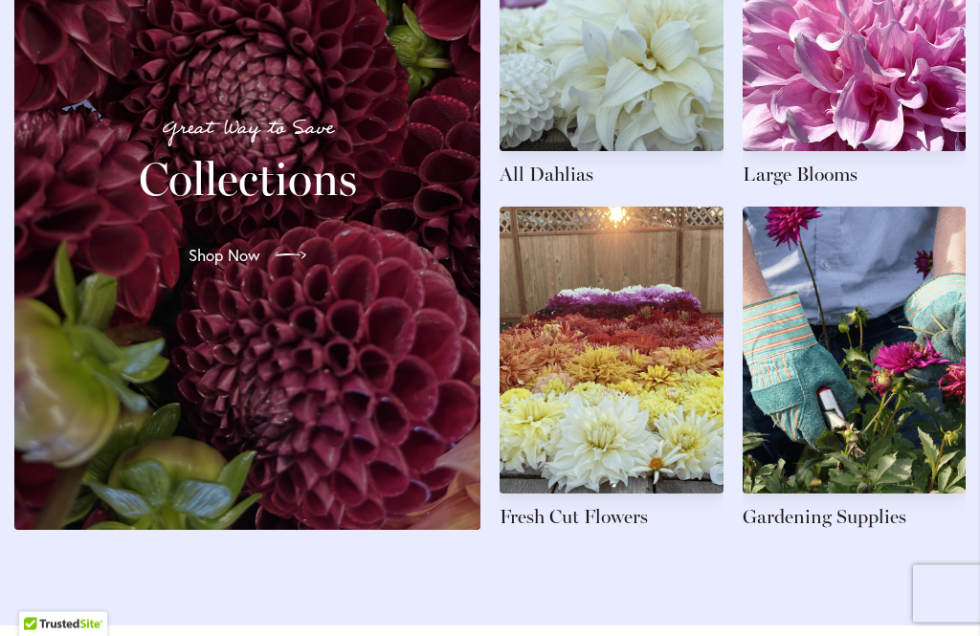
scroll to position [3044, 0]
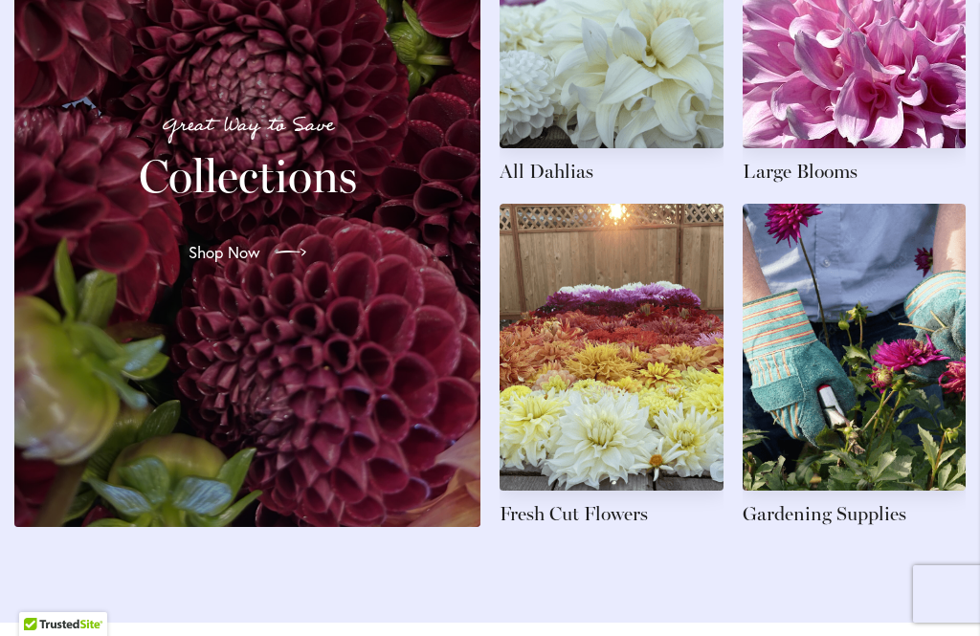
click at [255, 257] on span "Shop Now" at bounding box center [225, 252] width 72 height 23
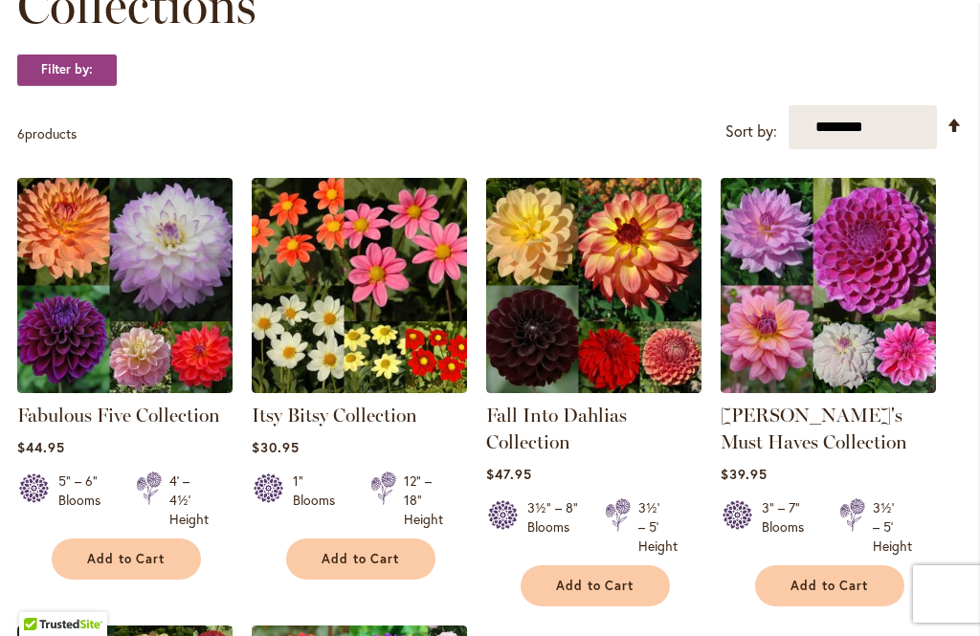
scroll to position [331, 0]
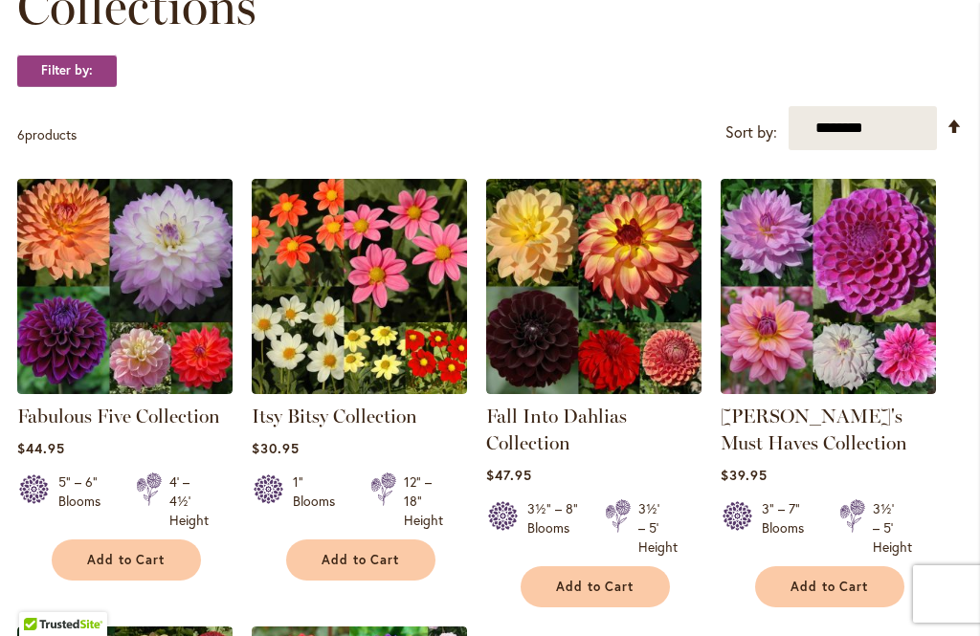
click at [634, 332] on img at bounding box center [593, 286] width 215 height 215
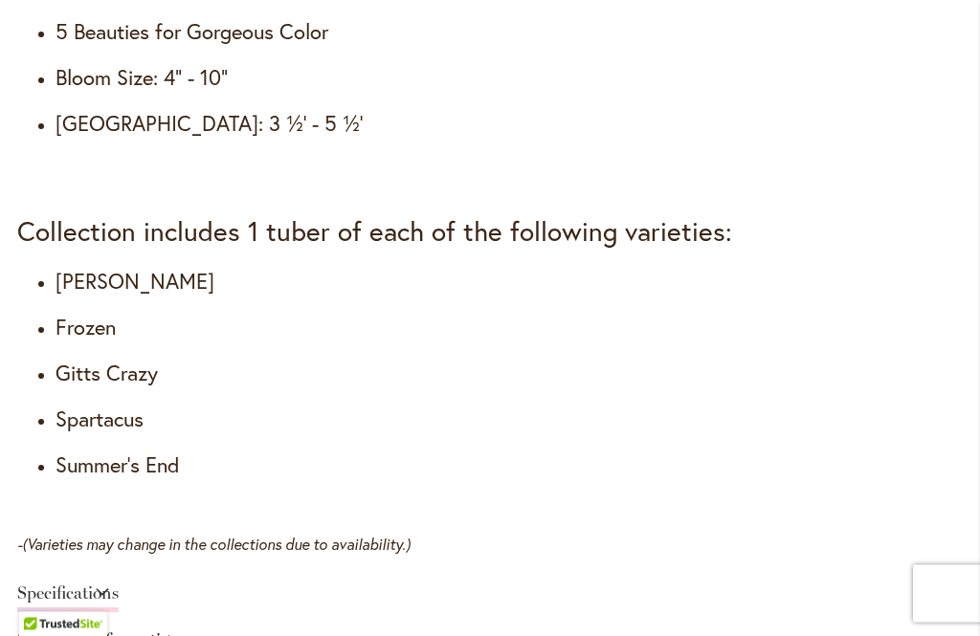
scroll to position [1842, 0]
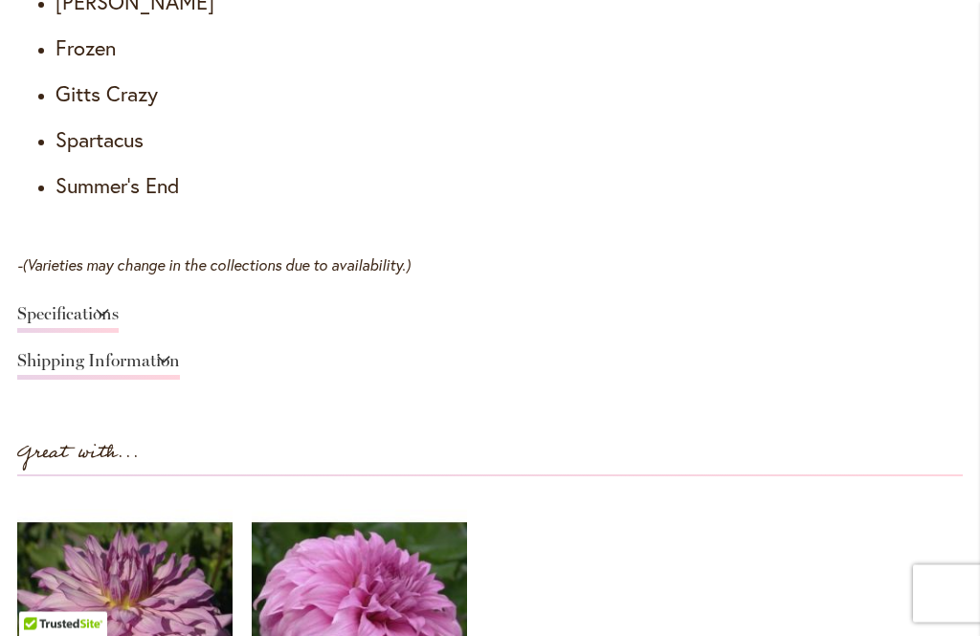
click at [119, 306] on link "Specifications" at bounding box center [67, 320] width 101 height 28
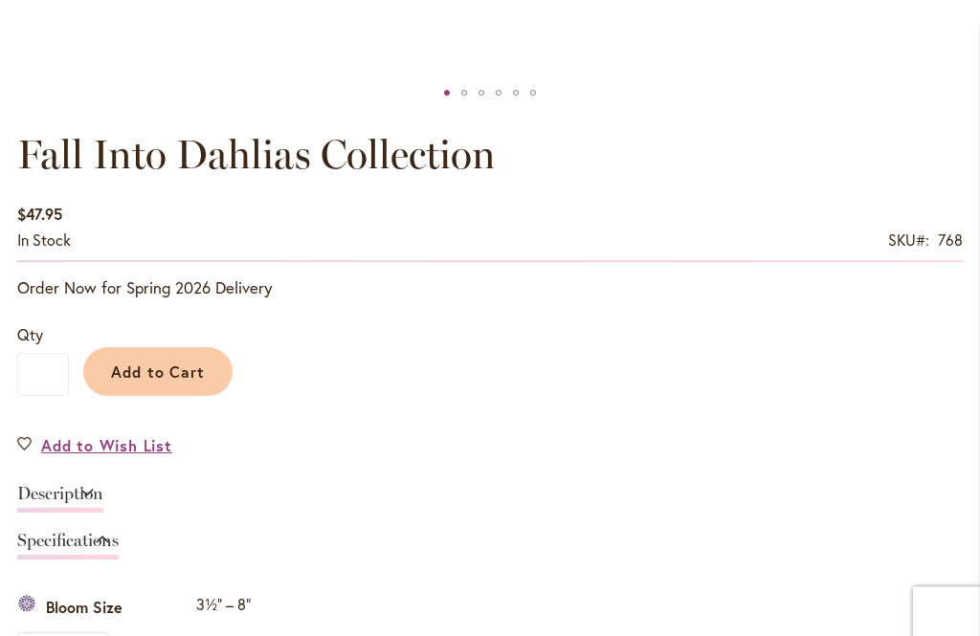
scroll to position [1155, 0]
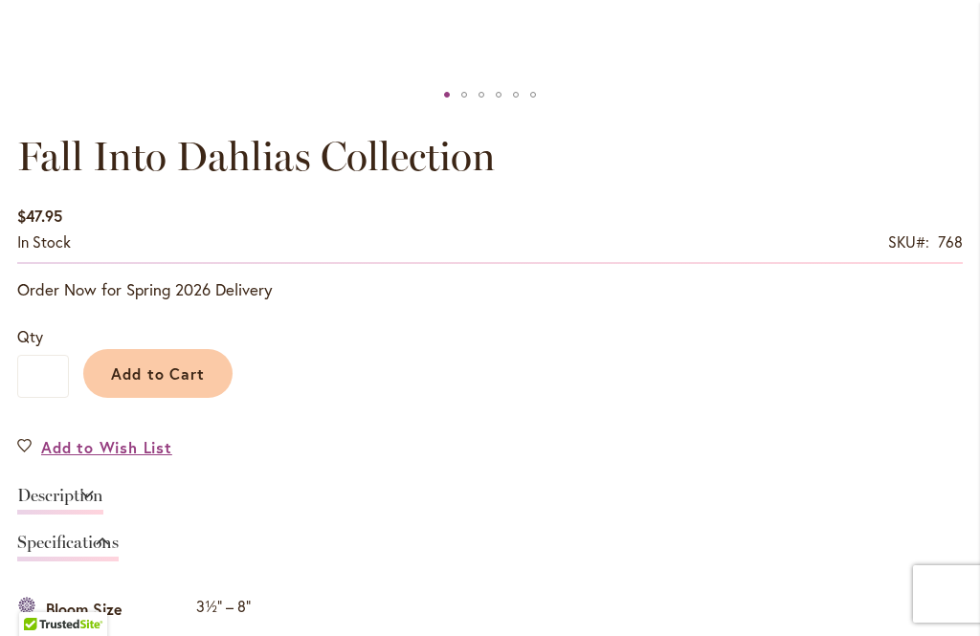
click at [76, 487] on link "Description" at bounding box center [60, 501] width 86 height 28
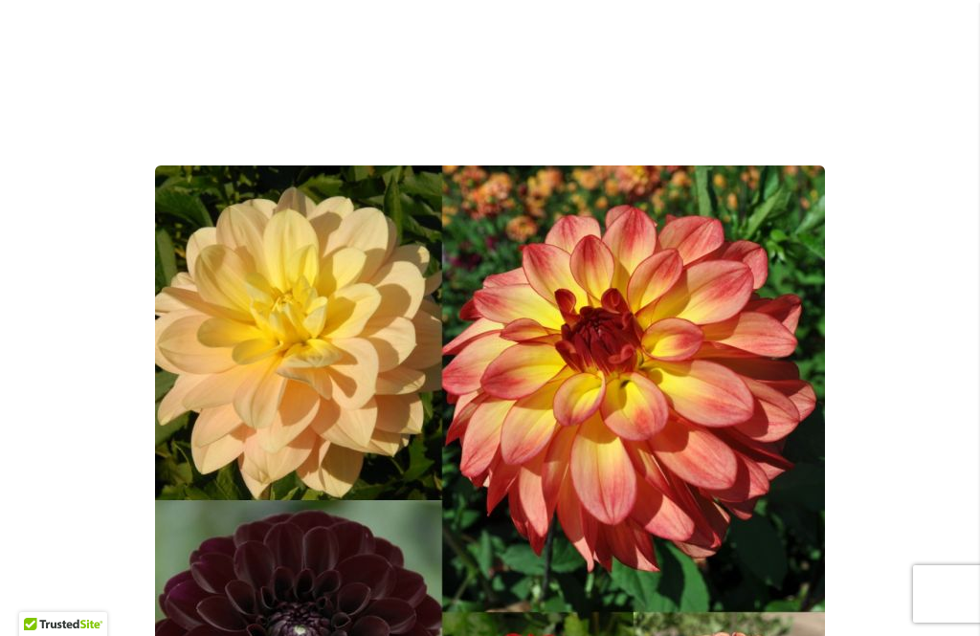
scroll to position [244, 0]
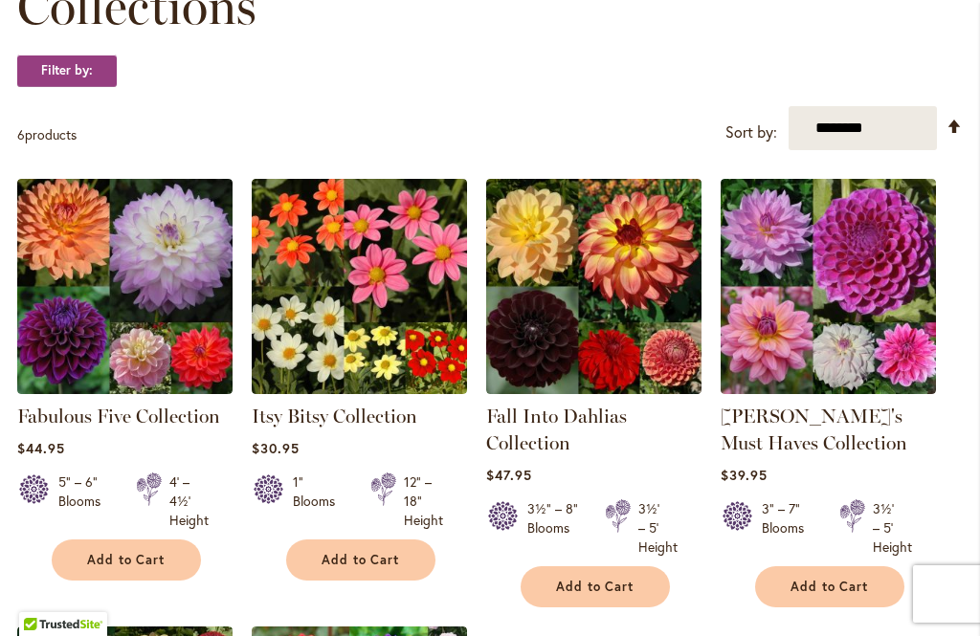
scroll to position [331, 0]
click at [877, 336] on img at bounding box center [828, 286] width 215 height 215
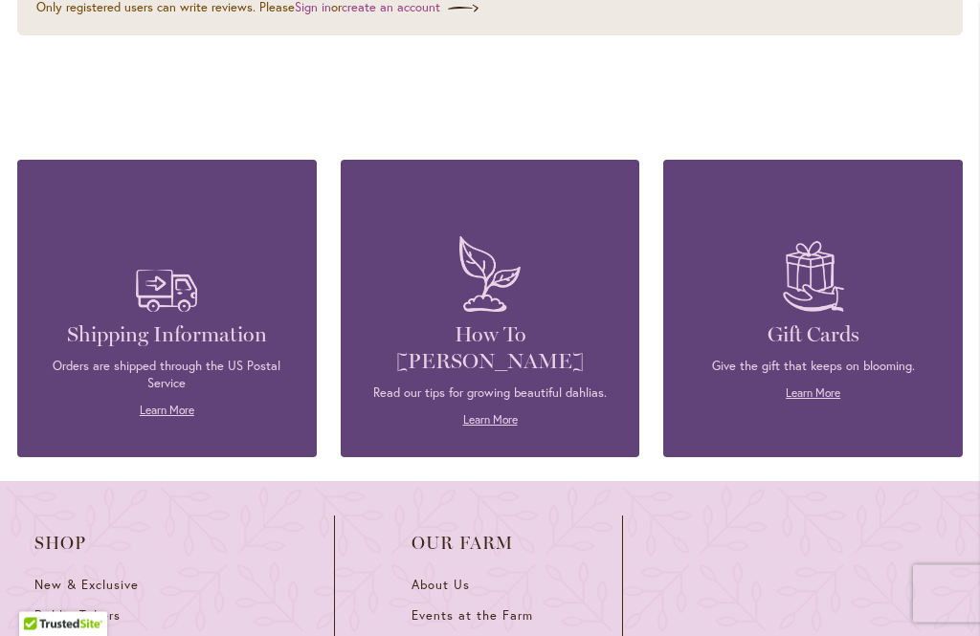
scroll to position [3586, 0]
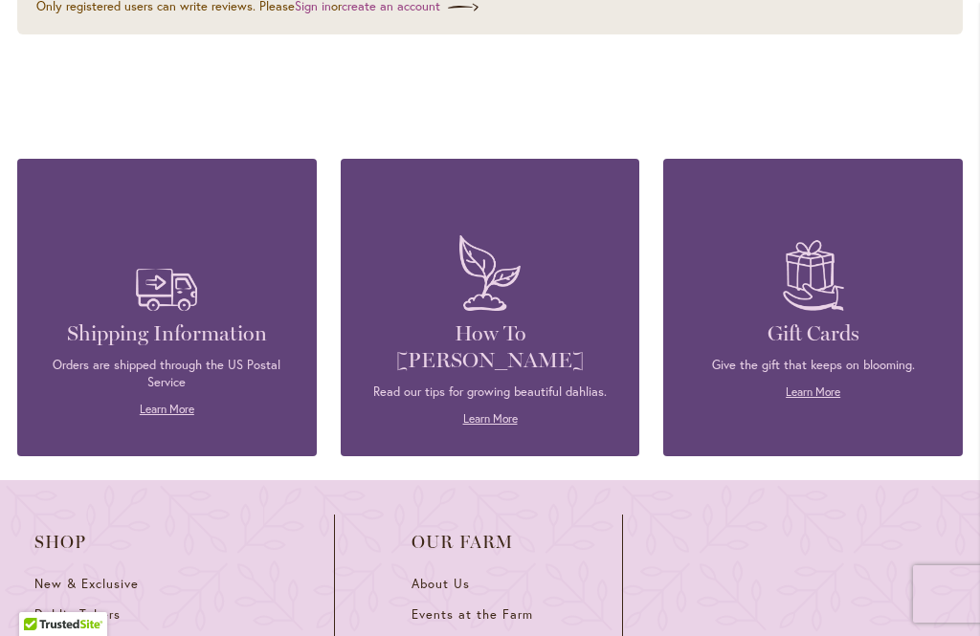
click at [165, 236] on img at bounding box center [166, 273] width 80 height 95
click at [173, 402] on link "Learn More" at bounding box center [167, 409] width 55 height 14
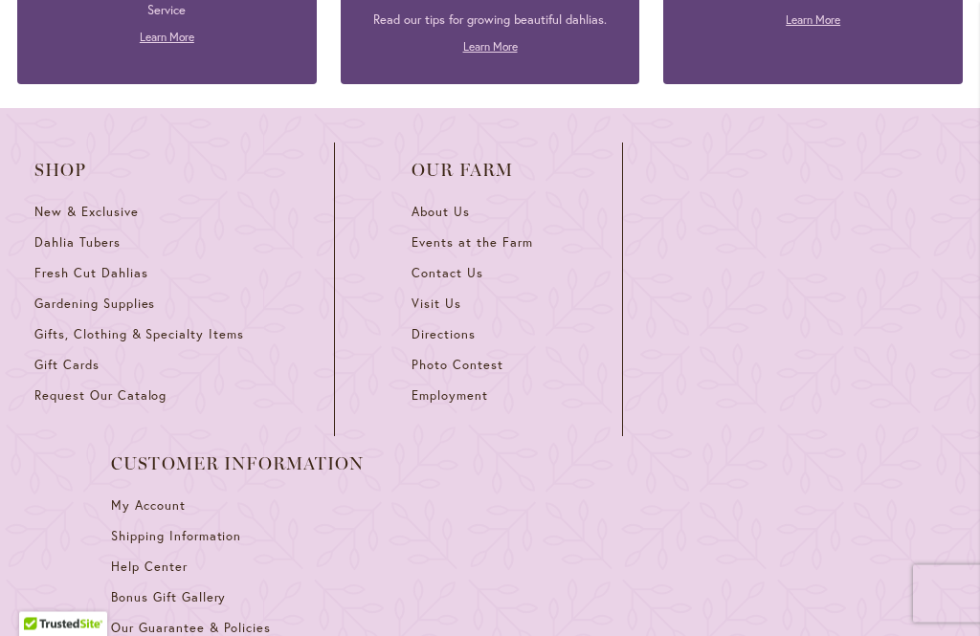
scroll to position [3611, 0]
click at [211, 342] on span "Gifts, Clothing & Specialty Items" at bounding box center [139, 333] width 210 height 16
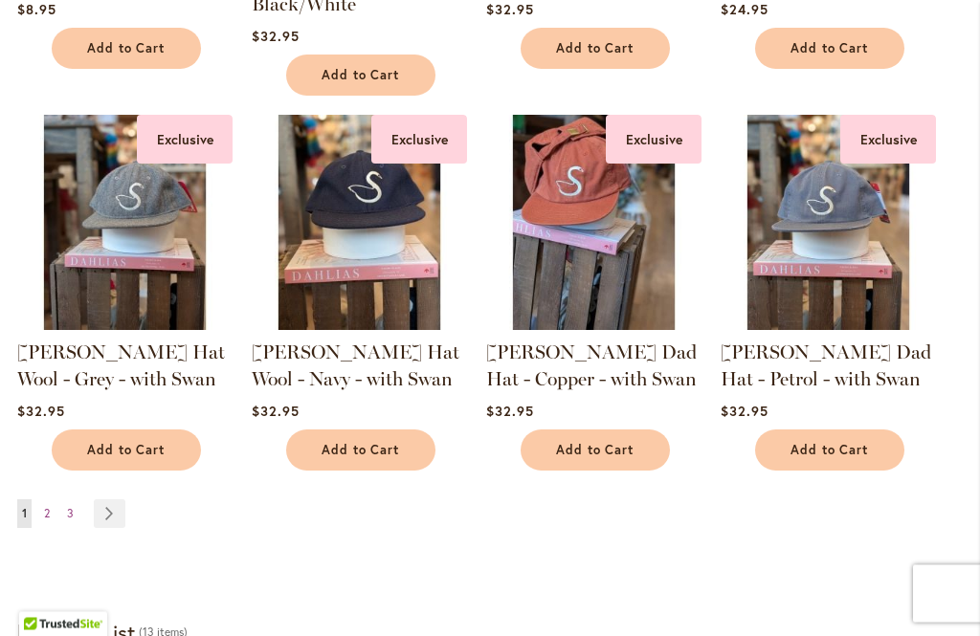
scroll to position [1601, 0]
click at [107, 519] on link "Page Next" at bounding box center [110, 514] width 32 height 29
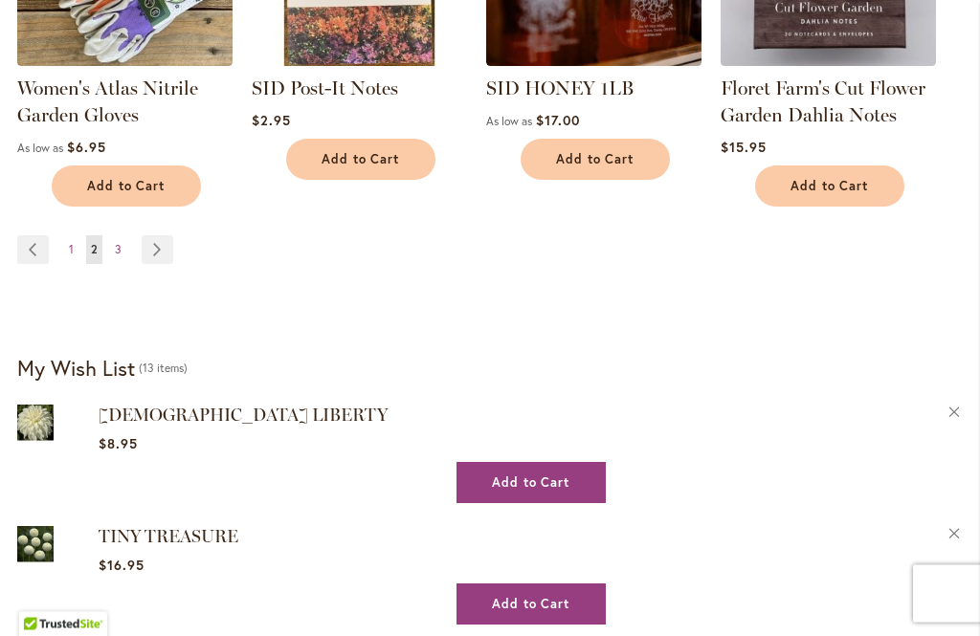
scroll to position [1810, 0]
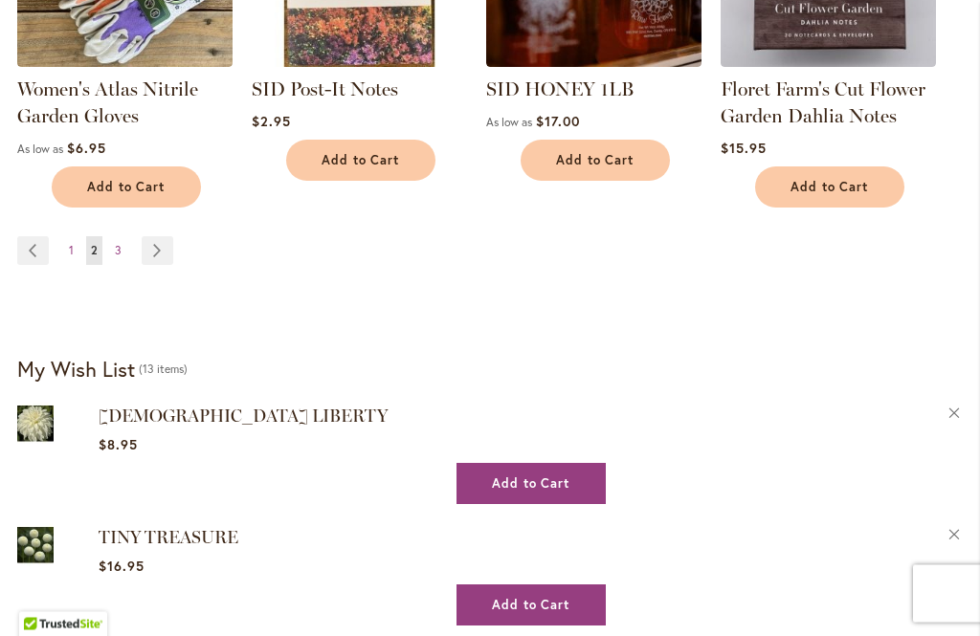
click at [145, 256] on link "Page Next" at bounding box center [158, 251] width 32 height 29
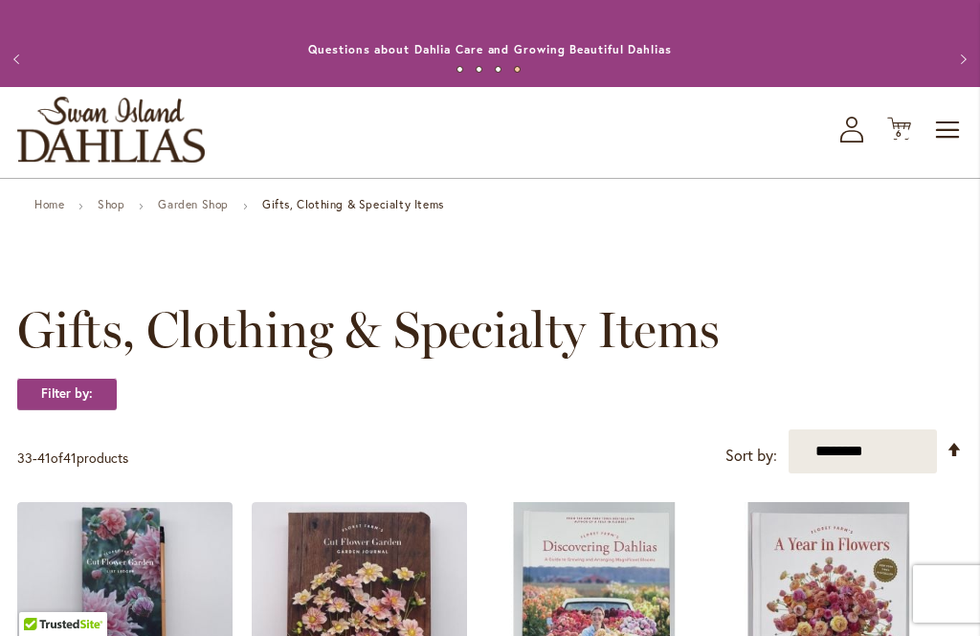
scroll to position [7, 0]
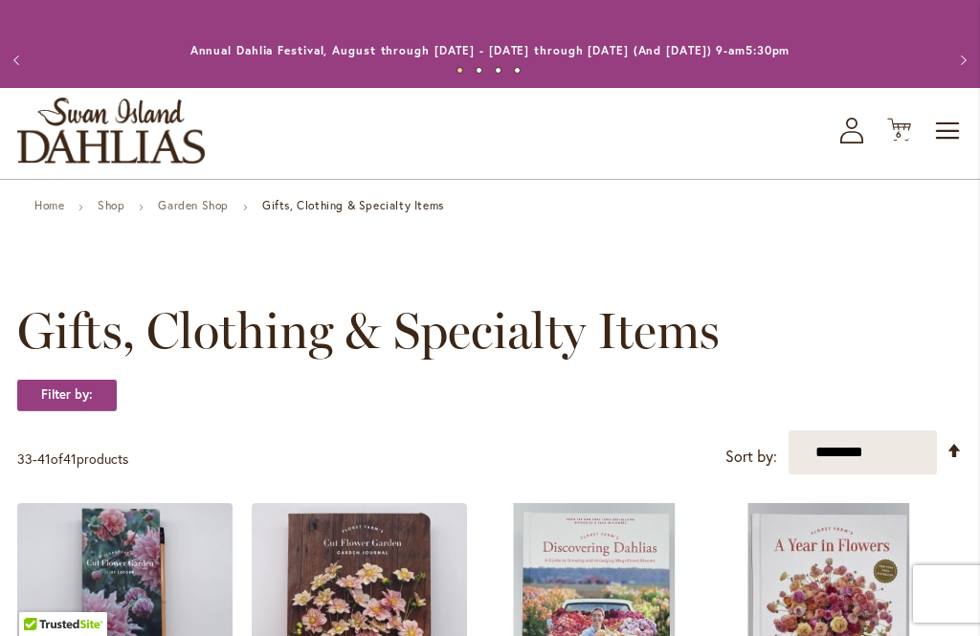
click at [188, 209] on link "Garden Shop" at bounding box center [193, 205] width 71 height 14
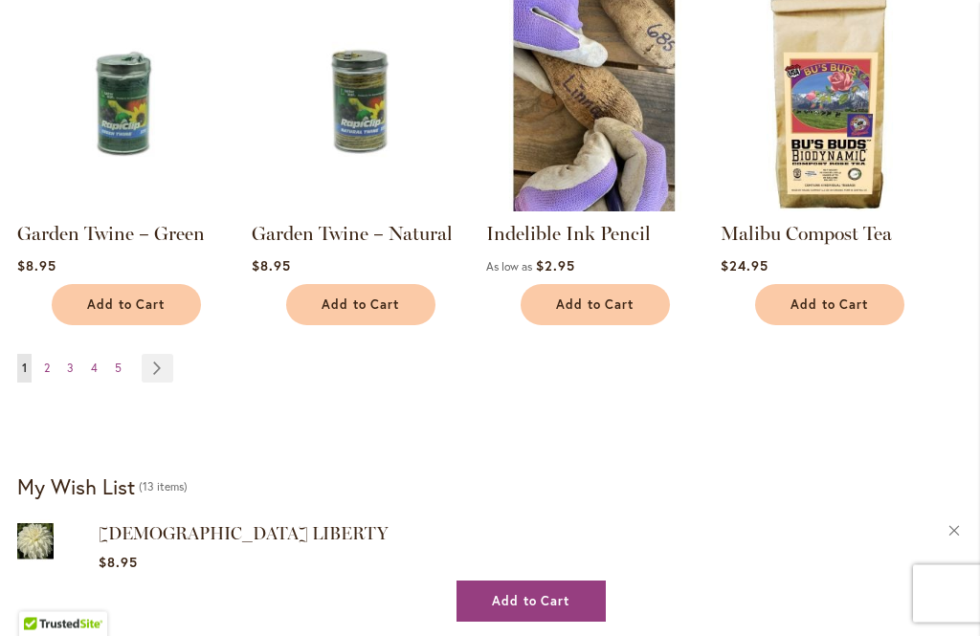
scroll to position [1639, 0]
click at [162, 369] on link "Page Next" at bounding box center [158, 368] width 32 height 29
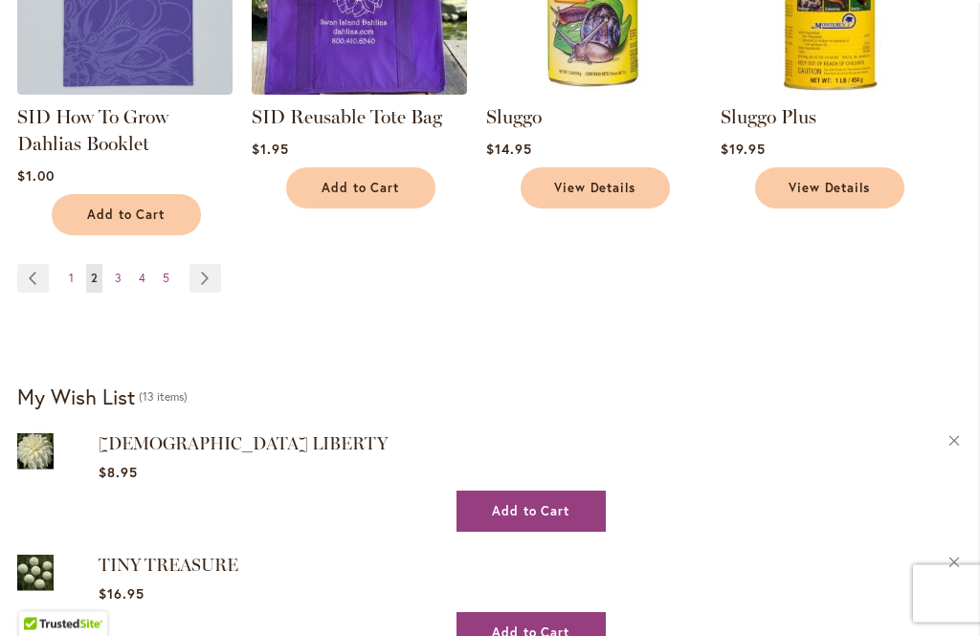
scroll to position [1775, 0]
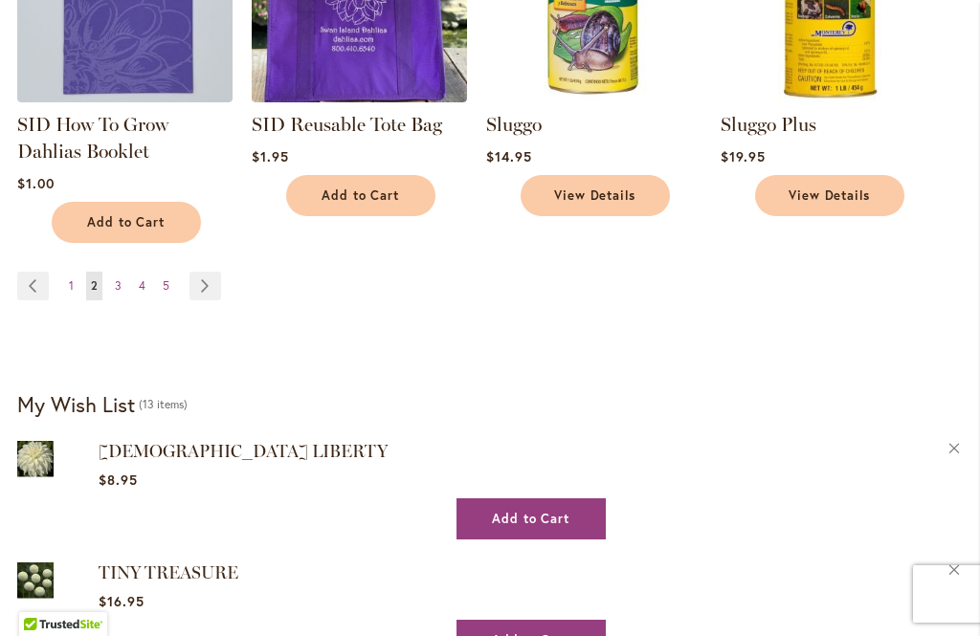
click at [200, 272] on link "Page Next" at bounding box center [206, 286] width 32 height 29
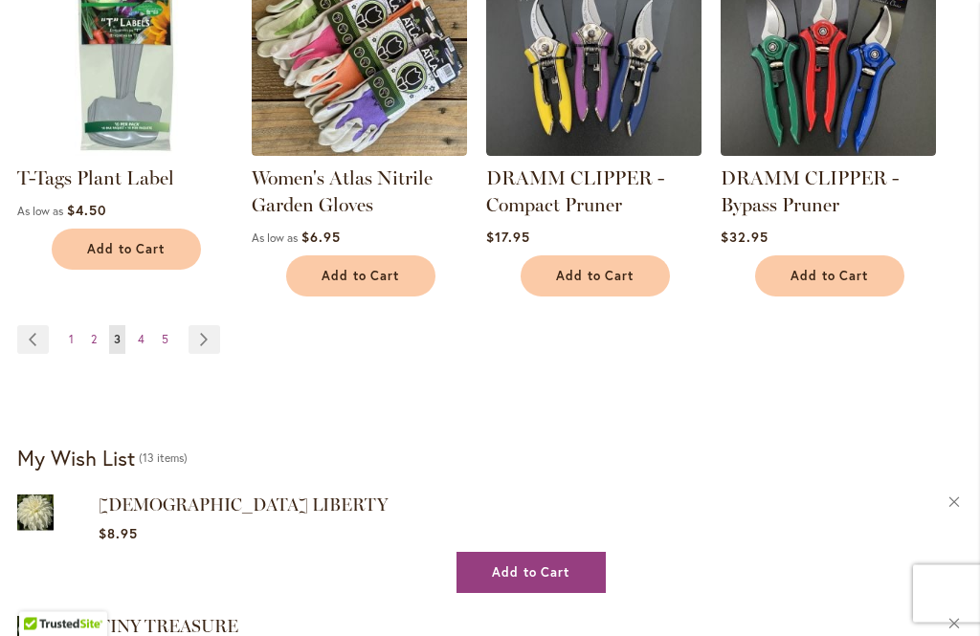
scroll to position [1668, 0]
click at [196, 338] on link "Page Next" at bounding box center [205, 339] width 32 height 29
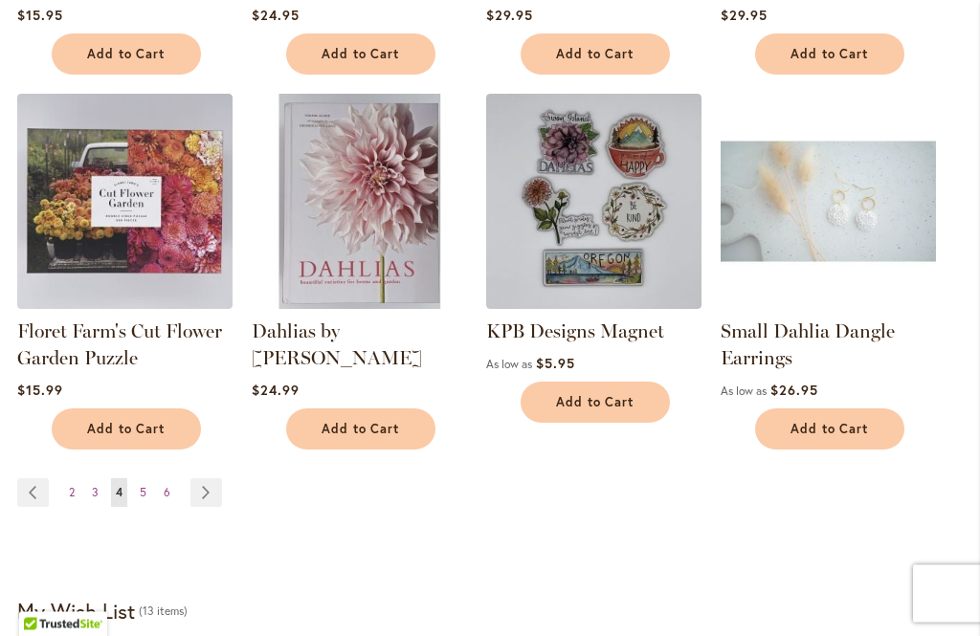
scroll to position [1543, 0]
click at [202, 490] on link "Page Next" at bounding box center [206, 492] width 32 height 29
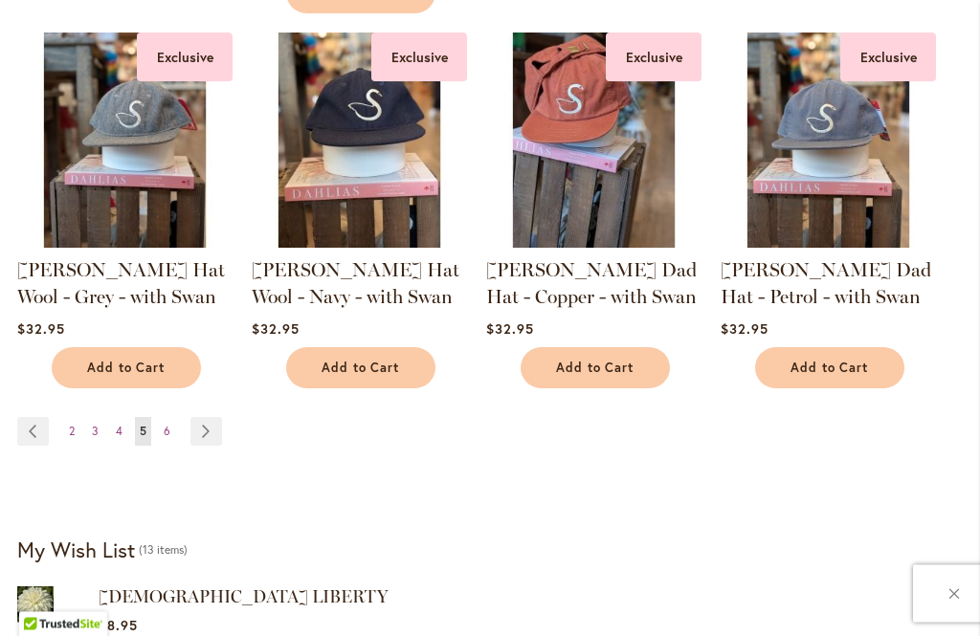
scroll to position [1684, 0]
click at [211, 429] on link "Page Next" at bounding box center [206, 431] width 32 height 29
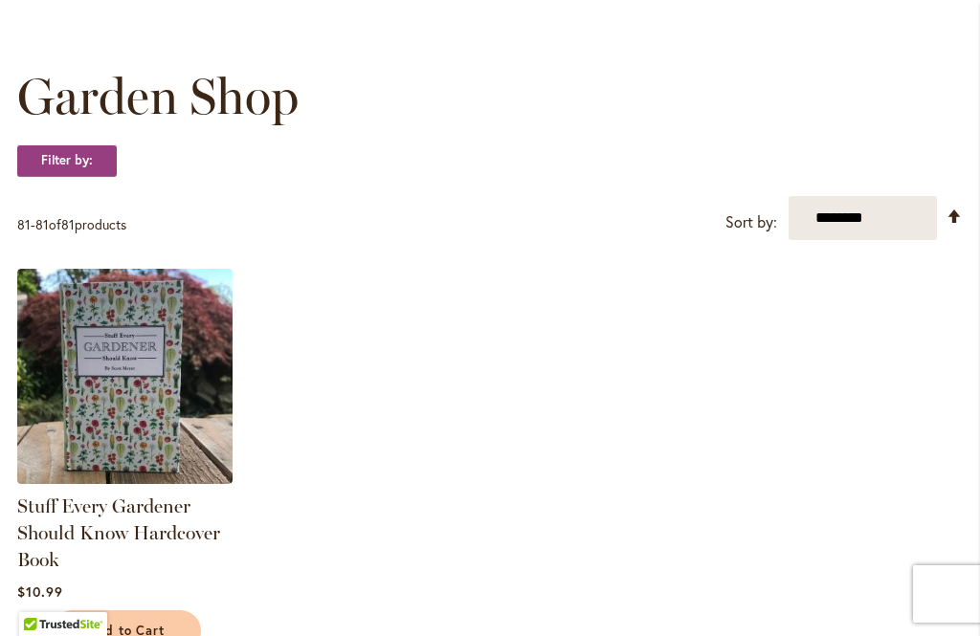
scroll to position [294, 0]
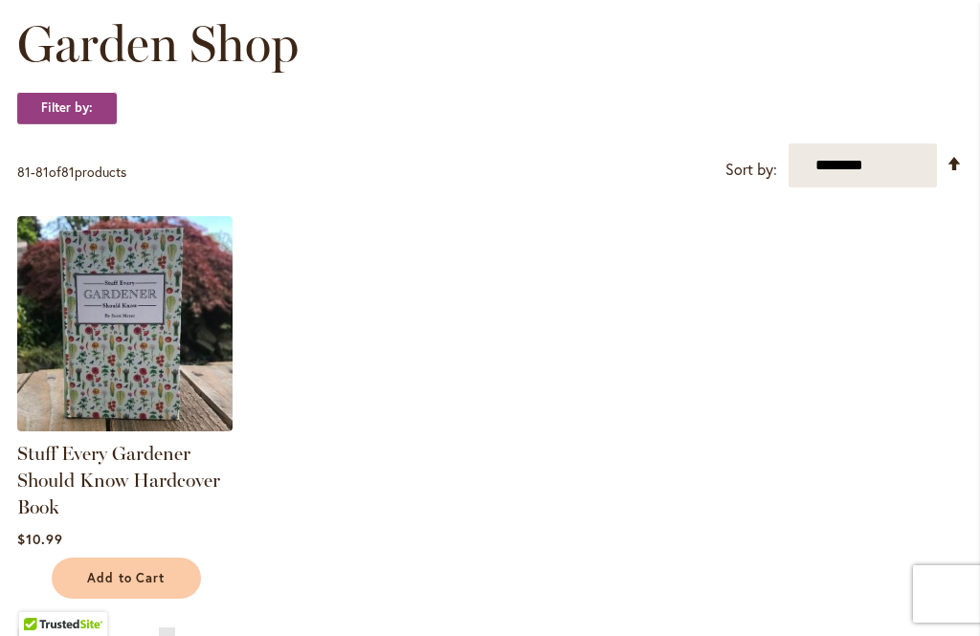
click at [141, 343] on img at bounding box center [124, 323] width 215 height 215
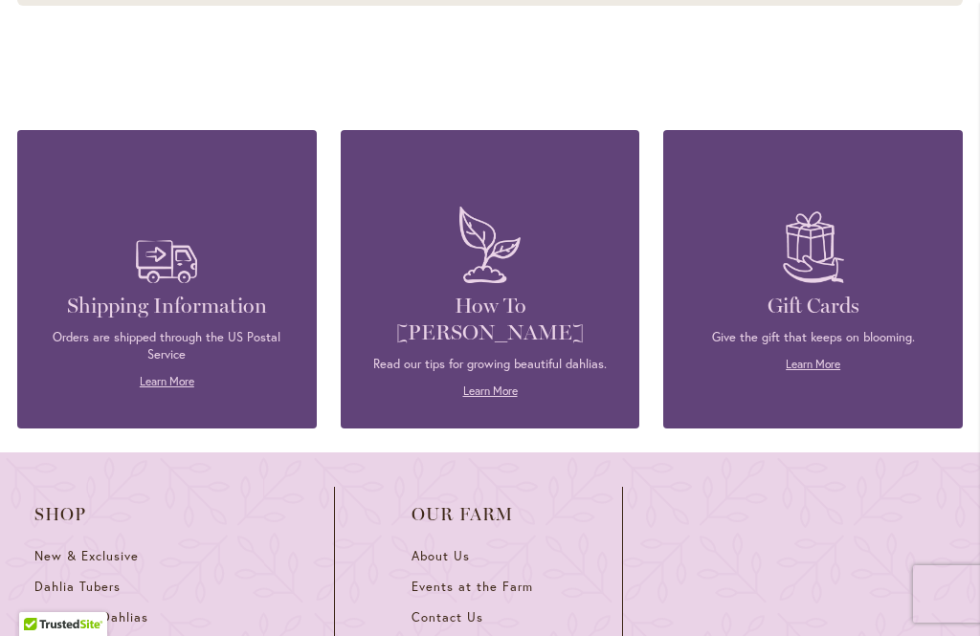
scroll to position [3255, 0]
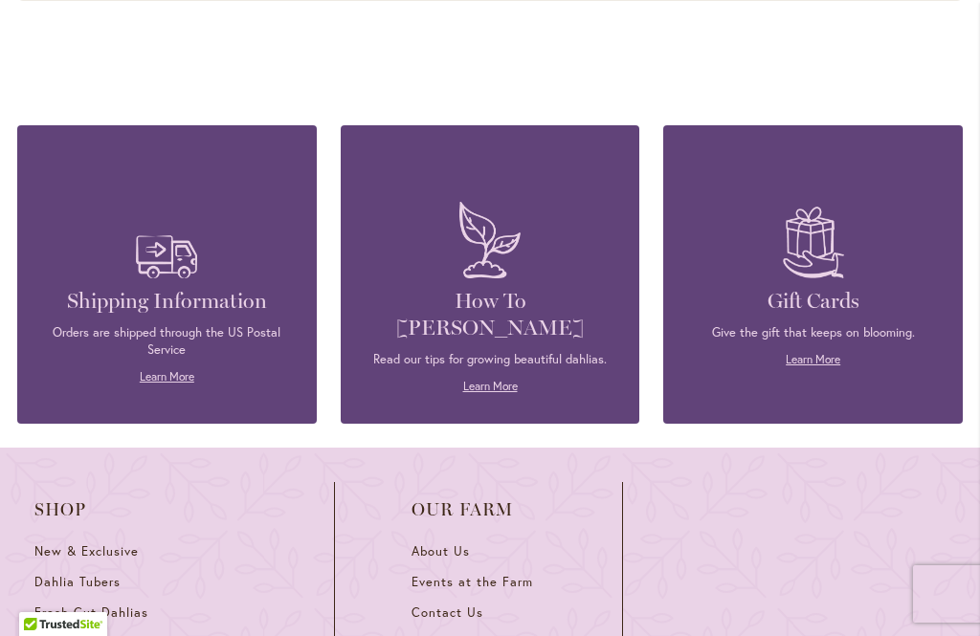
click at [547, 326] on h4 "How To [PERSON_NAME]" at bounding box center [490, 315] width 242 height 54
click at [496, 389] on link "Learn More" at bounding box center [490, 386] width 55 height 14
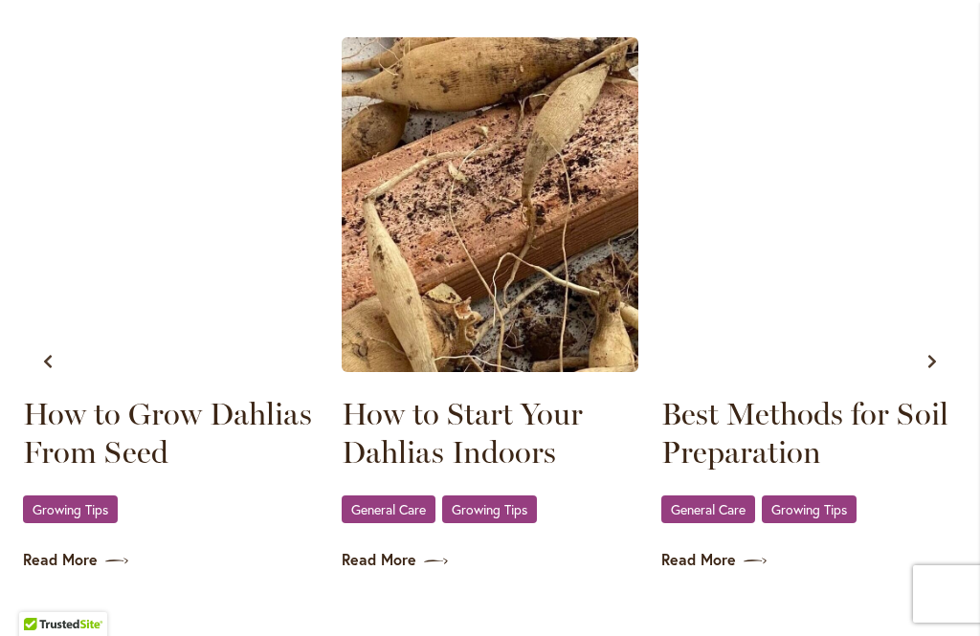
scroll to position [1063, 0]
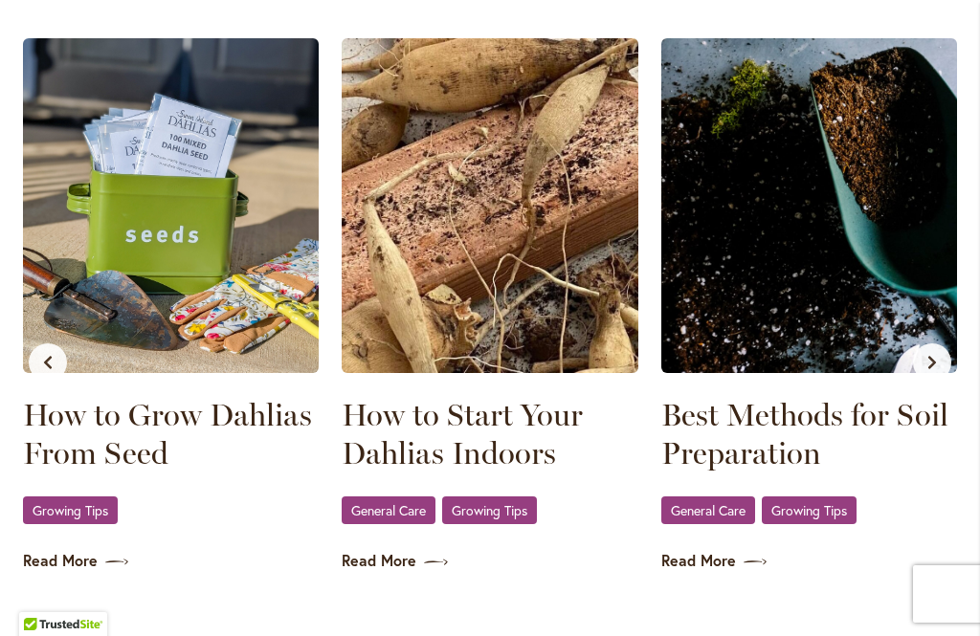
click at [714, 564] on link "Read More" at bounding box center [809, 561] width 296 height 22
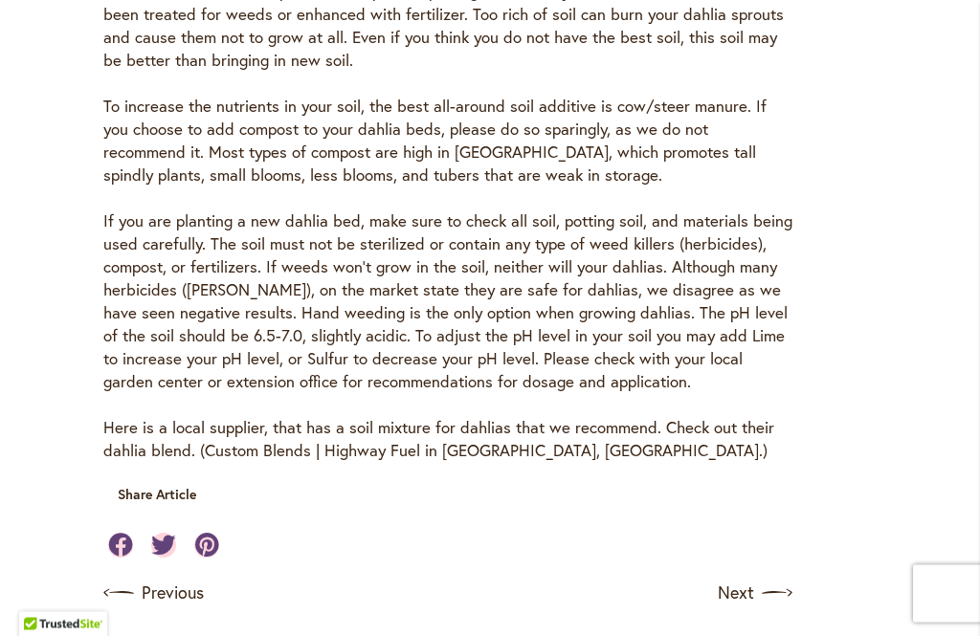
scroll to position [800, 0]
click at [392, 439] on link "Custom Blends | Highway Fuel in [GEOGRAPHIC_DATA], [GEOGRAPHIC_DATA]." at bounding box center [484, 450] width 558 height 22
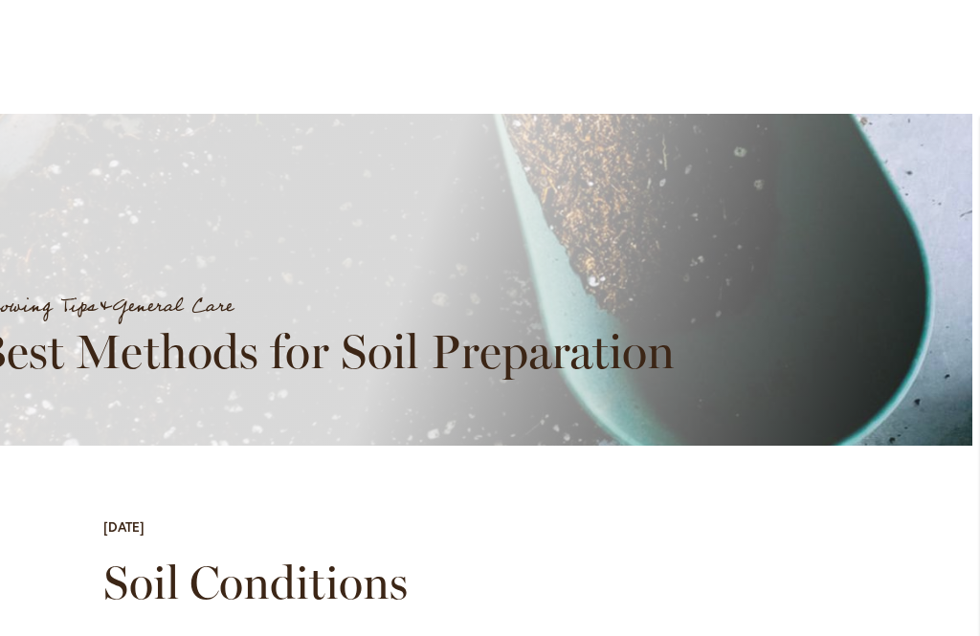
scroll to position [0, 0]
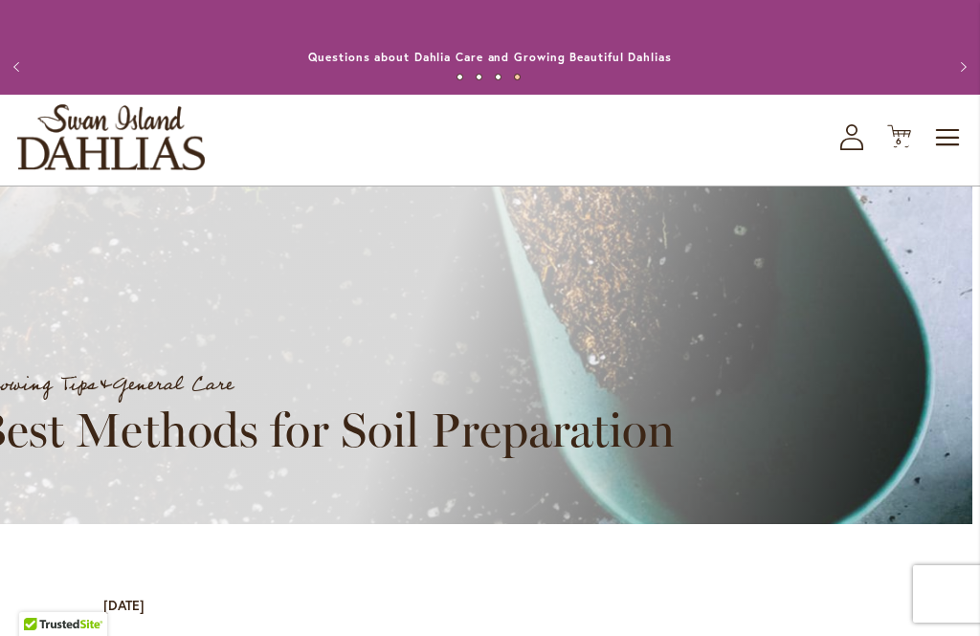
click at [911, 137] on div "Toggle Nav Shop All Shop Dahlia Tubers Collections Fresh Cut Dahlias Gardening …" at bounding box center [490, 140] width 980 height 91
click at [896, 139] on span "6" at bounding box center [899, 141] width 7 height 12
